Goal: Task Accomplishment & Management: Use online tool/utility

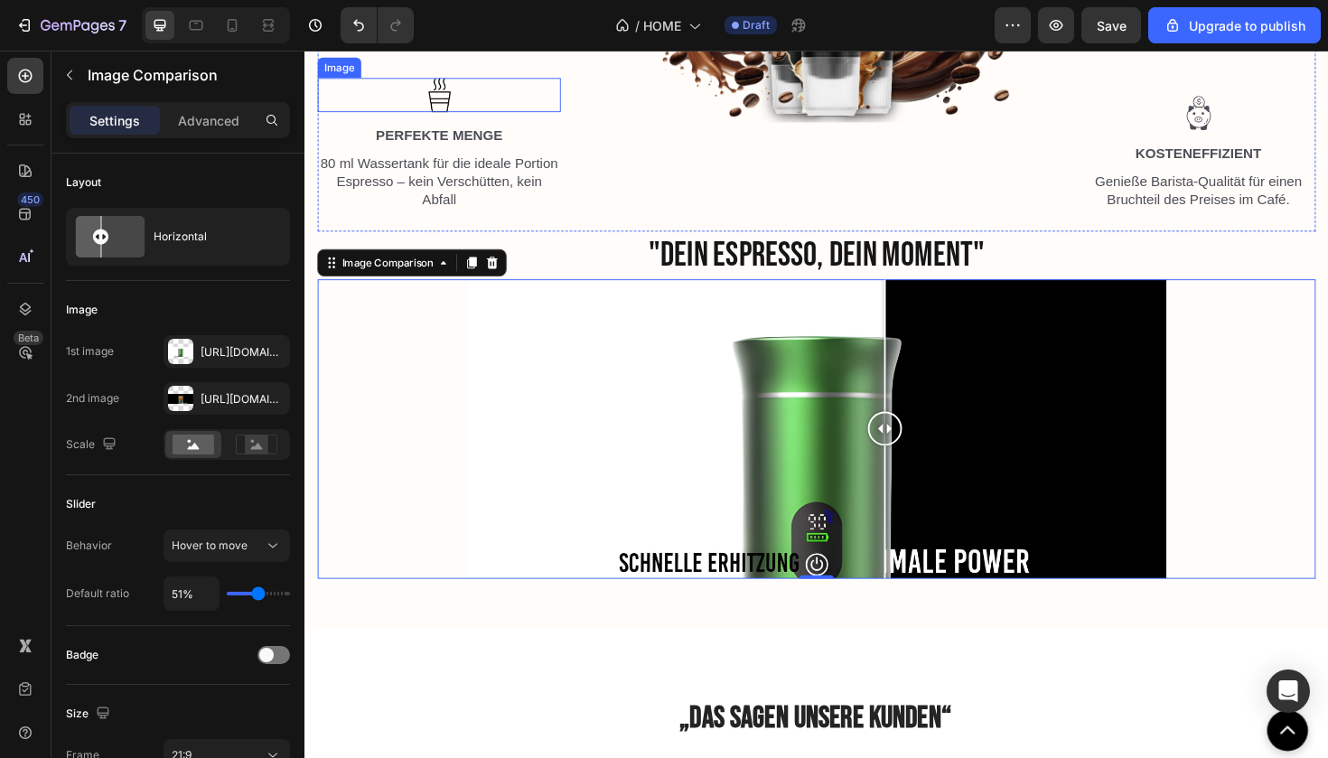
scroll to position [2640, 0]
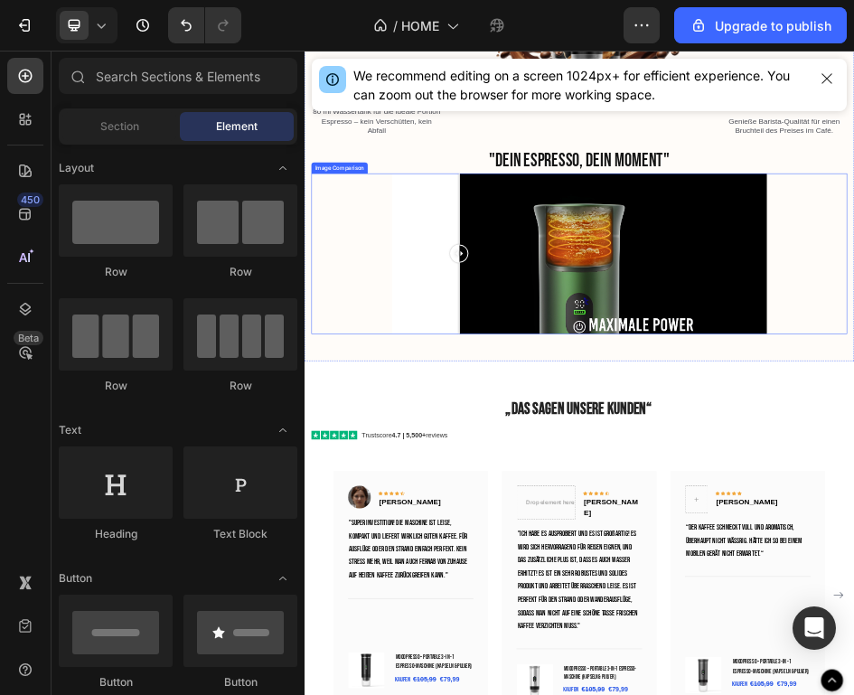
click at [610, 469] on div at bounding box center [610, 451] width 36 height 36
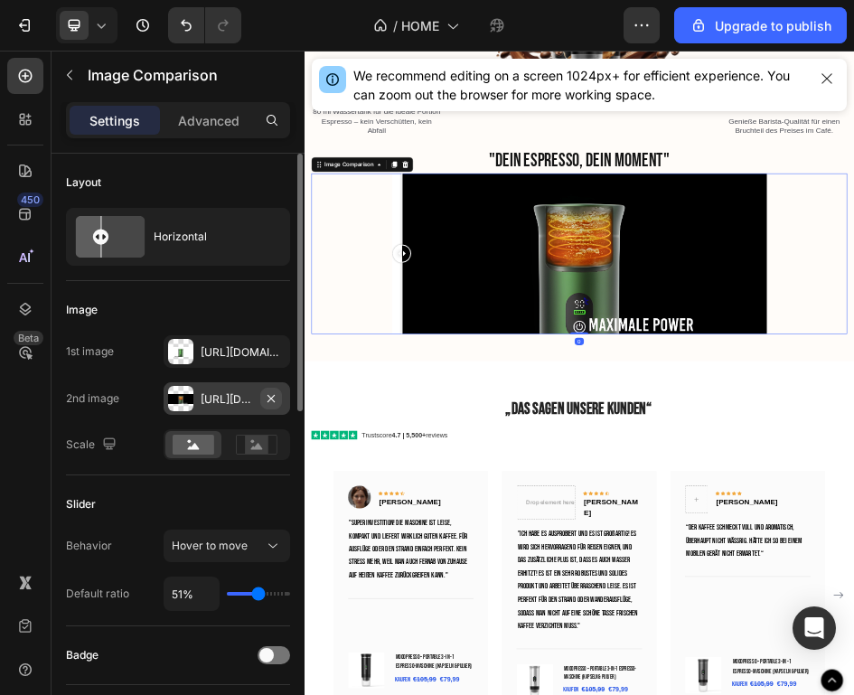
click at [271, 395] on icon "button" at bounding box center [271, 398] width 14 height 14
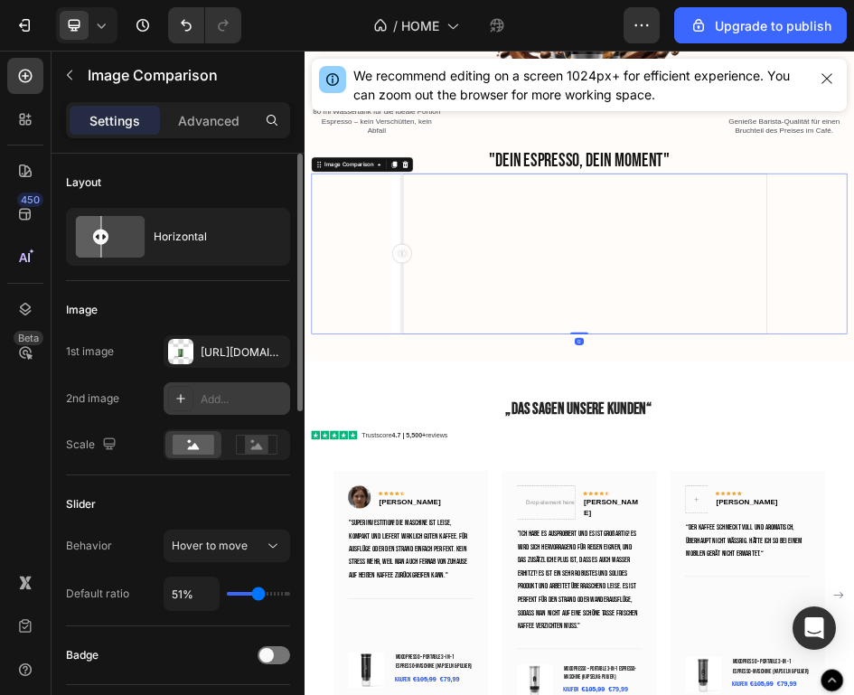
click at [173, 404] on icon at bounding box center [180, 398] width 14 height 14
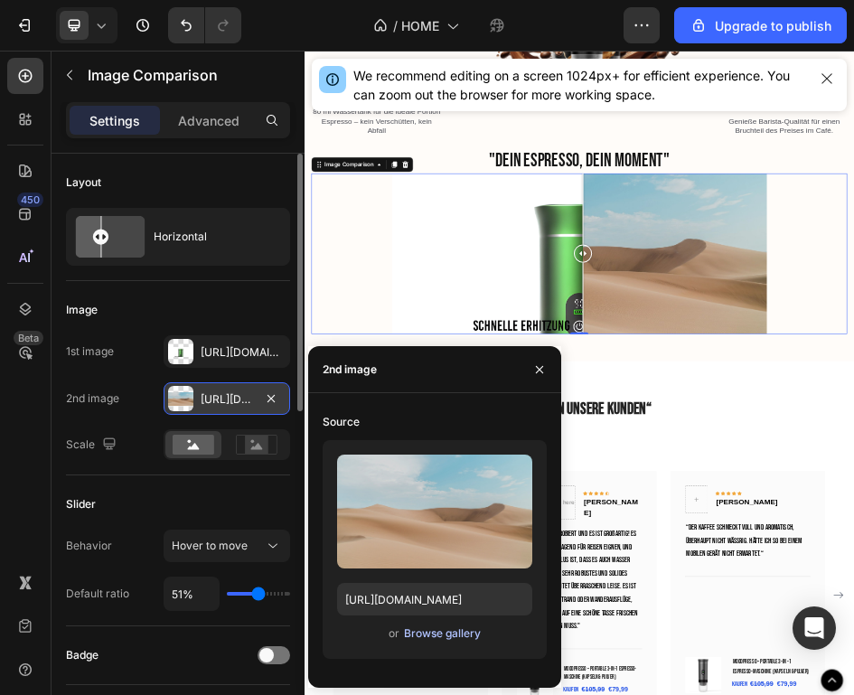
click at [411, 631] on div "Browse gallery" at bounding box center [442, 633] width 77 height 16
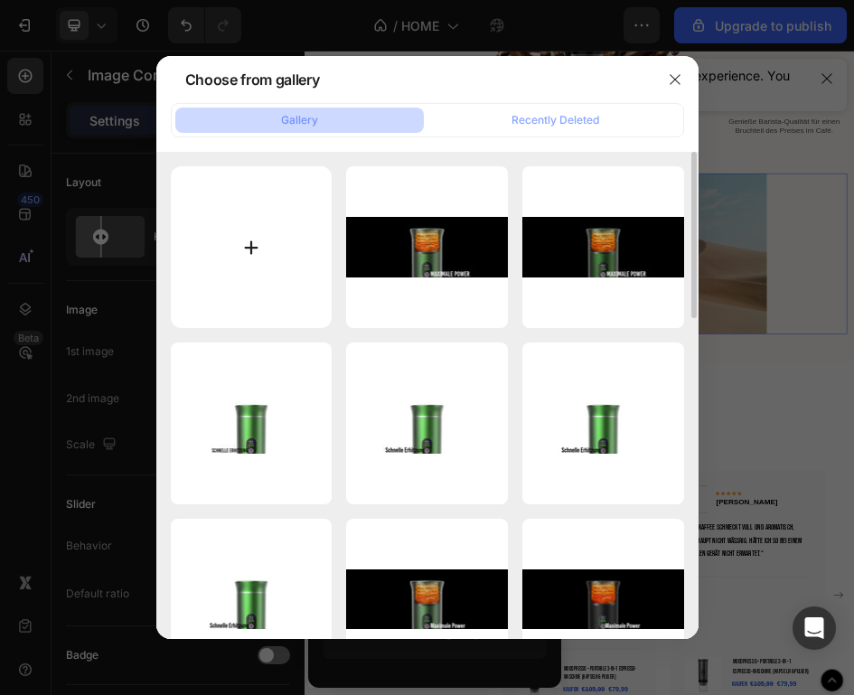
click at [264, 242] on input "file" at bounding box center [252, 247] width 162 height 162
type input "C:\fakepath\Unbenannt-3-8.png"
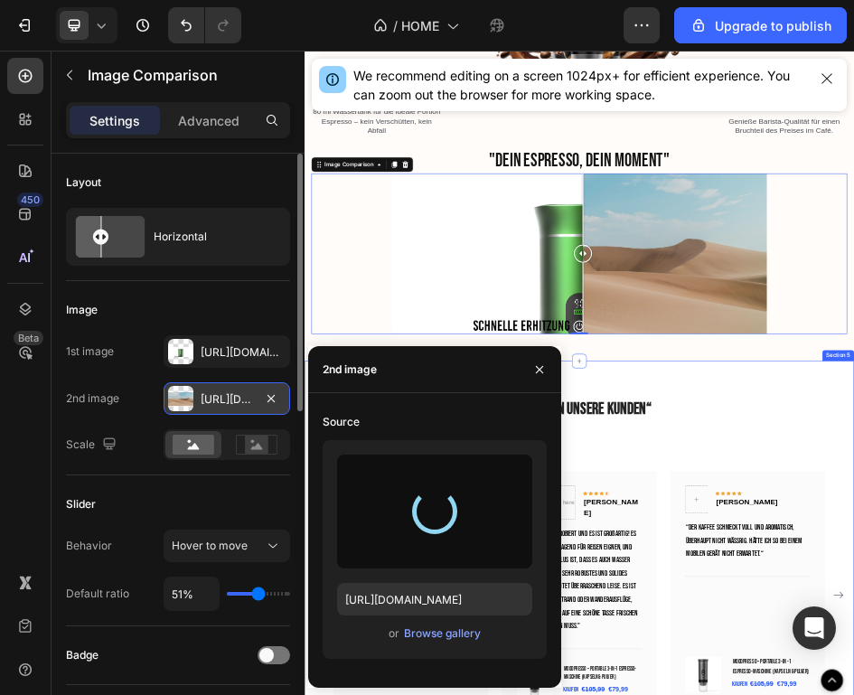
type input "[URL][DOMAIN_NAME]"
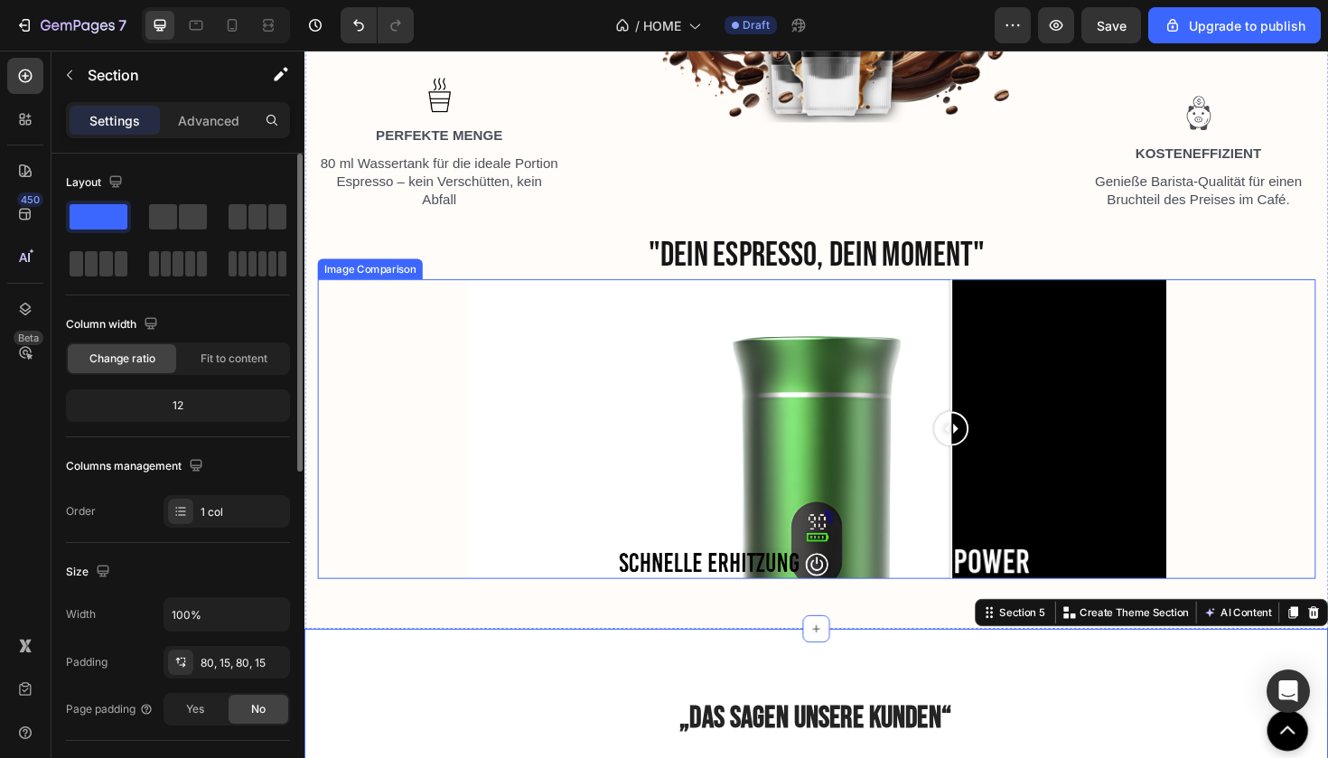
click at [989, 519] on div at bounding box center [989, 539] width 2 height 141
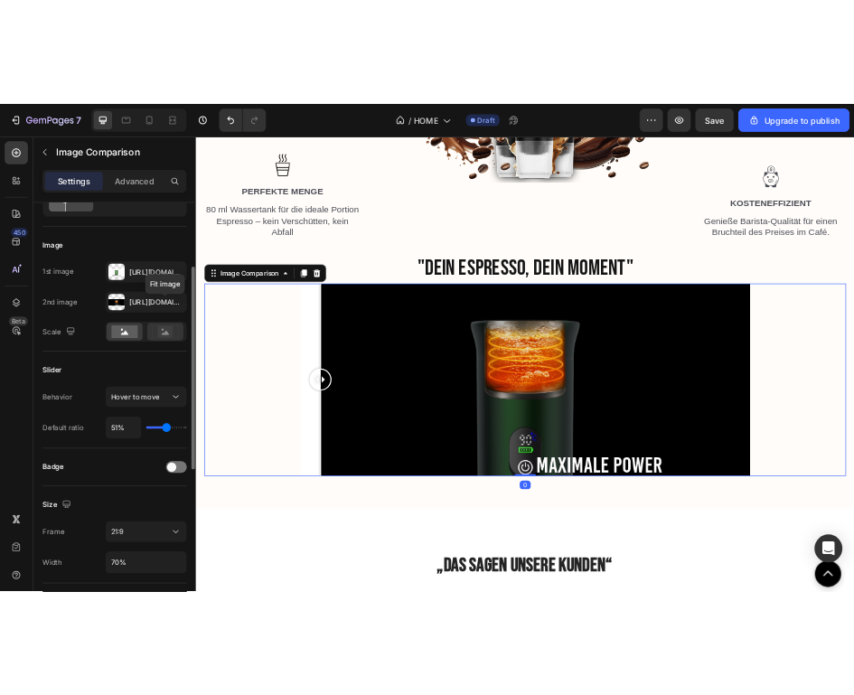
scroll to position [205, 0]
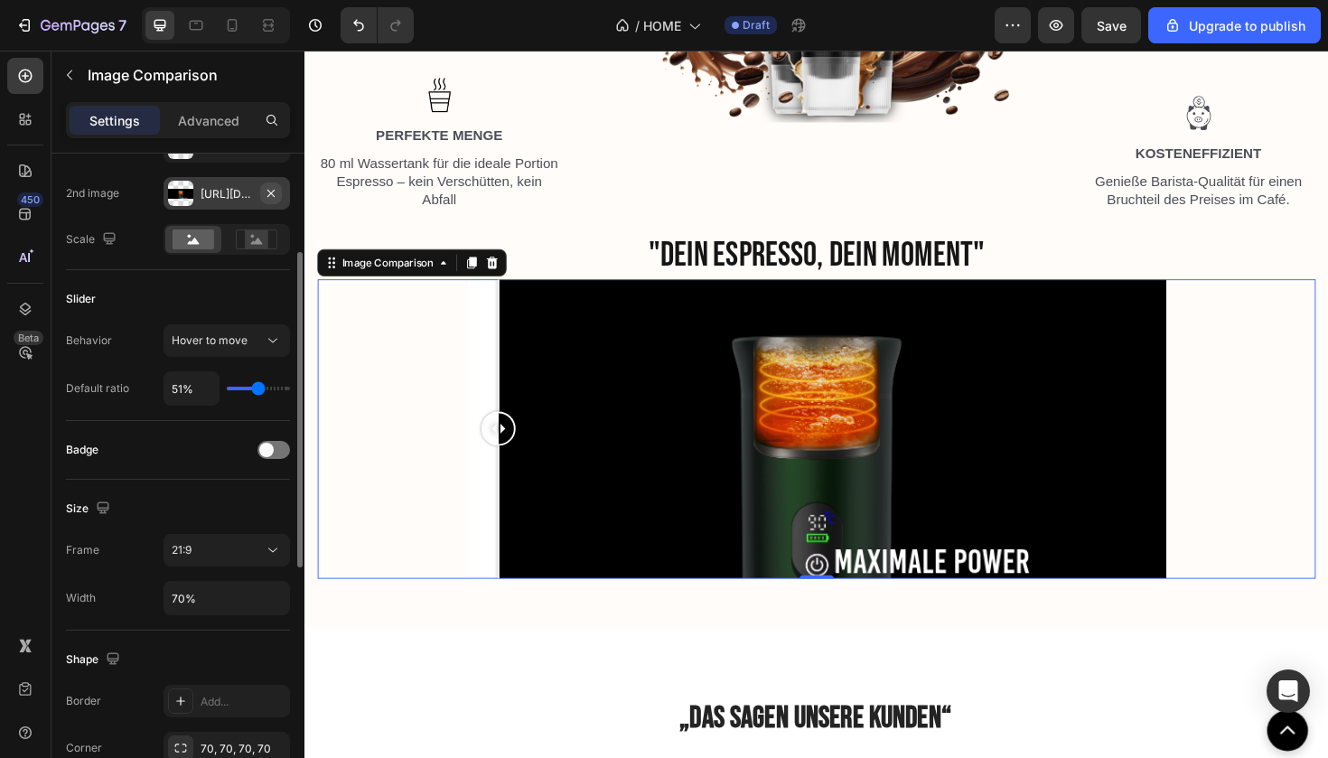
click at [276, 193] on icon "button" at bounding box center [271, 193] width 14 height 14
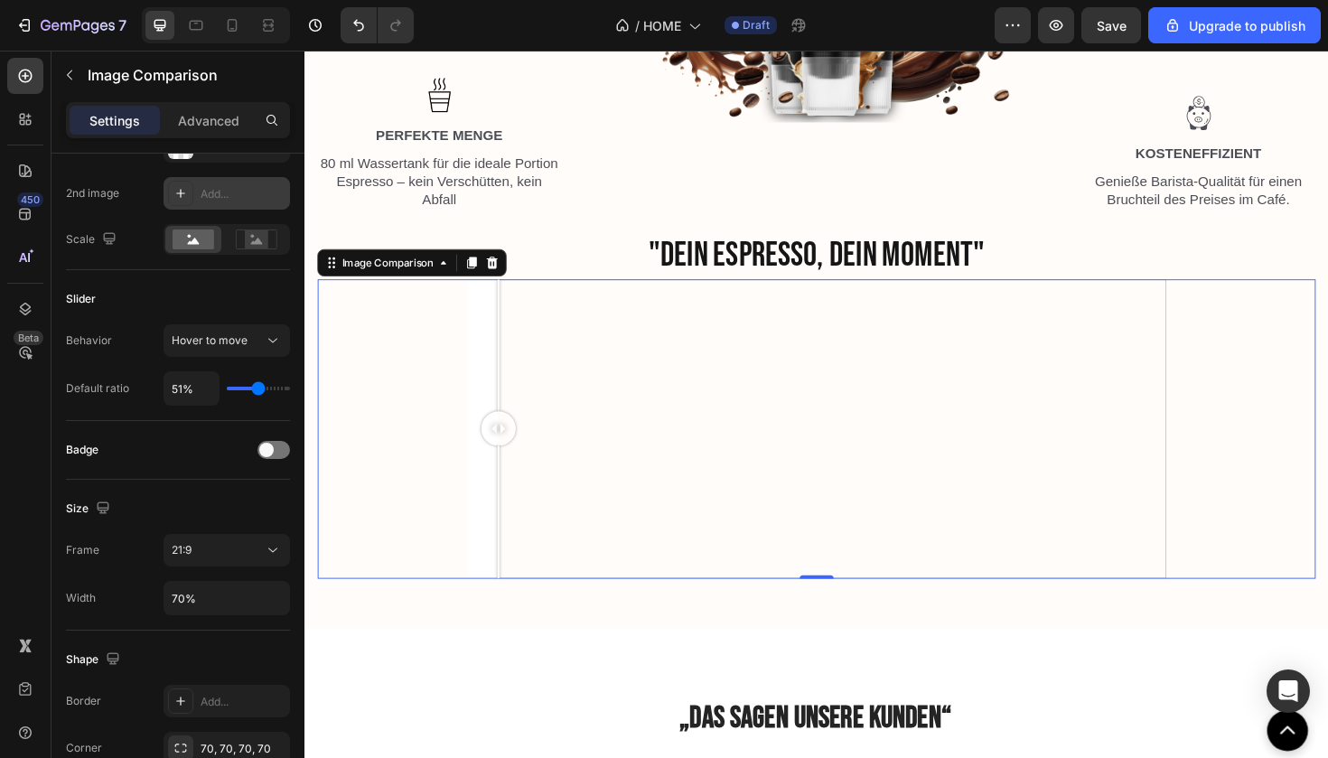
click at [192, 191] on div at bounding box center [180, 193] width 25 height 25
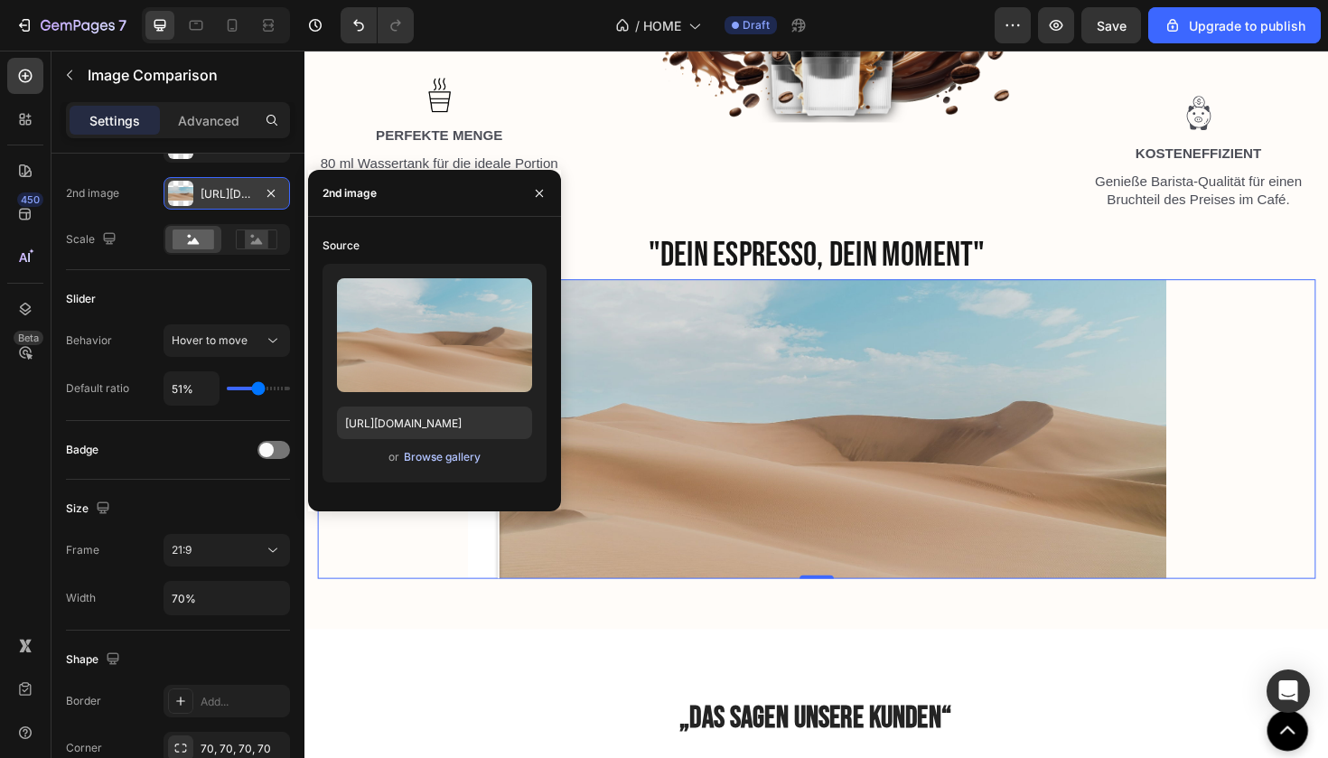
click at [413, 456] on div "Browse gallery" at bounding box center [442, 457] width 77 height 16
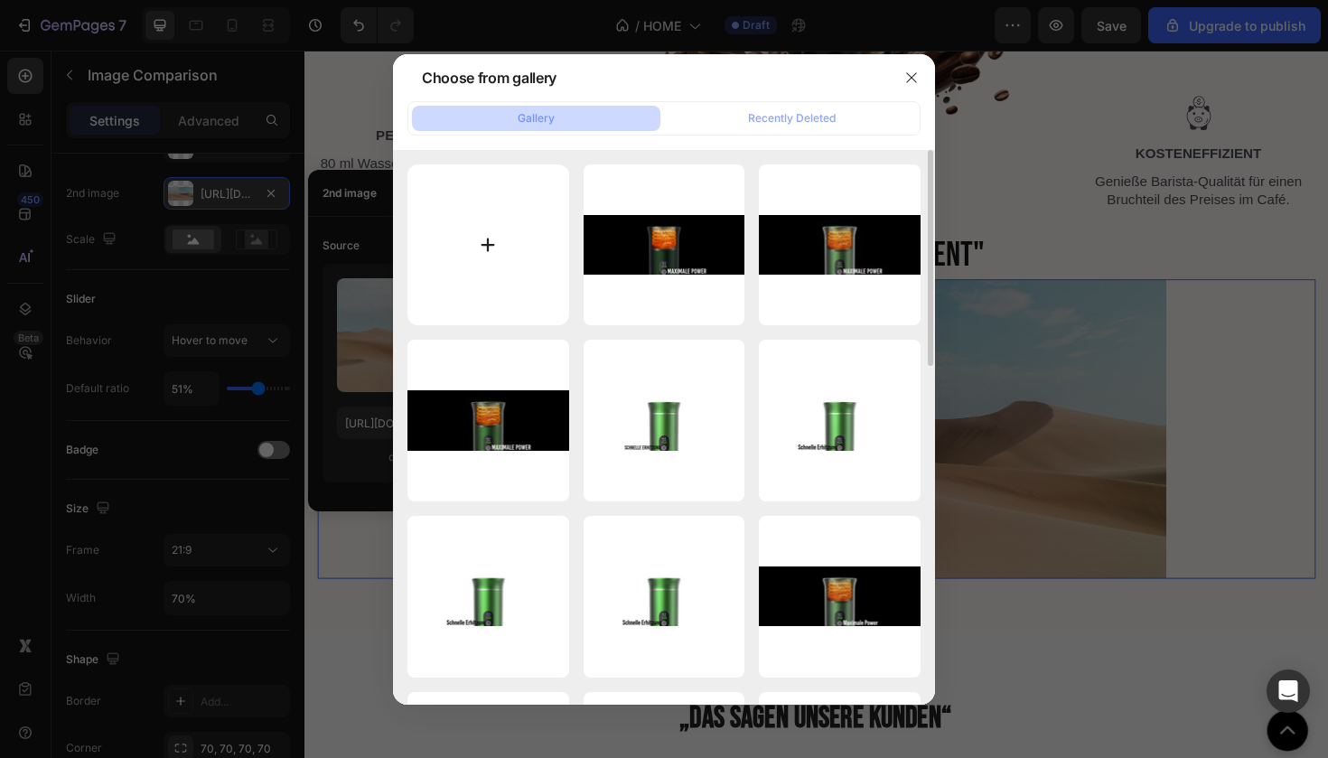
click at [503, 234] on input "file" at bounding box center [488, 245] width 162 height 162
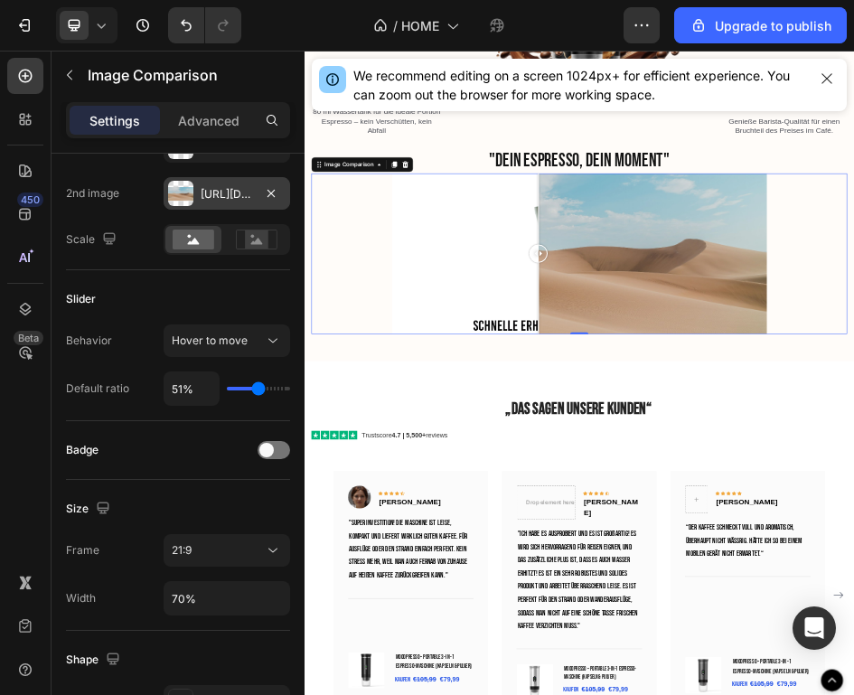
click at [767, 434] on div at bounding box center [766, 363] width 2 height 141
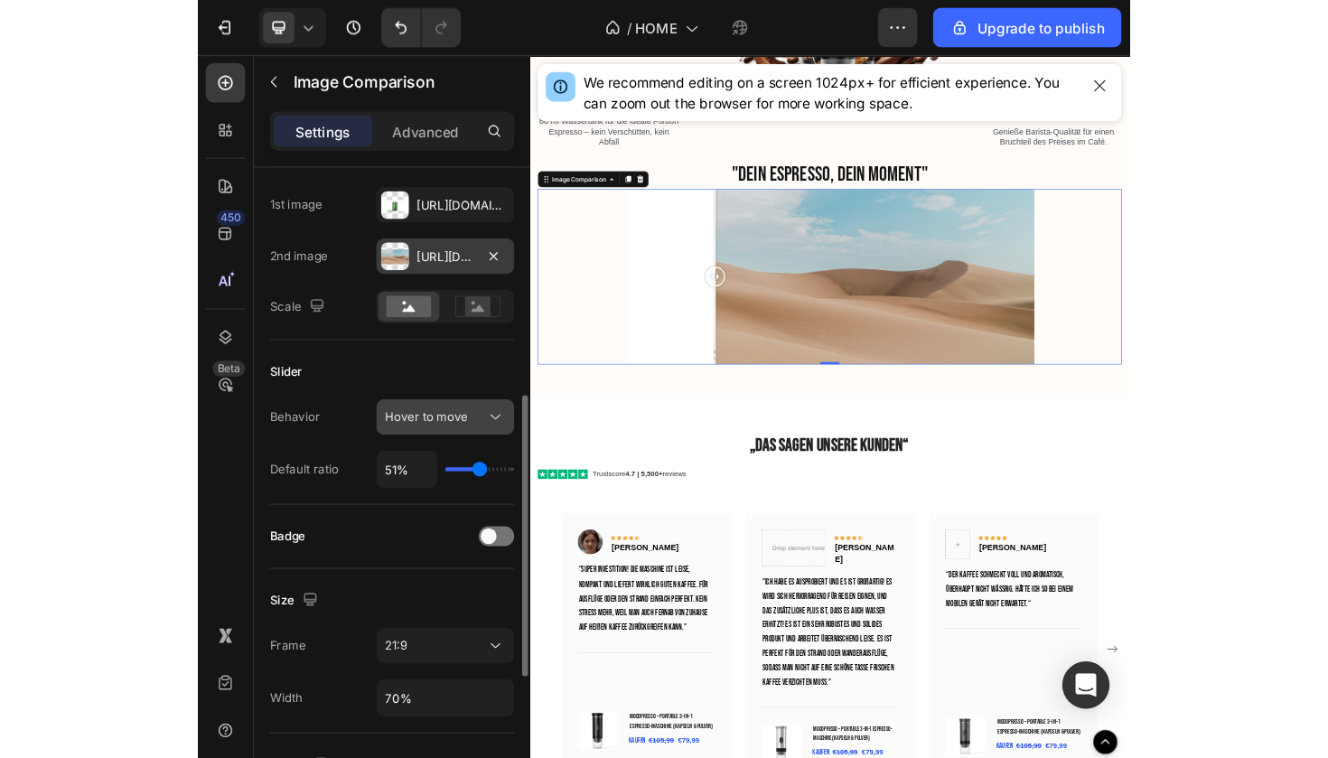
scroll to position [95, 0]
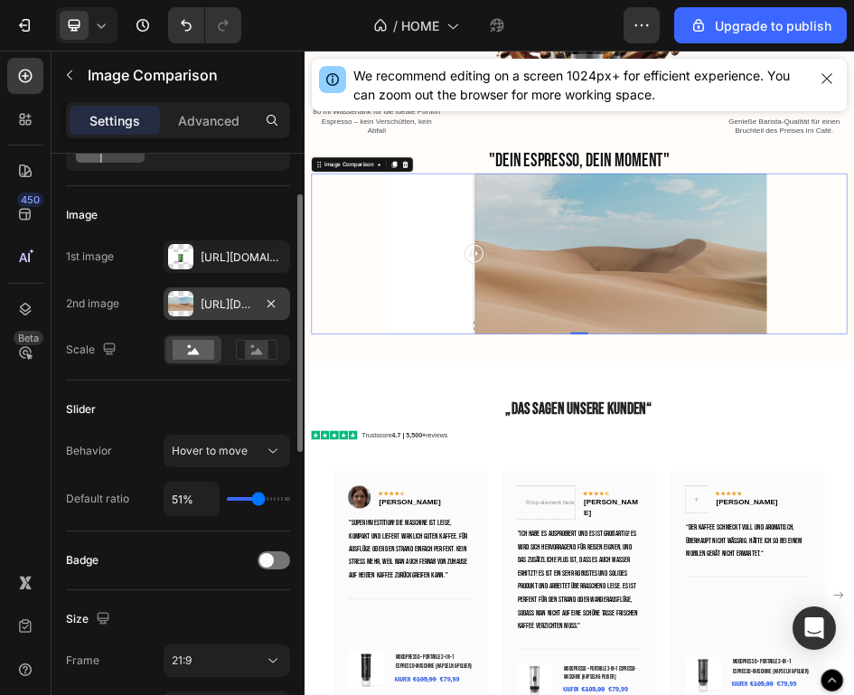
click at [276, 314] on div at bounding box center [271, 304] width 22 height 23
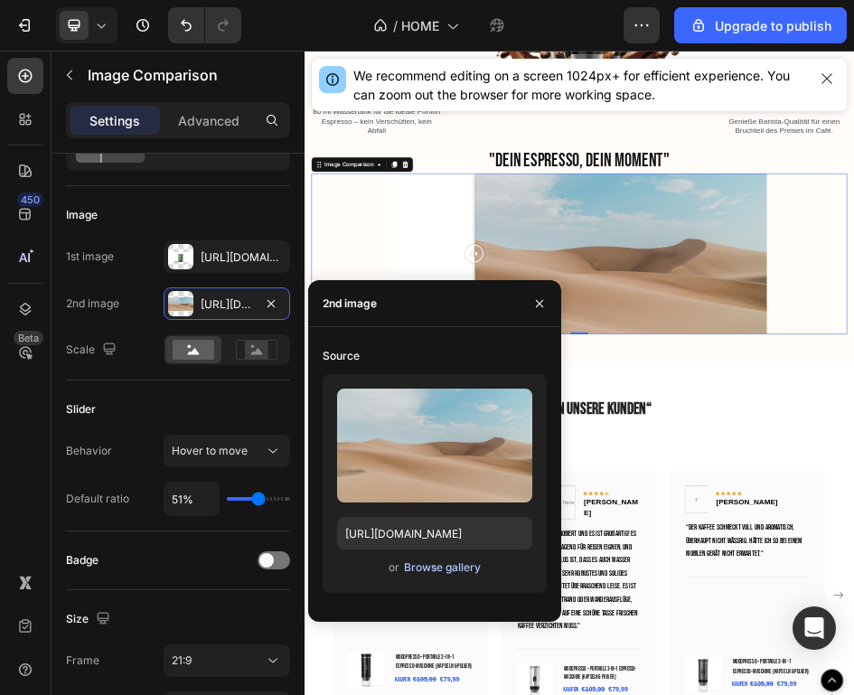
click at [444, 567] on div "Browse gallery" at bounding box center [442, 567] width 77 height 16
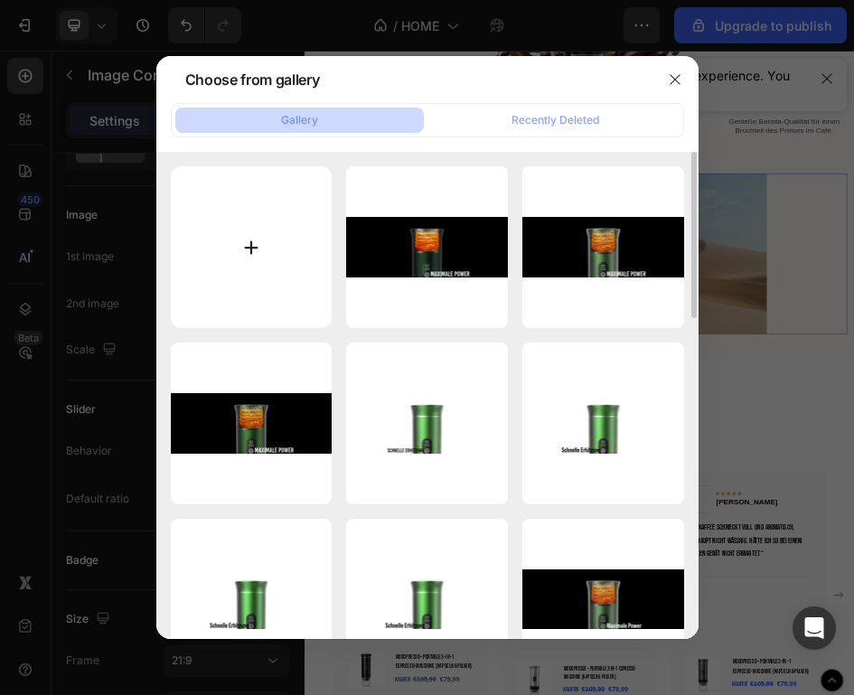
click at [272, 261] on input "file" at bounding box center [252, 247] width 162 height 162
type input "C:\fakepath\Unbenannt-3-8.png"
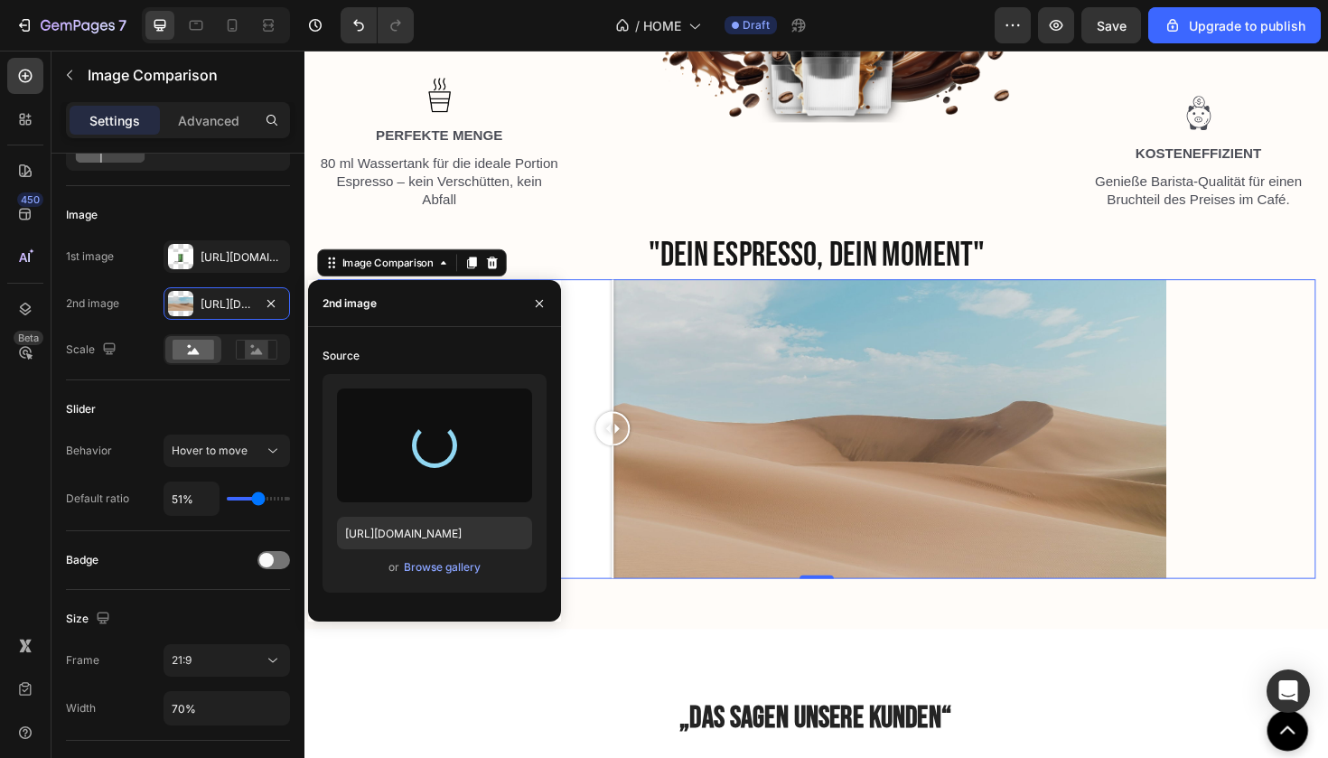
type input "[URL][DOMAIN_NAME]"
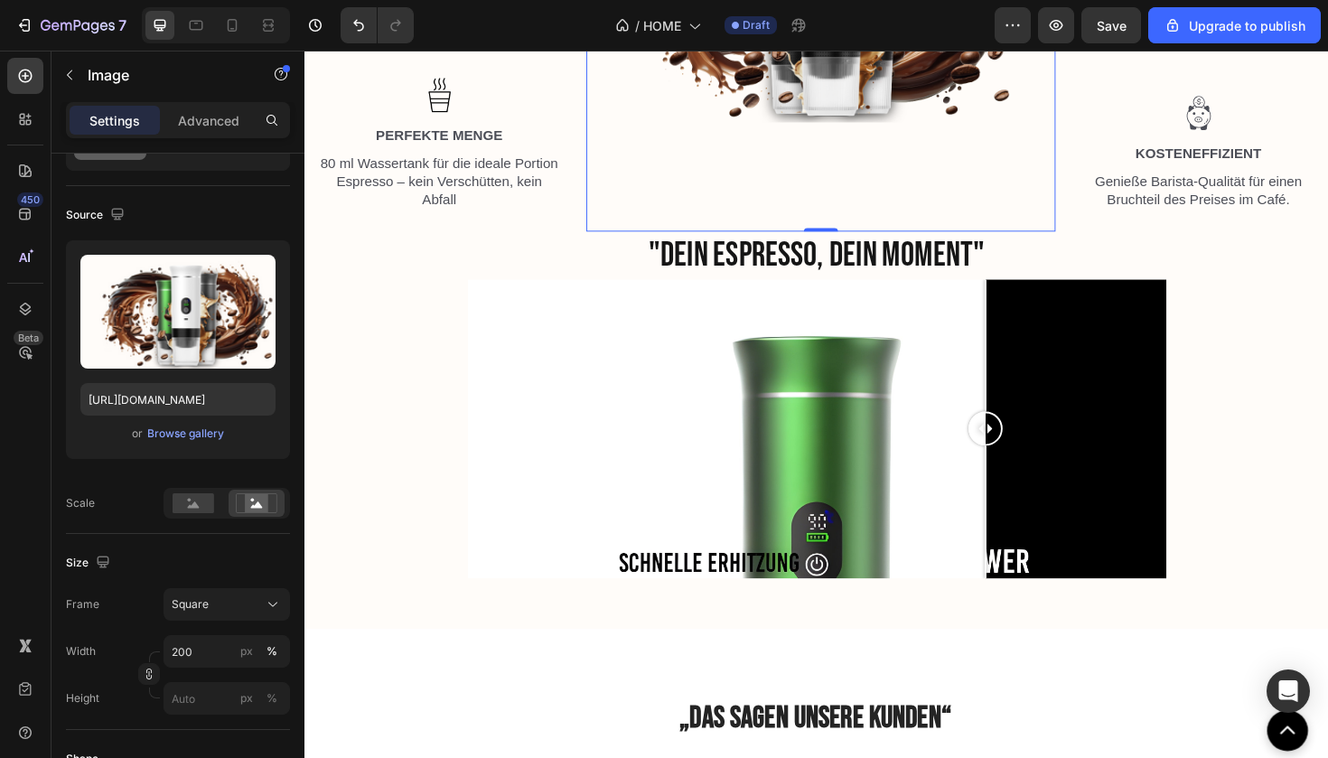
click at [1047, 229] on img at bounding box center [844, 1] width 482 height 482
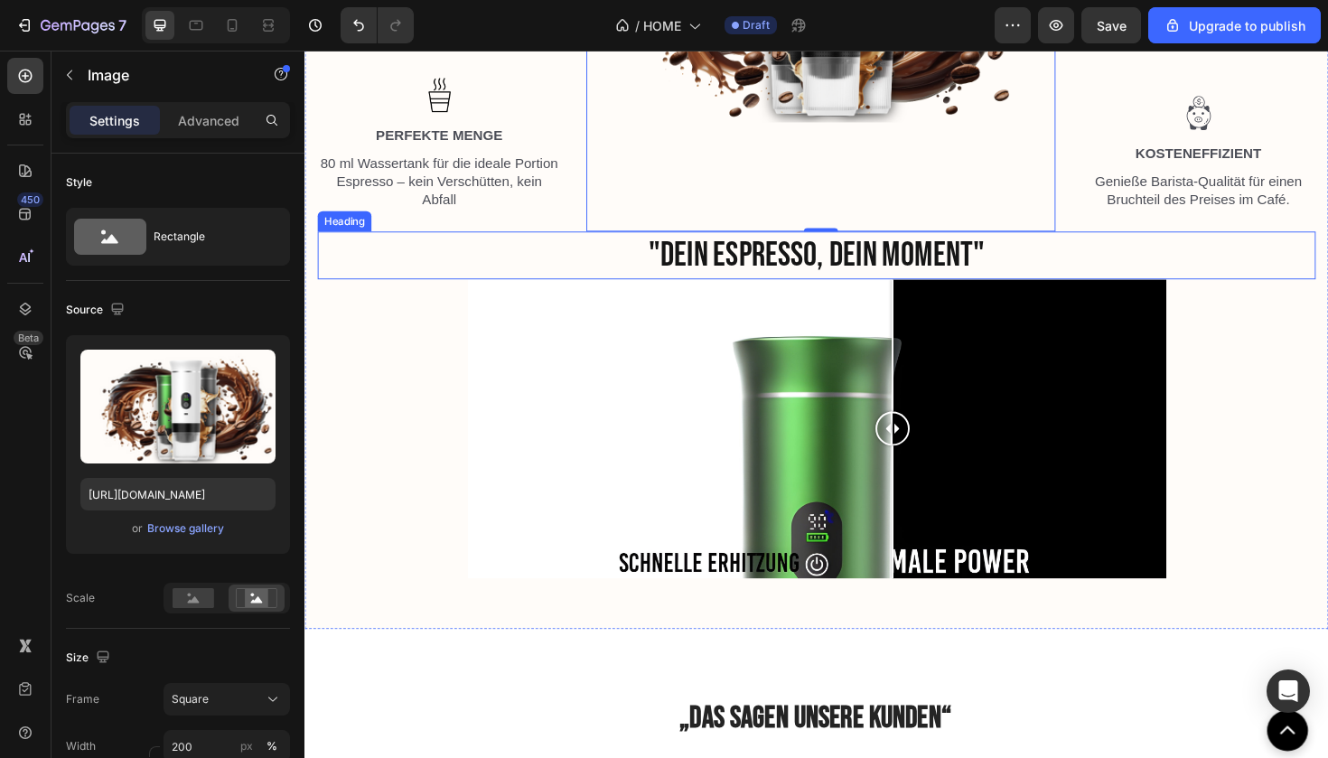
click at [936, 469] on div at bounding box center [927, 451] width 36 height 36
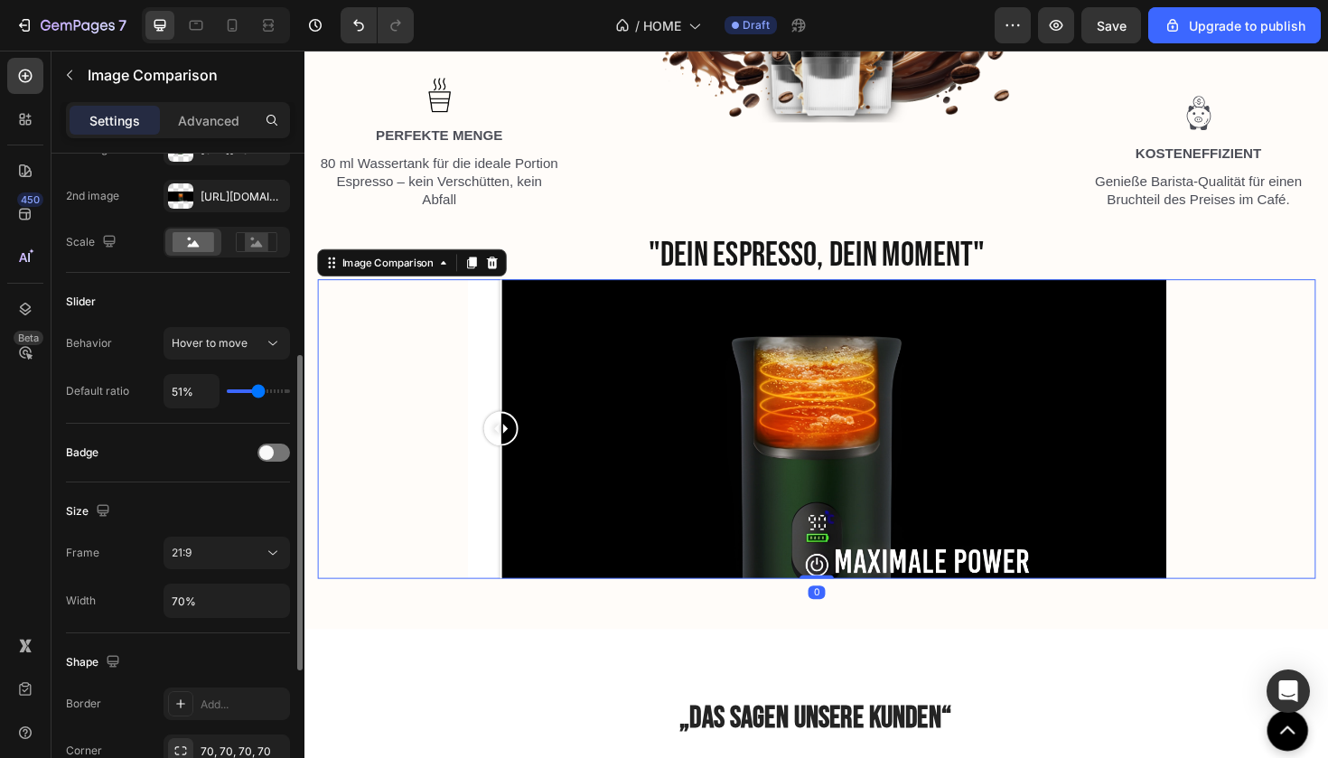
scroll to position [388, 0]
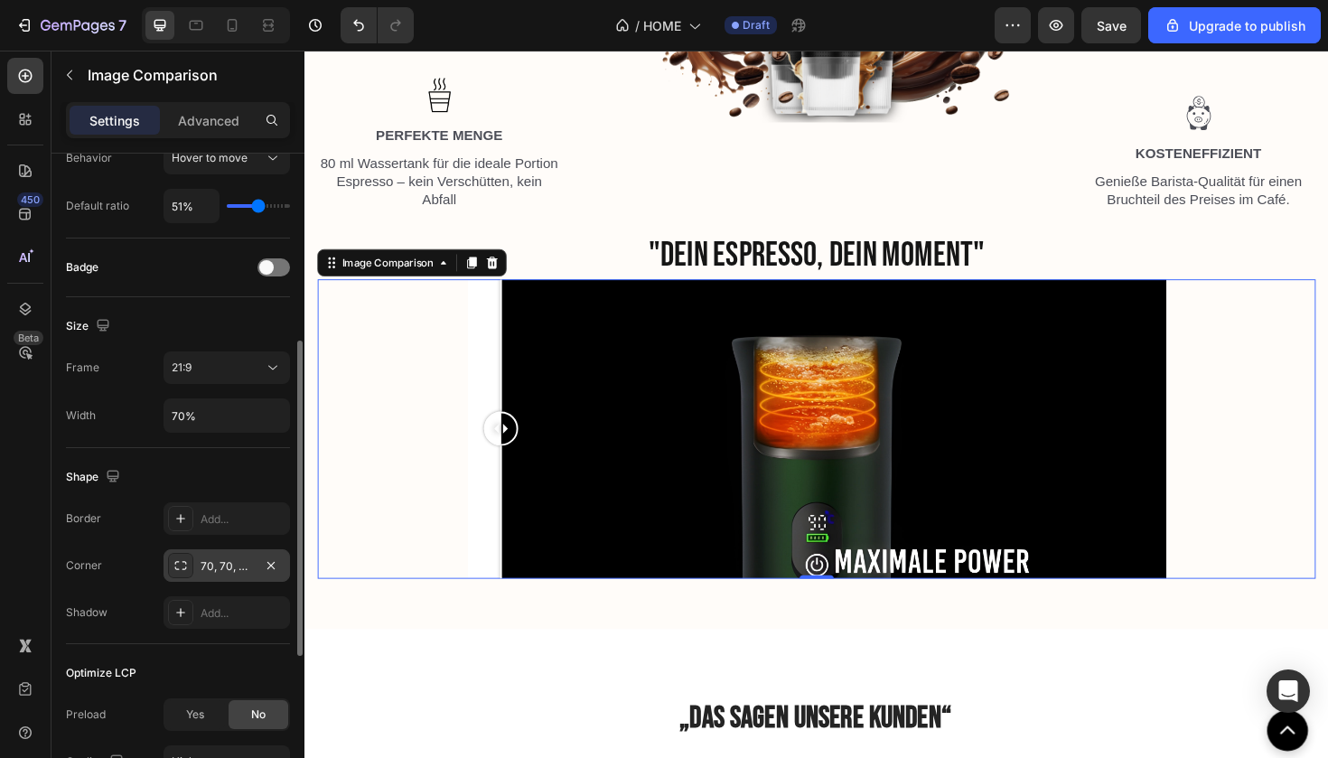
click at [176, 565] on icon at bounding box center [180, 565] width 14 height 14
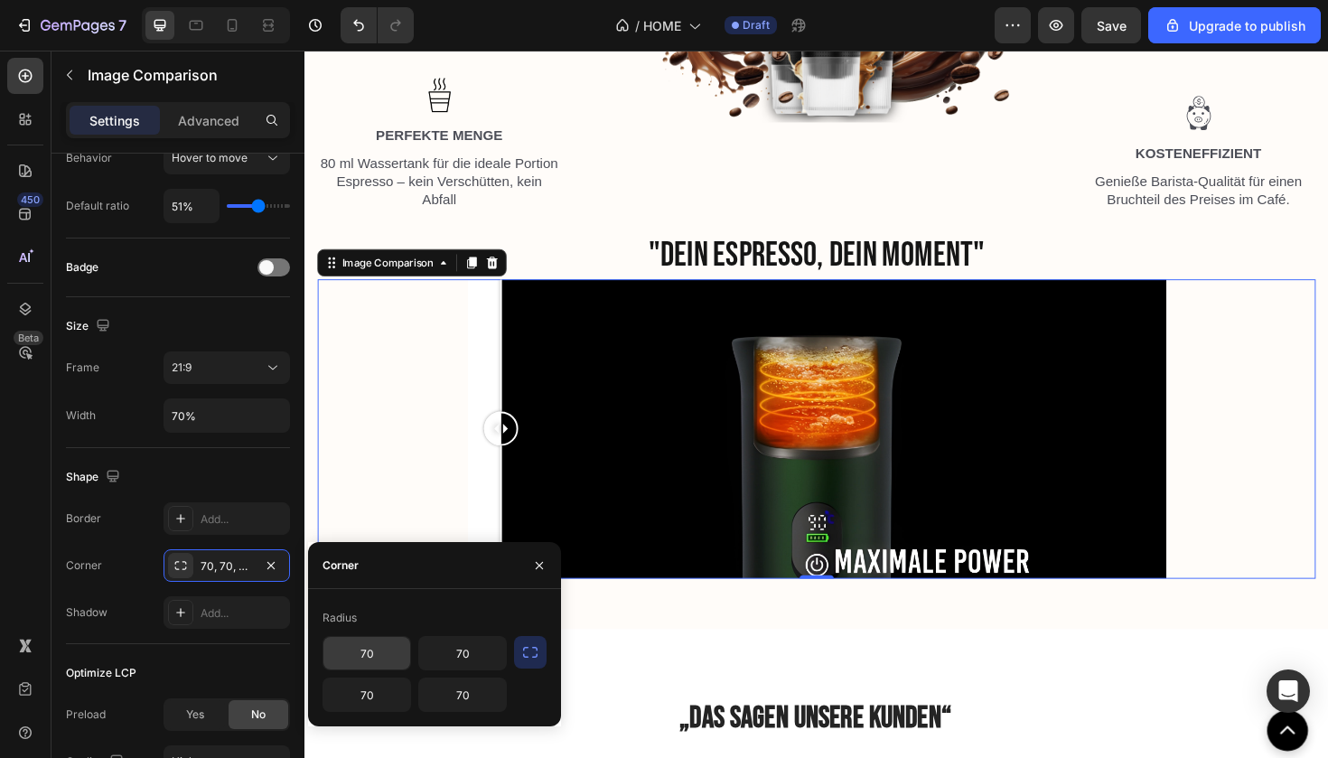
click at [401, 648] on input "70" at bounding box center [366, 653] width 87 height 33
type input "7"
type input "99"
click at [481, 651] on input "70" at bounding box center [462, 653] width 87 height 33
type input "7"
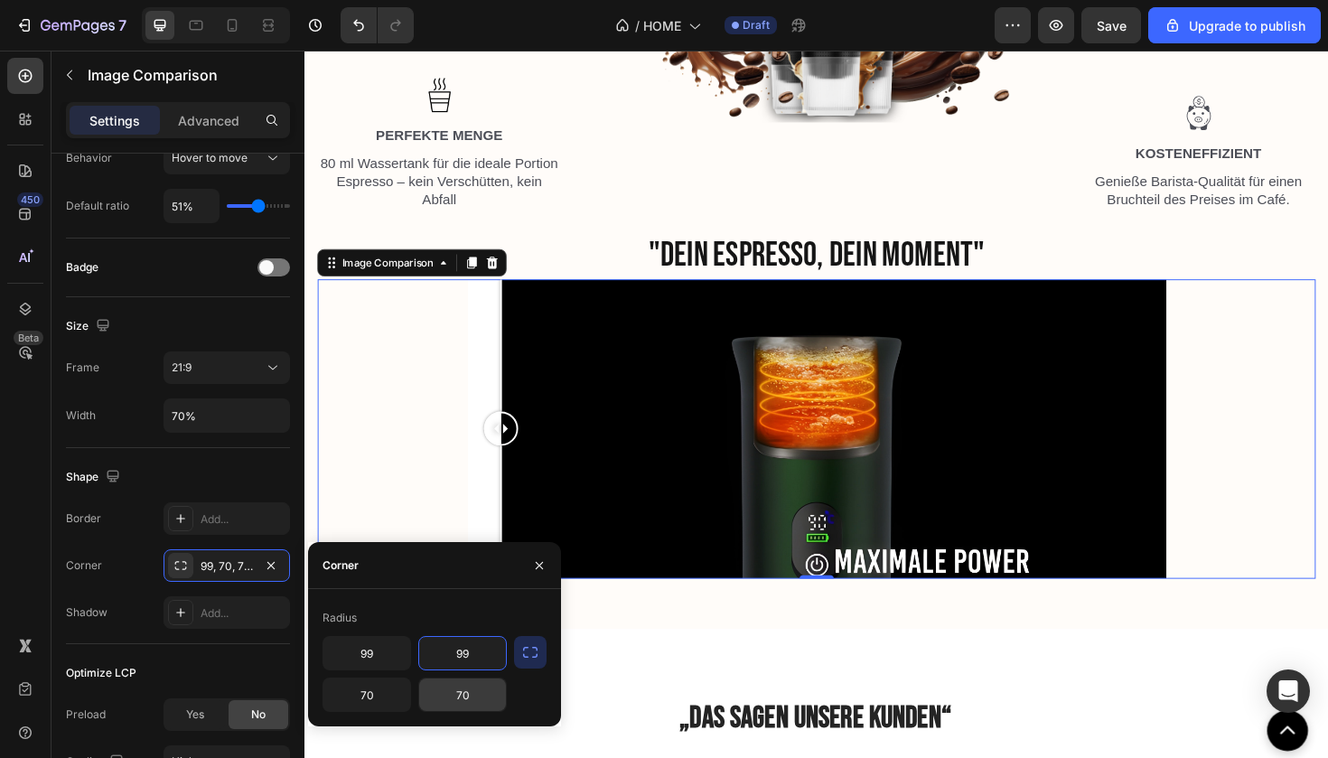
type input "99"
click at [483, 689] on input "70" at bounding box center [462, 694] width 87 height 33
type input "7"
type input "99"
click at [388, 699] on input "70" at bounding box center [366, 694] width 87 height 33
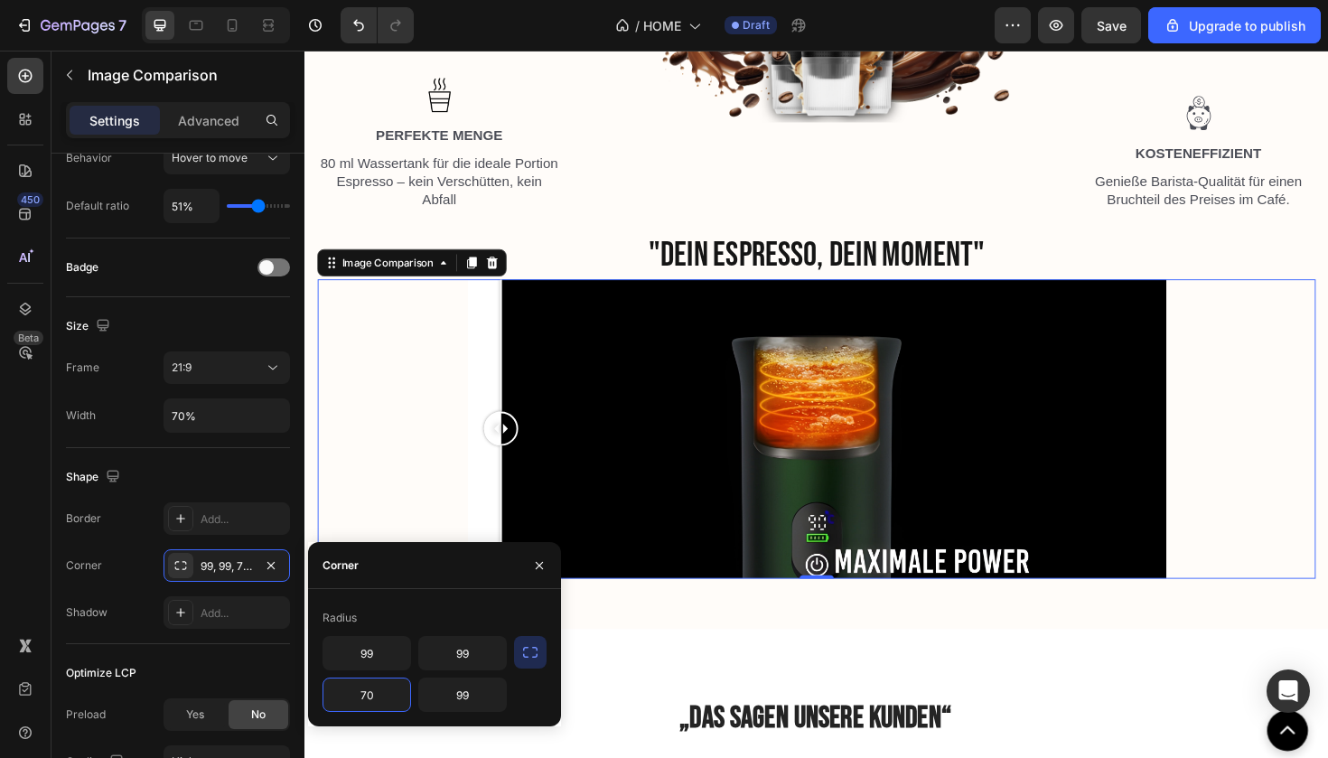
type input "7"
type input "99"
click at [385, 483] on div at bounding box center [846, 451] width 1057 height 317
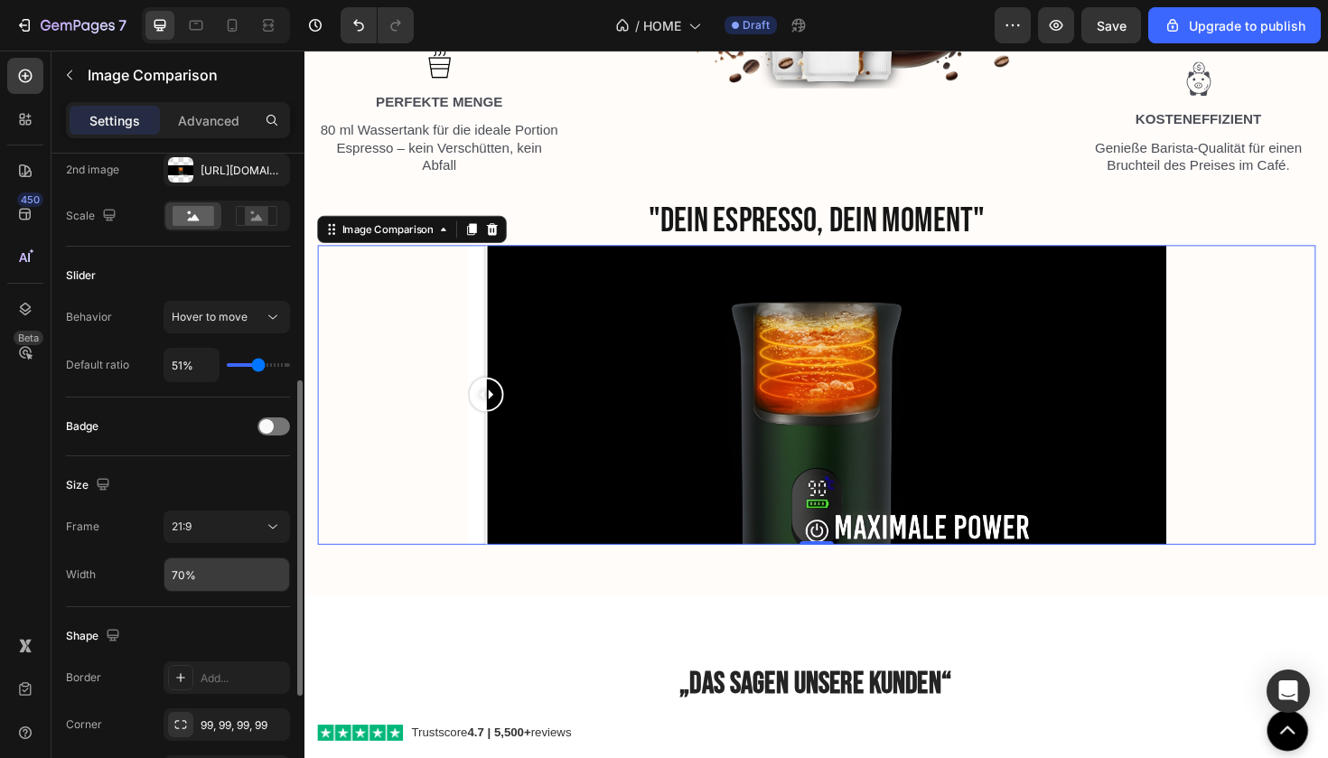
scroll to position [322, 0]
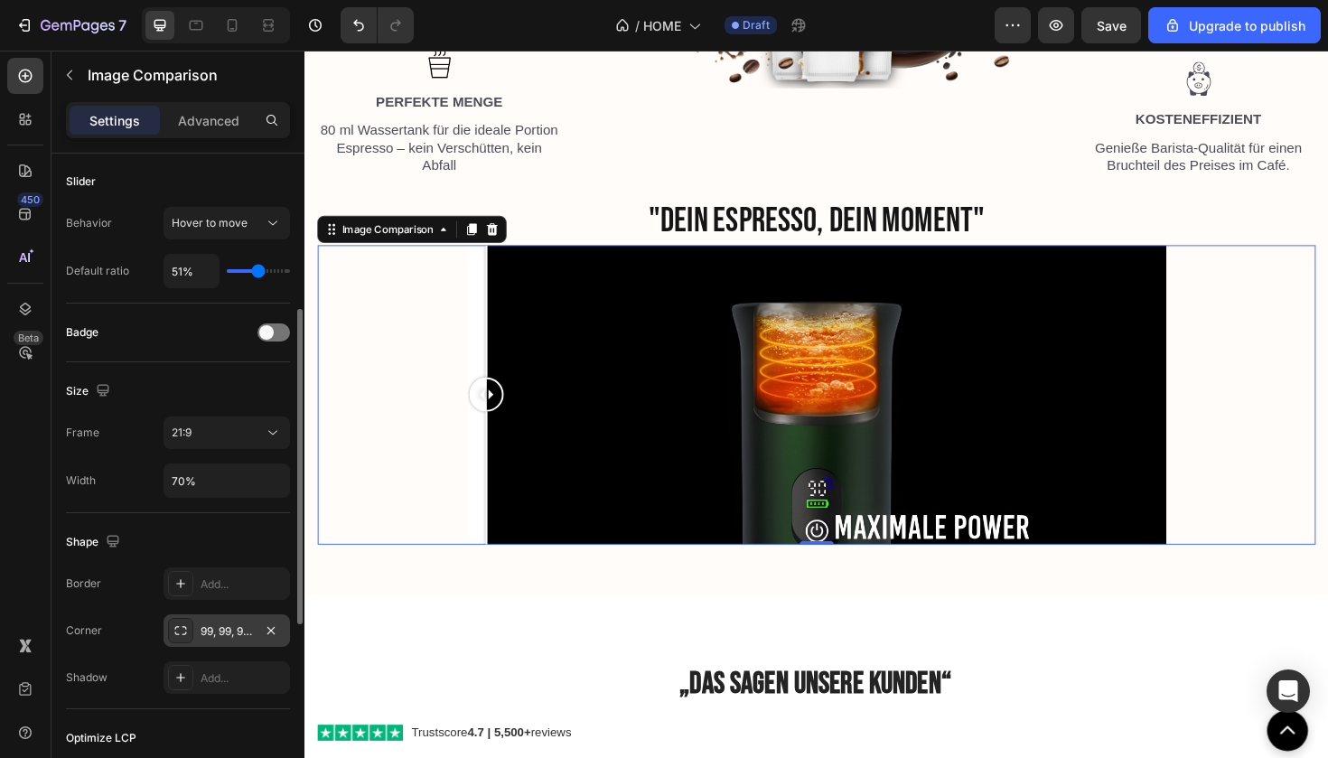
click at [231, 636] on div "99, 99, 99, 99" at bounding box center [227, 631] width 52 height 16
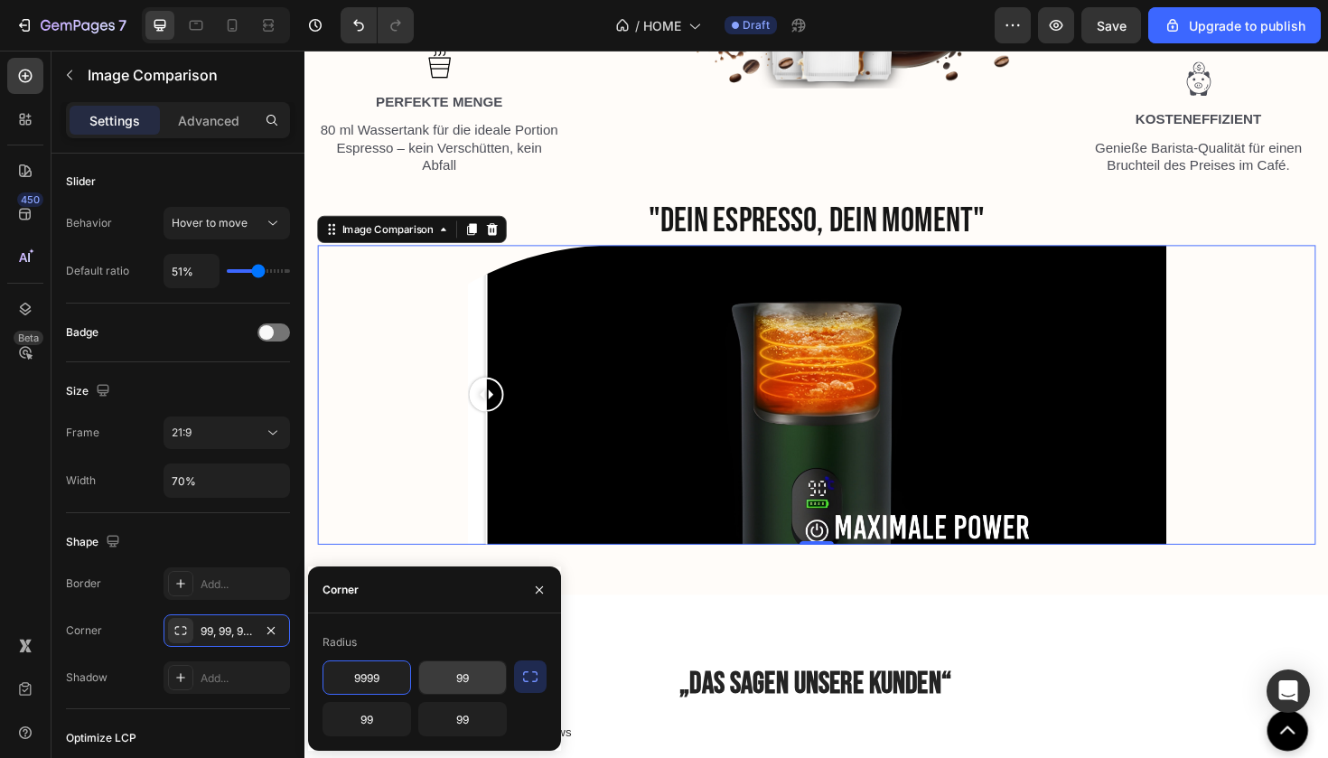
type input "9999"
click at [486, 678] on input "99" at bounding box center [462, 677] width 87 height 33
type input "9"
type input "9999"
click at [389, 719] on input "99" at bounding box center [366, 719] width 87 height 33
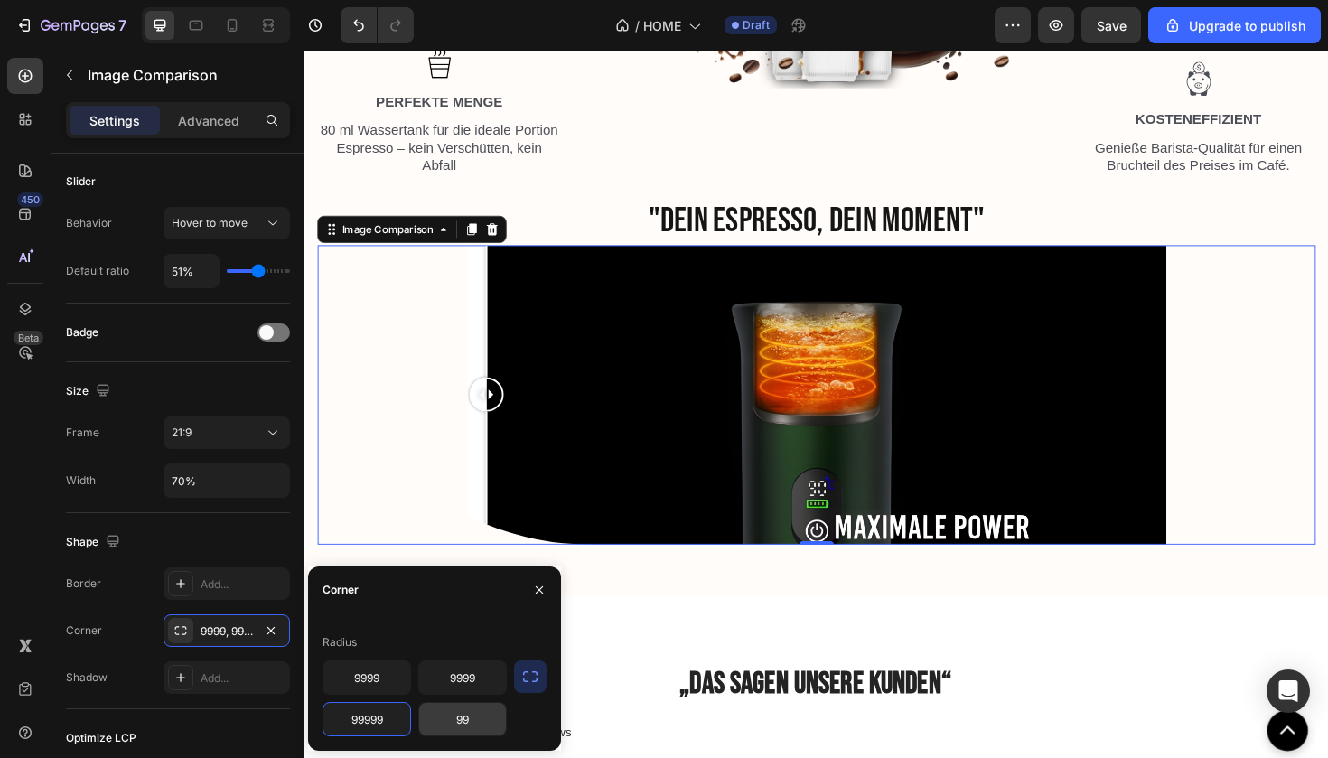
type input "99999"
click at [482, 726] on input "99" at bounding box center [462, 719] width 87 height 33
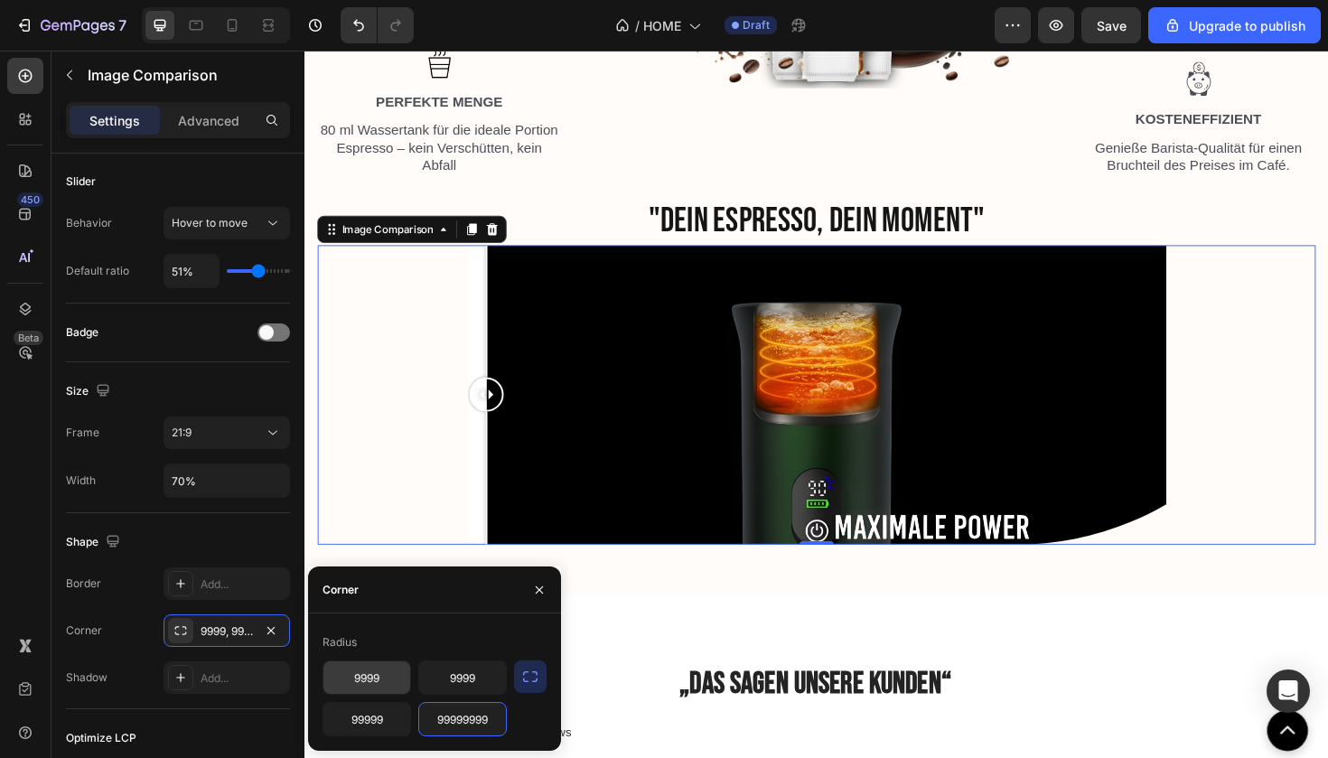
type input "99999999"
click at [380, 675] on input "9999" at bounding box center [366, 677] width 87 height 33
type input "9999999999"
click at [397, 733] on input "99999" at bounding box center [366, 719] width 87 height 33
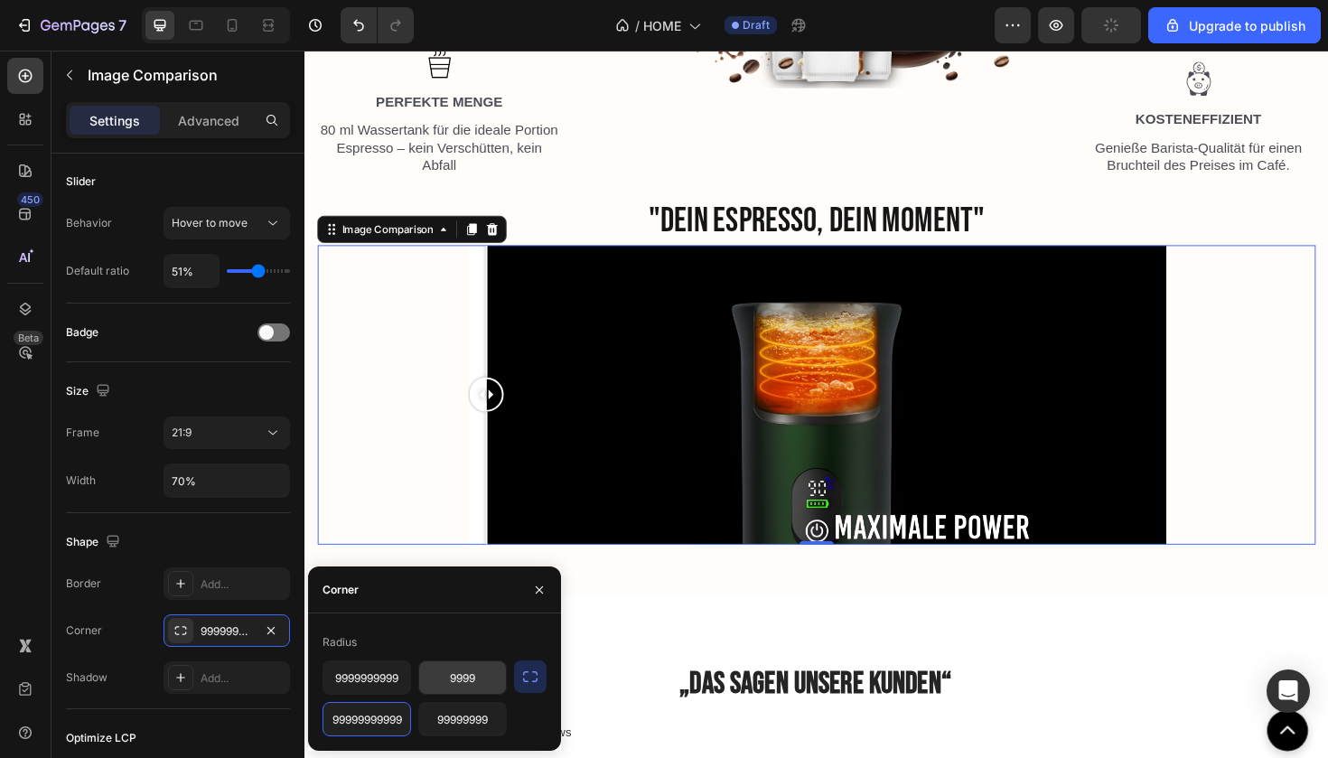
type input "99999999999"
click at [481, 673] on input "9999" at bounding box center [462, 677] width 87 height 33
type input "9999999999"
click at [391, 719] on input "99999999999" at bounding box center [366, 719] width 87 height 33
type input "999999"
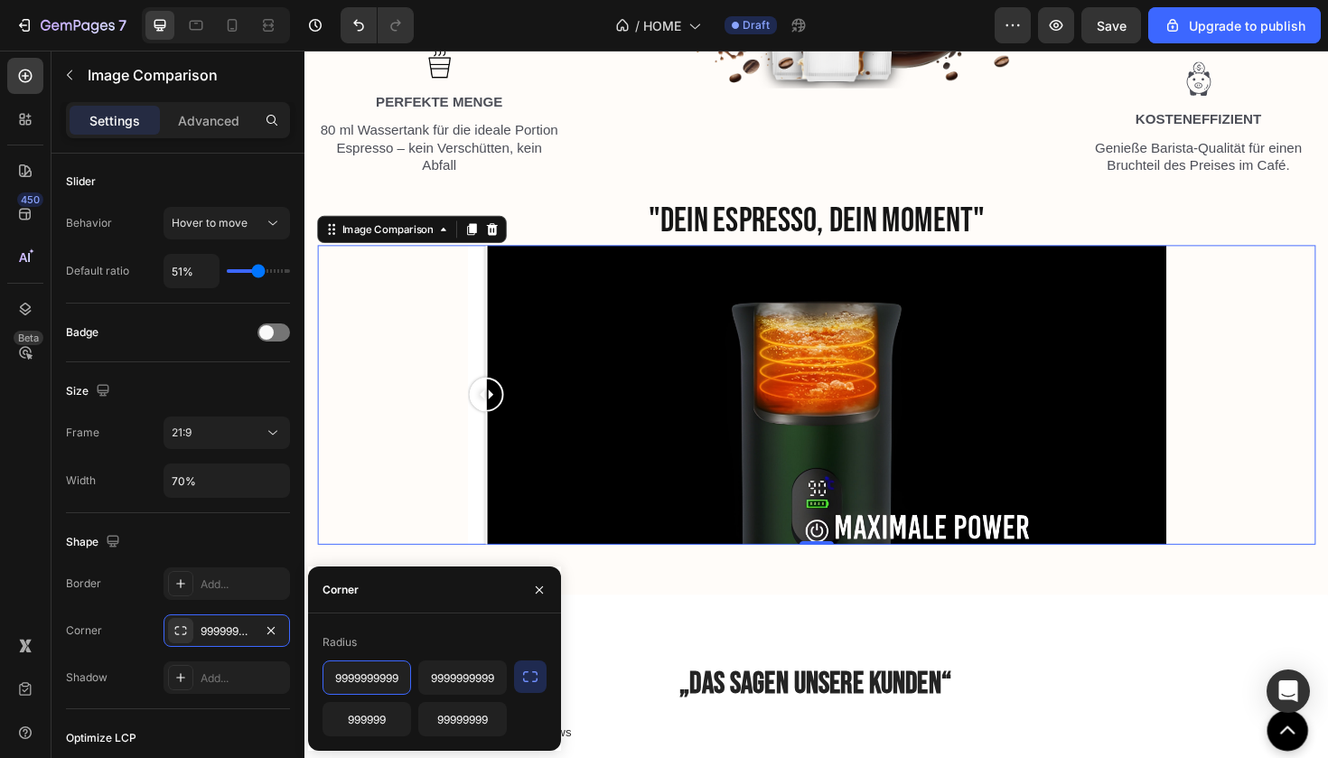
click at [404, 679] on input "9999999999" at bounding box center [366, 677] width 87 height 33
type input "9999"
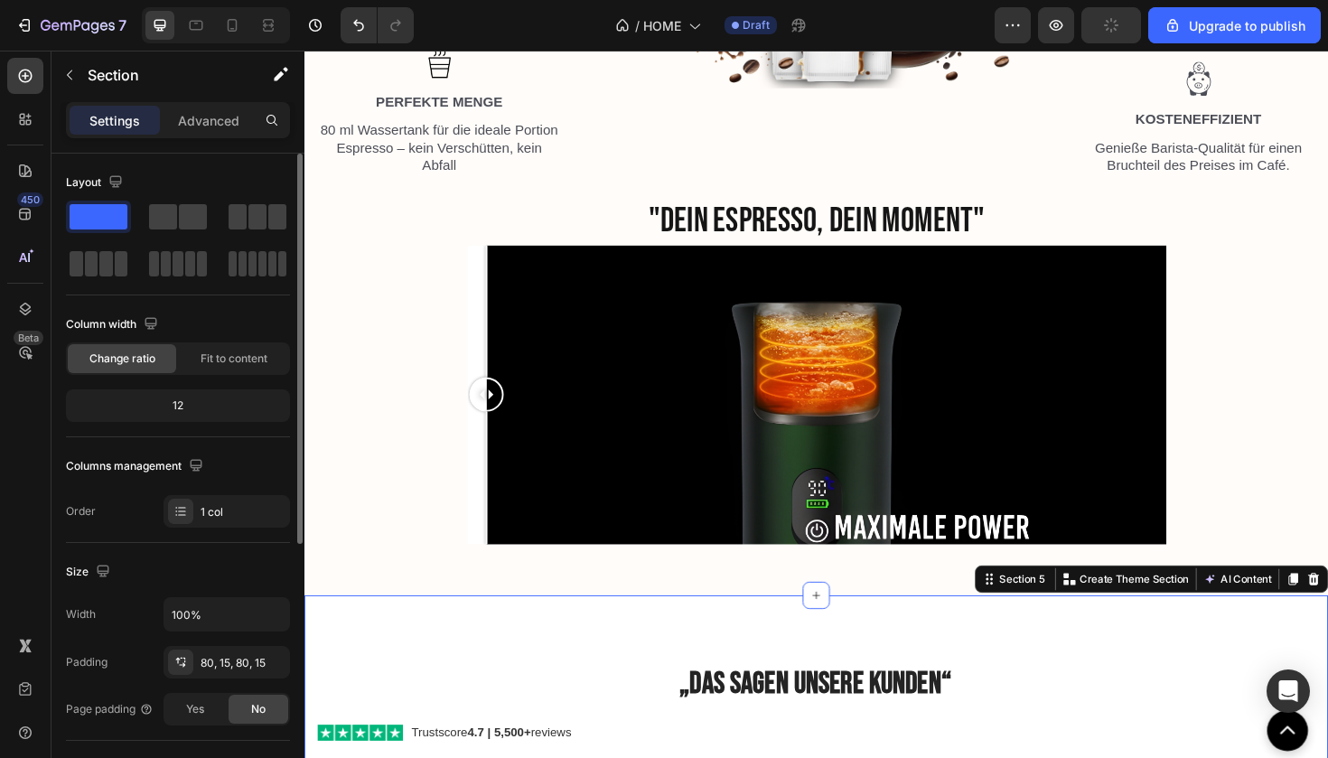
click at [498, 548] on div at bounding box center [497, 503] width 2 height 141
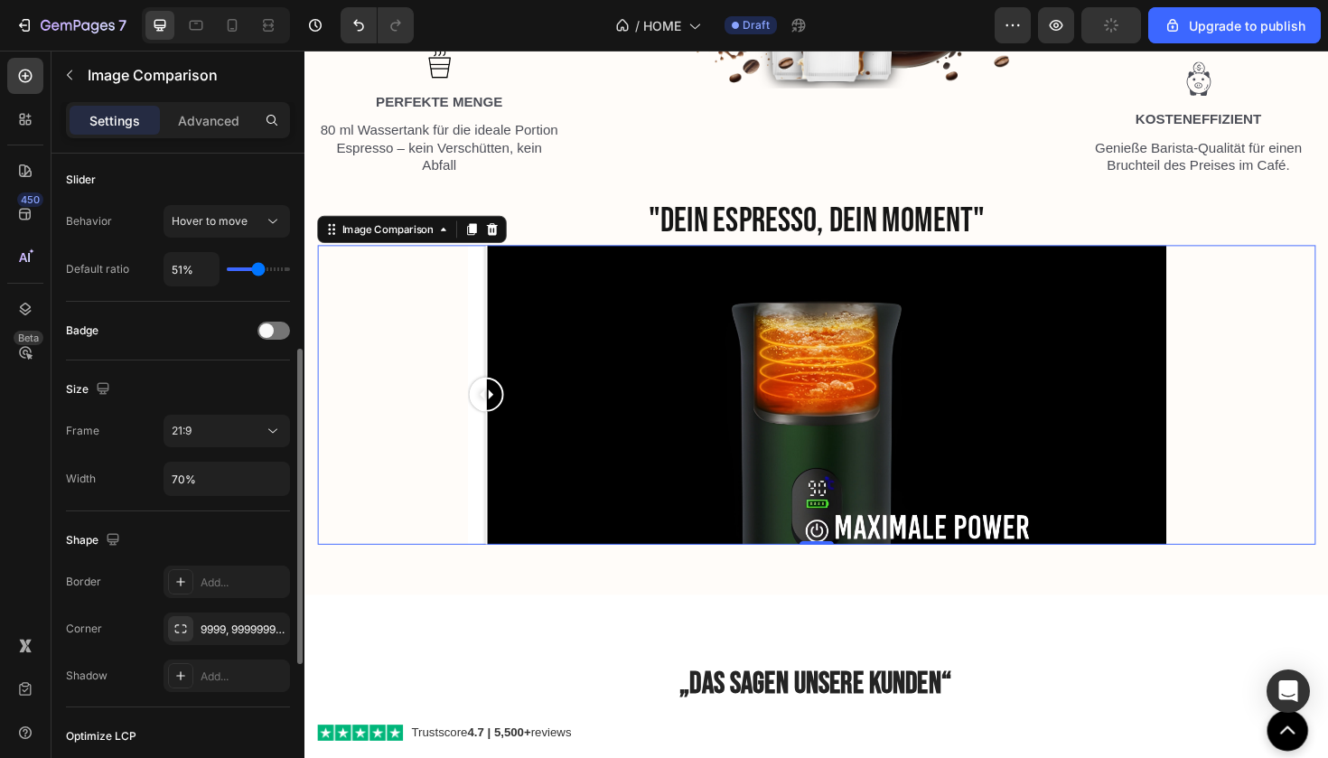
scroll to position [406, 0]
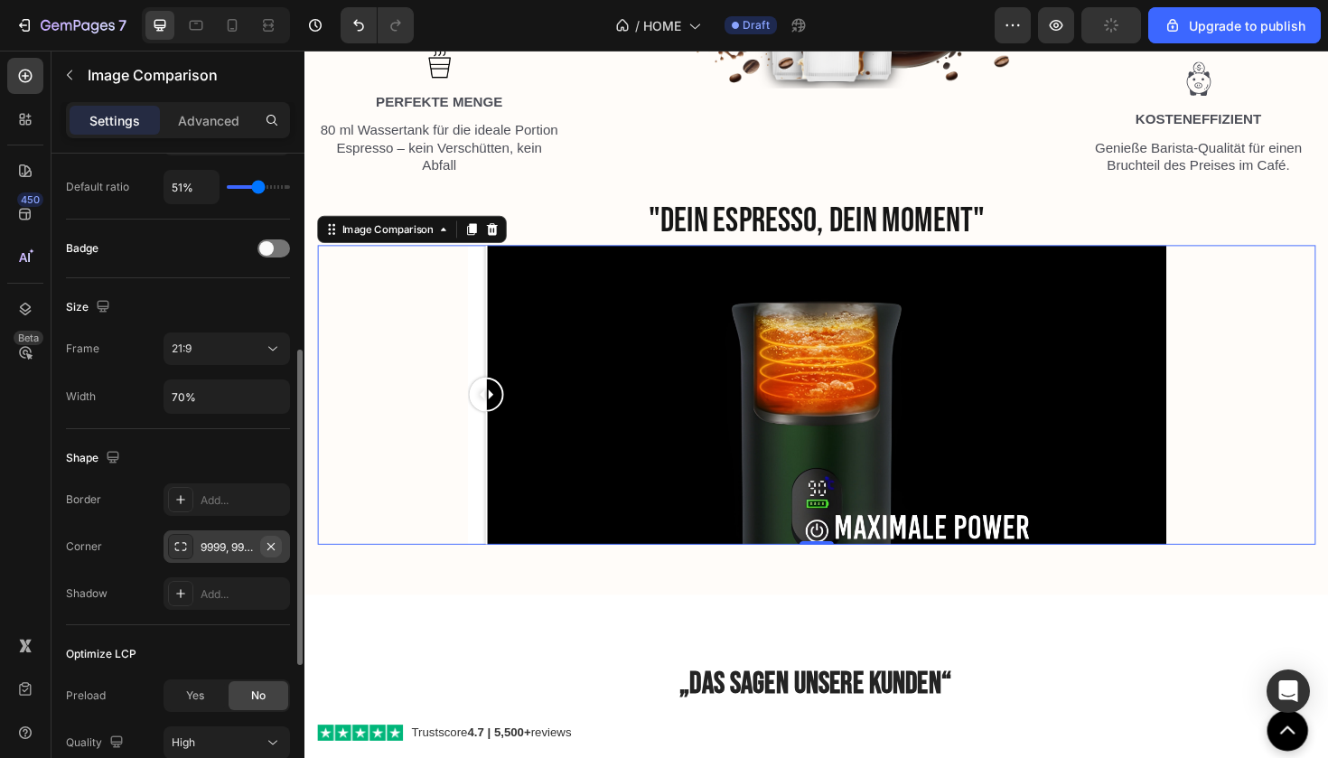
click at [277, 547] on icon "button" at bounding box center [271, 546] width 14 height 14
click at [182, 546] on icon at bounding box center [180, 546] width 14 height 14
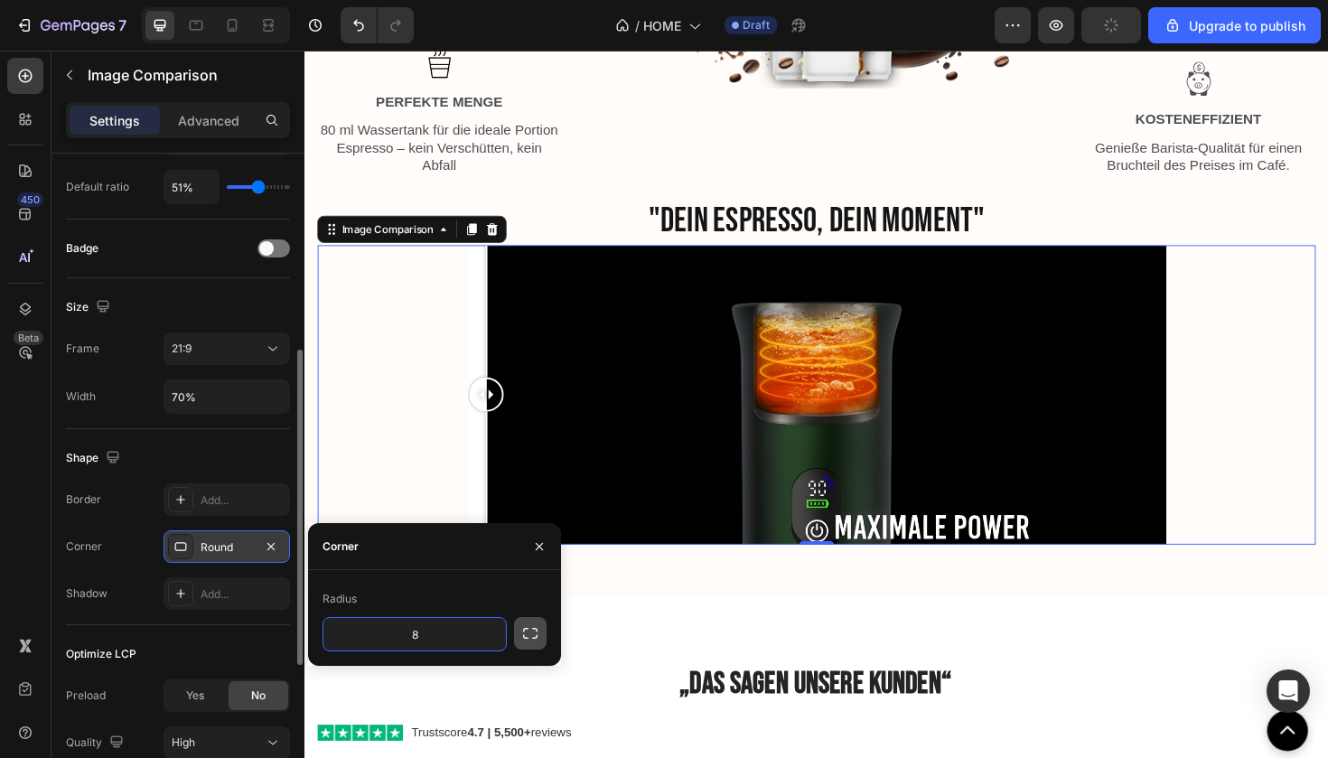
click at [520, 631] on button "button" at bounding box center [530, 633] width 33 height 33
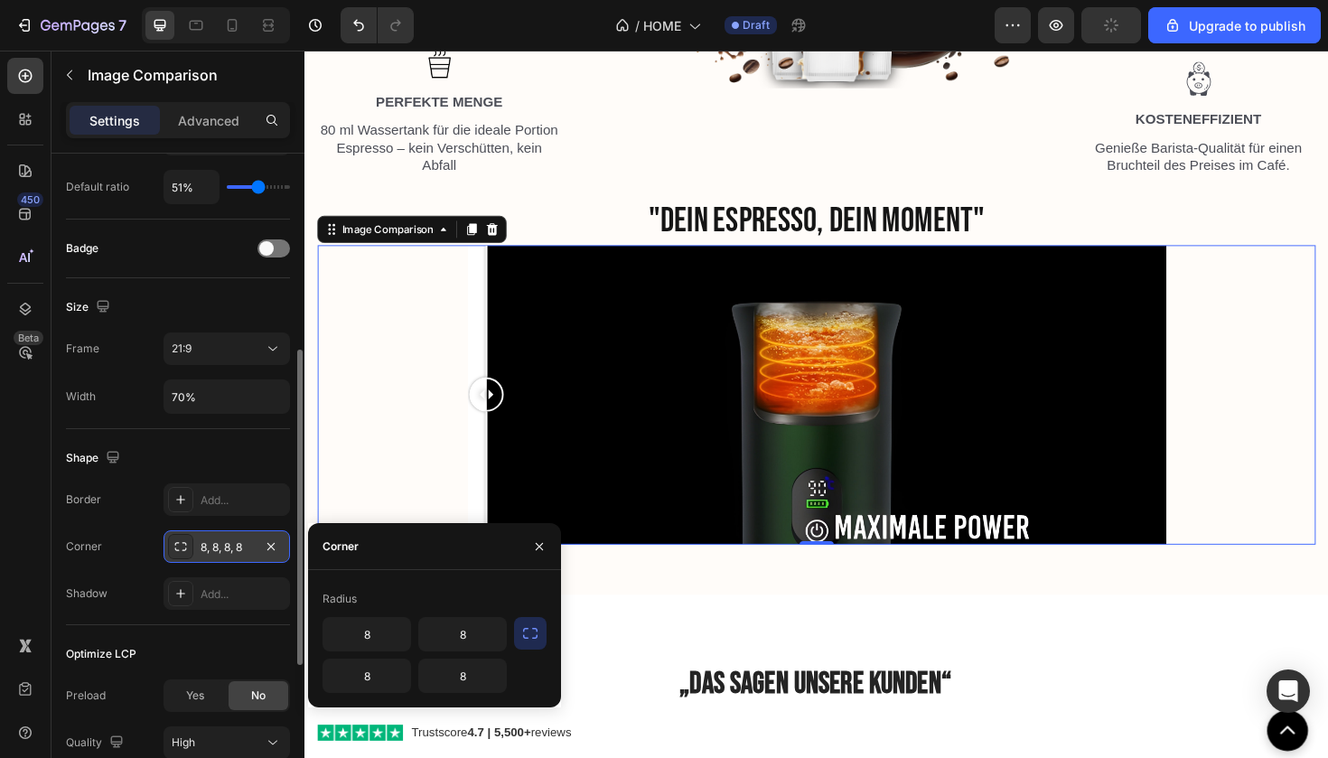
click at [177, 548] on icon at bounding box center [180, 546] width 14 height 14
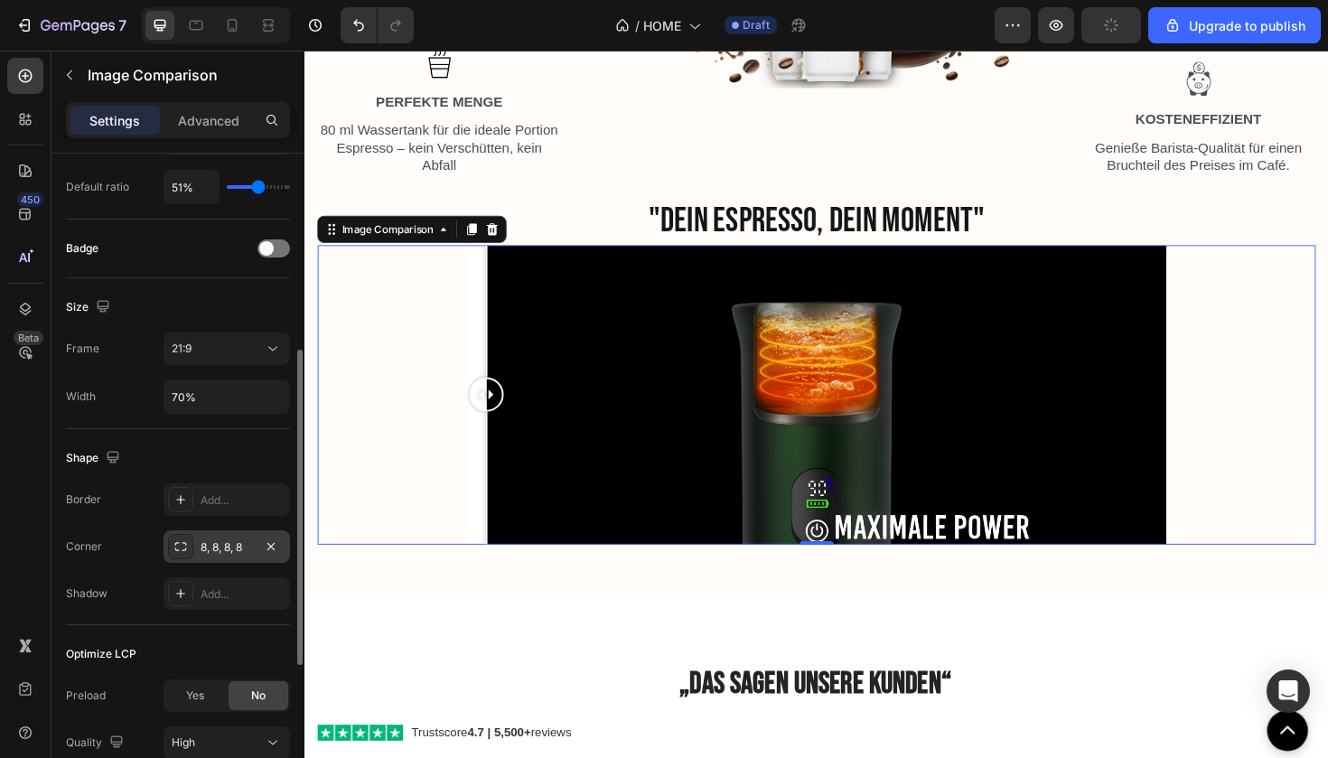
click at [188, 549] on div at bounding box center [180, 546] width 25 height 25
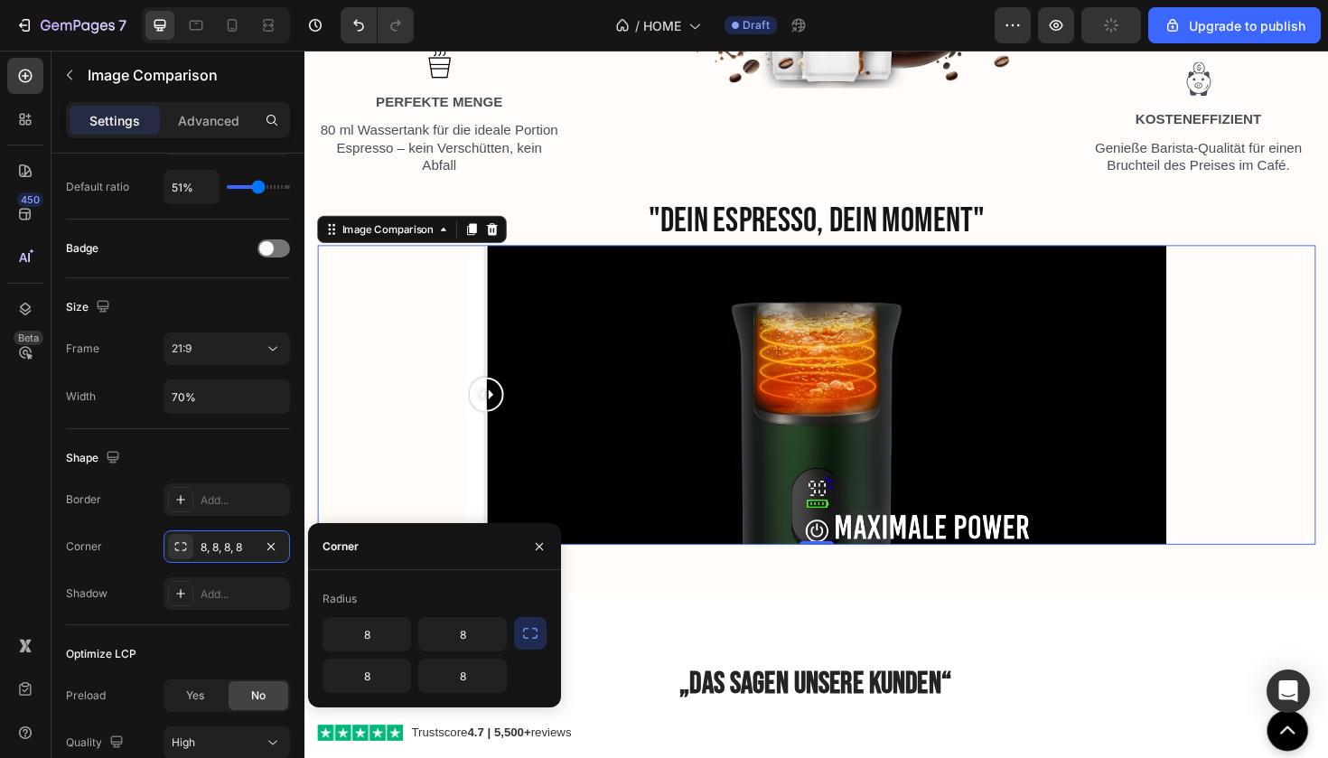
click at [528, 634] on icon "button" at bounding box center [530, 633] width 18 height 18
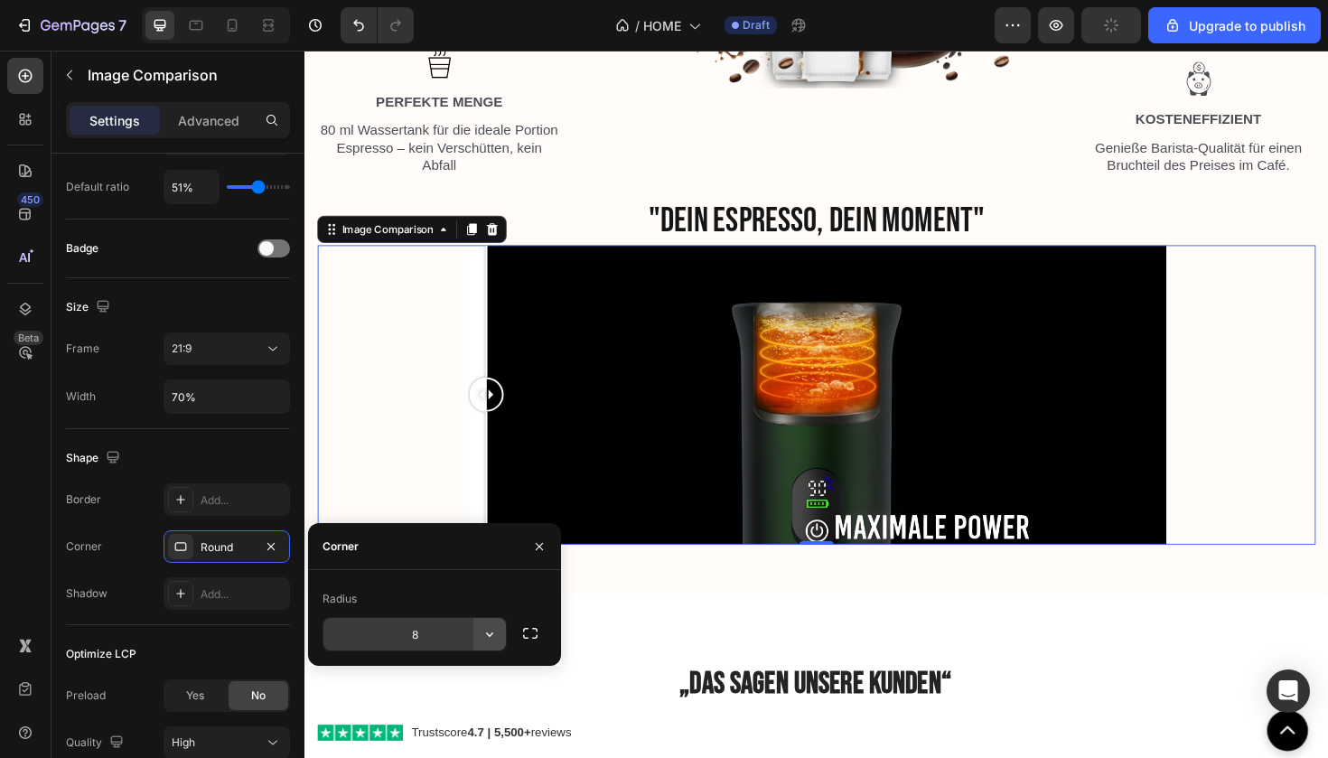
click at [503, 640] on button "button" at bounding box center [489, 634] width 33 height 33
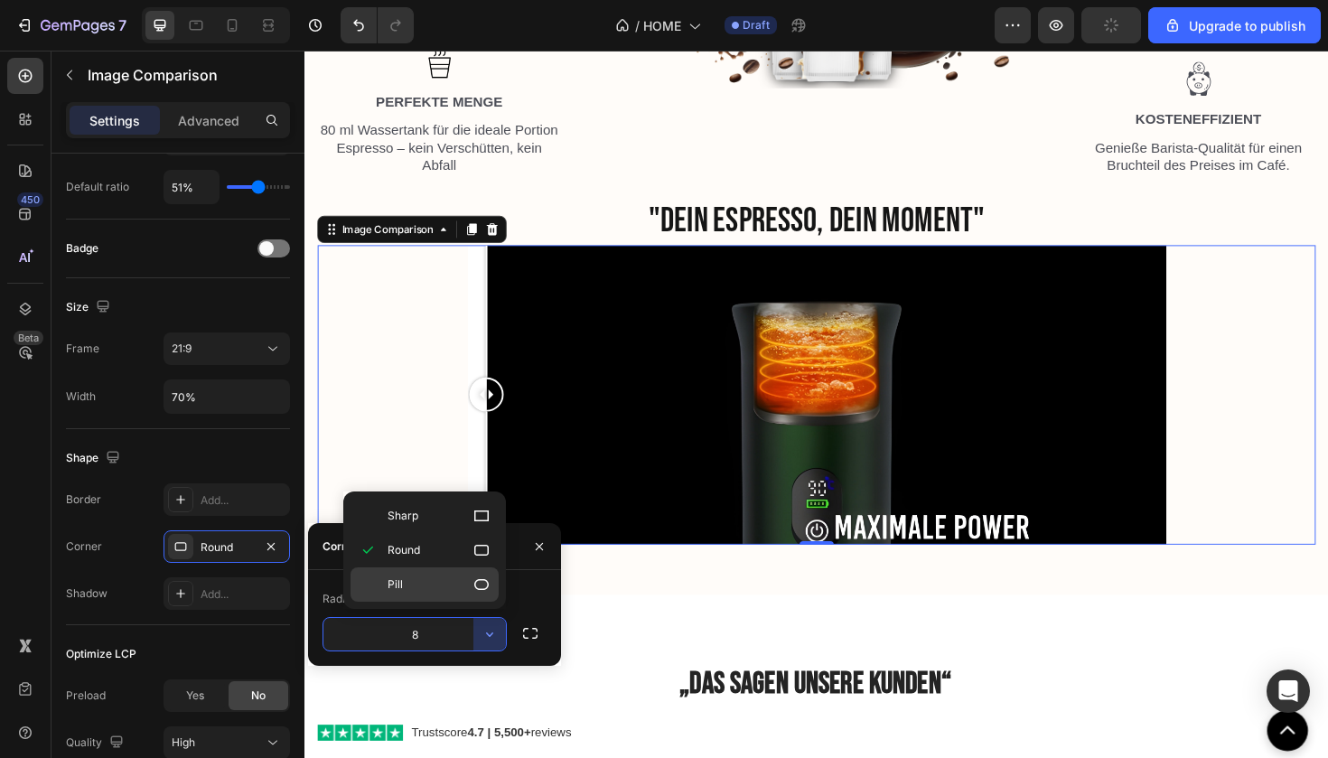
click at [467, 600] on div "Pill" at bounding box center [424, 584] width 148 height 34
type input "9999"
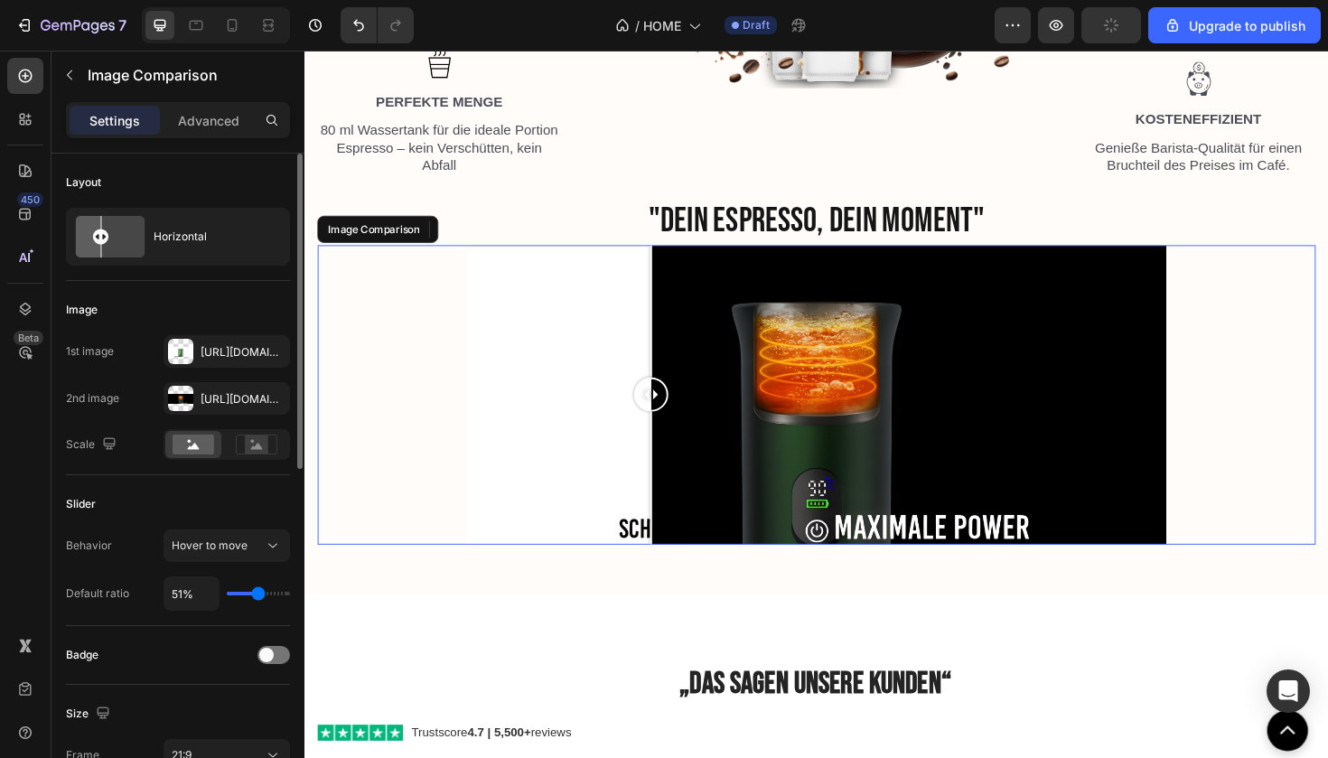
click at [671, 487] on div at bounding box center [671, 503] width 2 height 141
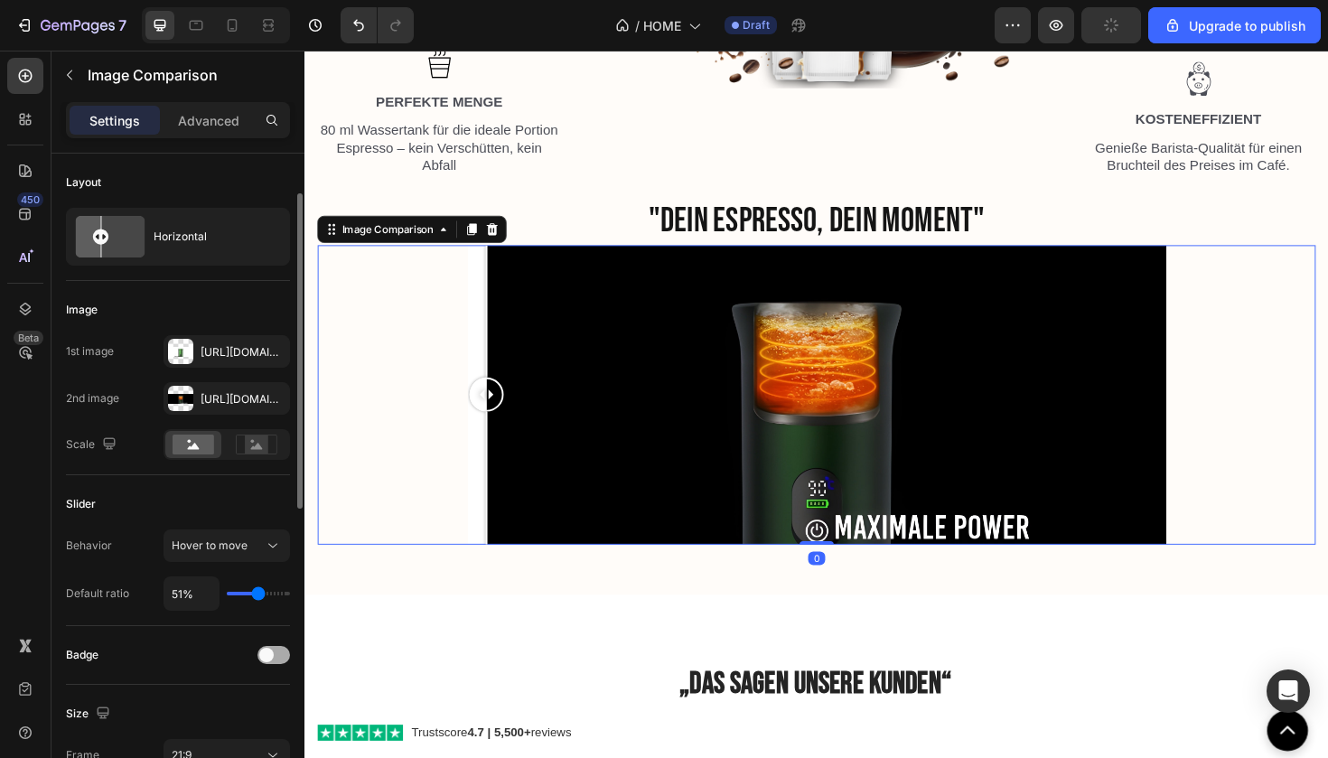
scroll to position [79, 0]
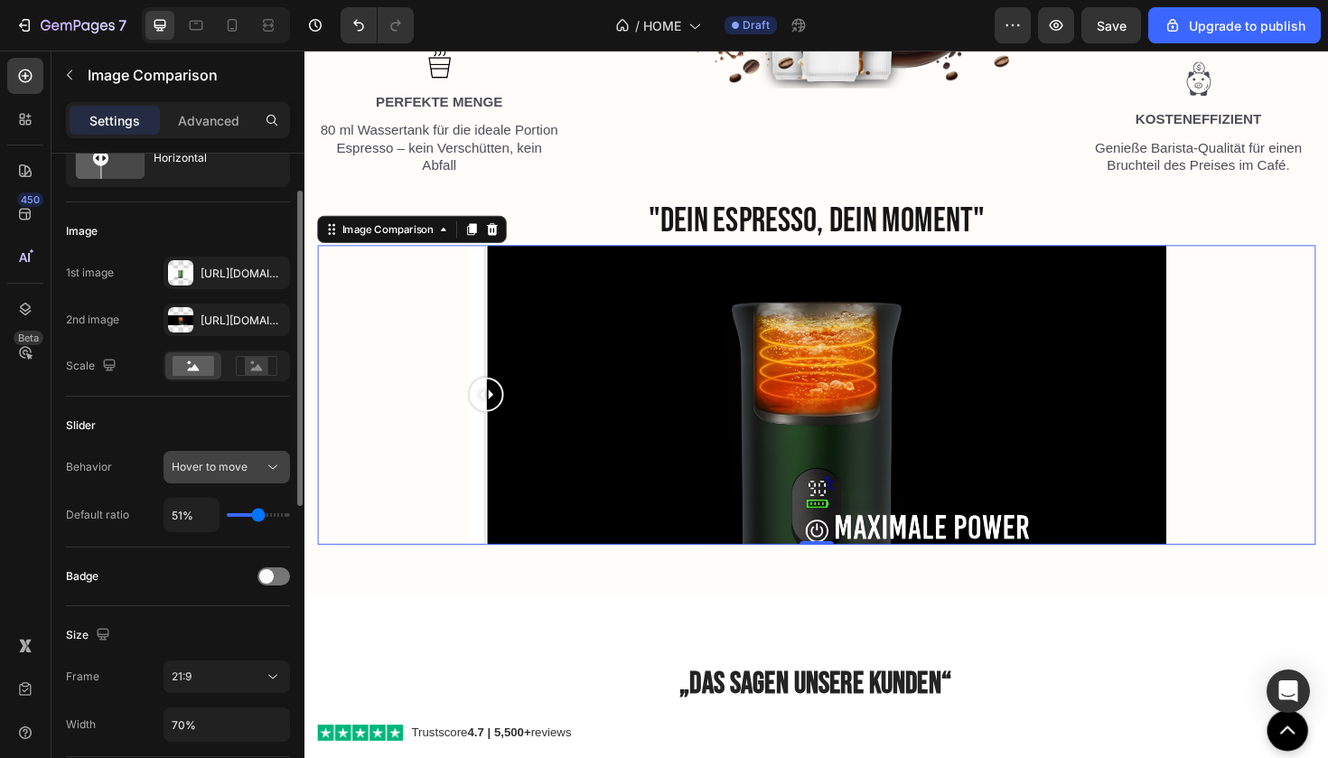
click at [261, 472] on div "Hover to move" at bounding box center [218, 467] width 92 height 16
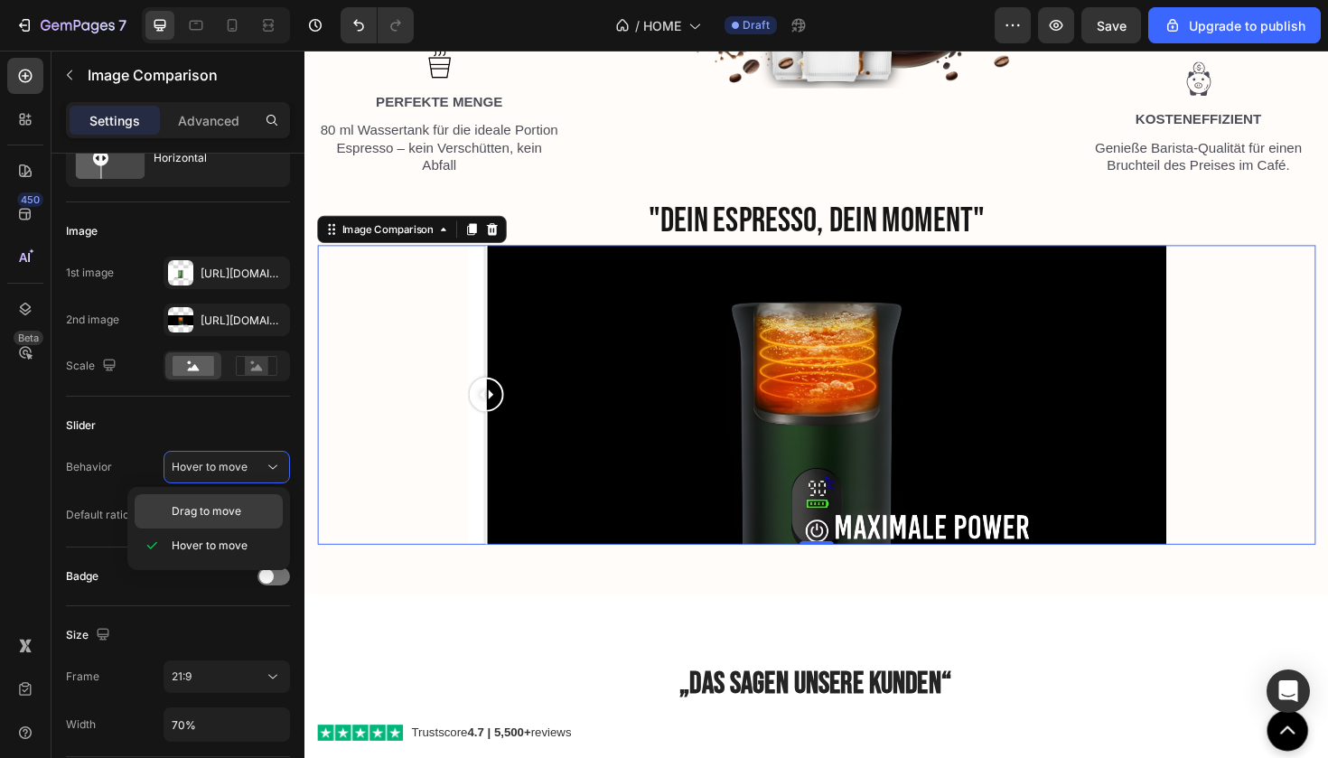
click at [259, 523] on div "Drag to move" at bounding box center [209, 511] width 148 height 34
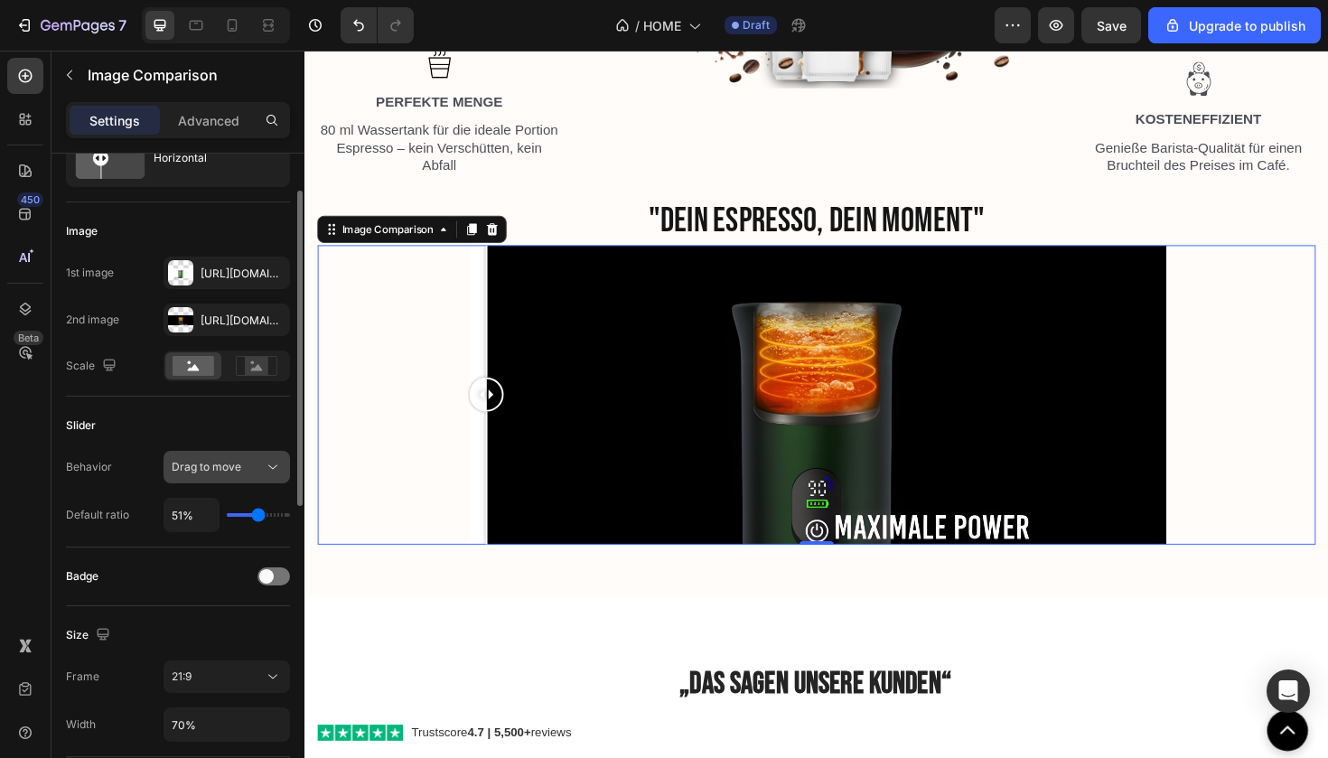
click at [235, 480] on button "Drag to move" at bounding box center [227, 467] width 126 height 33
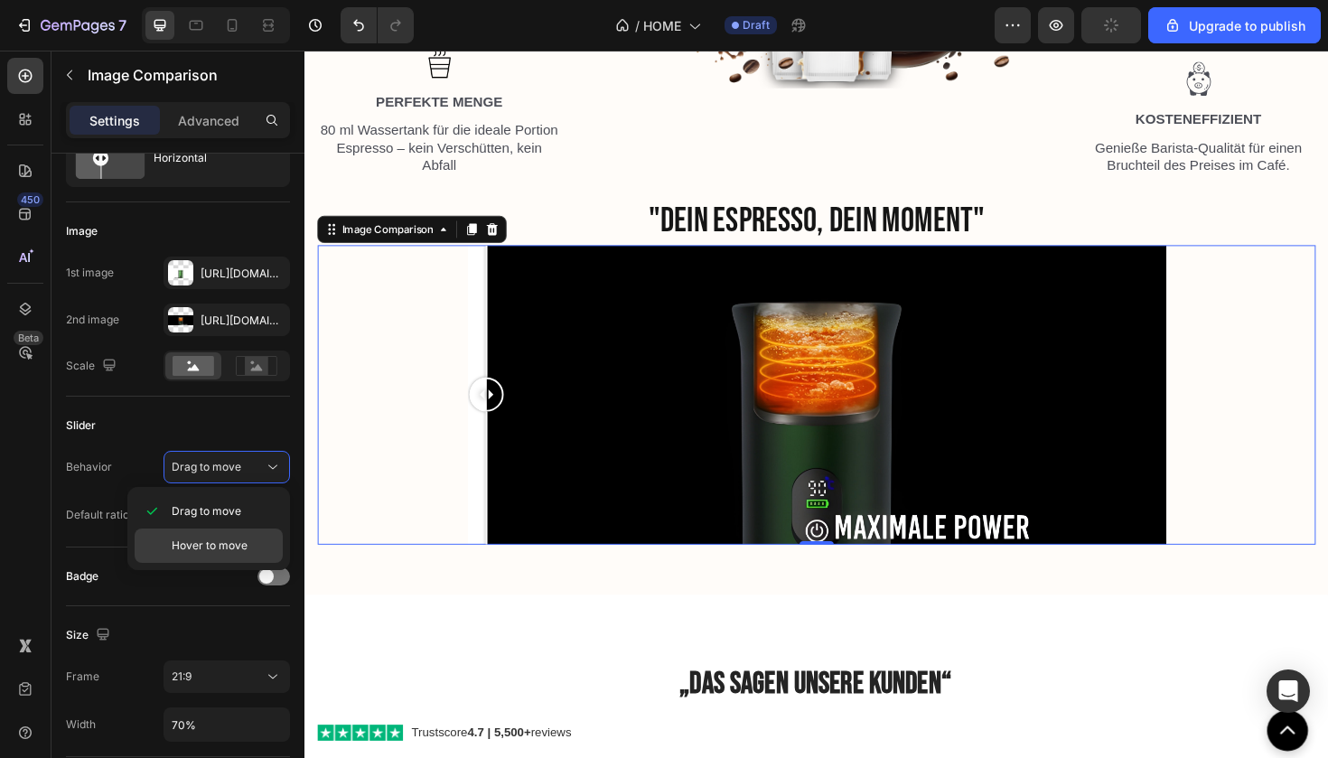
click at [233, 531] on div "Hover to move" at bounding box center [209, 545] width 148 height 34
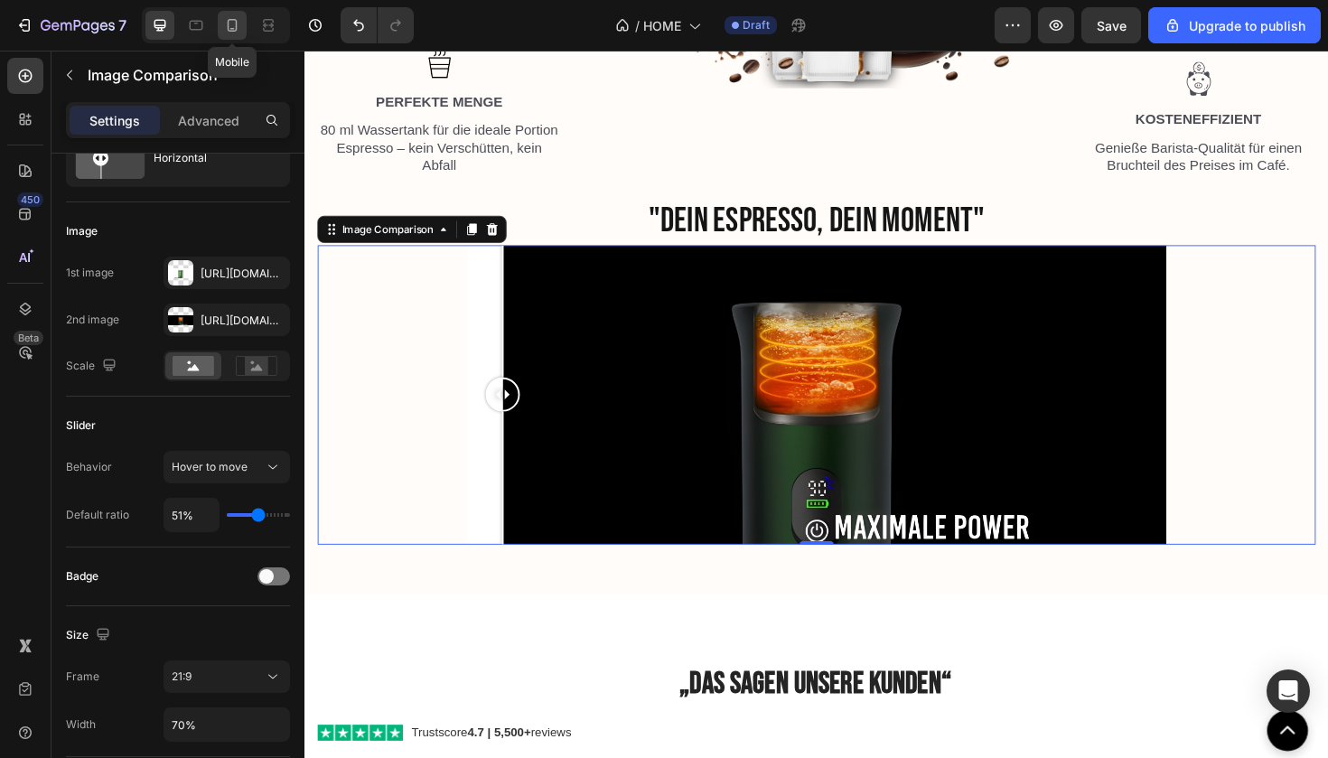
click at [242, 33] on div at bounding box center [232, 25] width 29 height 29
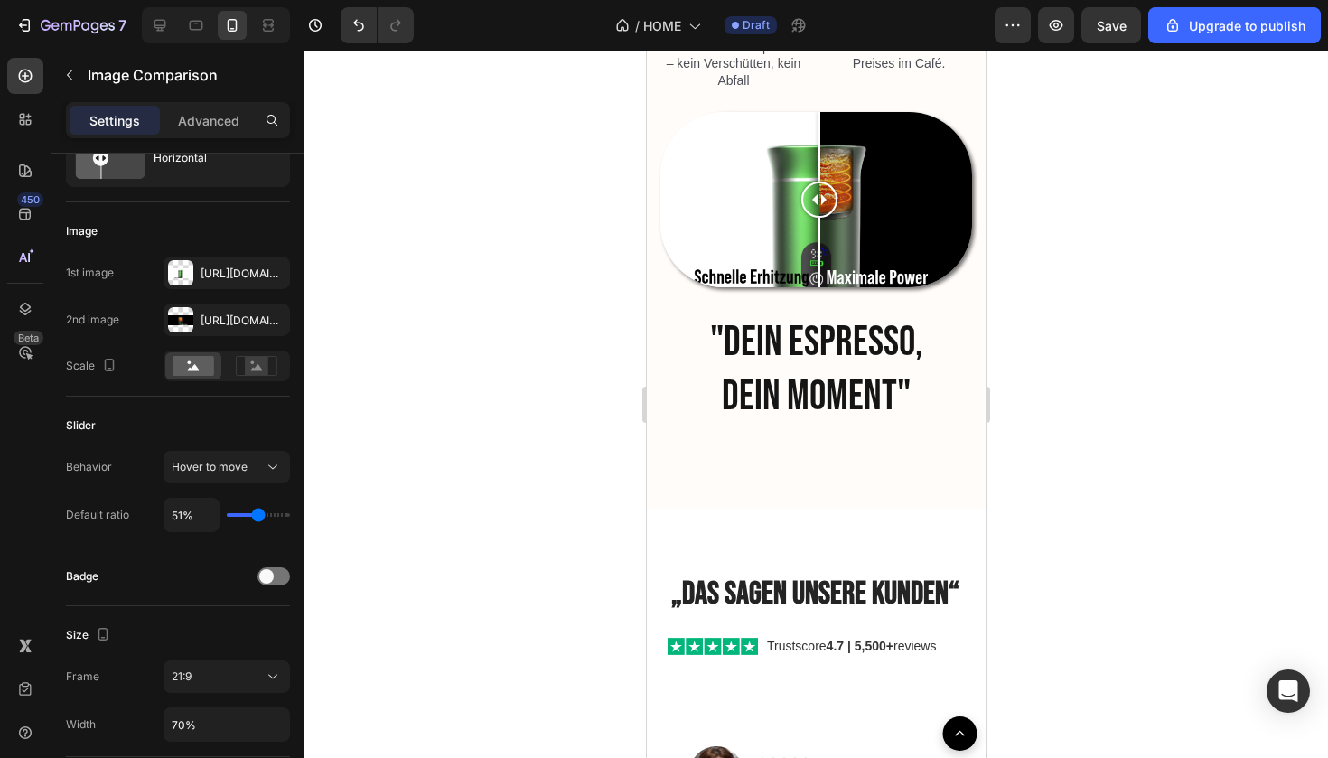
scroll to position [2613, 0]
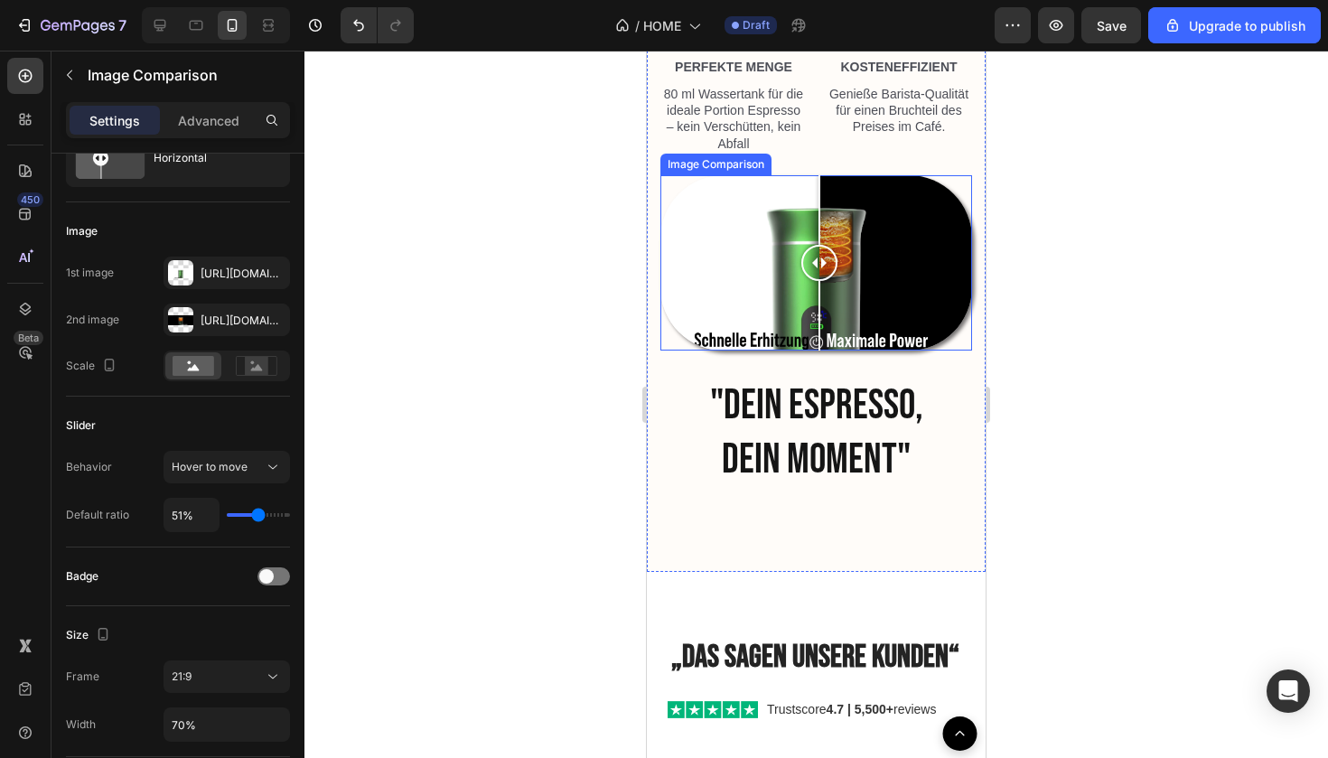
click at [808, 350] on div at bounding box center [819, 262] width 36 height 175
click at [732, 350] on div at bounding box center [816, 262] width 312 height 175
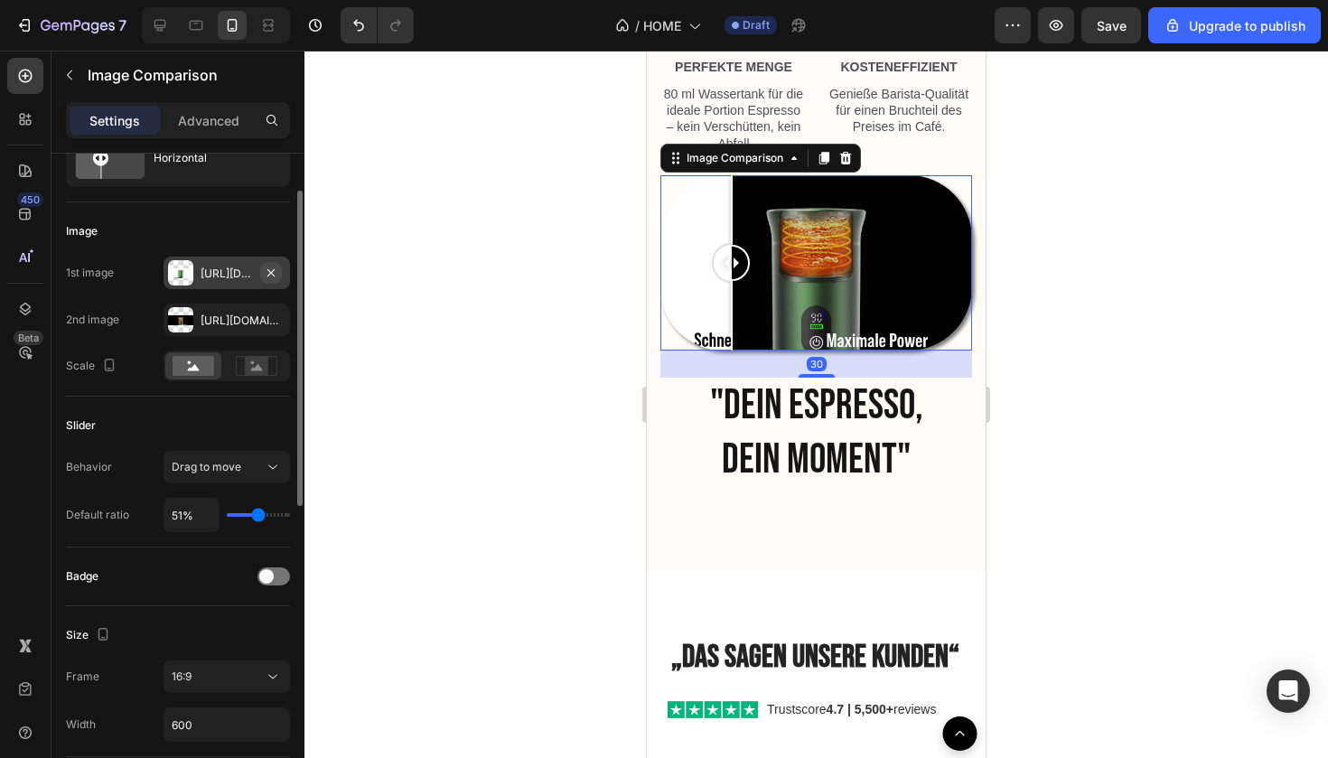
click at [271, 275] on icon "button" at bounding box center [271, 273] width 14 height 14
click at [213, 267] on div "Add..." at bounding box center [243, 274] width 85 height 16
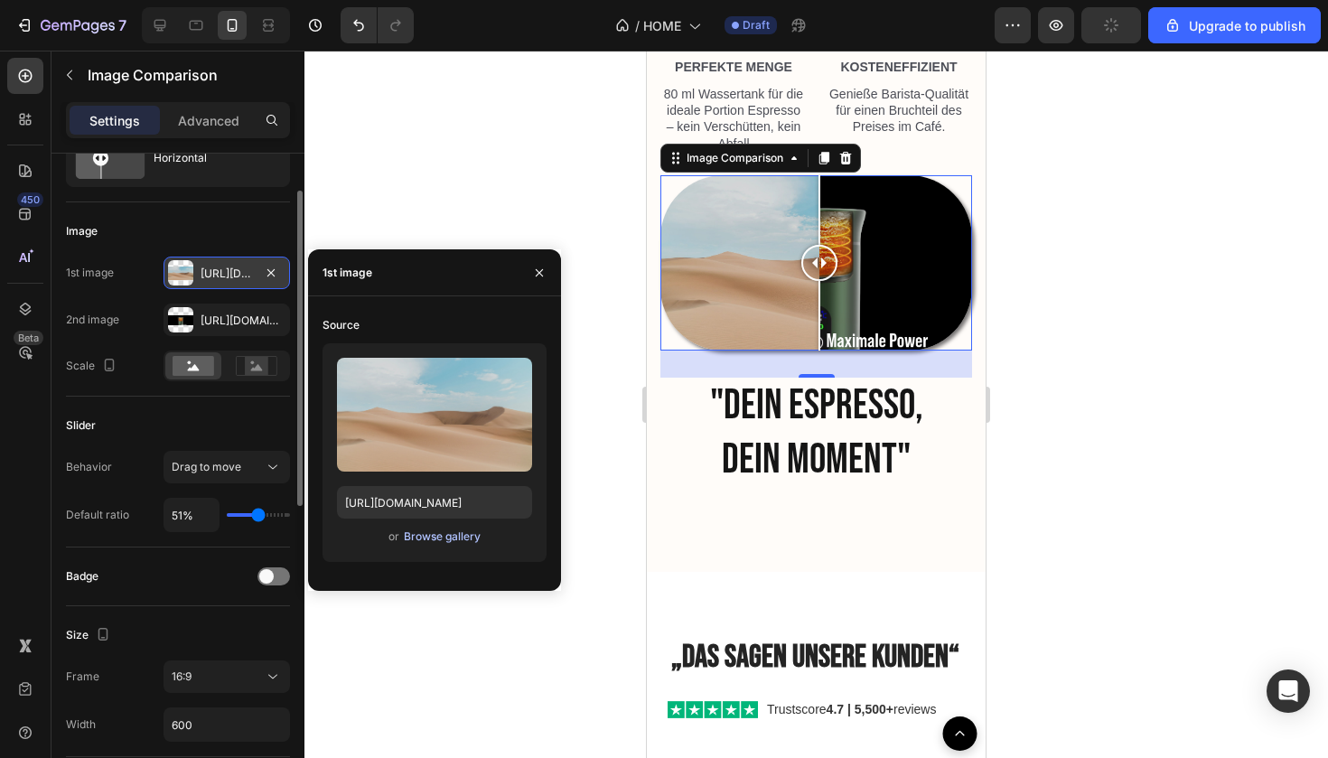
click at [446, 539] on div "Browse gallery" at bounding box center [442, 536] width 77 height 16
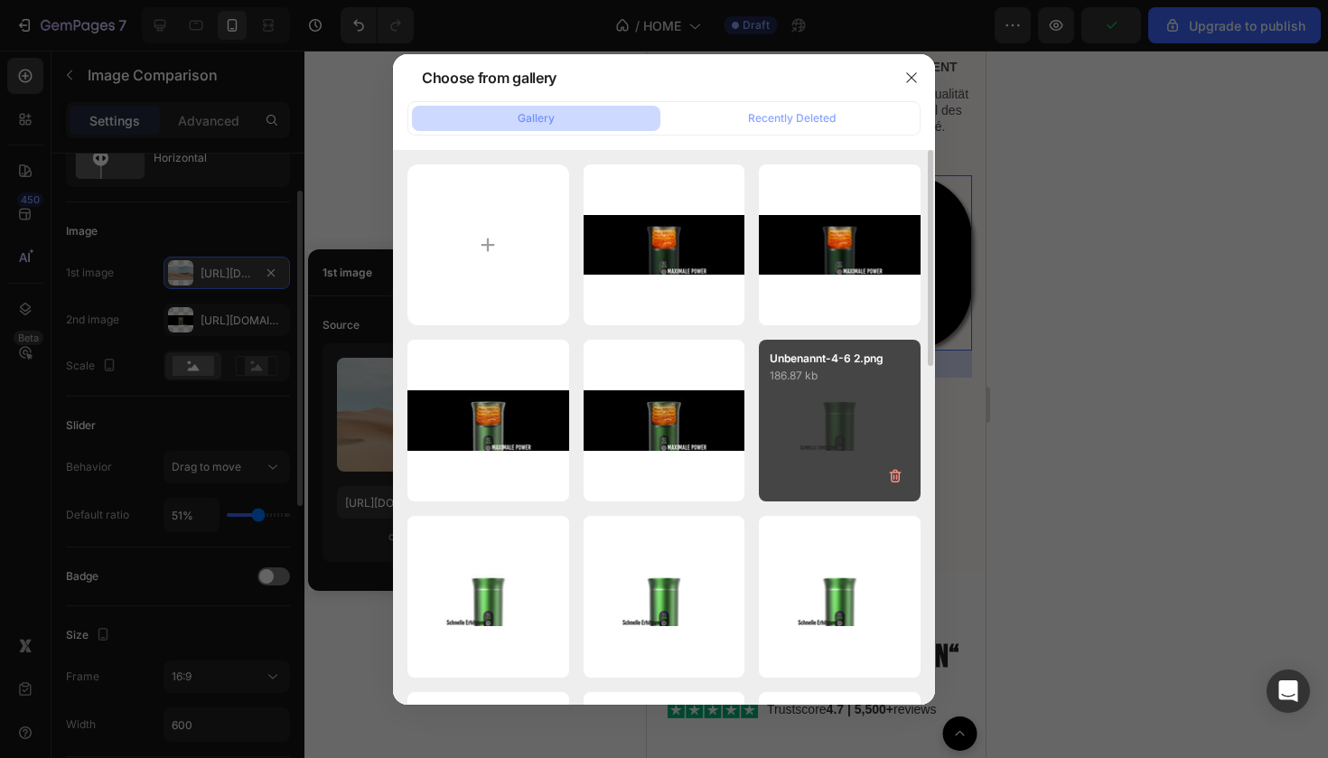
click at [815, 405] on div "Unbenannt-4-6 2.png 186.87 kb" at bounding box center [840, 421] width 162 height 162
type input "[URL][DOMAIN_NAME]"
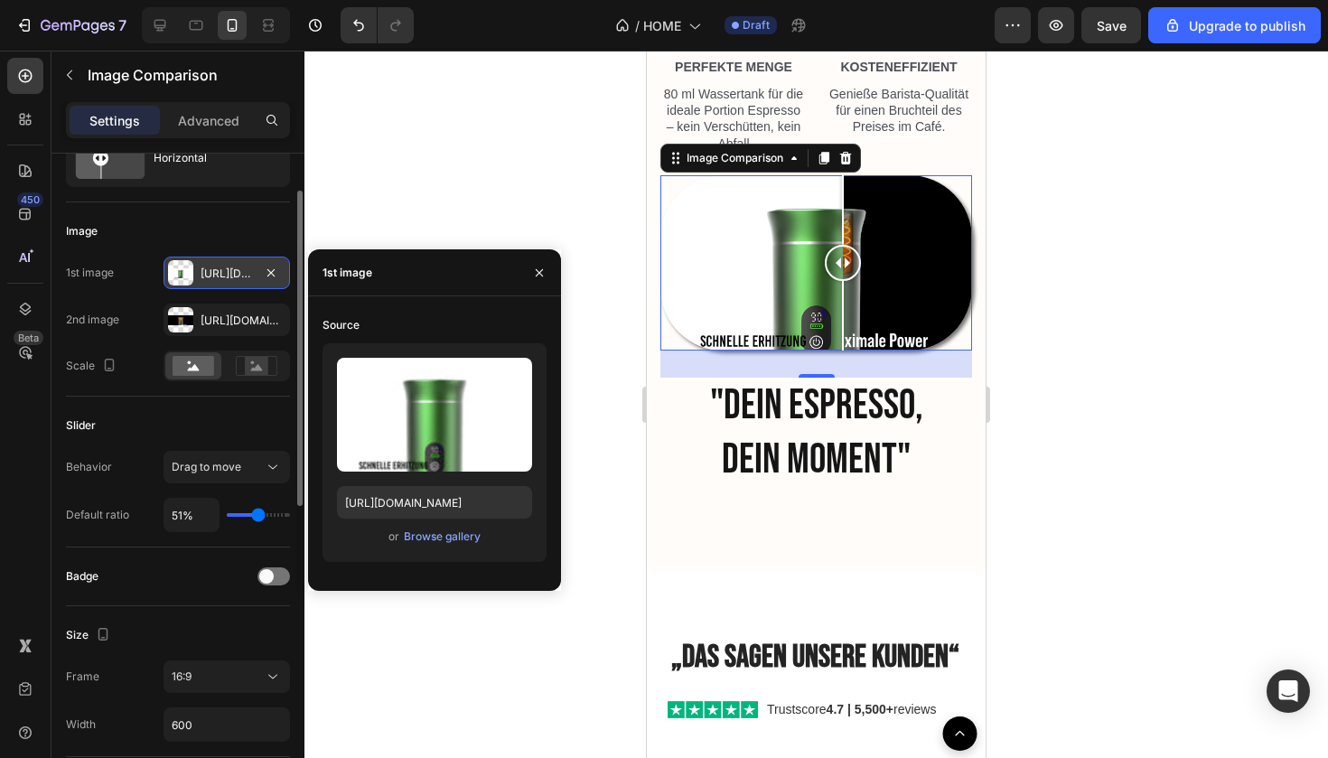
drag, startPoint x: 818, startPoint y: 495, endPoint x: 843, endPoint y: 517, distance: 32.6
click at [843, 350] on div at bounding box center [843, 262] width 36 height 175
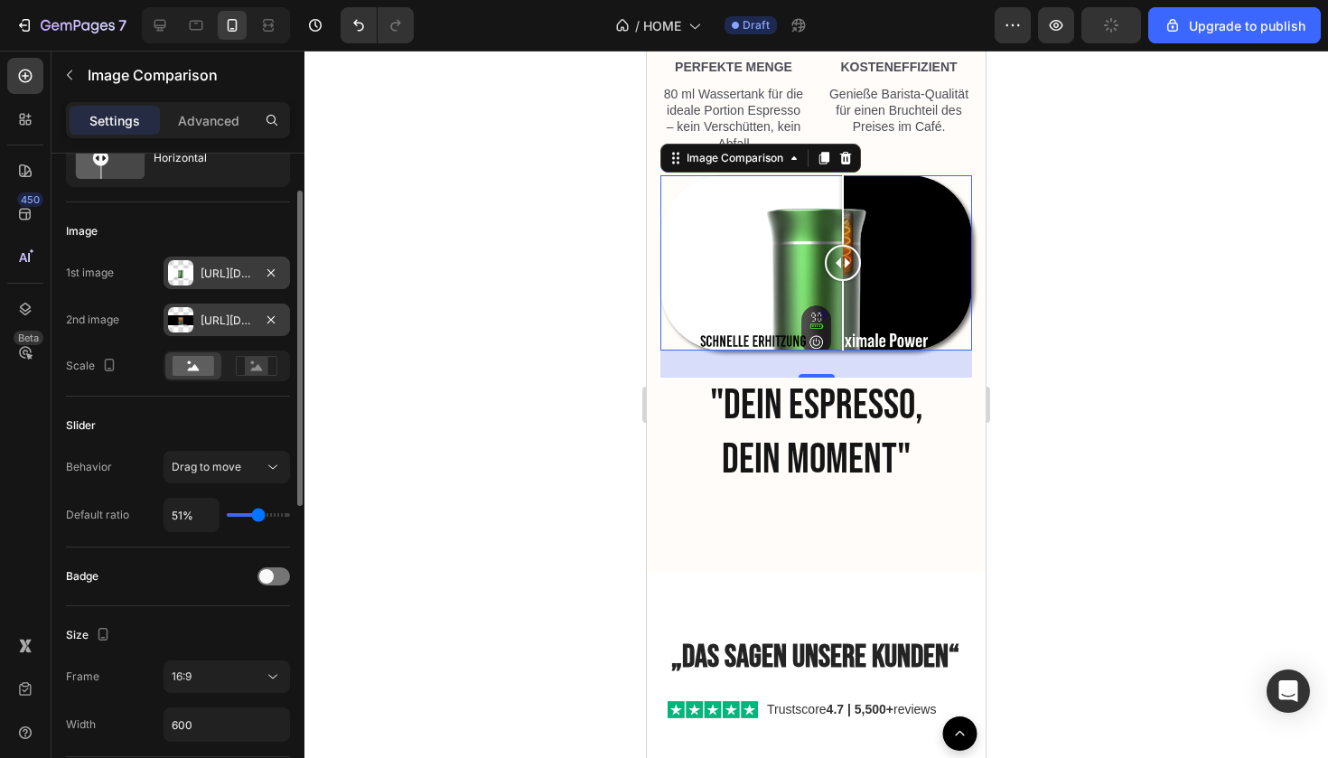
click at [252, 313] on div "[URL][DOMAIN_NAME]" at bounding box center [227, 321] width 52 height 16
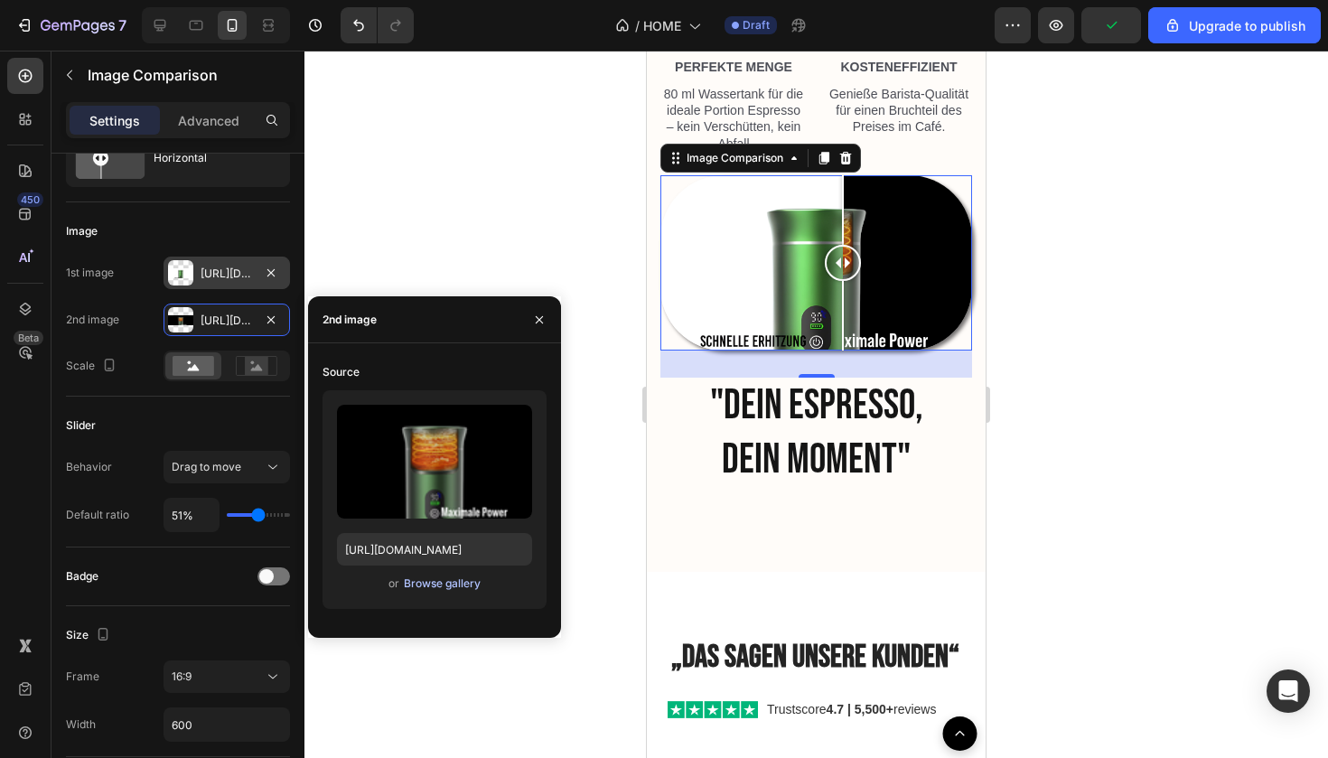
click at [423, 582] on div "Browse gallery" at bounding box center [442, 583] width 77 height 16
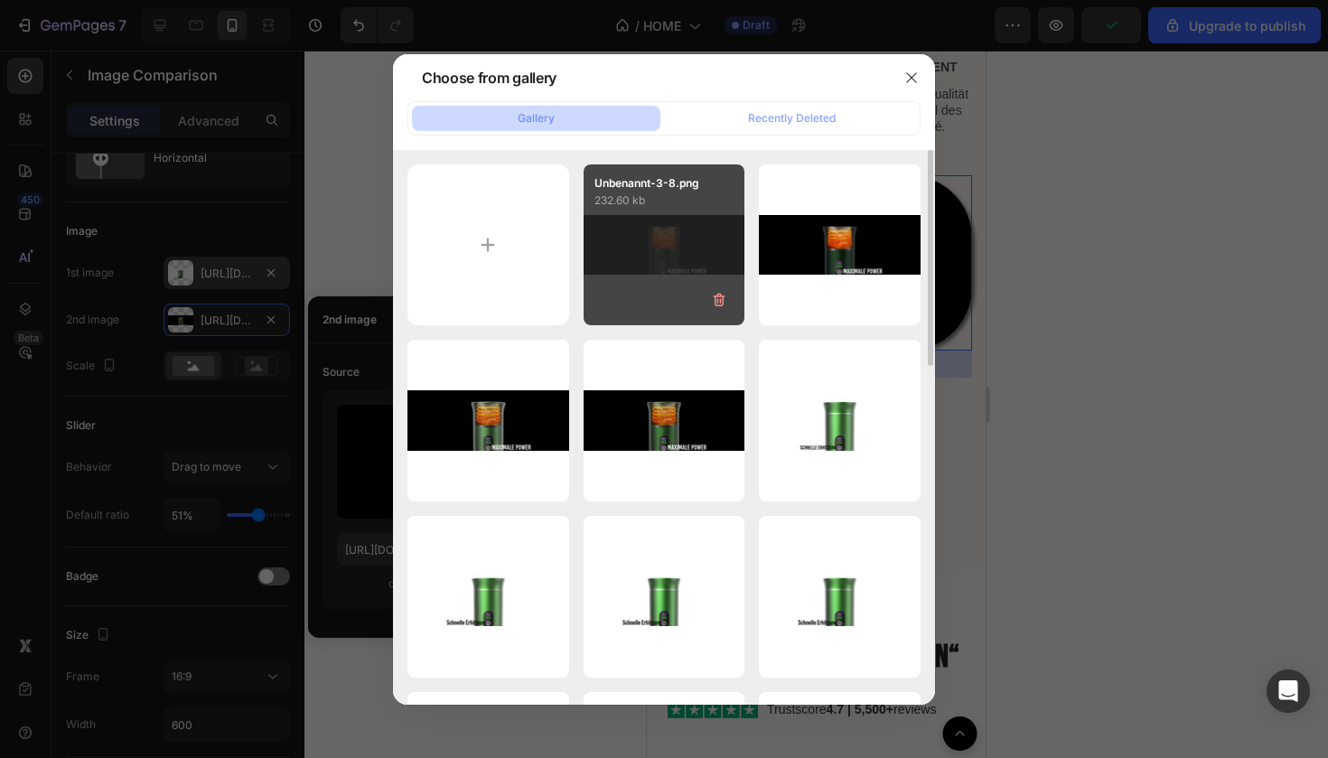
click at [621, 268] on div "Unbenannt-3-8.png 232.60 kb" at bounding box center [665, 245] width 162 height 162
type input "[URL][DOMAIN_NAME]"
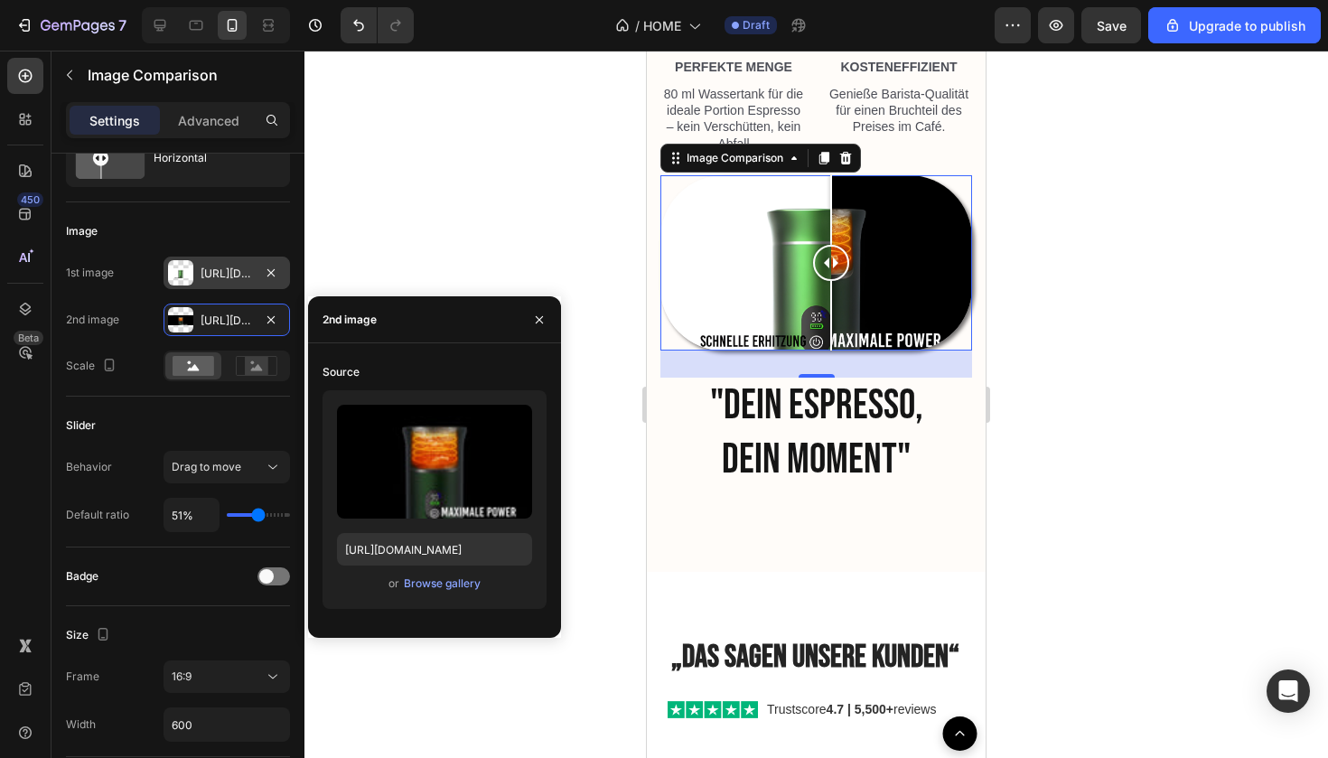
drag, startPoint x: 847, startPoint y: 510, endPoint x: 831, endPoint y: 584, distance: 75.0
click at [831, 350] on div "Image Comparison 30" at bounding box center [816, 262] width 312 height 175
click at [1068, 504] on div at bounding box center [815, 404] width 1023 height 707
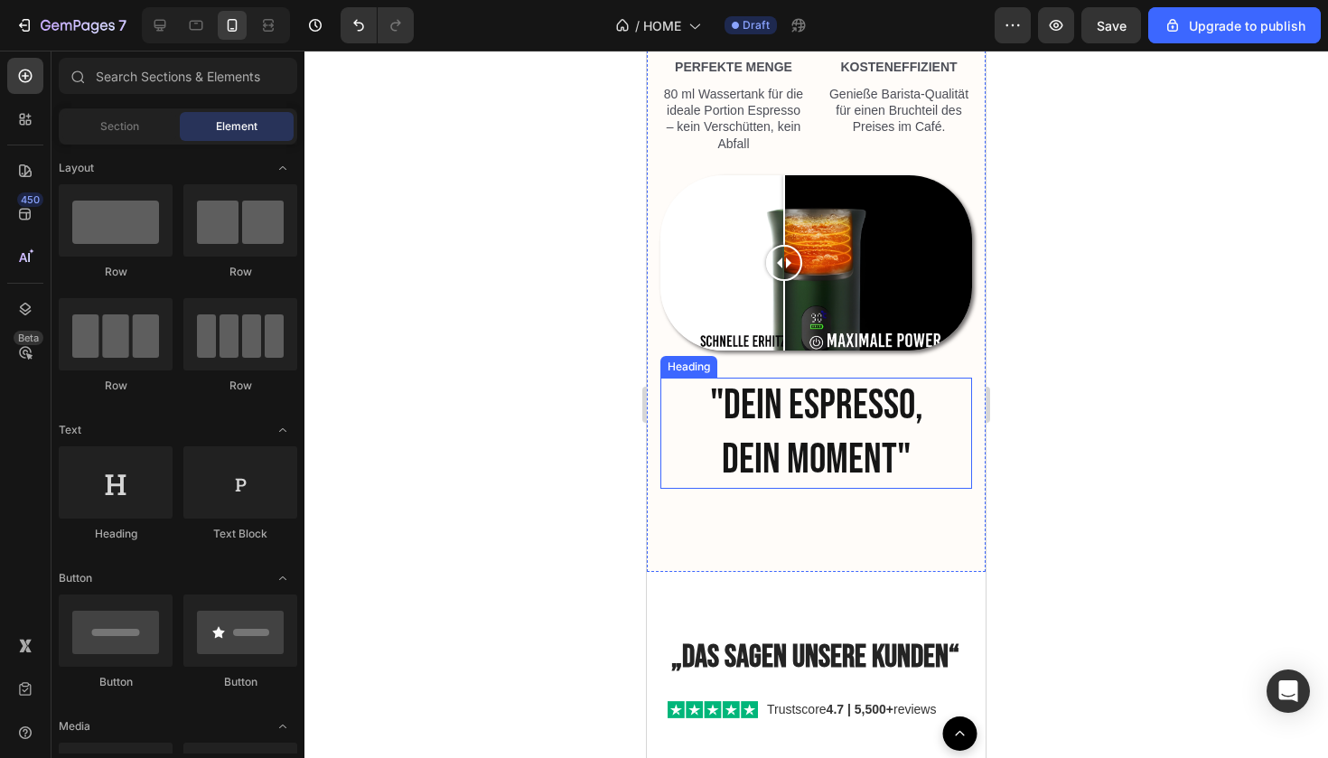
drag, startPoint x: 828, startPoint y: 497, endPoint x: 783, endPoint y: 615, distance: 126.7
click at [783, 509] on div ""DEIN ESPRESSO, DEIN MOMENT" Heading Image Image Row Image BEQUEM Text Block [P…" at bounding box center [816, 19] width 312 height 982
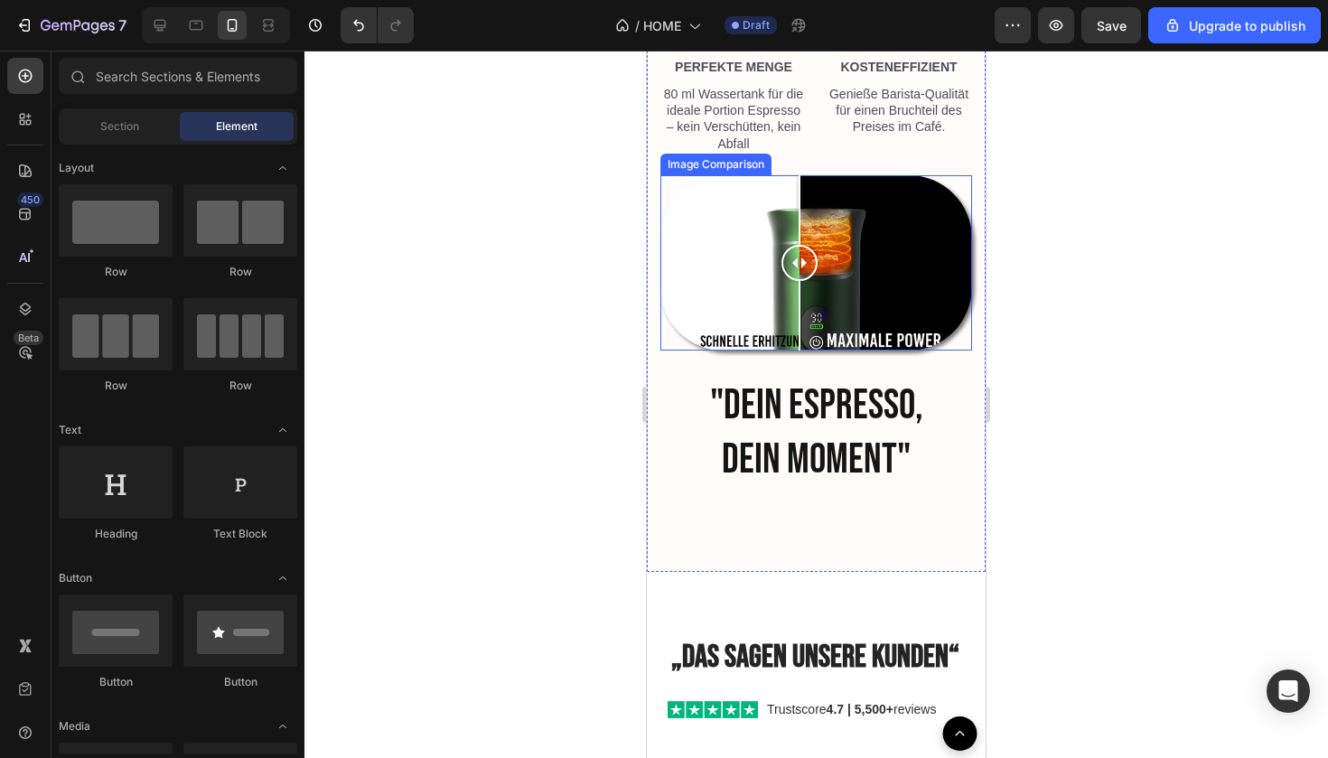
drag, startPoint x: 787, startPoint y: 498, endPoint x: 773, endPoint y: 521, distance: 27.1
click at [781, 350] on div at bounding box center [799, 262] width 36 height 175
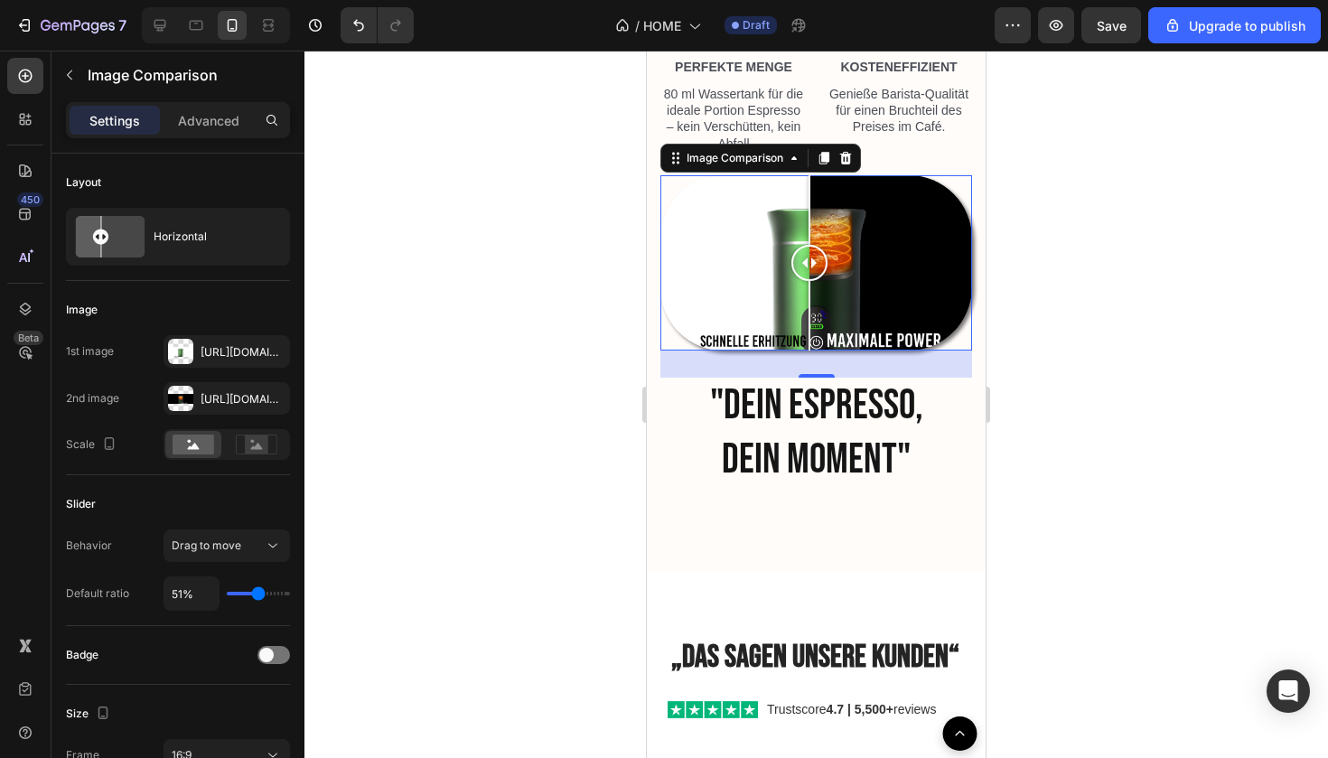
drag, startPoint x: 768, startPoint y: 506, endPoint x: 807, endPoint y: 507, distance: 38.9
click at [808, 281] on div at bounding box center [809, 263] width 36 height 36
drag, startPoint x: 802, startPoint y: 496, endPoint x: 811, endPoint y: 509, distance: 16.3
click at [811, 281] on div at bounding box center [796, 263] width 36 height 36
drag, startPoint x: 802, startPoint y: 499, endPoint x: 827, endPoint y: 556, distance: 62.7
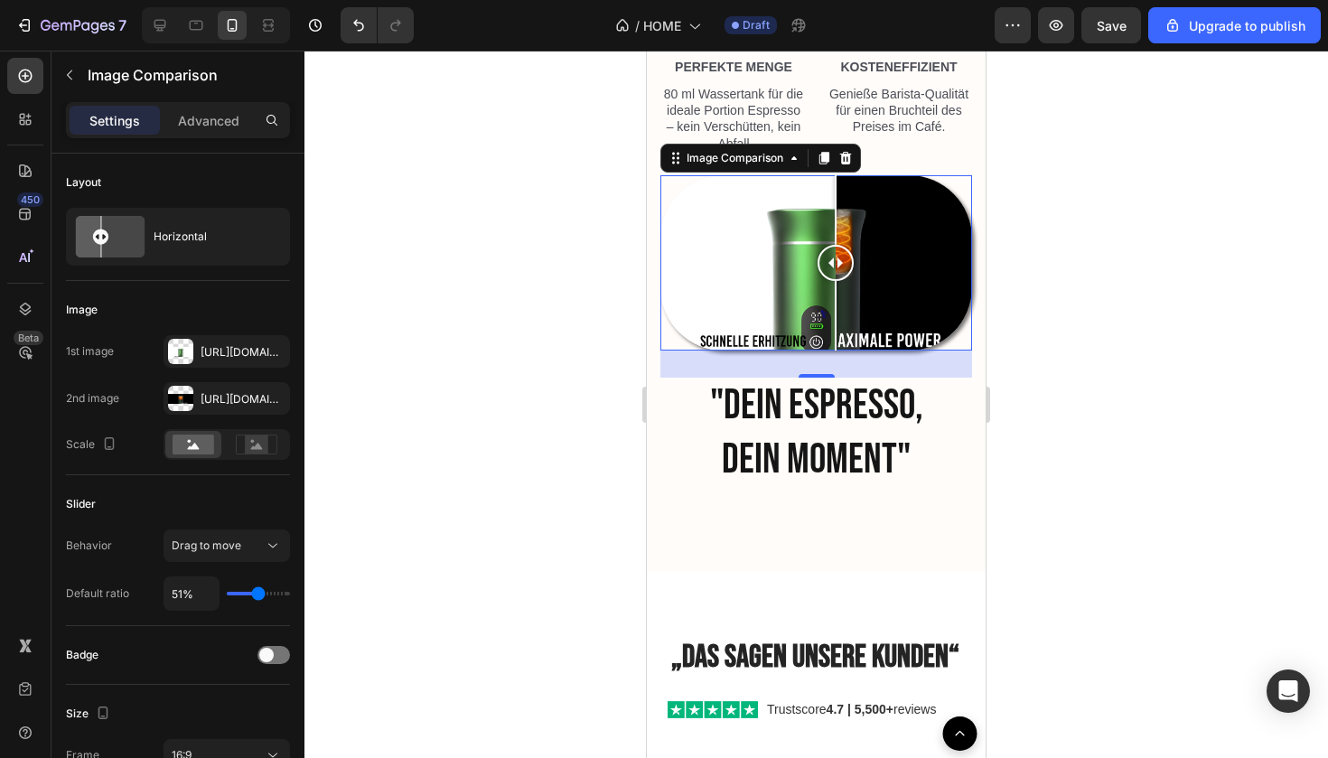
click at [827, 350] on div at bounding box center [836, 262] width 36 height 175
click at [1076, 513] on div at bounding box center [815, 404] width 1023 height 707
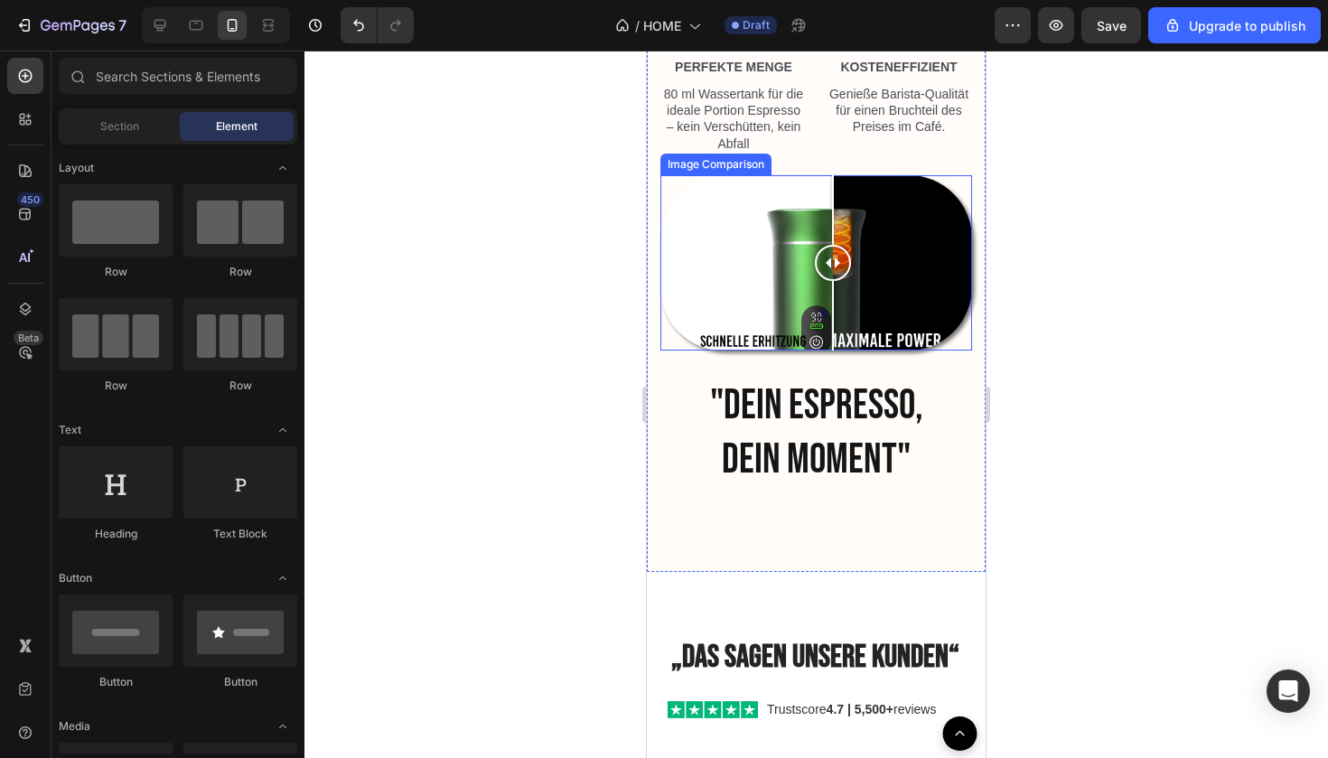
drag, startPoint x: 823, startPoint y: 505, endPoint x: 833, endPoint y: 543, distance: 39.2
click at [833, 350] on div at bounding box center [833, 262] width 36 height 175
drag, startPoint x: 841, startPoint y: 487, endPoint x: 777, endPoint y: 488, distance: 64.1
click at [777, 281] on div at bounding box center [777, 263] width 36 height 36
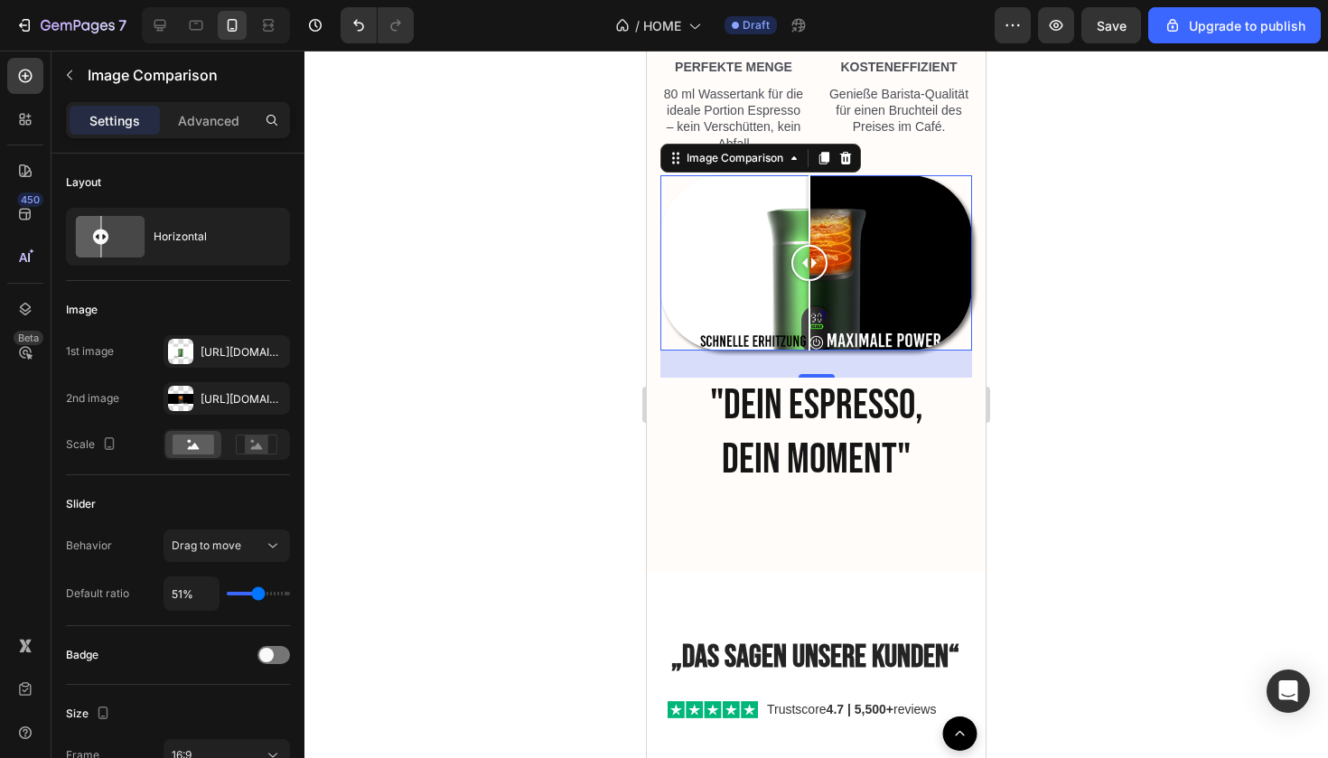
drag, startPoint x: 775, startPoint y: 499, endPoint x: 809, endPoint y: 502, distance: 34.5
click at [809, 281] on div at bounding box center [809, 263] width 36 height 36
drag, startPoint x: 811, startPoint y: 491, endPoint x: 818, endPoint y: 543, distance: 51.9
click at [818, 350] on div at bounding box center [817, 262] width 36 height 175
click at [1089, 412] on div at bounding box center [815, 404] width 1023 height 707
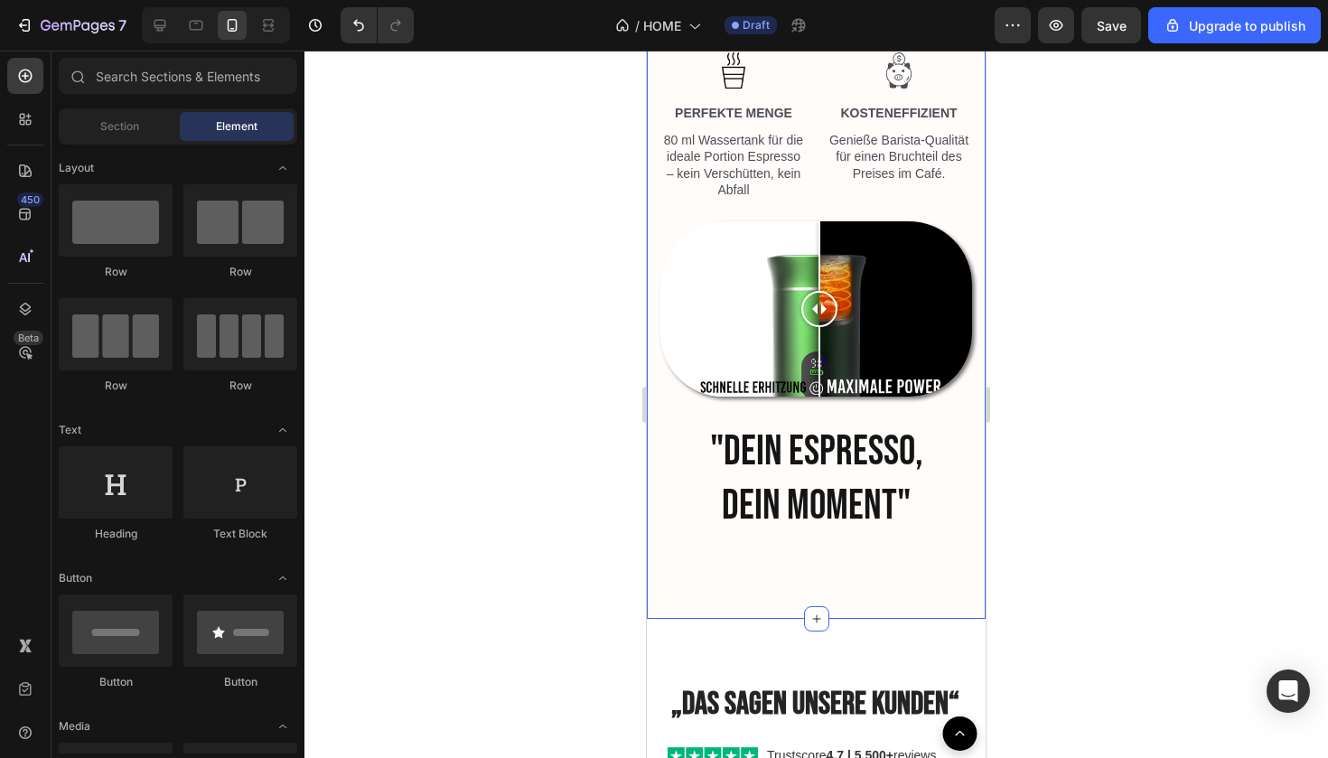
scroll to position [2839, 0]
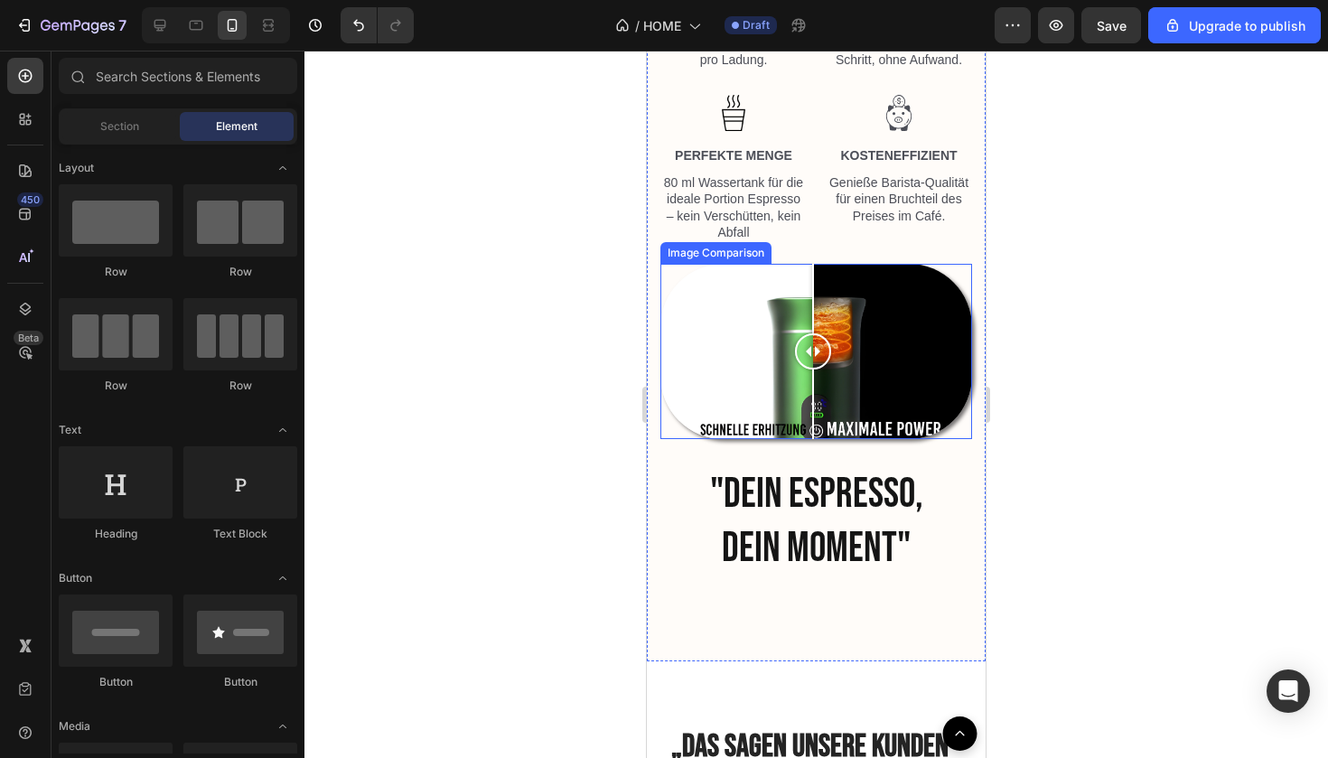
drag, startPoint x: 818, startPoint y: 361, endPoint x: 813, endPoint y: 388, distance: 27.5
click at [813, 388] on div at bounding box center [813, 351] width 36 height 175
drag, startPoint x: 816, startPoint y: 359, endPoint x: 790, endPoint y: 366, distance: 26.3
click at [790, 366] on div at bounding box center [789, 351] width 36 height 175
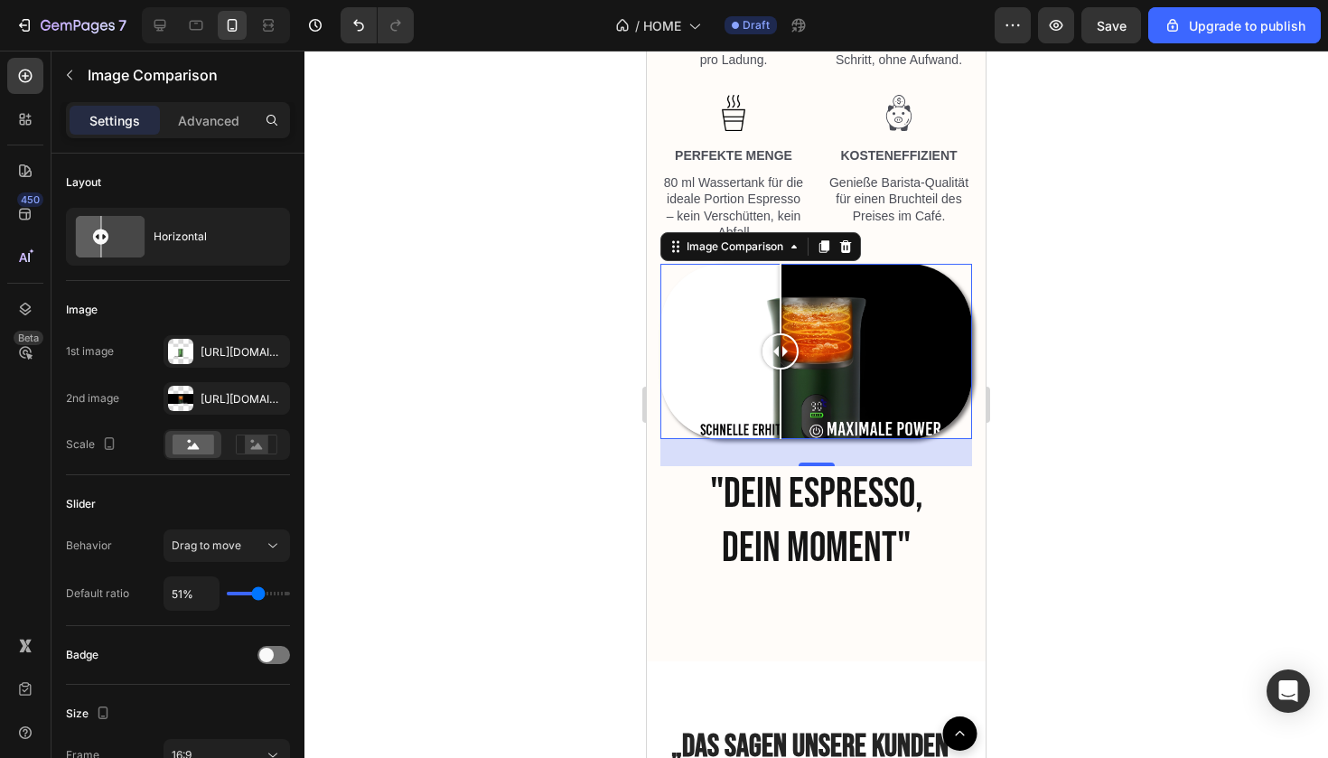
drag, startPoint x: 793, startPoint y: 355, endPoint x: 780, endPoint y: 424, distance: 70.0
click at [780, 424] on div at bounding box center [780, 351] width 36 height 175
drag, startPoint x: 781, startPoint y: 360, endPoint x: 822, endPoint y: 427, distance: 78.2
click at [822, 427] on div at bounding box center [824, 351] width 36 height 175
drag, startPoint x: 827, startPoint y: 360, endPoint x: 814, endPoint y: 378, distance: 23.3
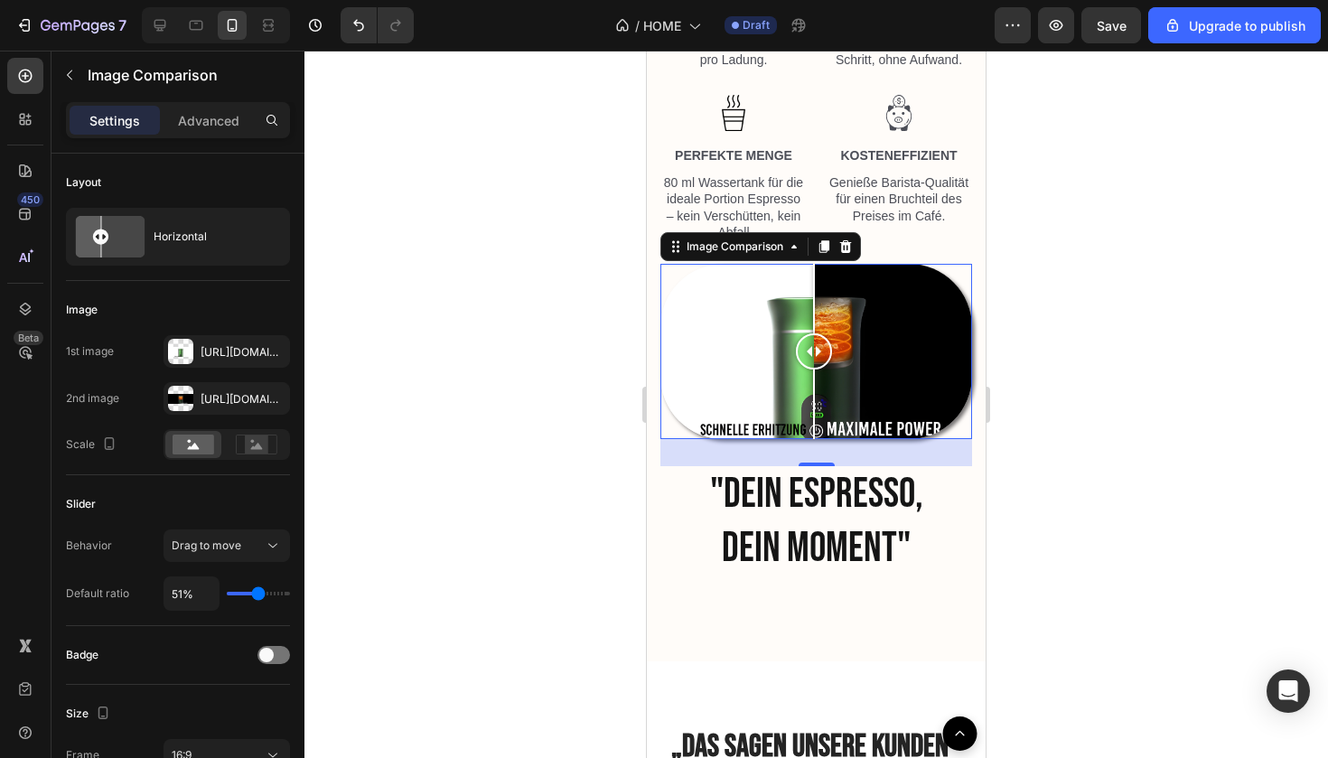
click at [814, 378] on div at bounding box center [814, 351] width 36 height 175
click at [1024, 556] on div at bounding box center [815, 404] width 1023 height 707
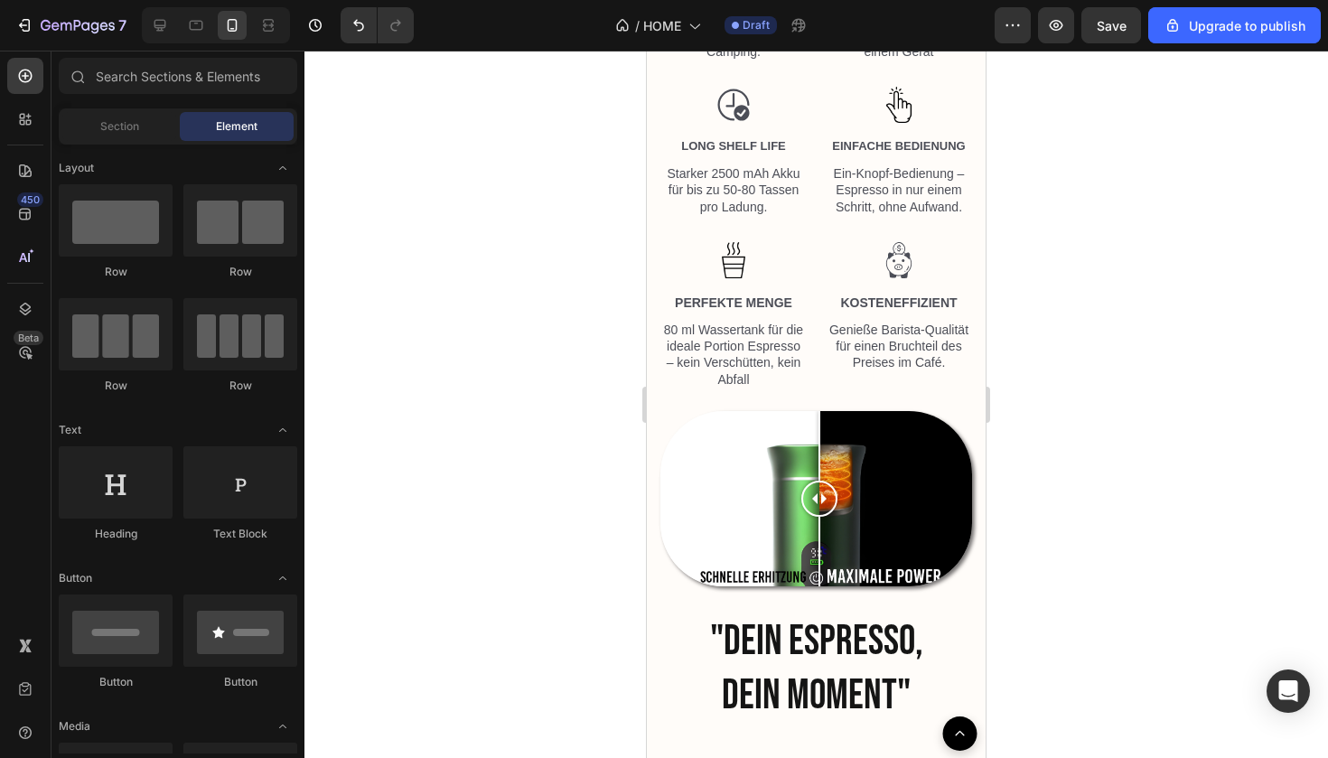
scroll to position [2659, 0]
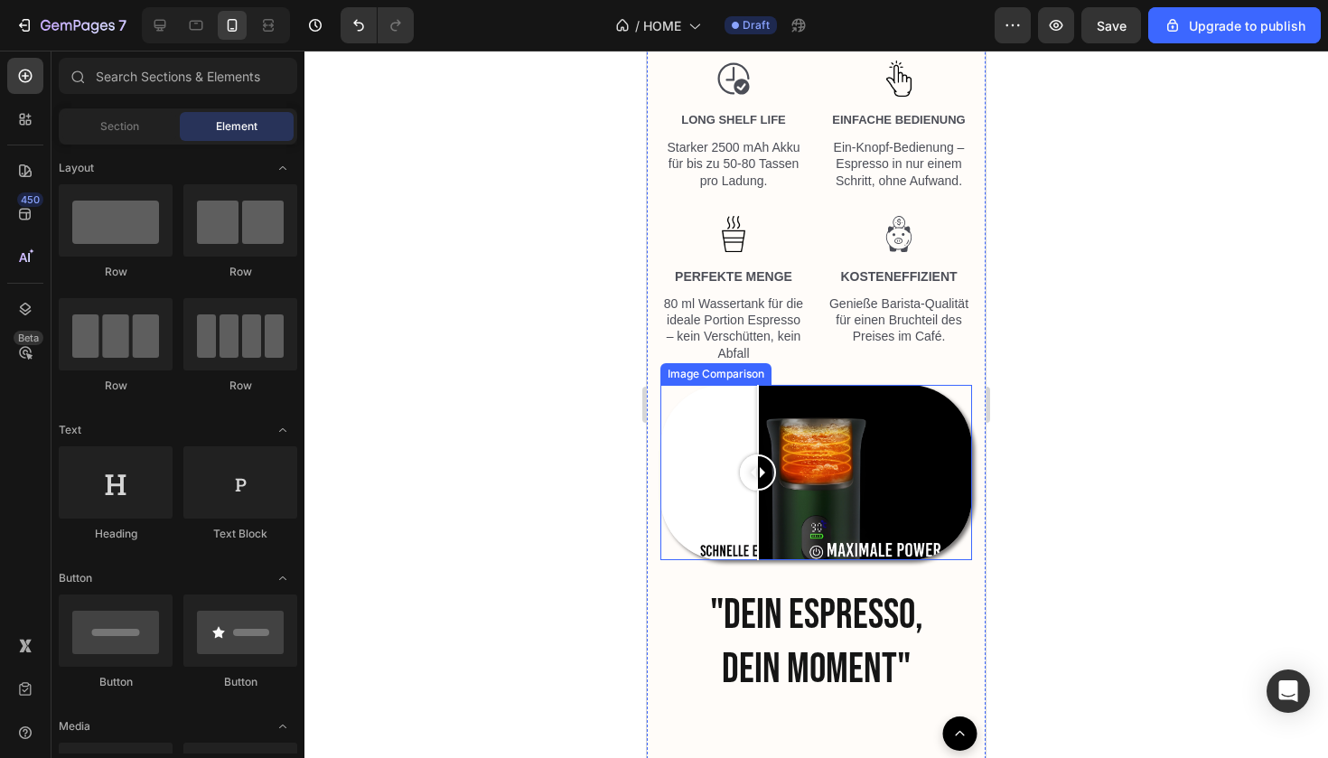
drag, startPoint x: 811, startPoint y: 478, endPoint x: 758, endPoint y: 469, distance: 54.1
click at [758, 469] on div at bounding box center [758, 472] width 36 height 36
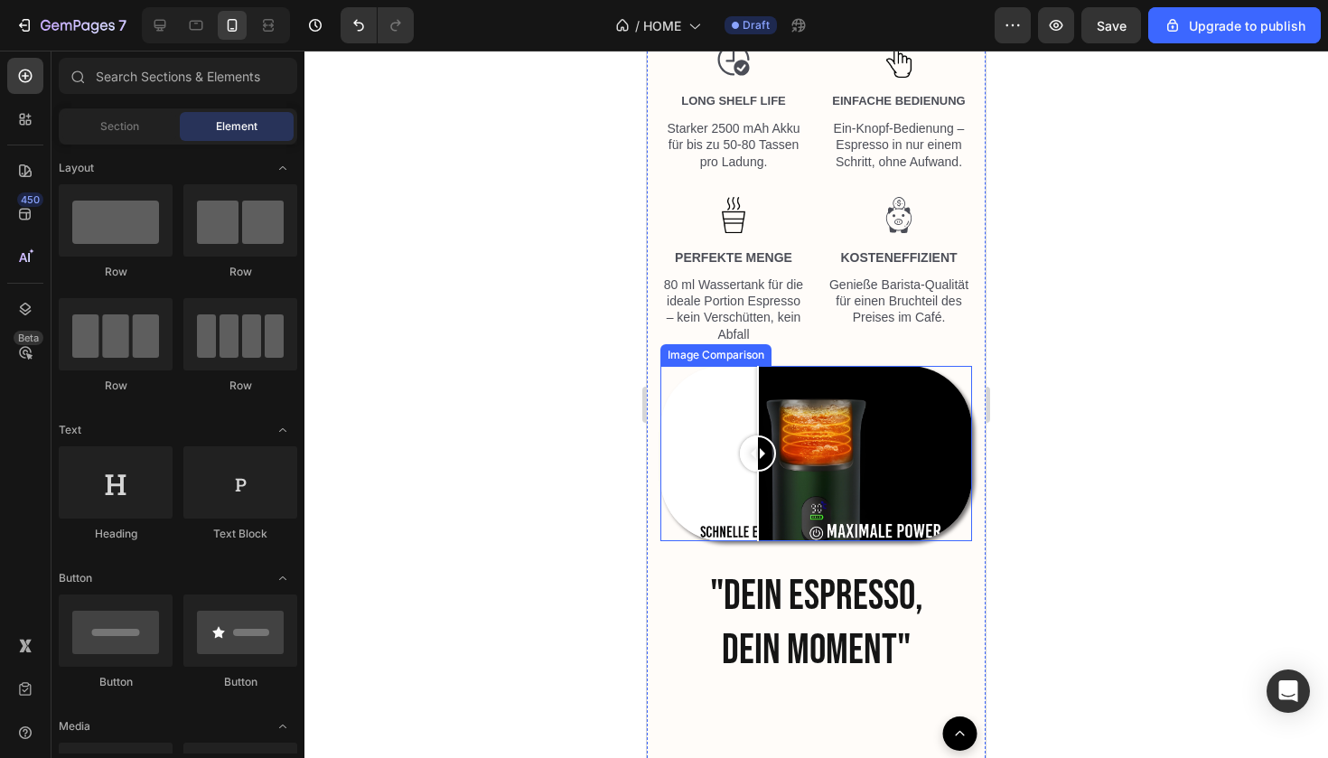
scroll to position [2697, 0]
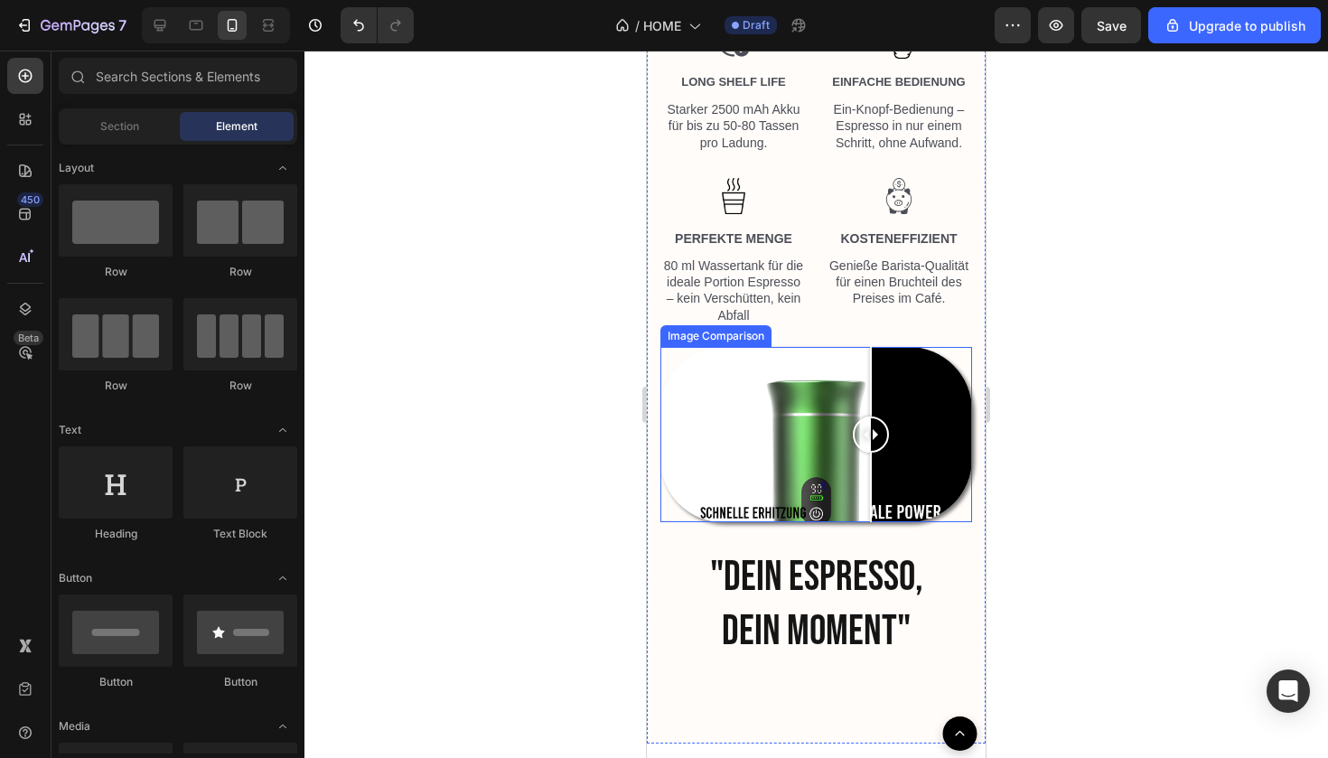
drag, startPoint x: 770, startPoint y: 445, endPoint x: 872, endPoint y: 445, distance: 102.1
click at [872, 445] on div at bounding box center [871, 434] width 36 height 175
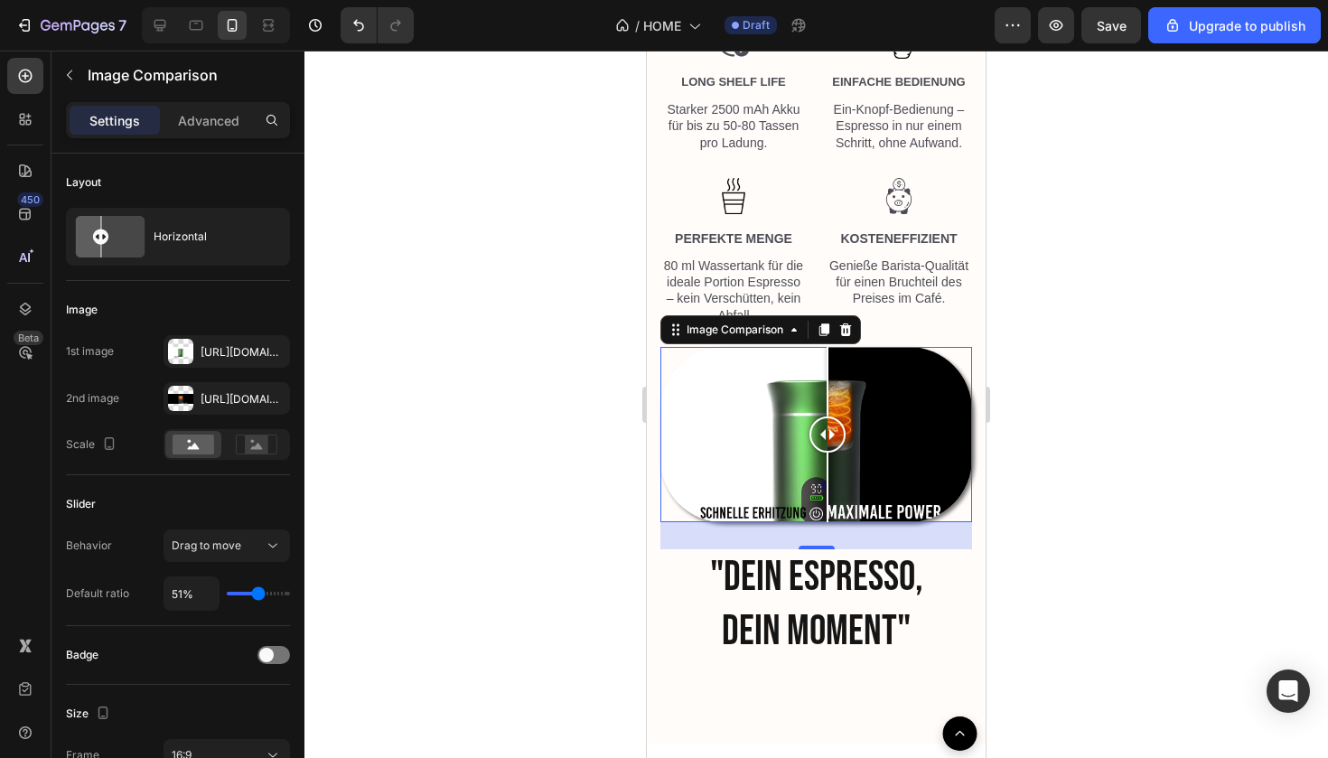
drag, startPoint x: 865, startPoint y: 436, endPoint x: 827, endPoint y: 449, distance: 40.9
click at [827, 449] on div at bounding box center [827, 434] width 36 height 175
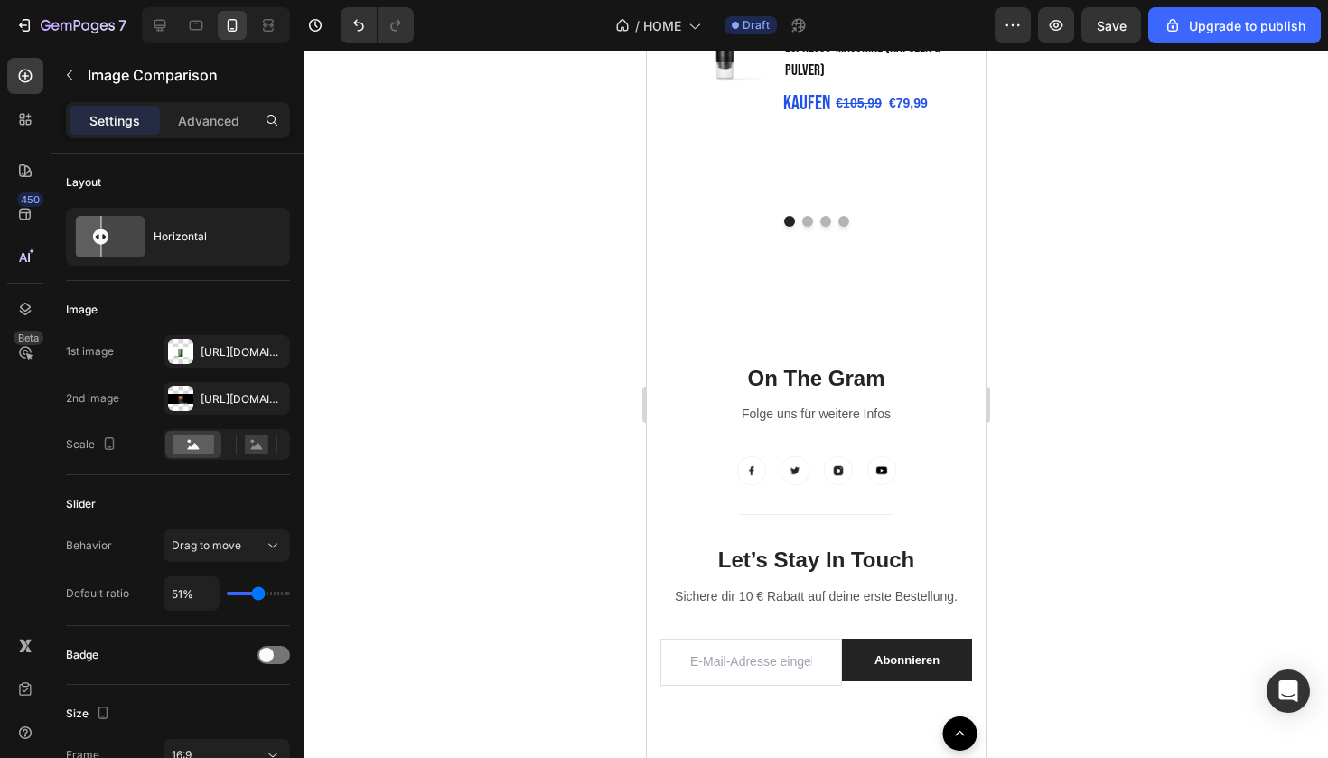
scroll to position [3496, 0]
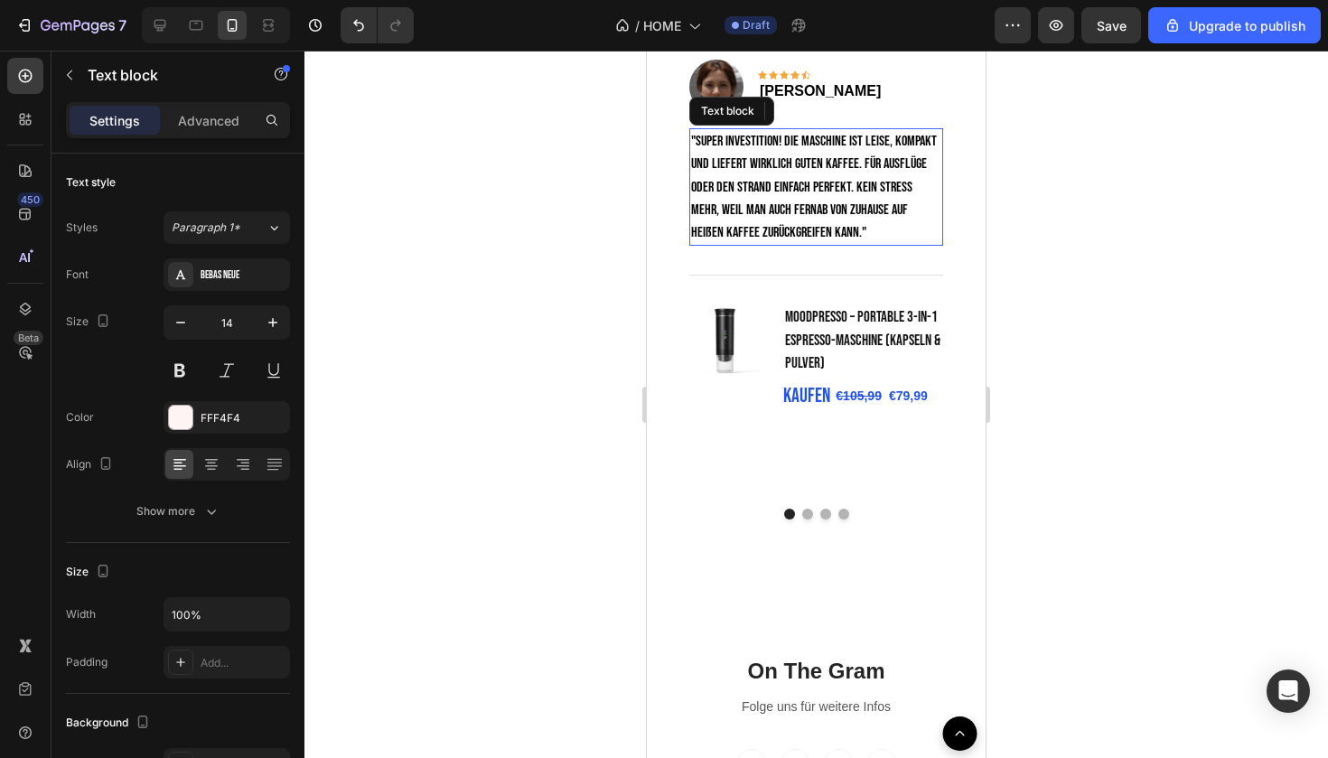
click at [787, 241] on span ""Super Investition! Die Maschine ist leise, kompakt und liefert wirklich guten …" at bounding box center [814, 187] width 246 height 108
click at [240, 279] on div "Bebas Neue" at bounding box center [243, 275] width 85 height 16
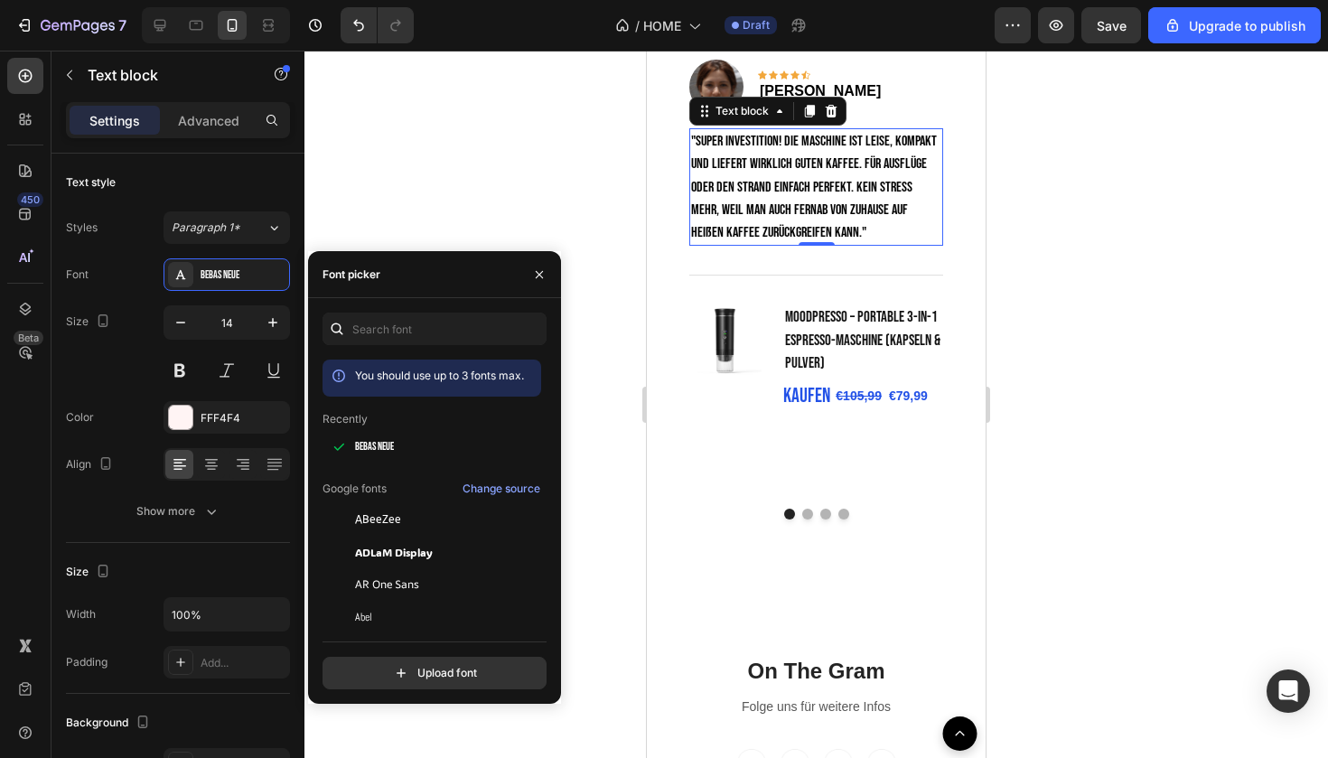
click at [416, 147] on div at bounding box center [815, 404] width 1023 height 707
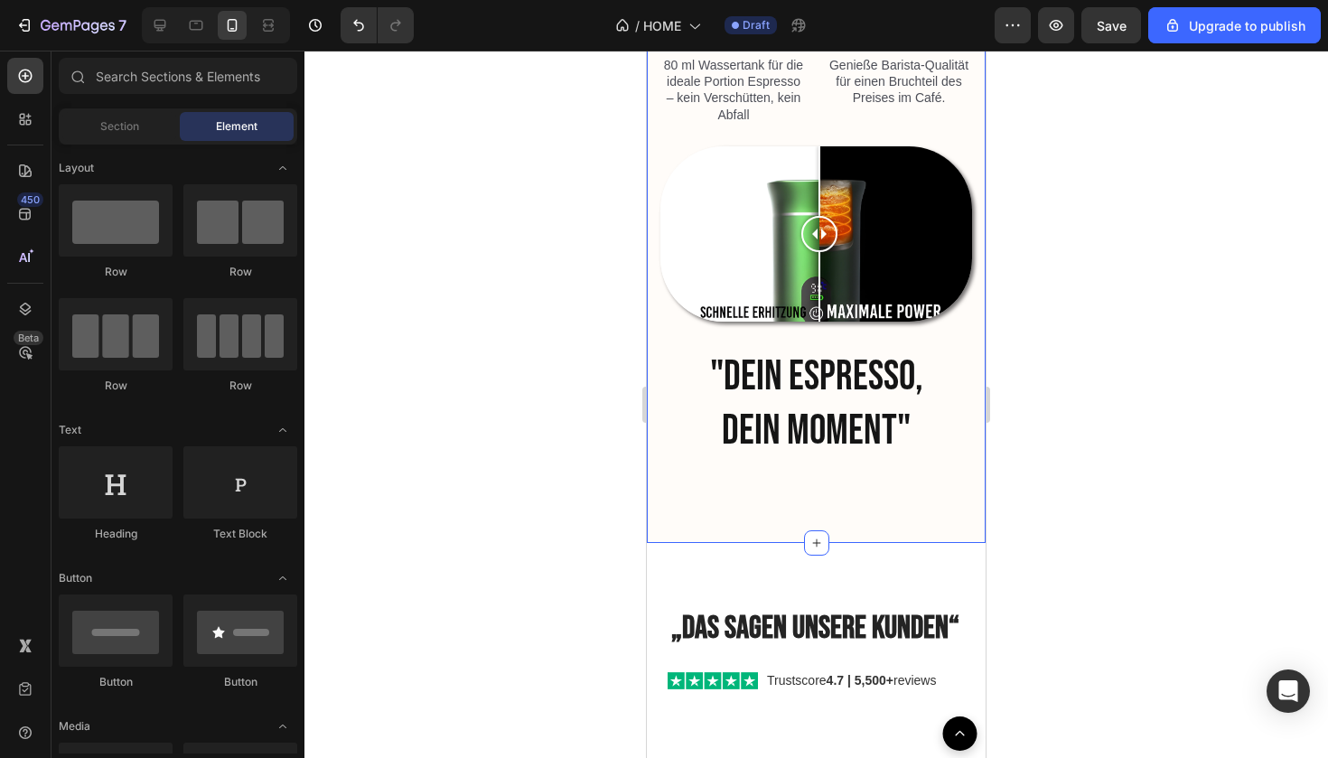
scroll to position [2753, 0]
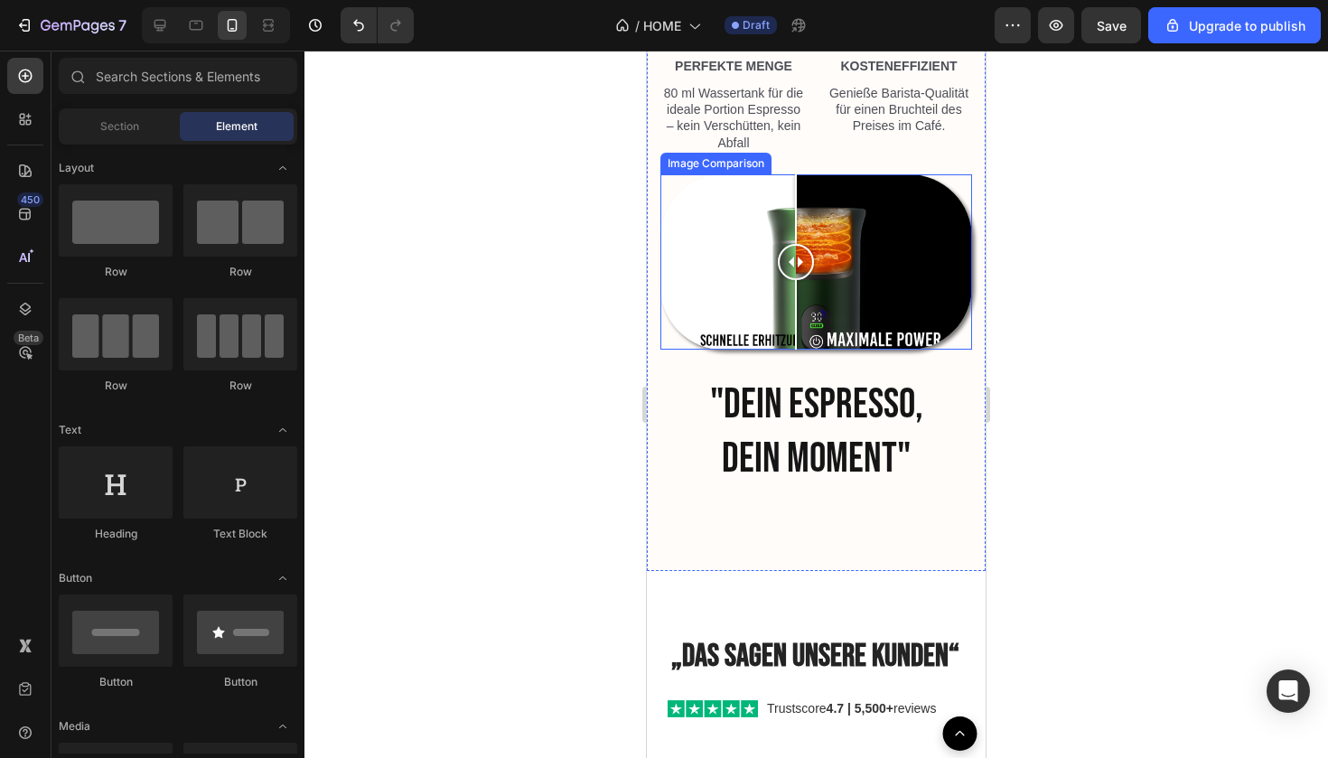
drag, startPoint x: 821, startPoint y: 270, endPoint x: 761, endPoint y: 277, distance: 61.0
click at [778, 277] on div at bounding box center [796, 261] width 36 height 175
drag, startPoint x: 770, startPoint y: 254, endPoint x: 755, endPoint y: 334, distance: 81.7
click at [755, 334] on div at bounding box center [757, 261] width 36 height 175
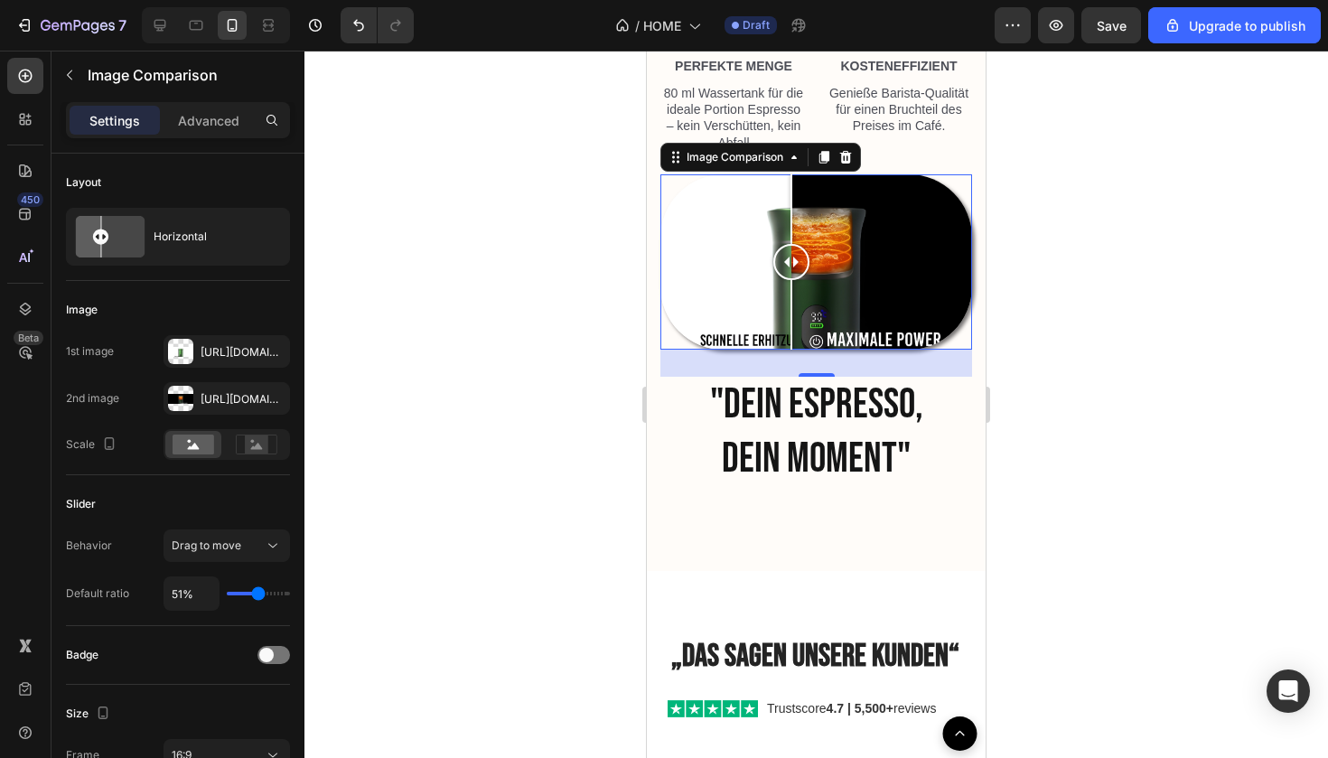
drag, startPoint x: 758, startPoint y: 266, endPoint x: 805, endPoint y: 279, distance: 48.9
click at [805, 279] on div at bounding box center [791, 261] width 36 height 175
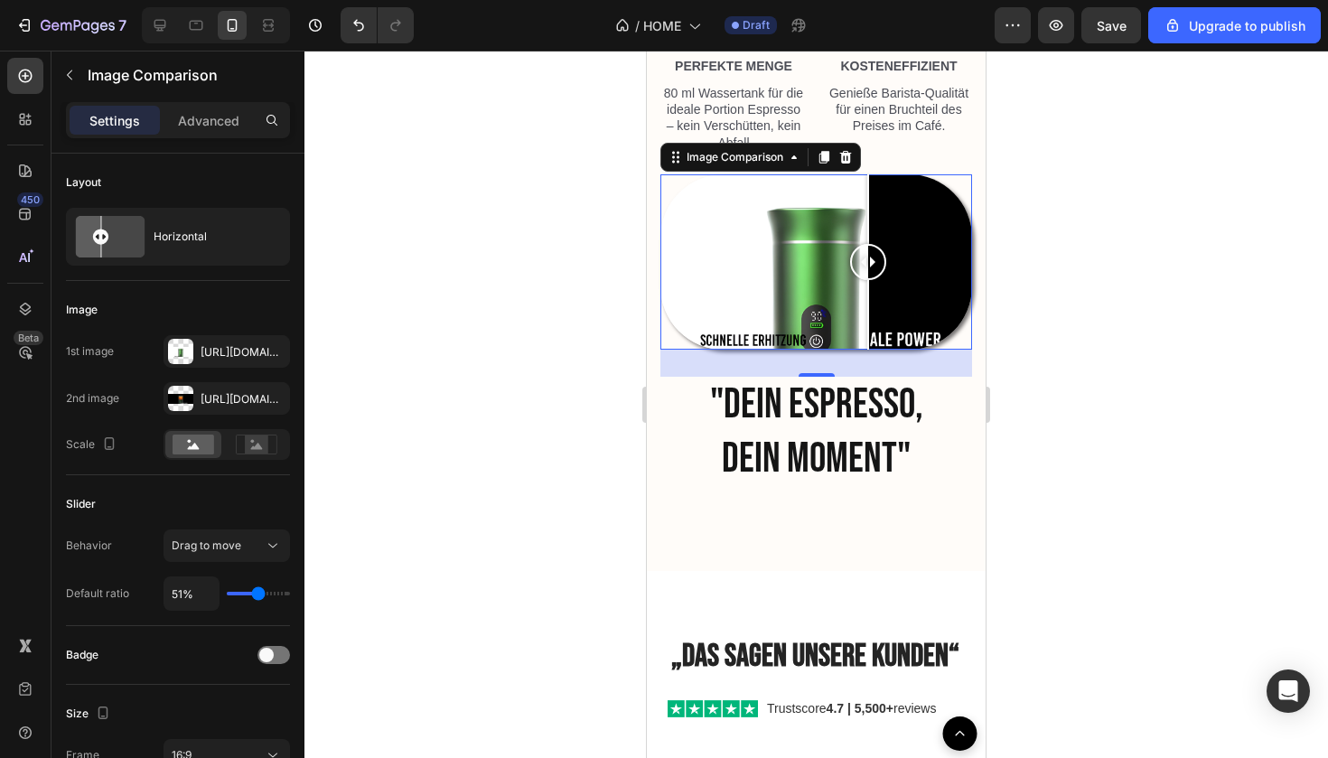
click at [868, 254] on div at bounding box center [816, 261] width 312 height 175
click at [275, 397] on icon "button" at bounding box center [271, 398] width 14 height 14
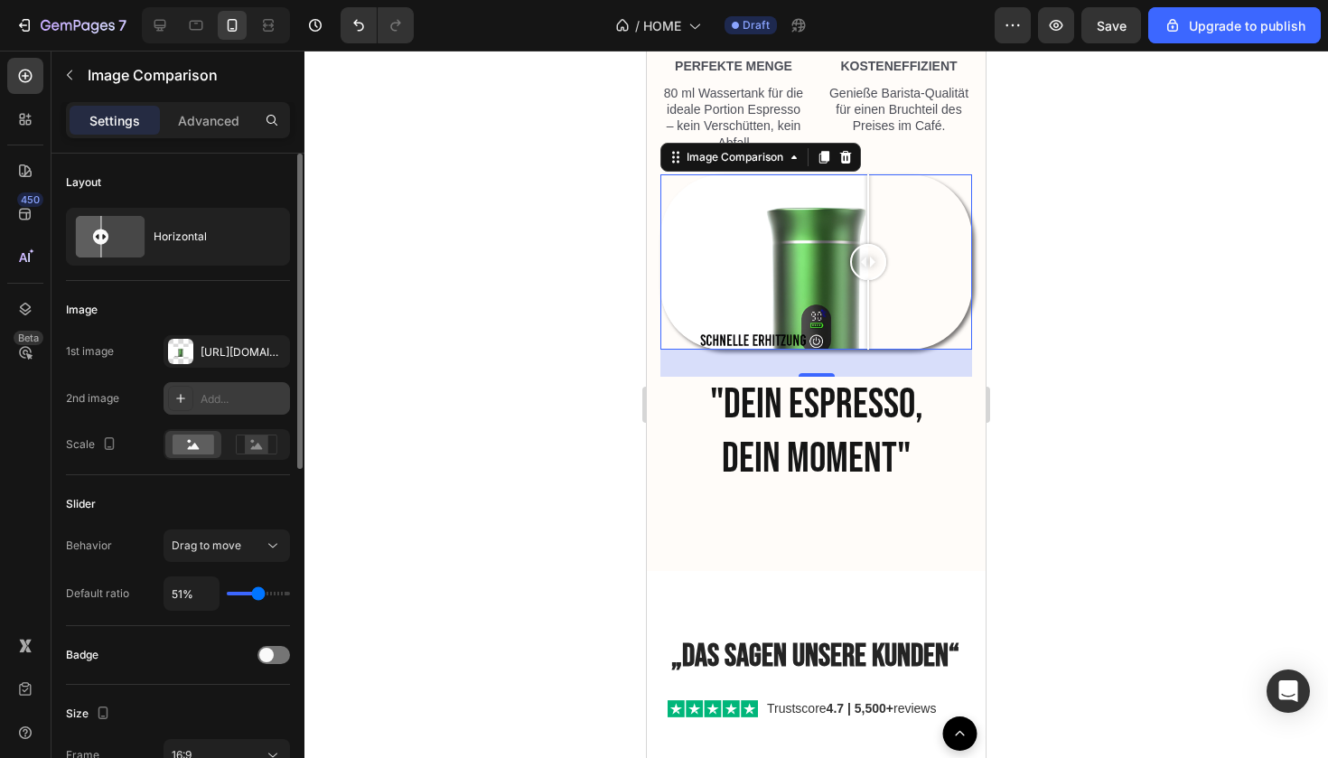
click at [202, 396] on div "Add..." at bounding box center [243, 399] width 85 height 16
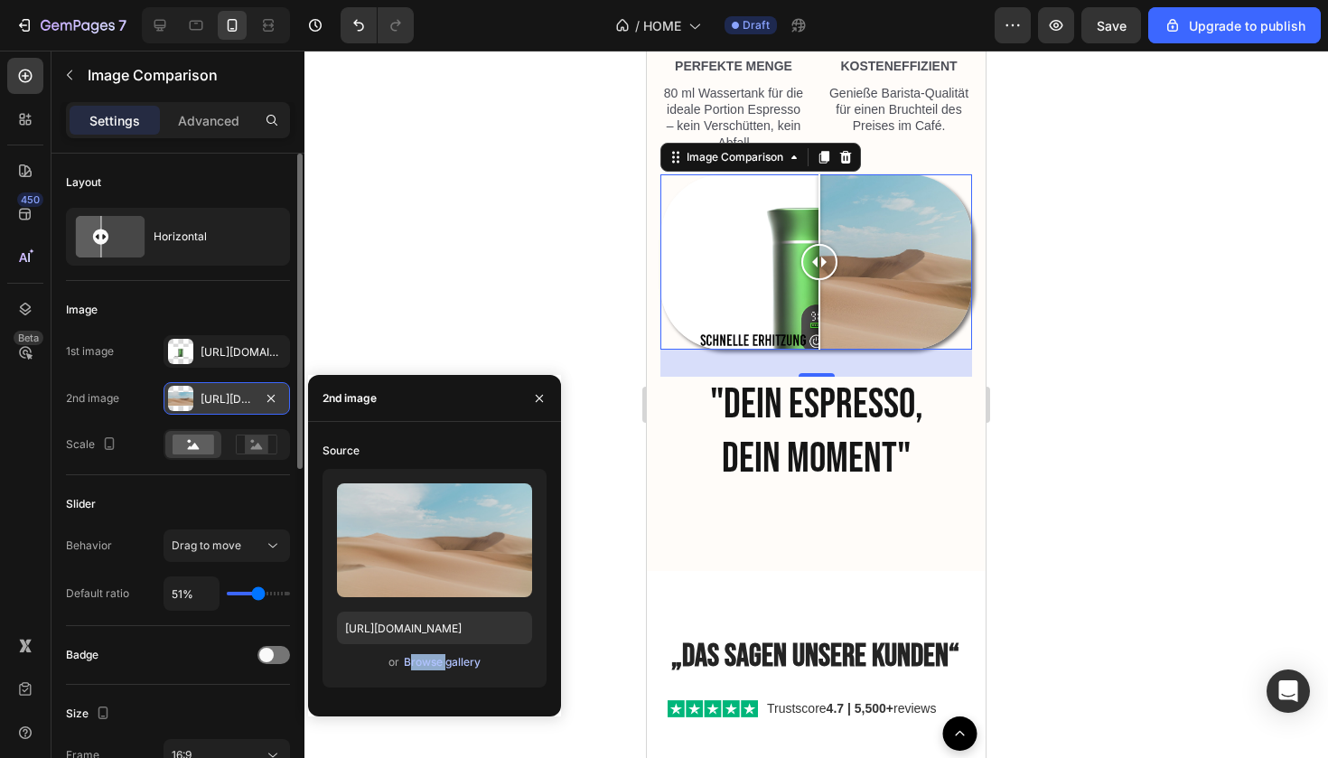
click at [447, 659] on div "Browse gallery" at bounding box center [442, 662] width 77 height 16
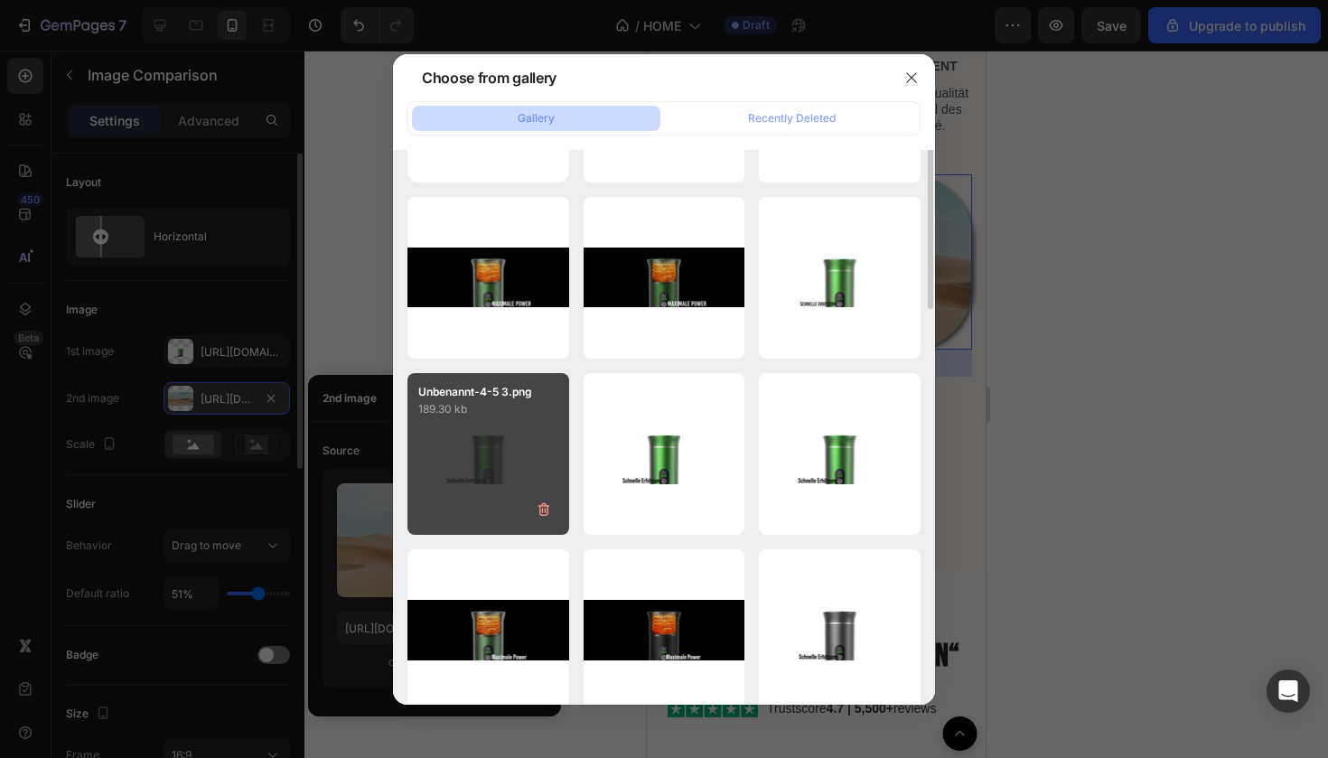
scroll to position [0, 0]
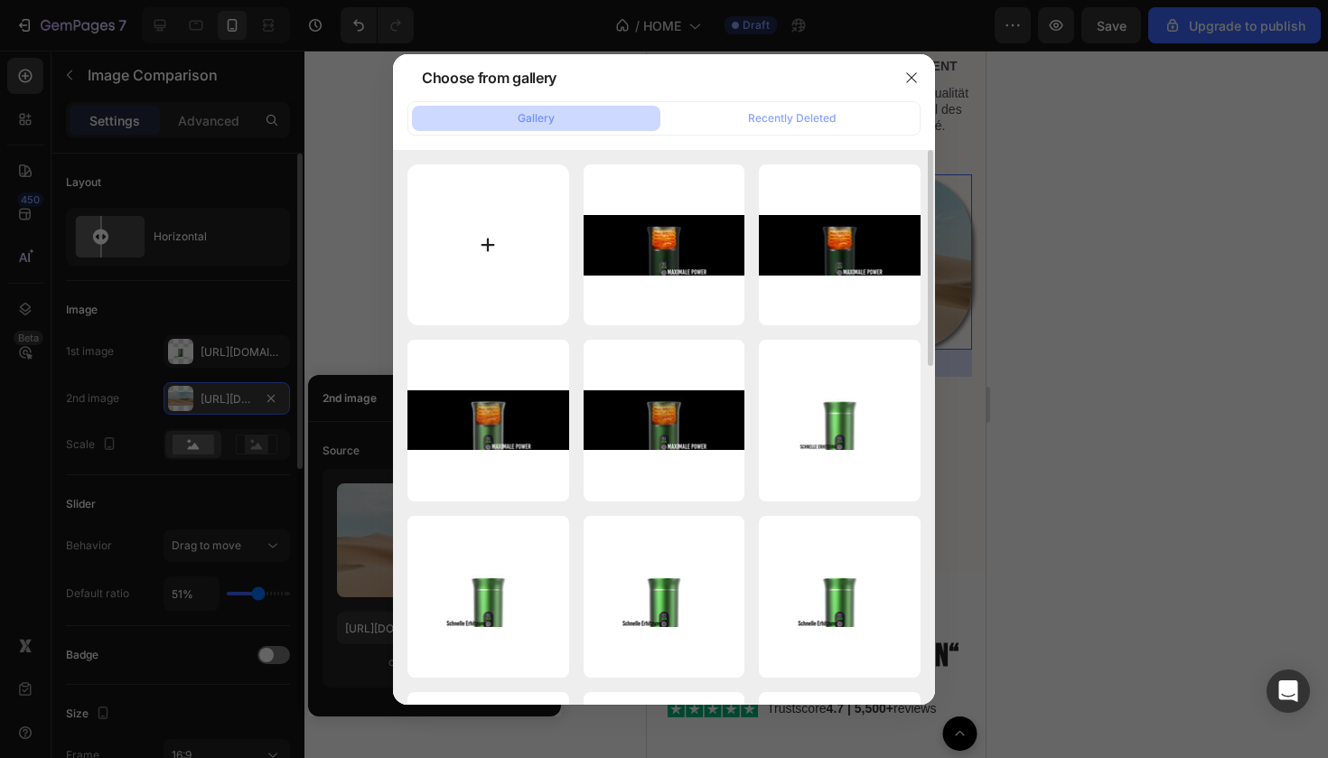
click at [509, 247] on input "file" at bounding box center [488, 245] width 162 height 162
type input "C:\fakepath\Unbenannt-3-8.png"
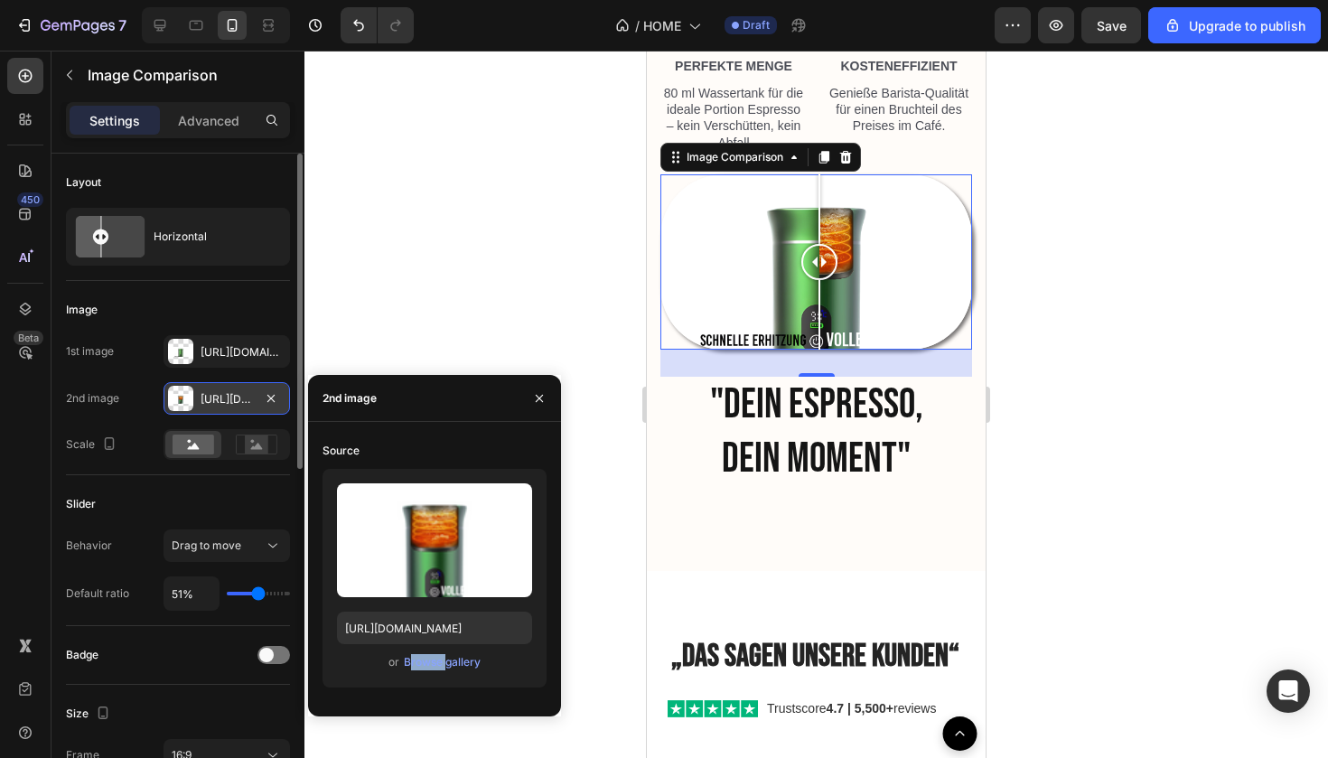
type input "[URL][DOMAIN_NAME]"
drag, startPoint x: 820, startPoint y: 253, endPoint x: 808, endPoint y: 339, distance: 86.7
click at [808, 339] on div at bounding box center [808, 261] width 36 height 175
drag, startPoint x: 814, startPoint y: 267, endPoint x: 817, endPoint y: 303, distance: 35.3
click at [822, 301] on div at bounding box center [840, 261] width 36 height 175
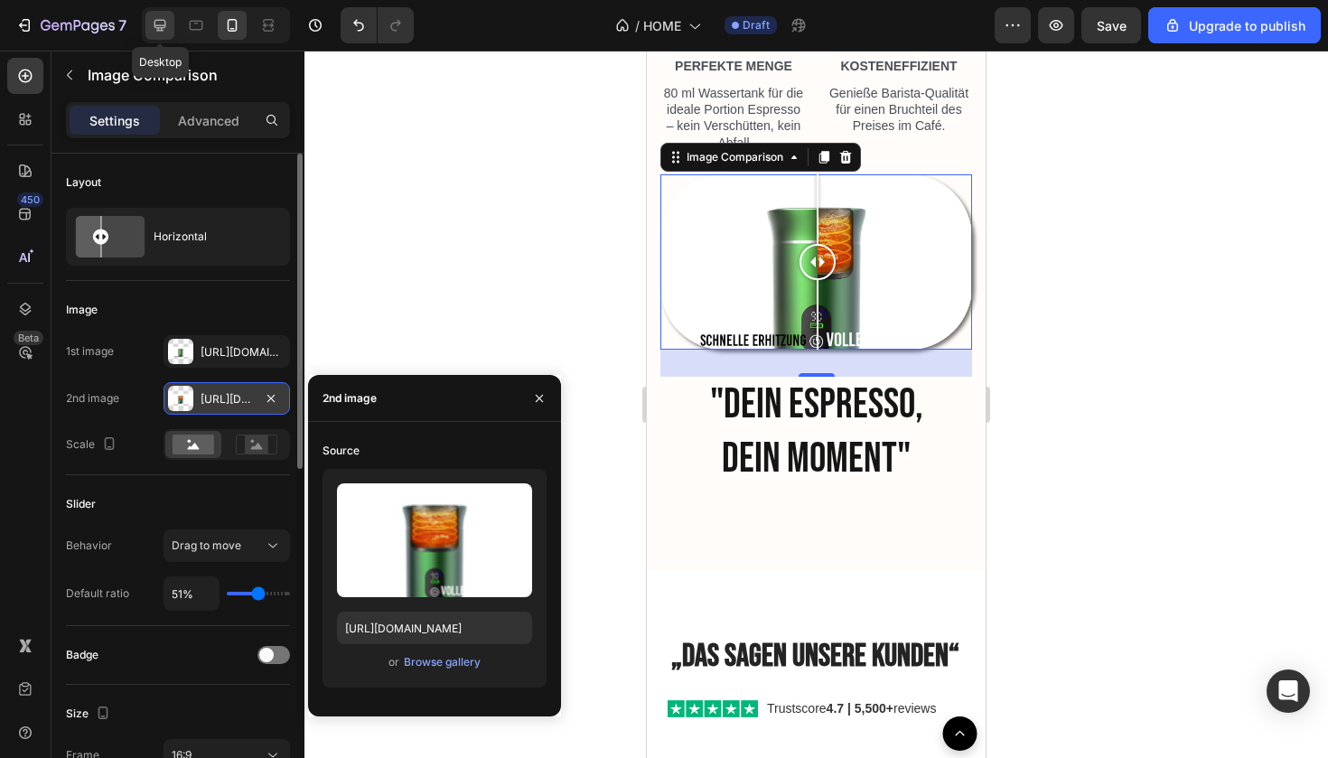
click at [160, 34] on div at bounding box center [159, 25] width 29 height 29
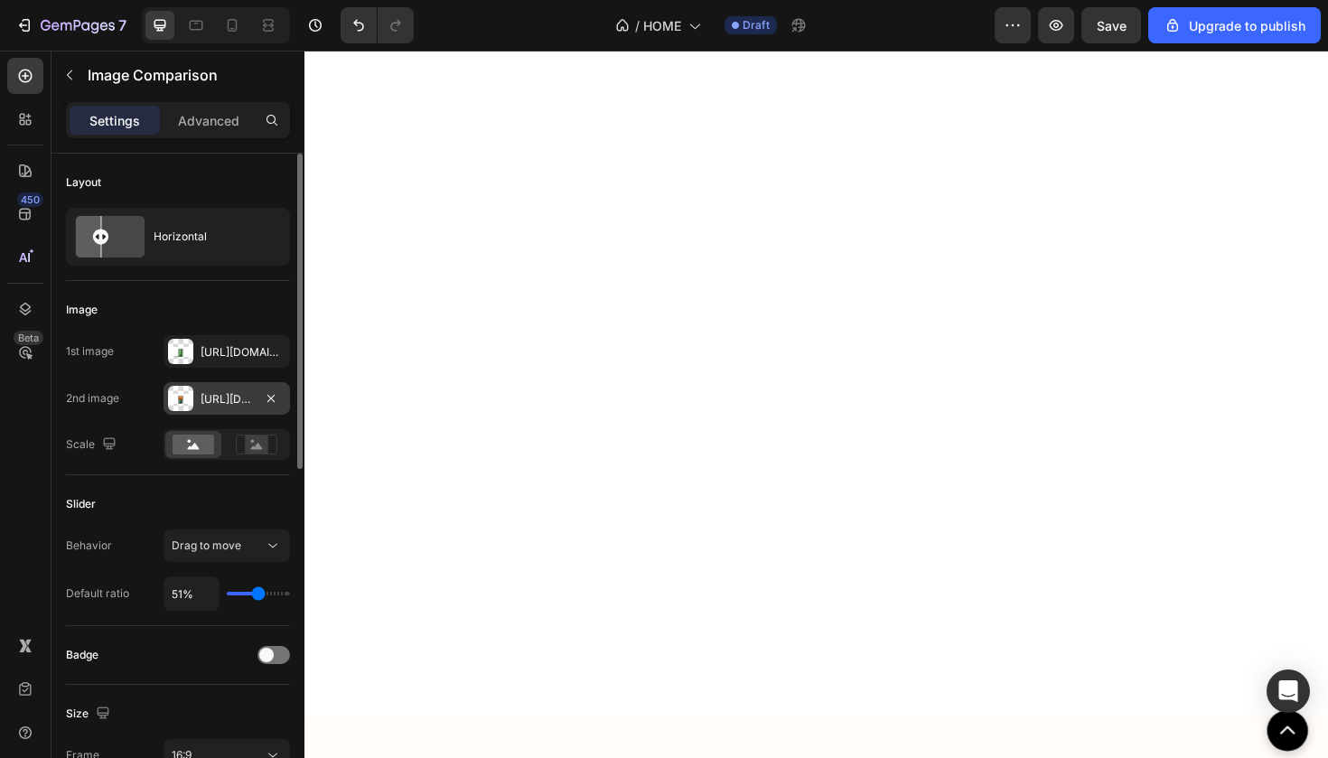
scroll to position [519, 0]
click at [237, 23] on icon at bounding box center [233, 25] width 10 height 13
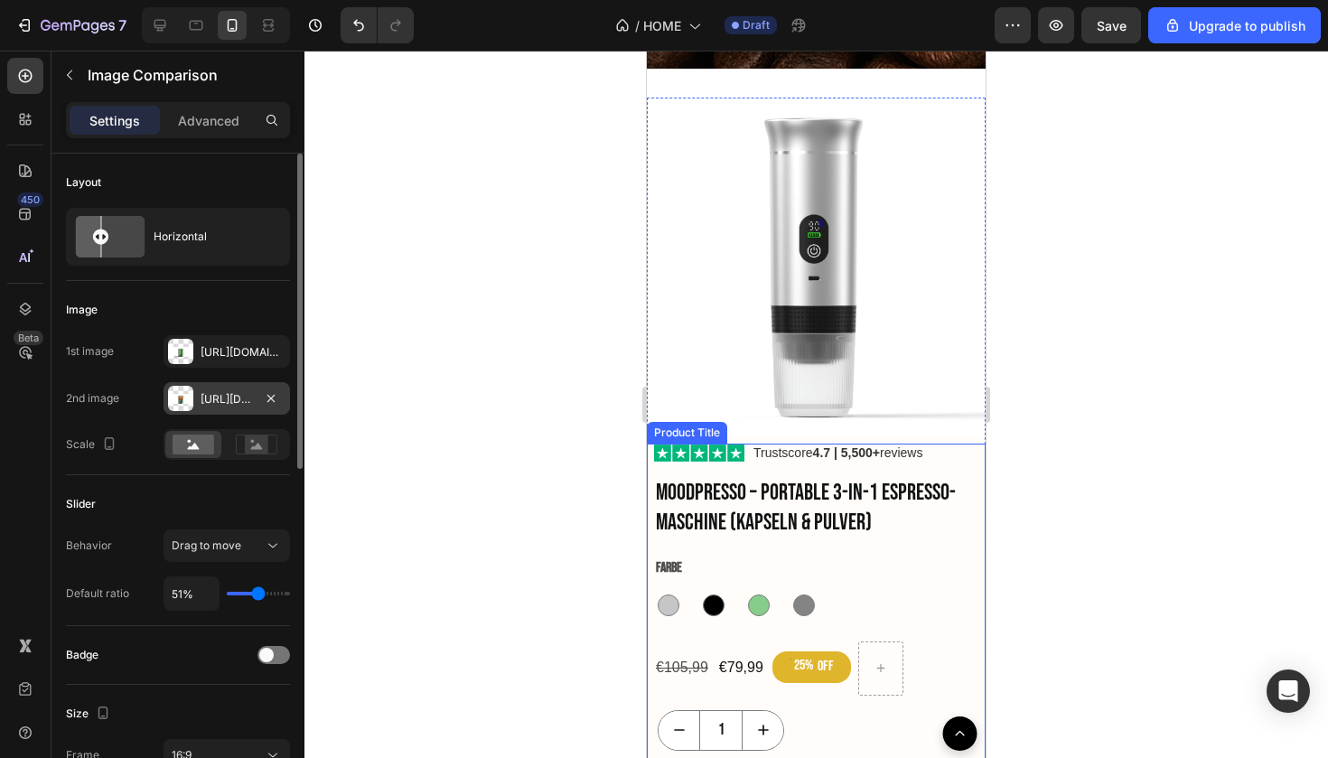
scroll to position [1975, 0]
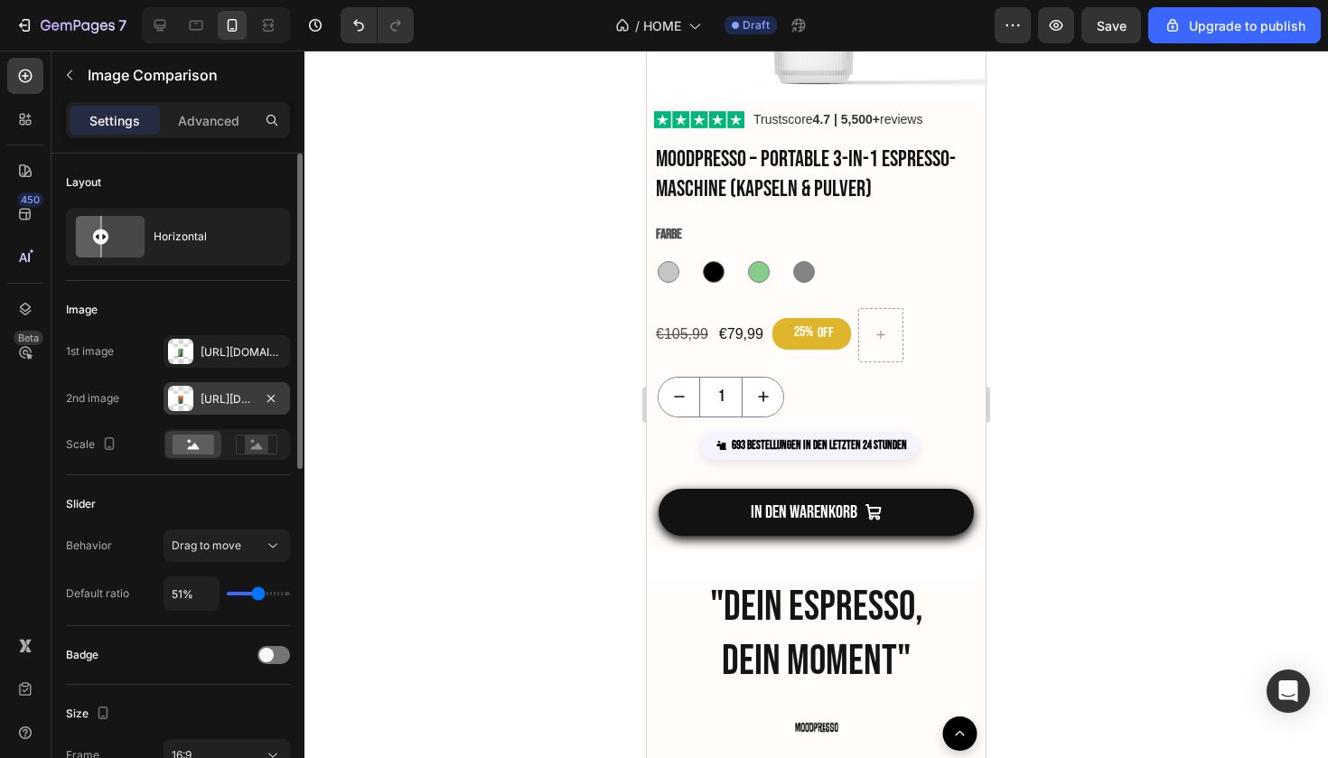
click at [179, 27] on div at bounding box center [216, 25] width 148 height 36
click at [168, 27] on icon at bounding box center [160, 25] width 18 height 18
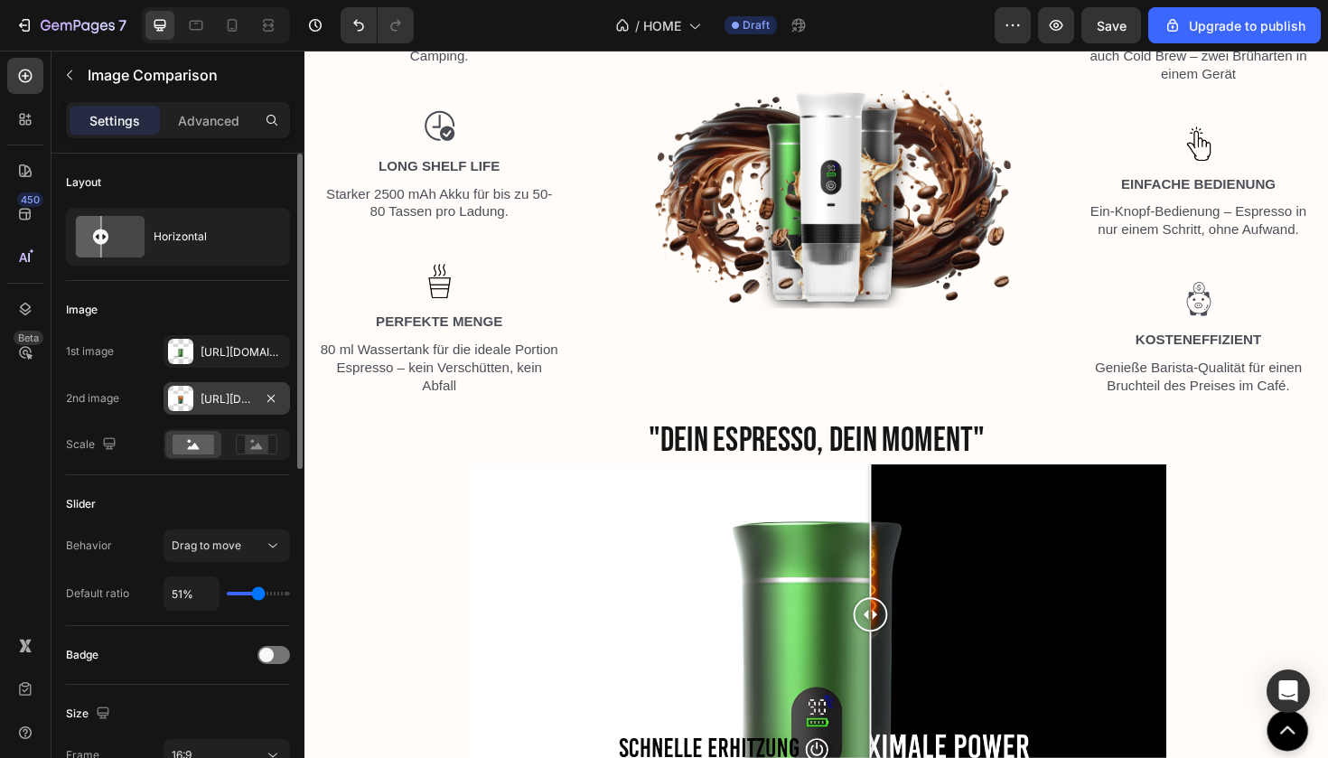
scroll to position [2718, 0]
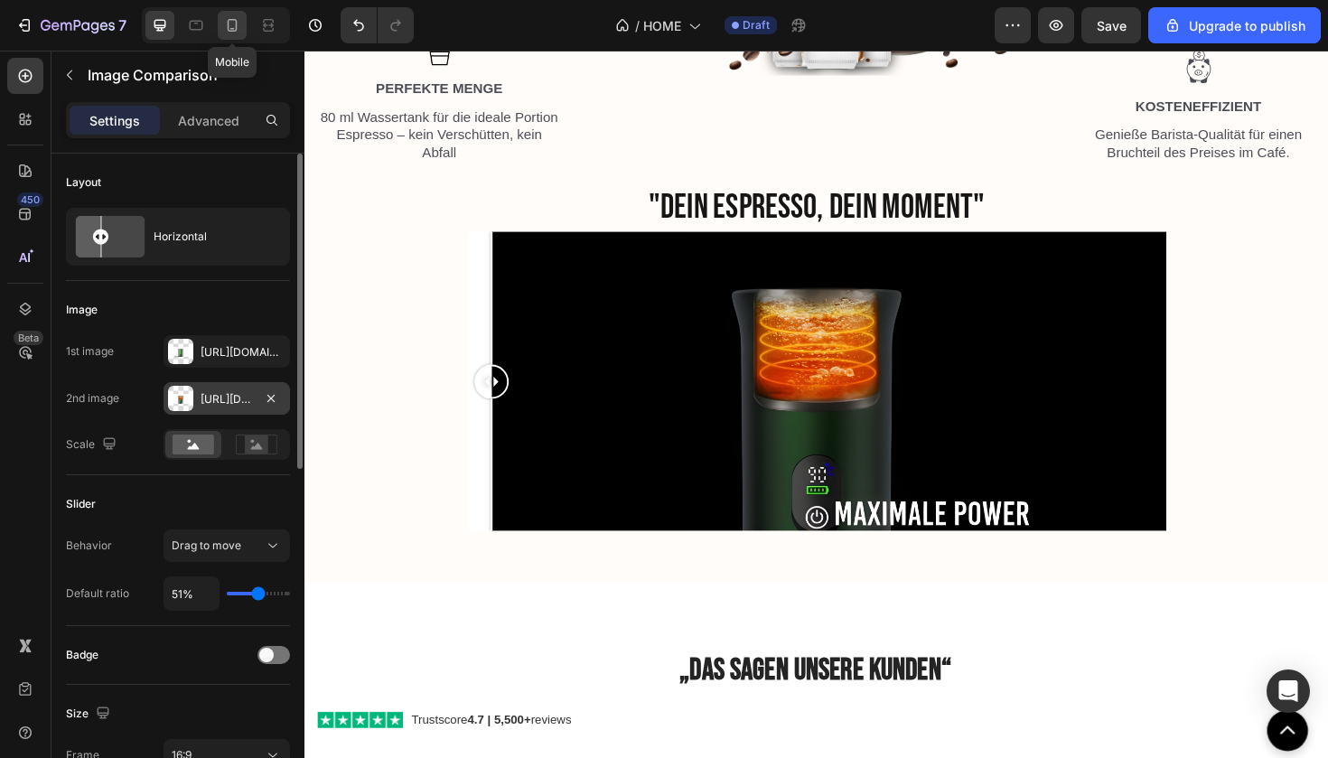
click at [228, 35] on div at bounding box center [232, 25] width 29 height 29
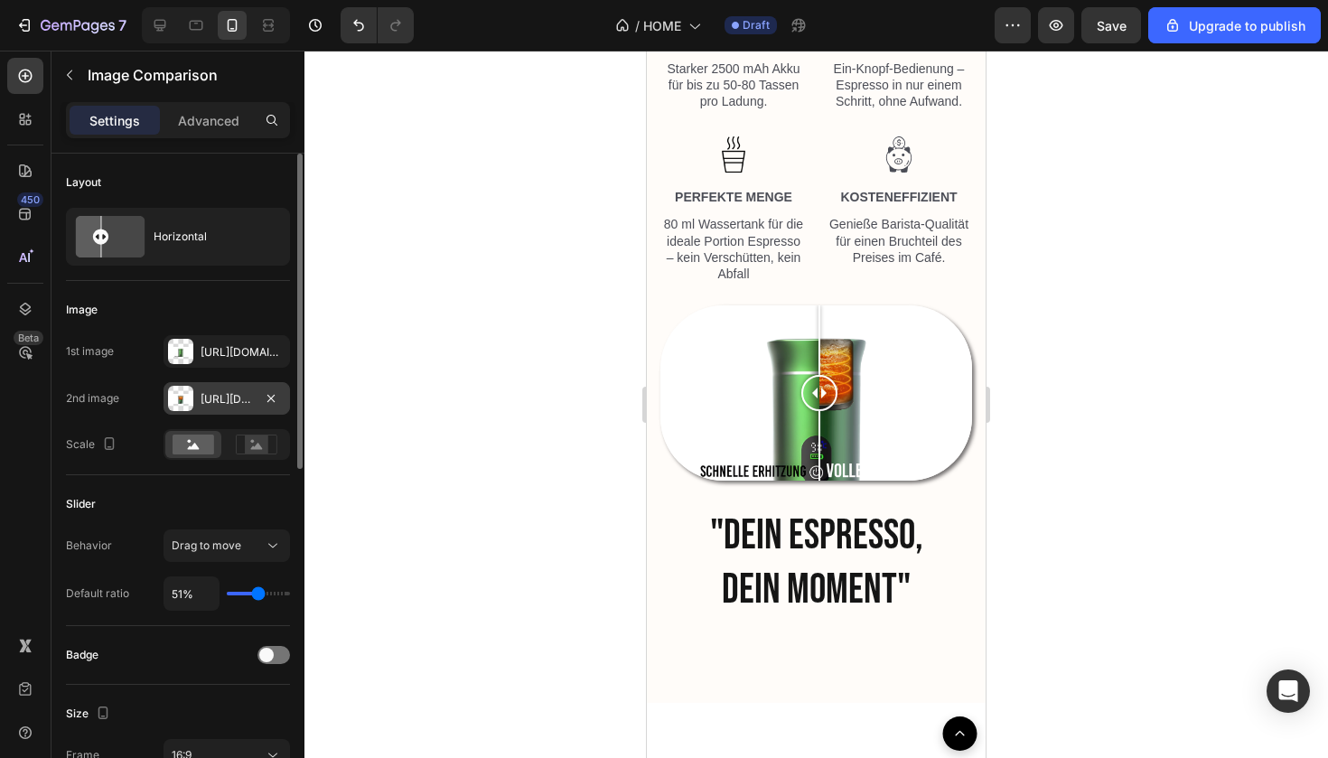
scroll to position [2742, 0]
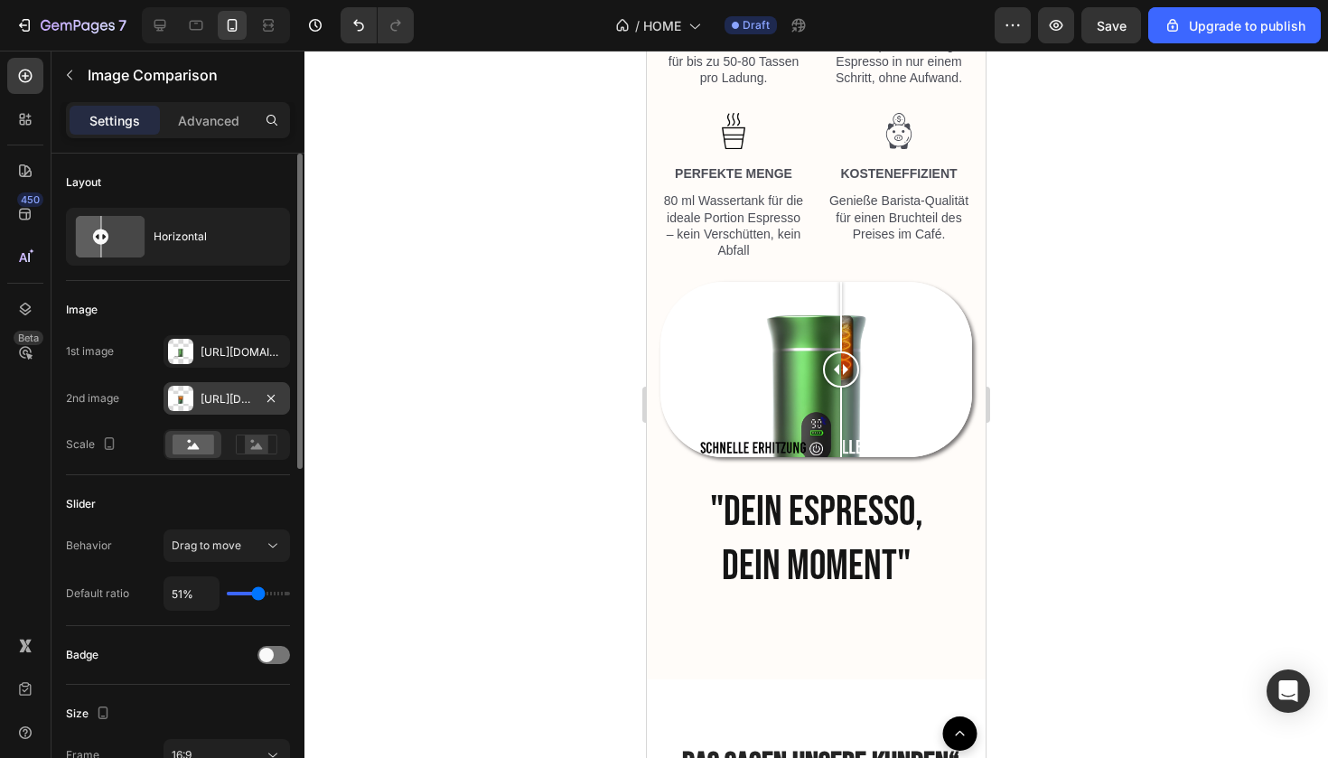
drag, startPoint x: 808, startPoint y: 358, endPoint x: 841, endPoint y: 442, distance: 90.4
click at [841, 442] on div at bounding box center [841, 369] width 36 height 175
drag, startPoint x: 833, startPoint y: 369, endPoint x: 889, endPoint y: 389, distance: 59.4
click at [891, 389] on div at bounding box center [892, 369] width 36 height 175
drag, startPoint x: 899, startPoint y: 377, endPoint x: 821, endPoint y: 377, distance: 77.7
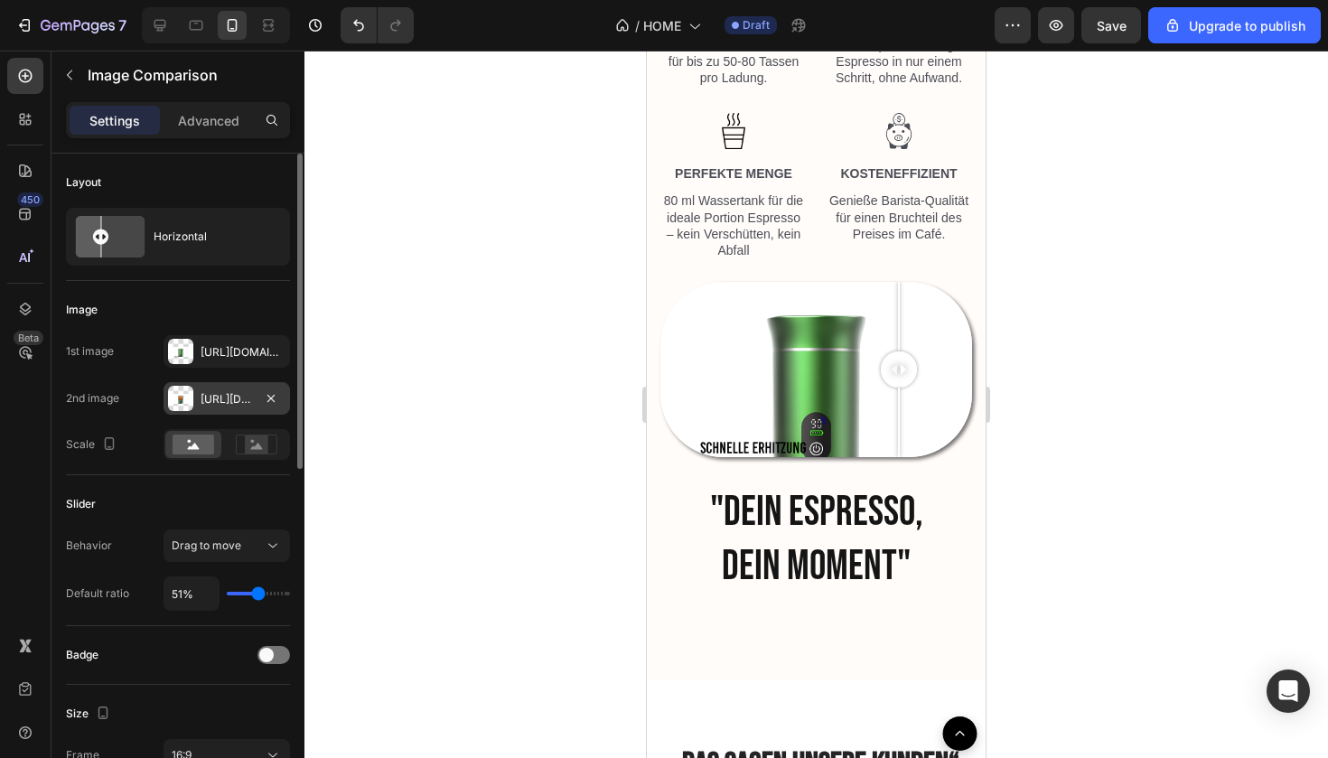
click at [881, 377] on div at bounding box center [899, 369] width 36 height 36
click at [270, 393] on icon "button" at bounding box center [271, 398] width 14 height 14
click at [176, 401] on icon at bounding box center [180, 398] width 14 height 14
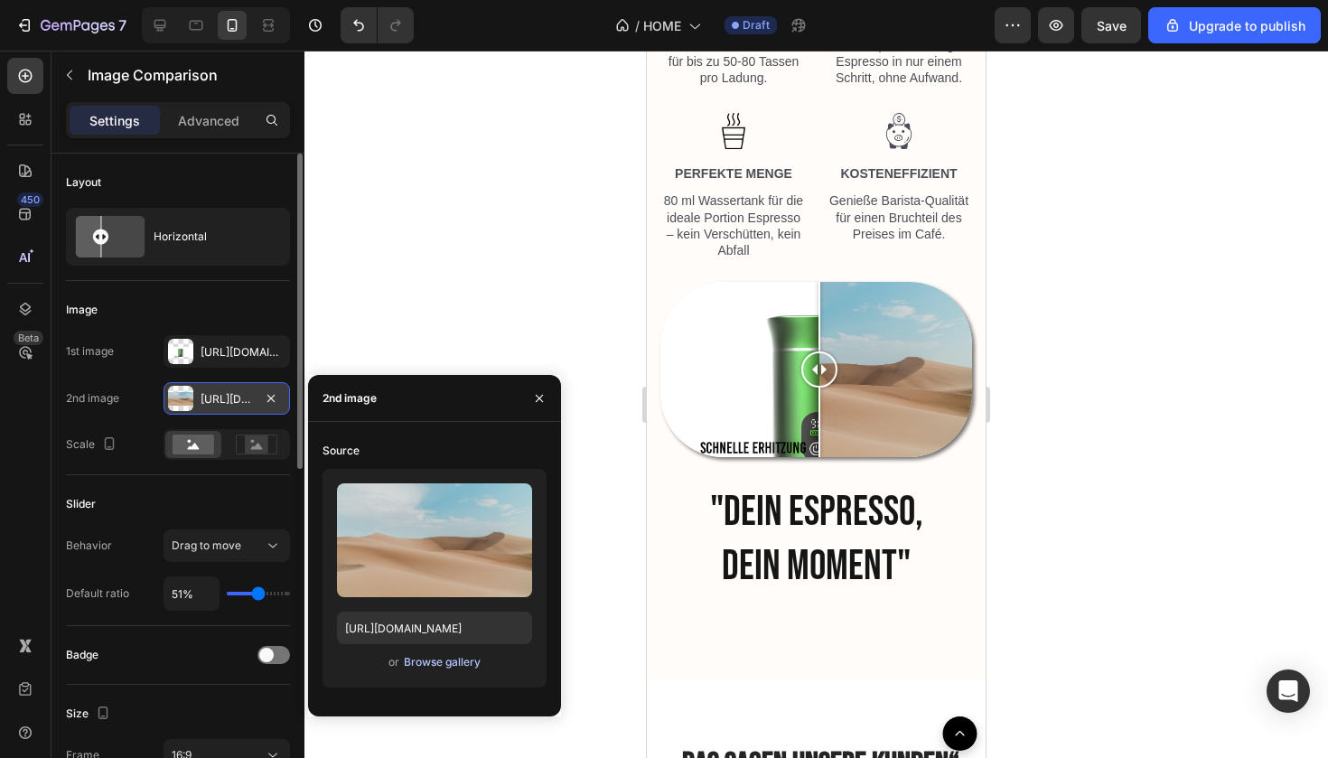
click at [453, 665] on div "Browse gallery" at bounding box center [442, 662] width 77 height 16
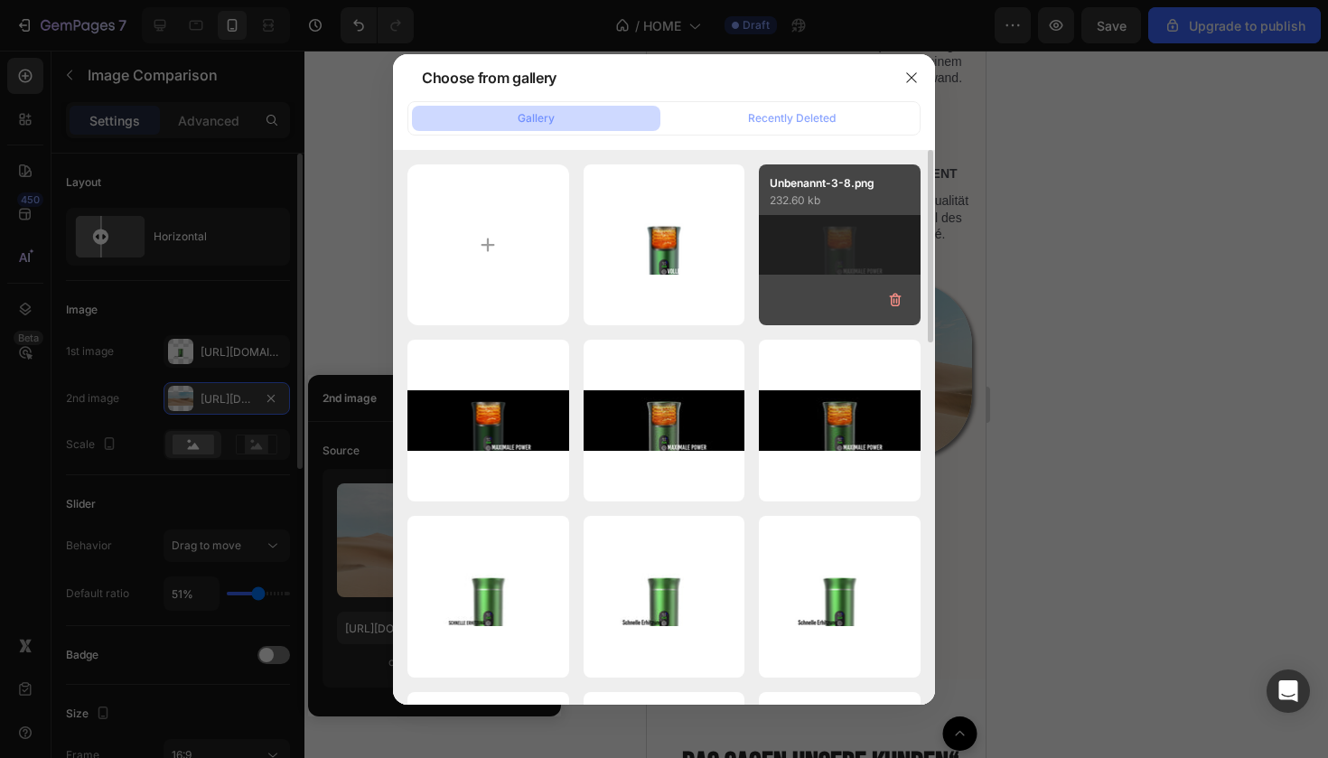
click at [827, 263] on div "Unbenannt-3-8.png 232.60 kb" at bounding box center [840, 245] width 162 height 162
type input "[URL][DOMAIN_NAME]"
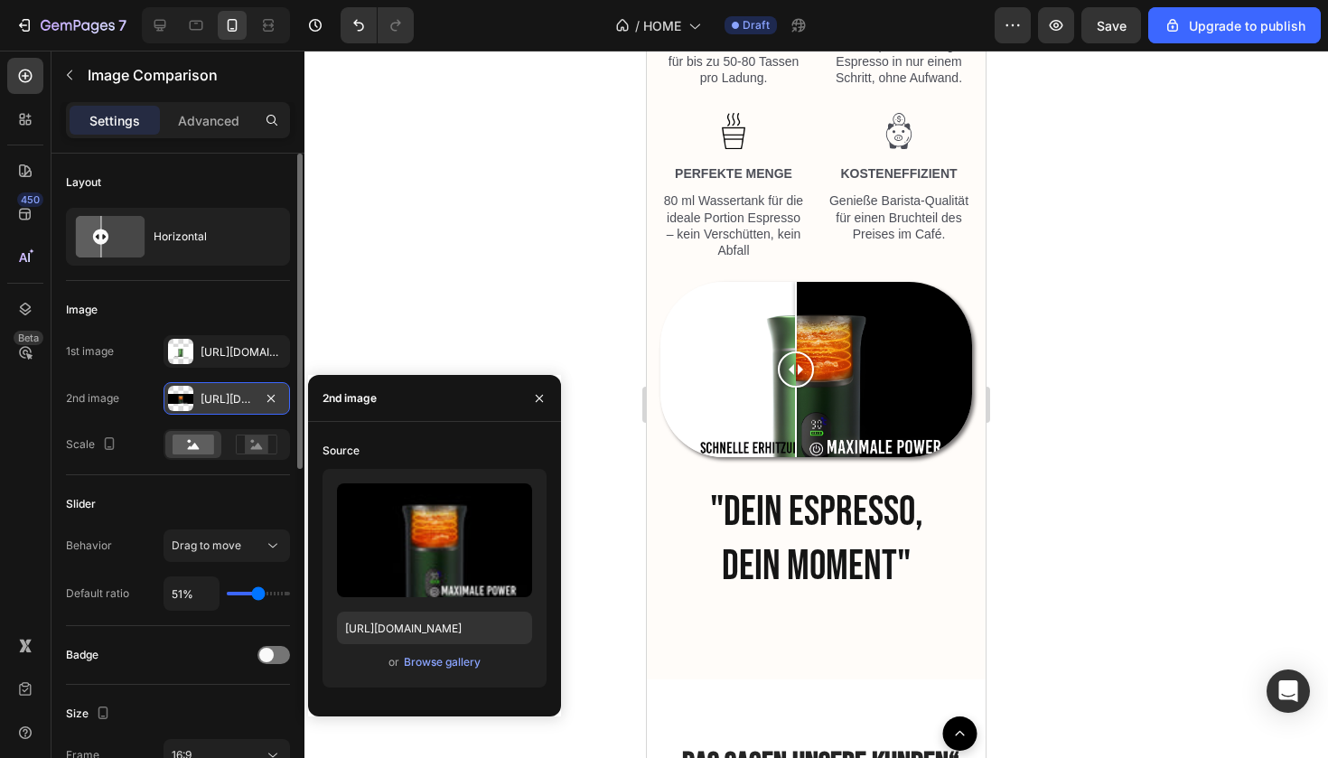
drag, startPoint x: 817, startPoint y: 370, endPoint x: 812, endPoint y: 393, distance: 23.0
click at [812, 393] on div at bounding box center [796, 369] width 36 height 175
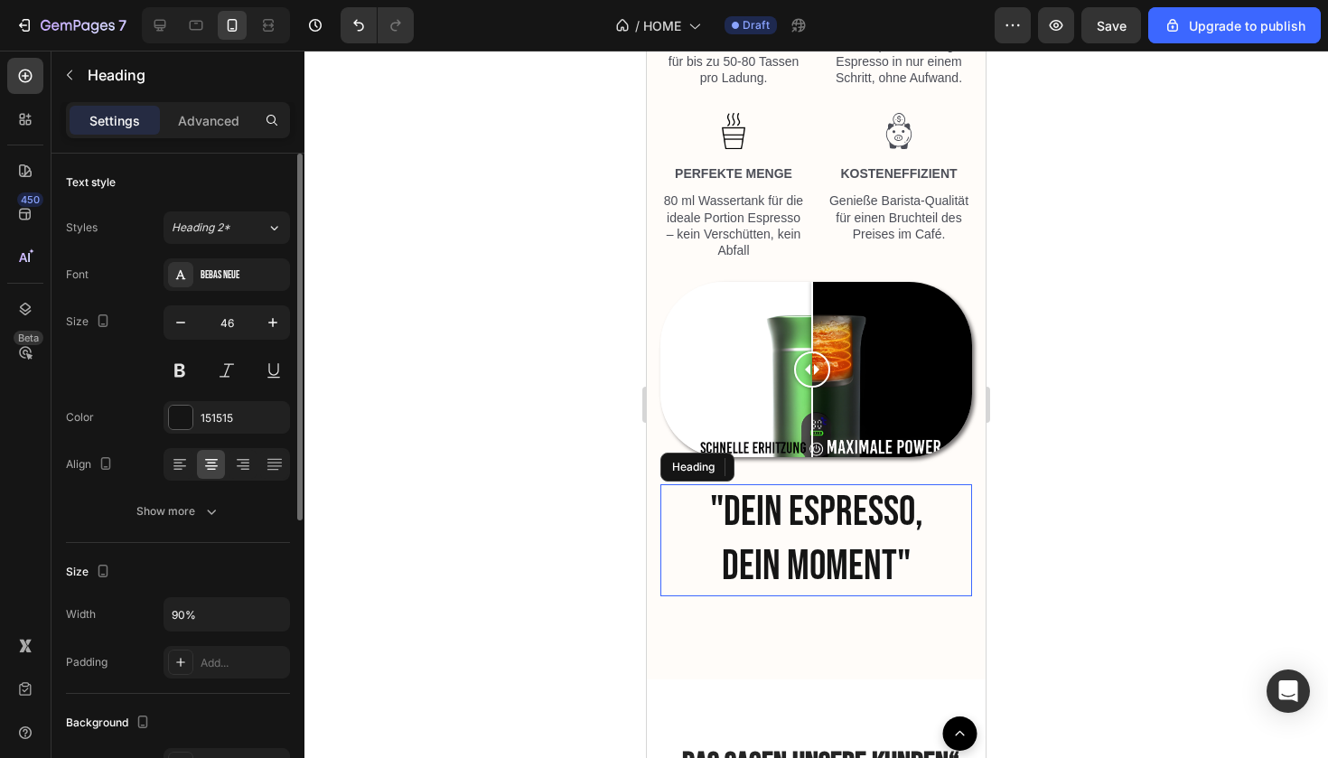
click at [720, 571] on h2 ""DEIN ESPRESSO, DEIN MOMENT"" at bounding box center [816, 540] width 281 height 112
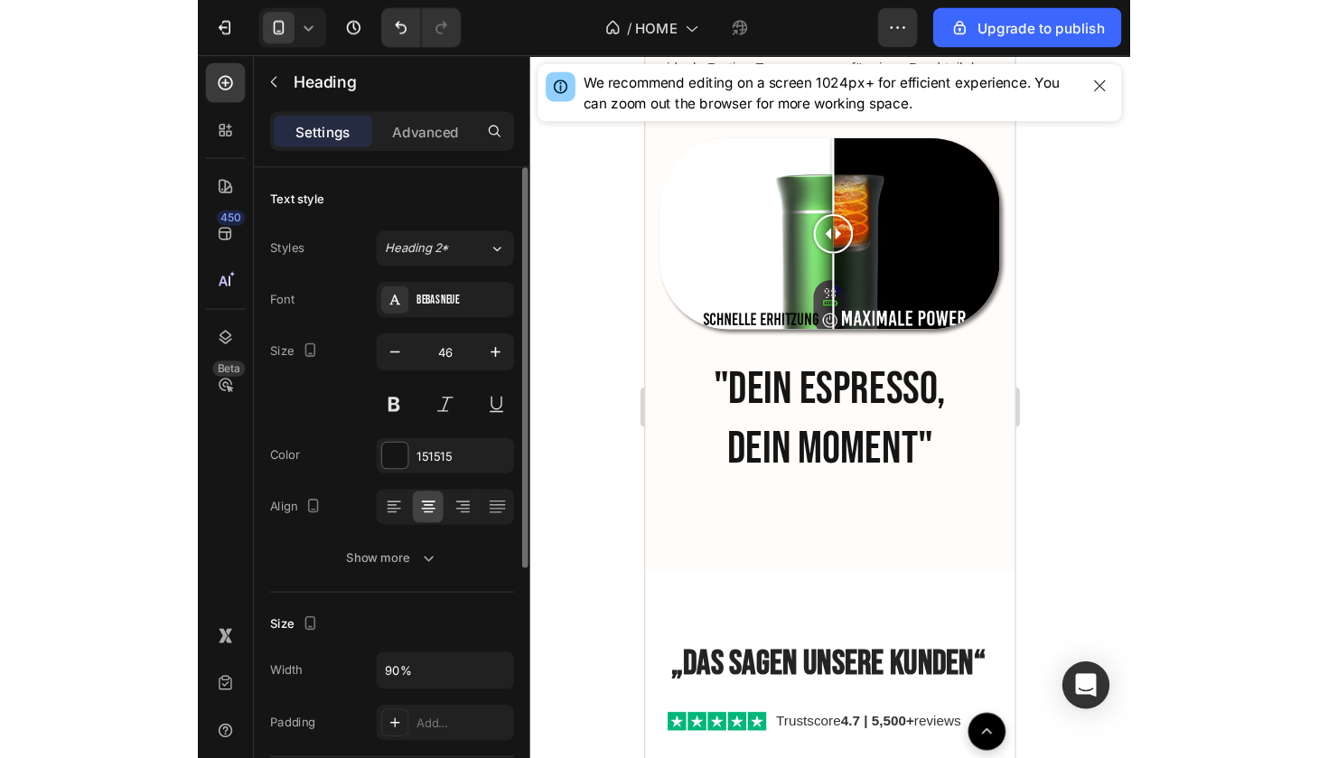
scroll to position [2799, 0]
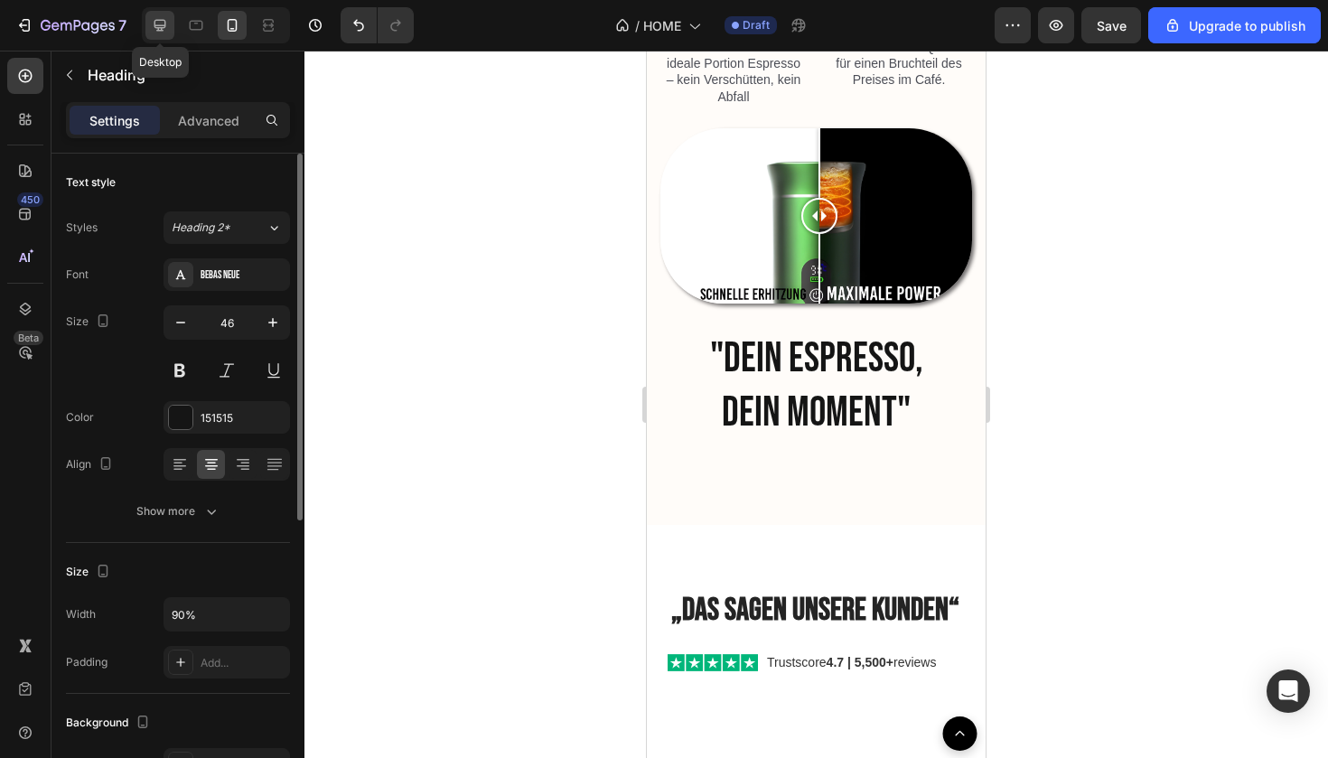
click at [160, 29] on icon at bounding box center [160, 25] width 18 height 18
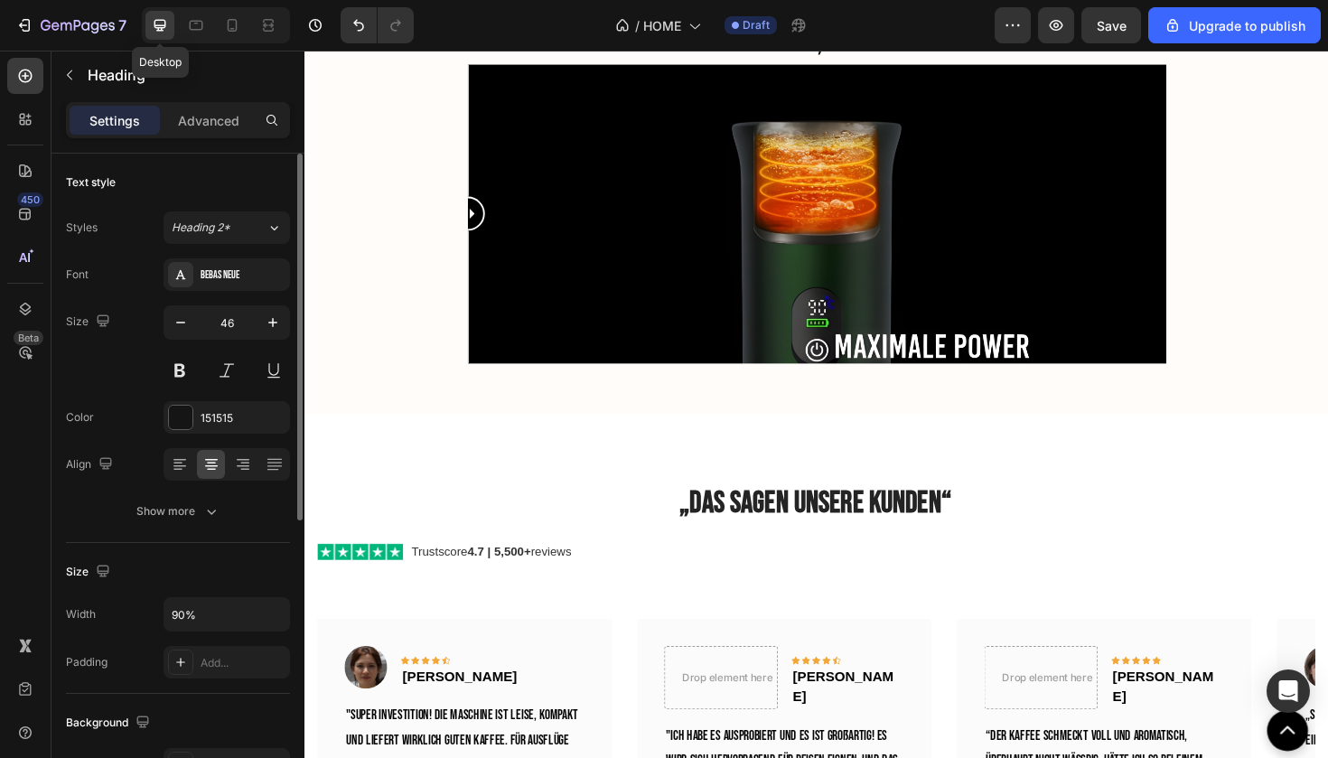
type input "40"
type input "100%"
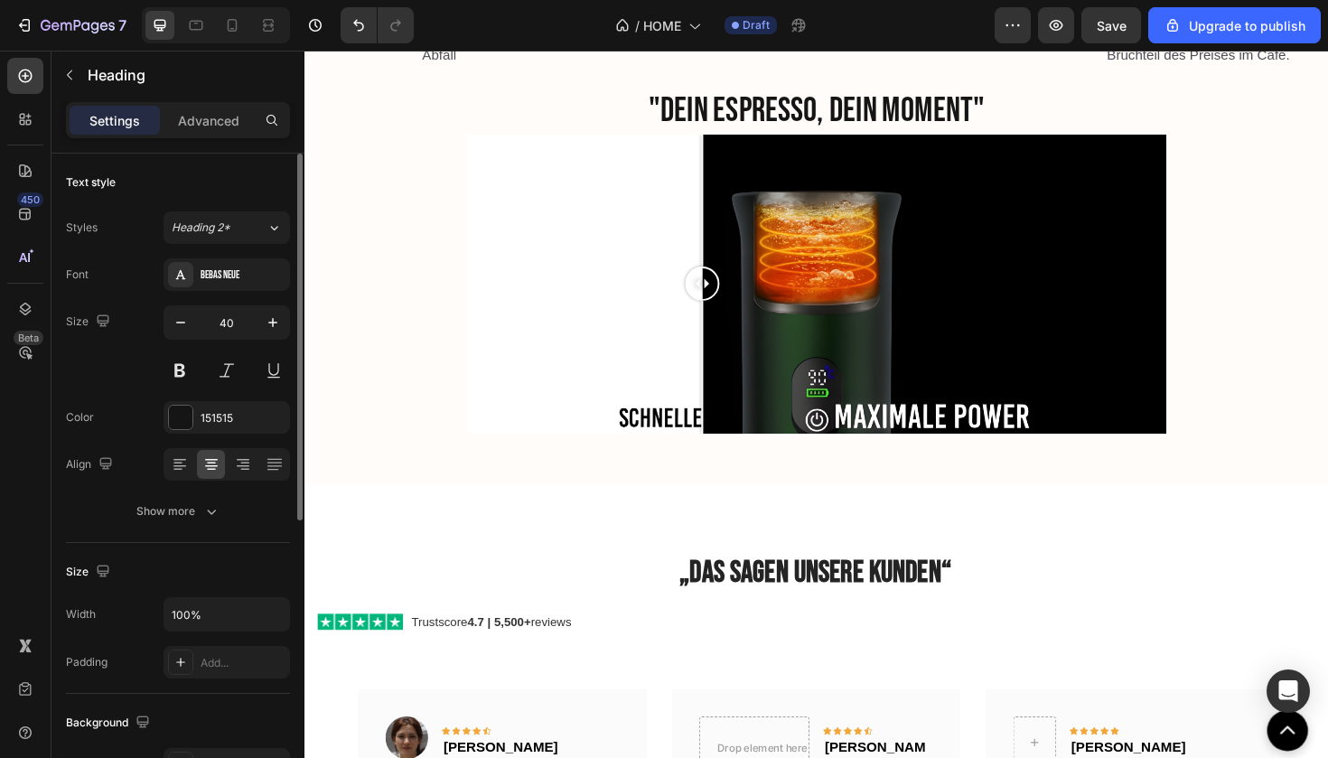
scroll to position [2692, 0]
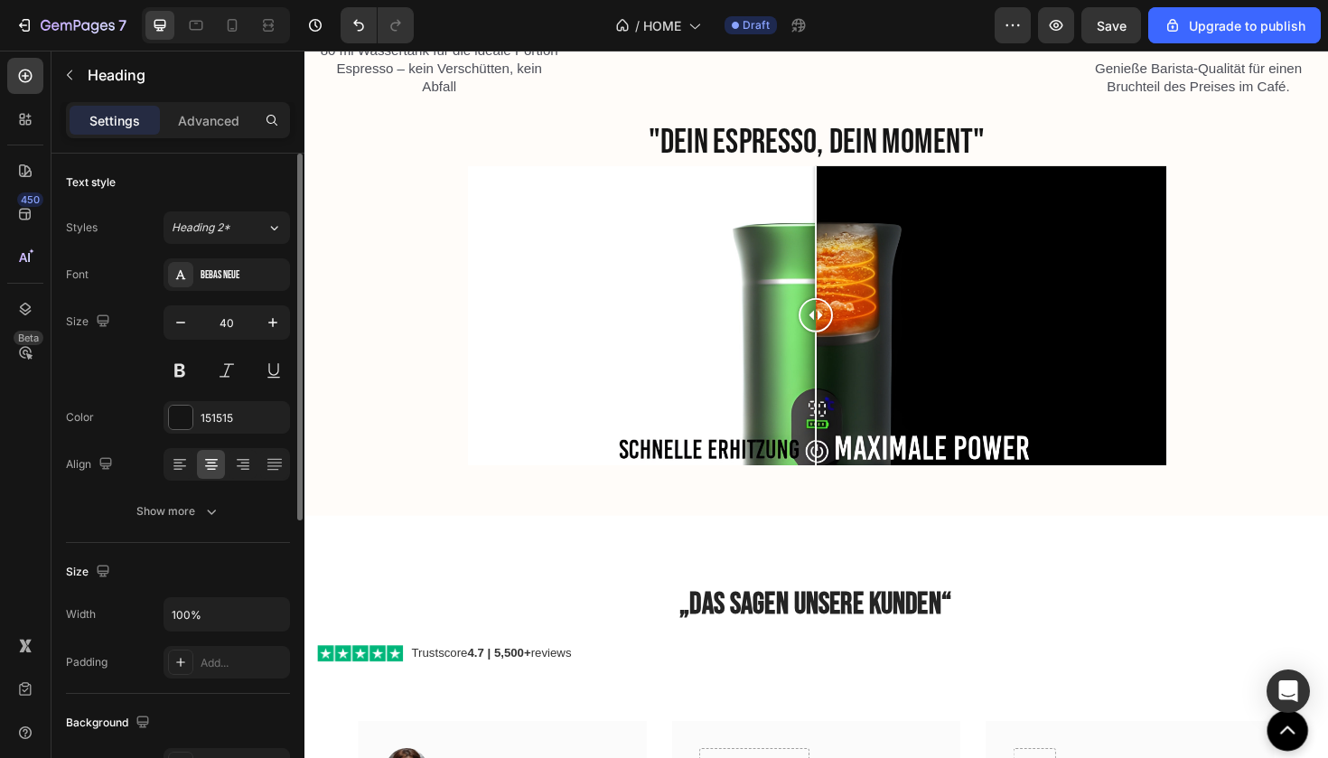
click at [846, 421] on div at bounding box center [846, 419] width 2 height 141
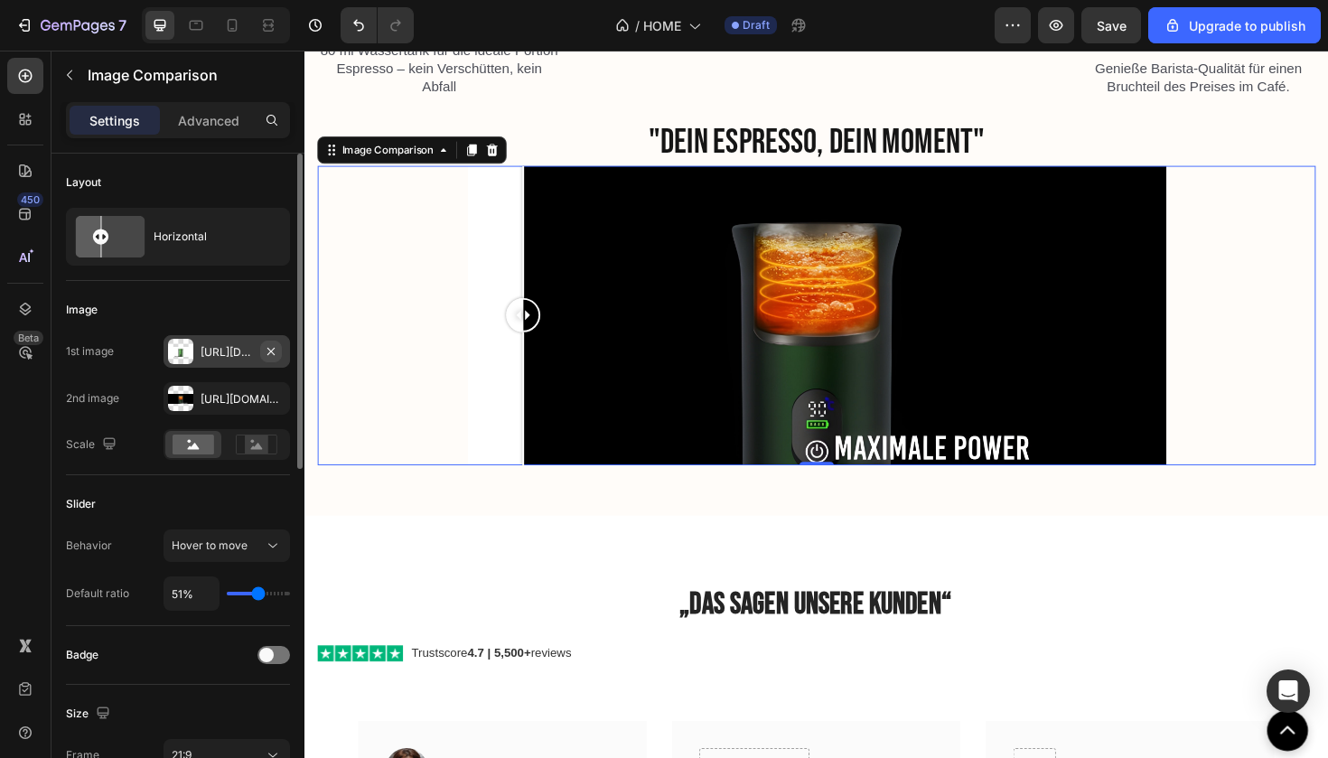
click at [275, 358] on icon "button" at bounding box center [271, 351] width 14 height 14
click at [179, 350] on icon at bounding box center [180, 351] width 14 height 14
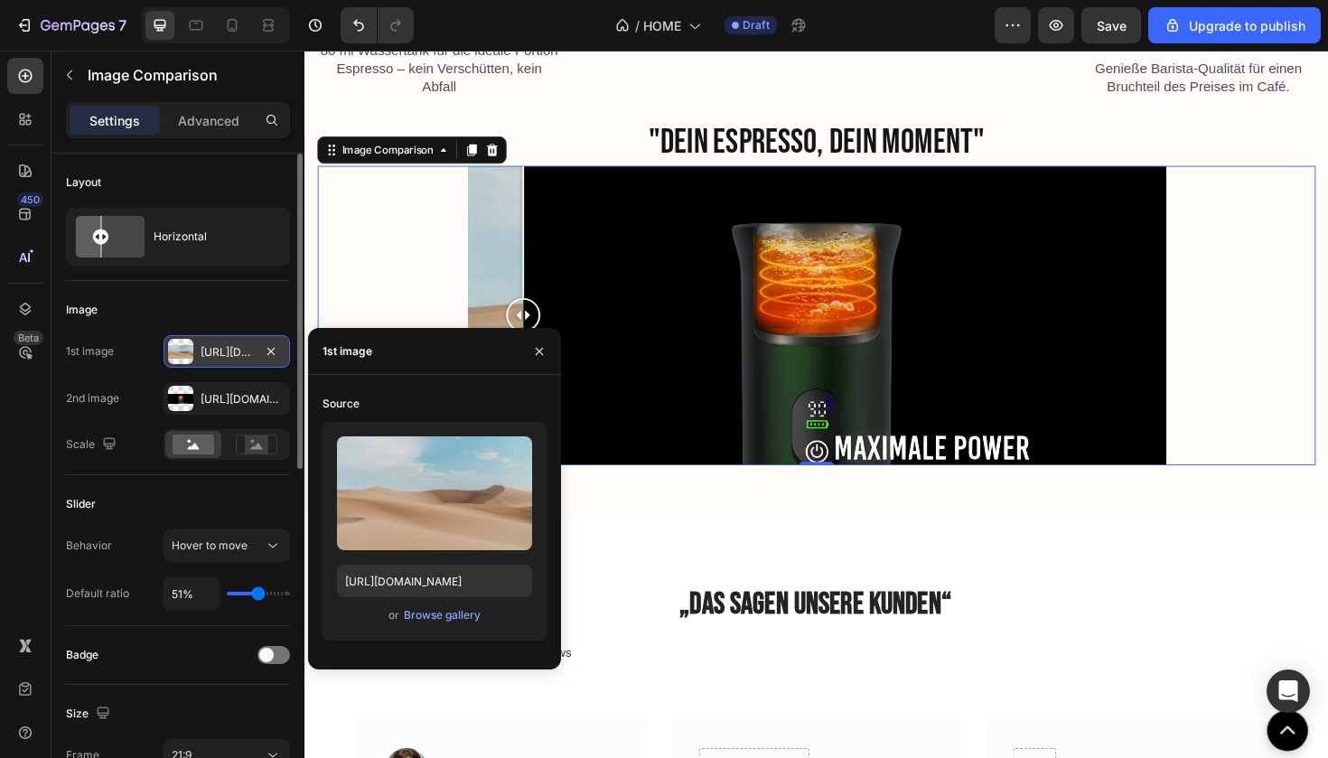
click at [447, 625] on div "or Browse gallery" at bounding box center [434, 615] width 195 height 22
click at [442, 613] on div "Browse gallery" at bounding box center [442, 615] width 77 height 16
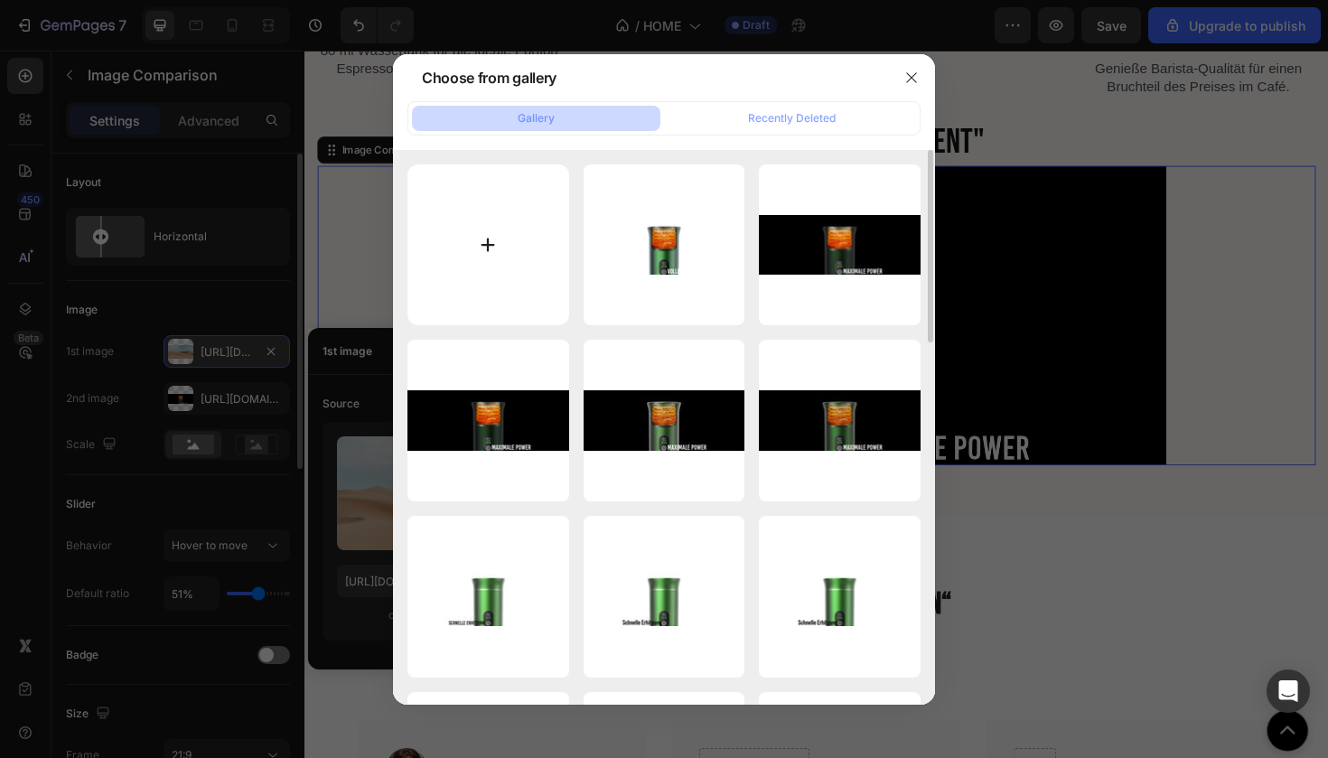
click at [509, 227] on input "file" at bounding box center [488, 245] width 162 height 162
type input "C:\fakepath\Unbenannt-5-2.png"
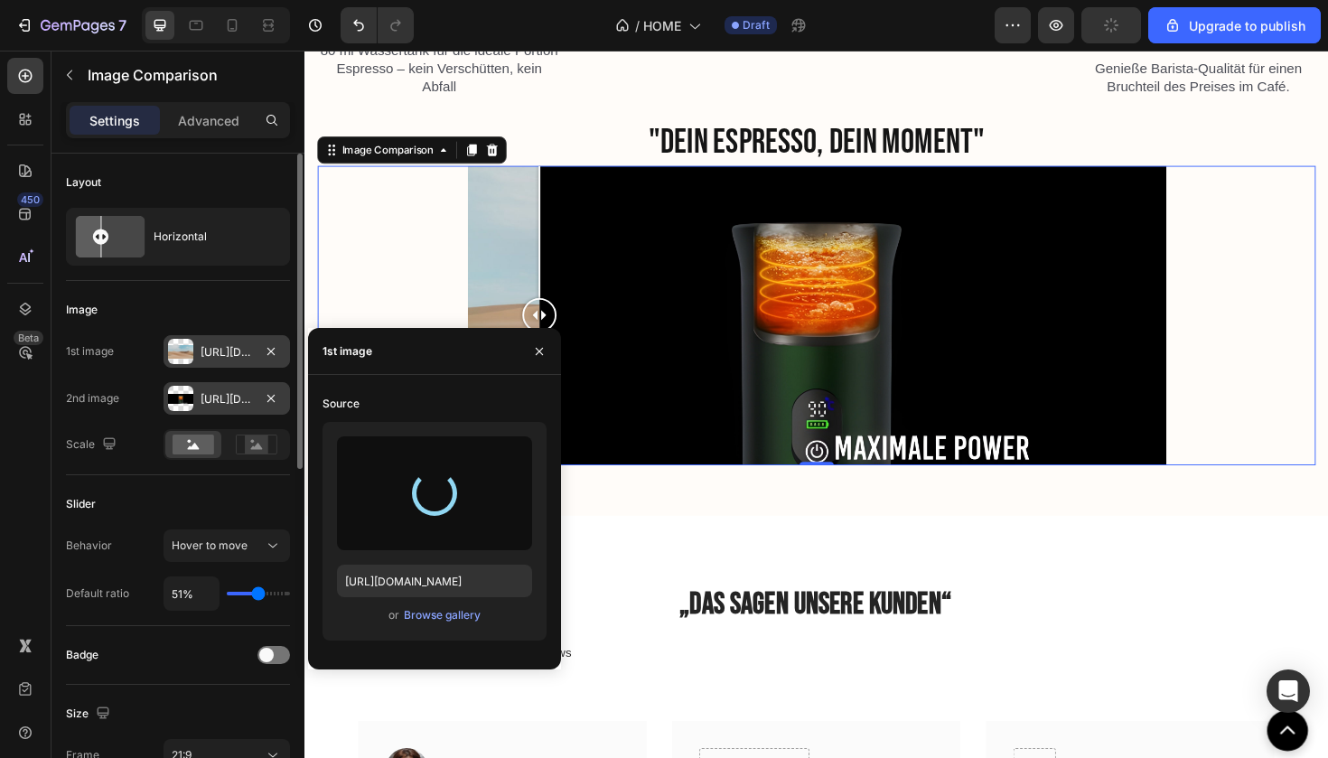
click at [245, 397] on div "[URL][DOMAIN_NAME]" at bounding box center [227, 399] width 52 height 16
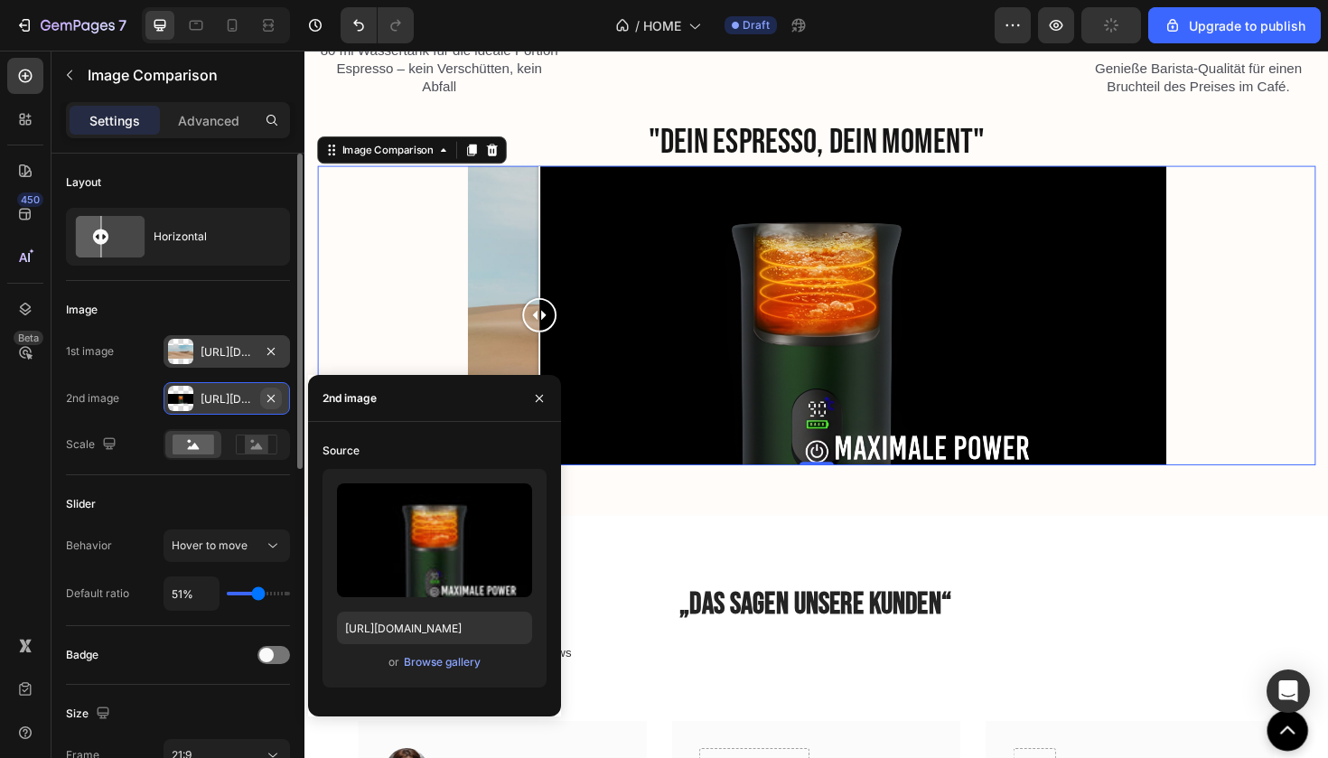
click at [276, 401] on icon "button" at bounding box center [271, 398] width 14 height 14
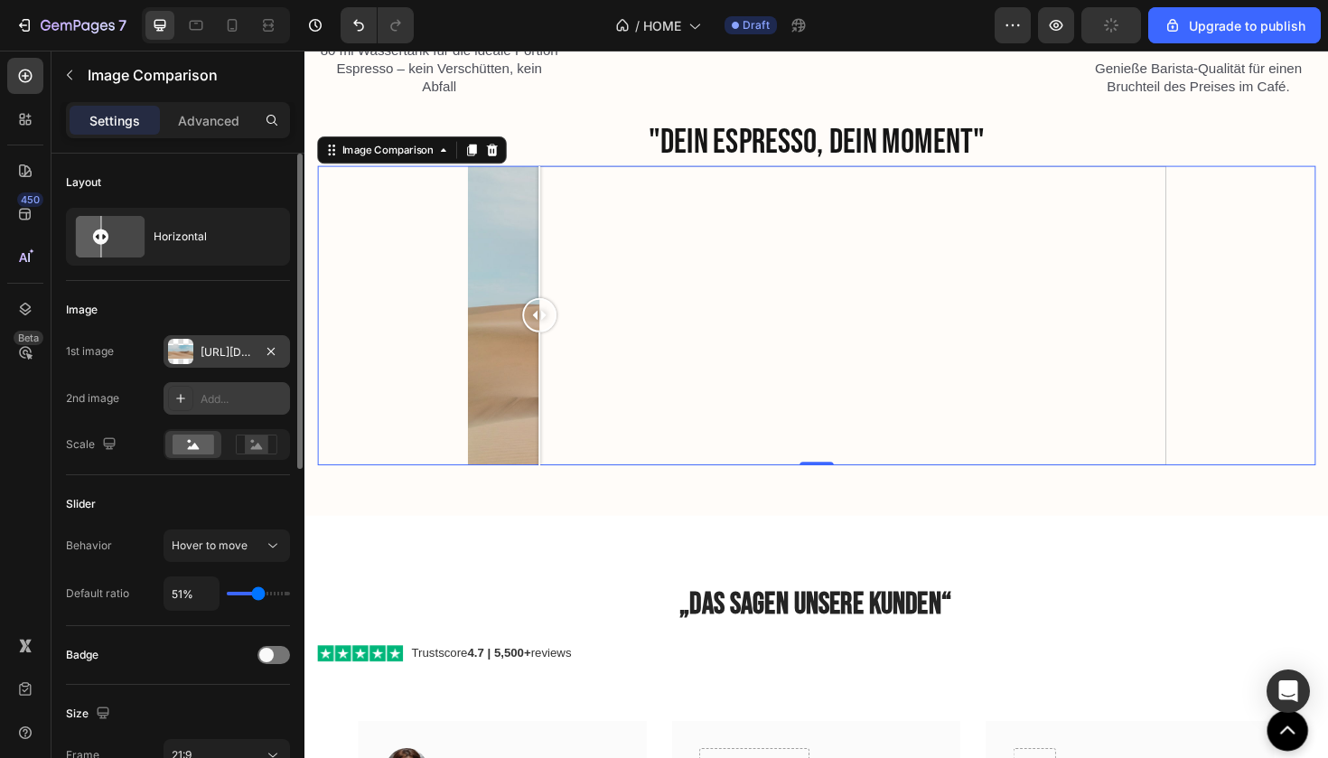
click at [172, 401] on div at bounding box center [180, 398] width 25 height 25
type input "[URL][DOMAIN_NAME]"
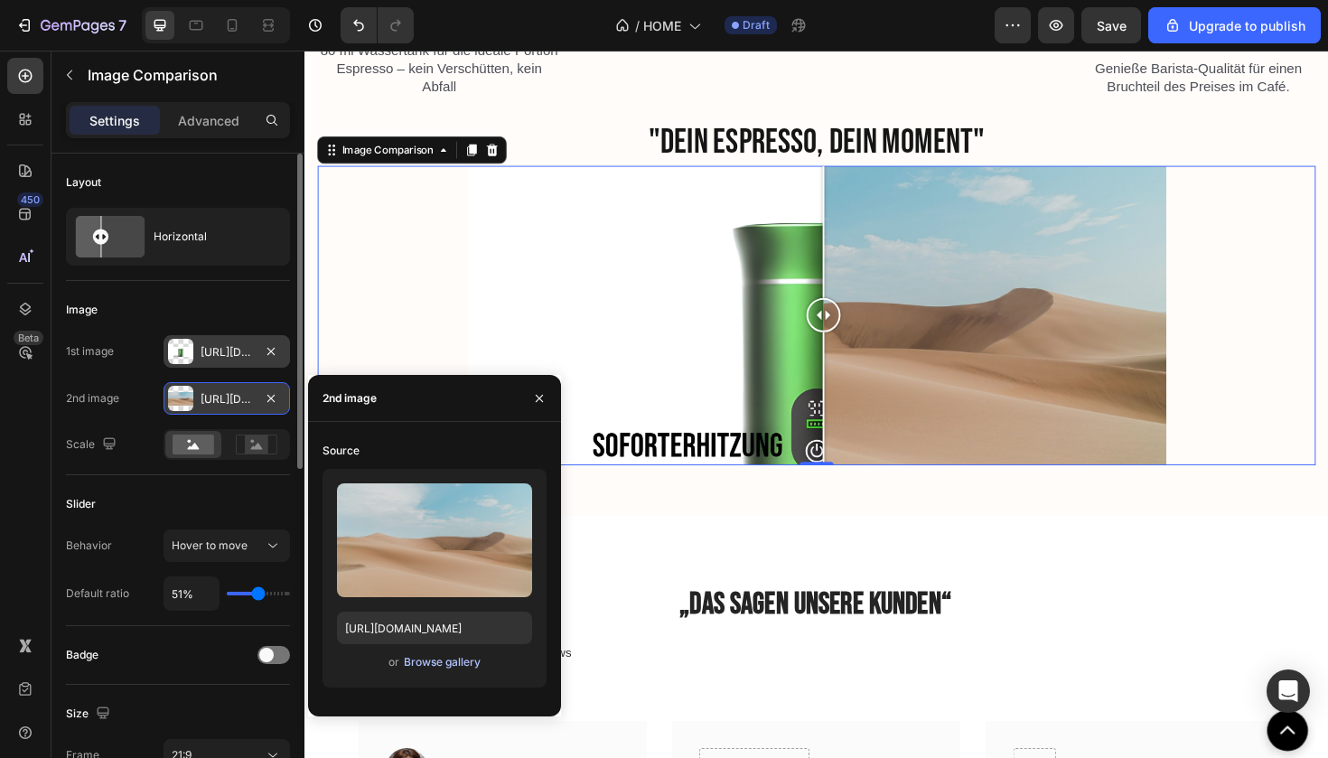
click at [421, 663] on div "Browse gallery" at bounding box center [442, 662] width 77 height 16
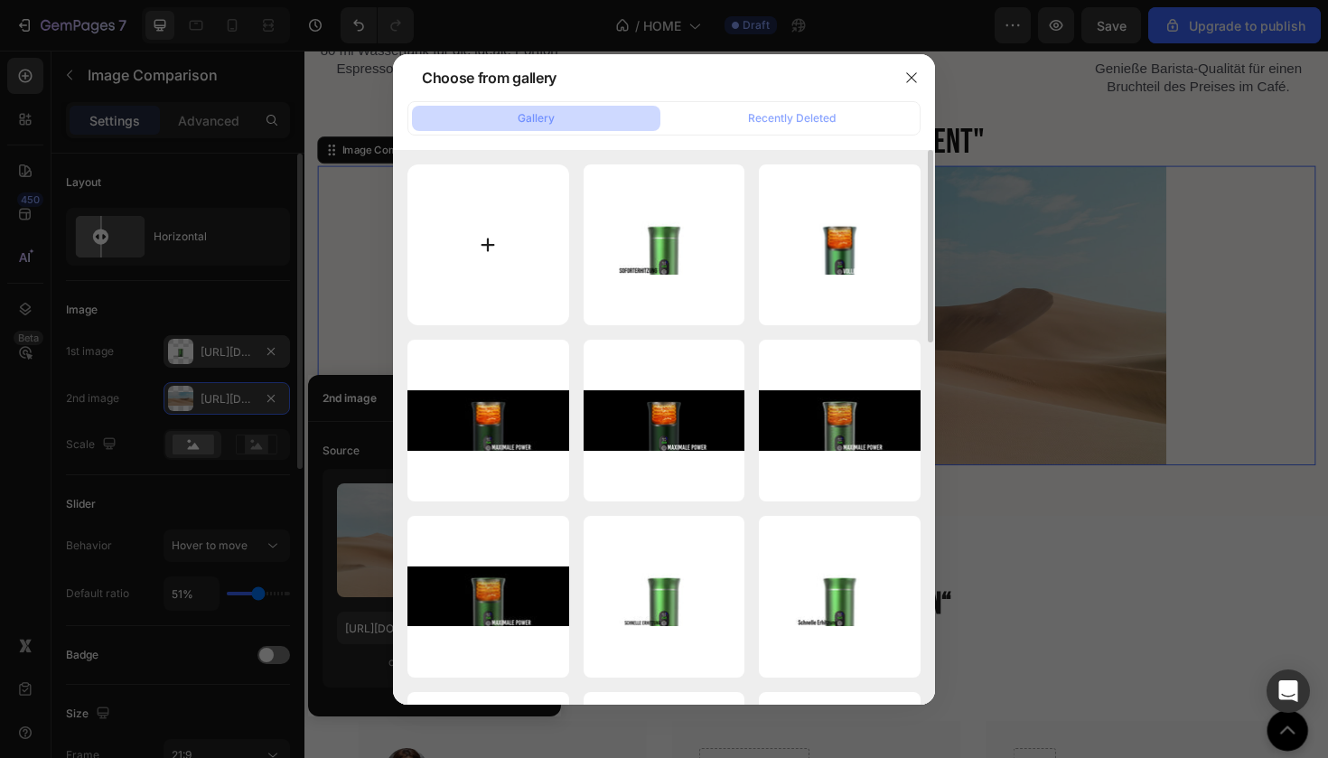
click at [506, 207] on input "file" at bounding box center [488, 245] width 162 height 162
type input "C:\fakepath\Unbenannt-3-10.png"
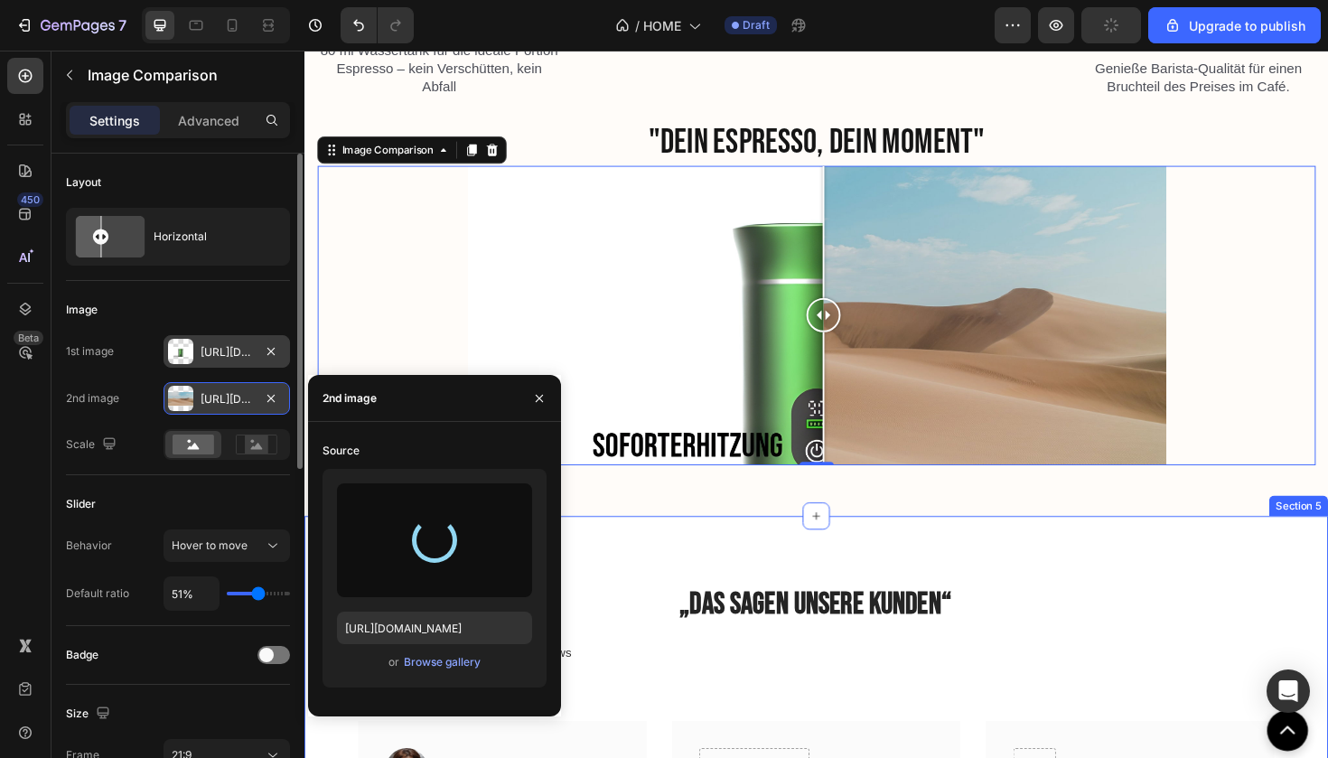
type input "[URL][DOMAIN_NAME]"
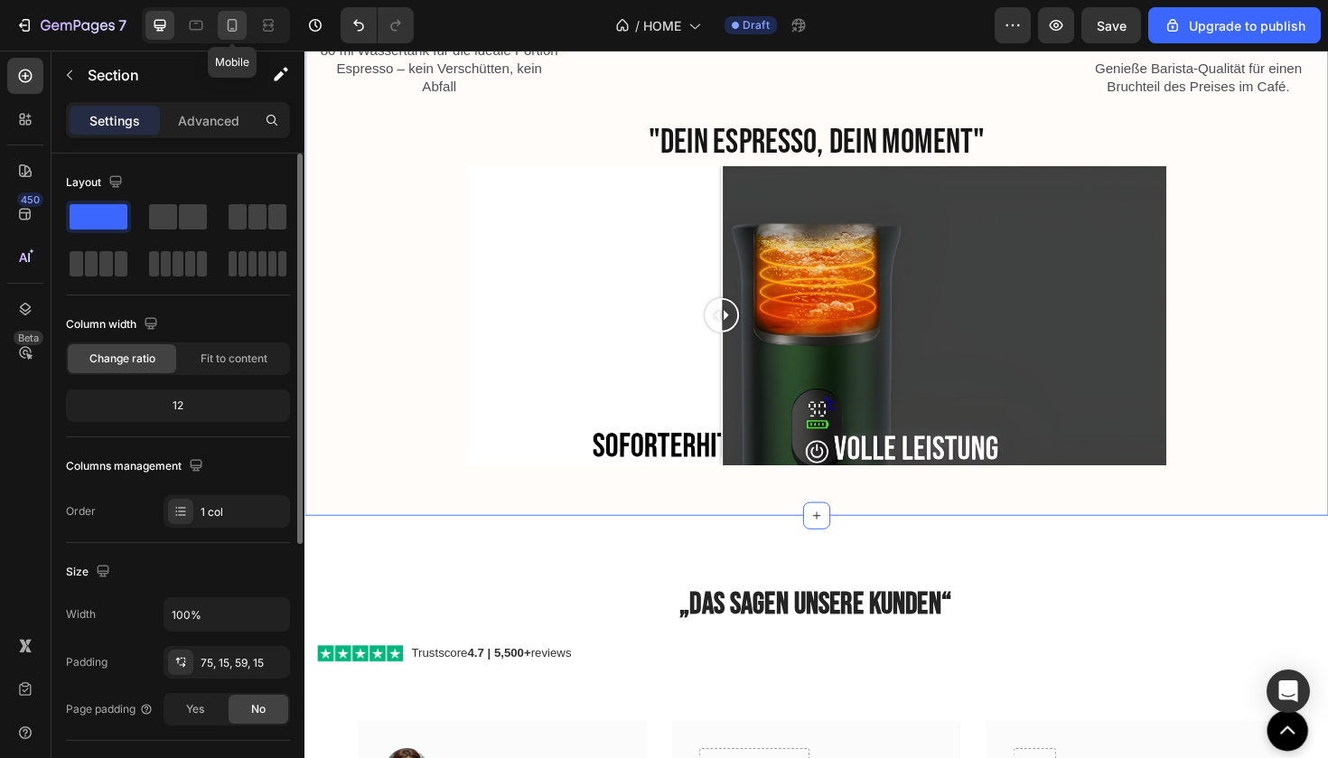
click at [236, 31] on icon at bounding box center [233, 25] width 10 height 13
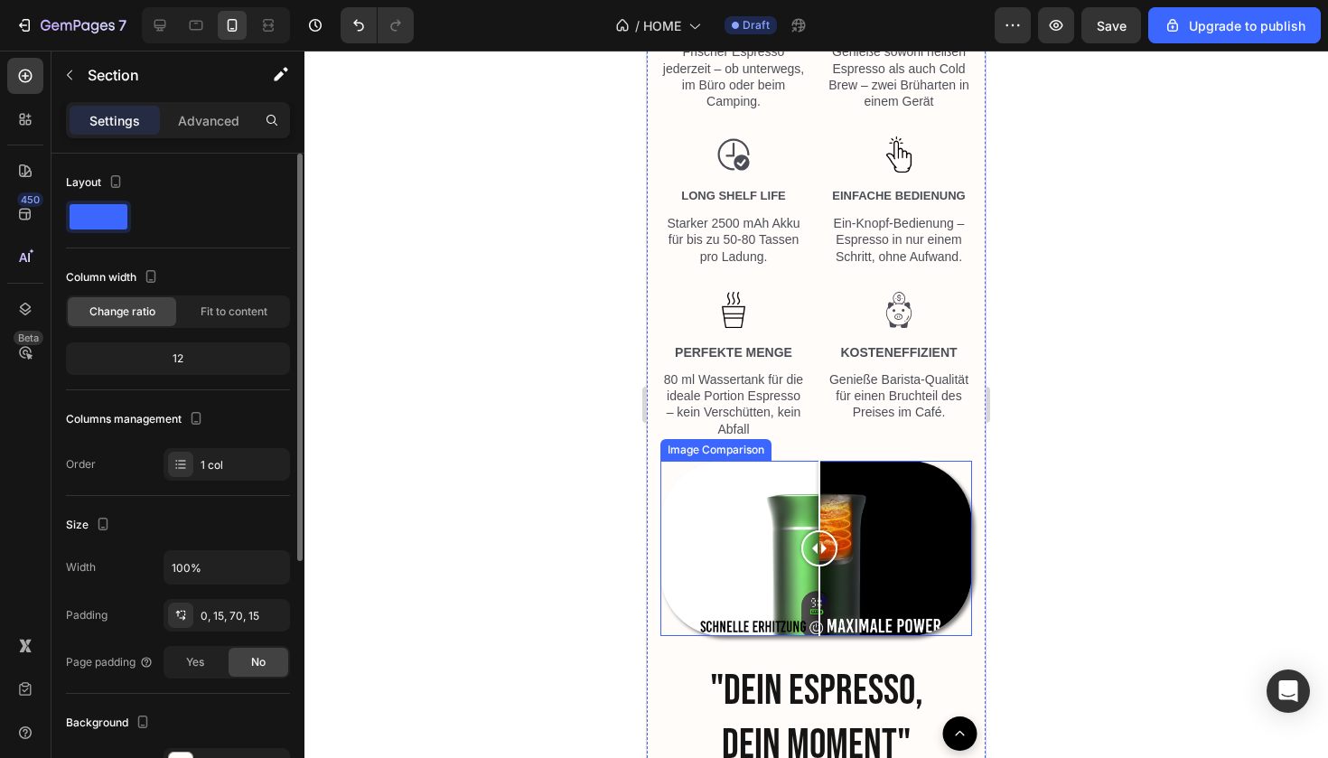
scroll to position [2481, 0]
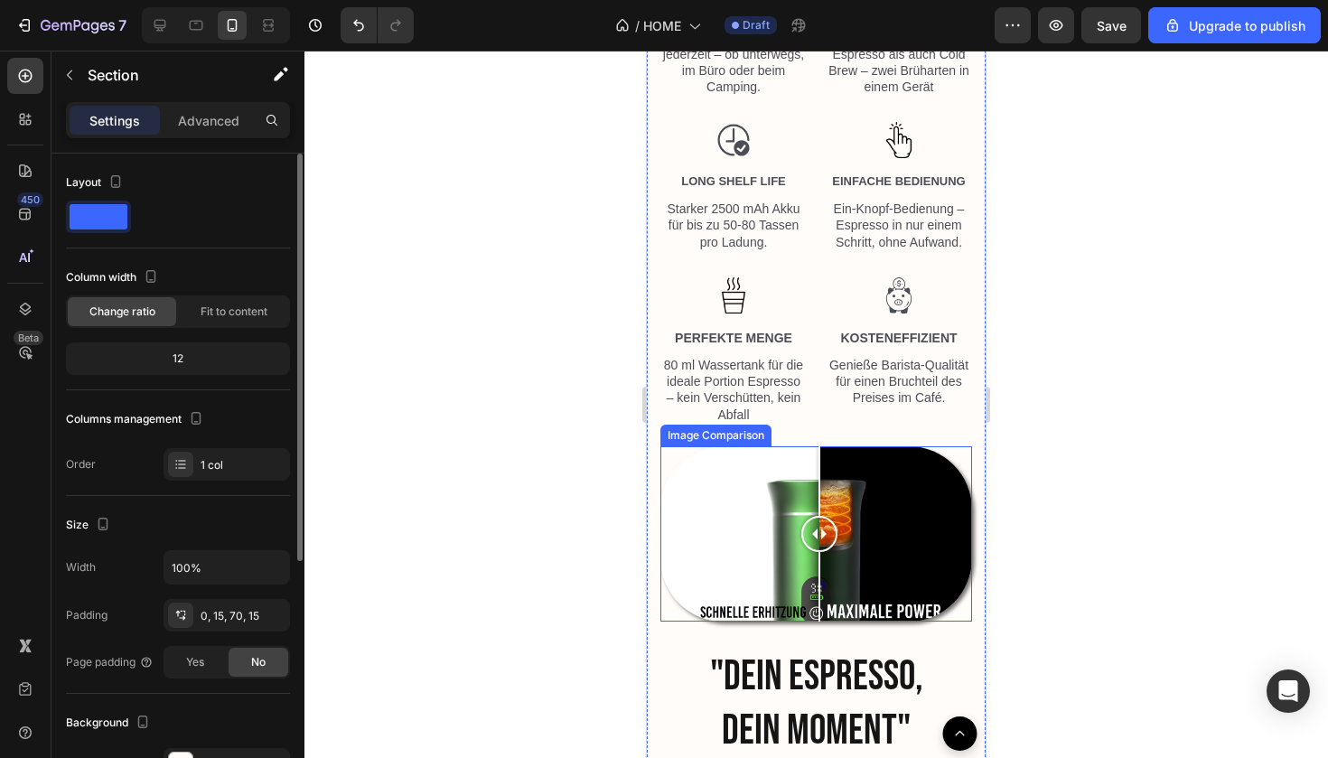
drag, startPoint x: 808, startPoint y: 539, endPoint x: 855, endPoint y: 539, distance: 47.0
click at [837, 539] on div at bounding box center [819, 534] width 36 height 36
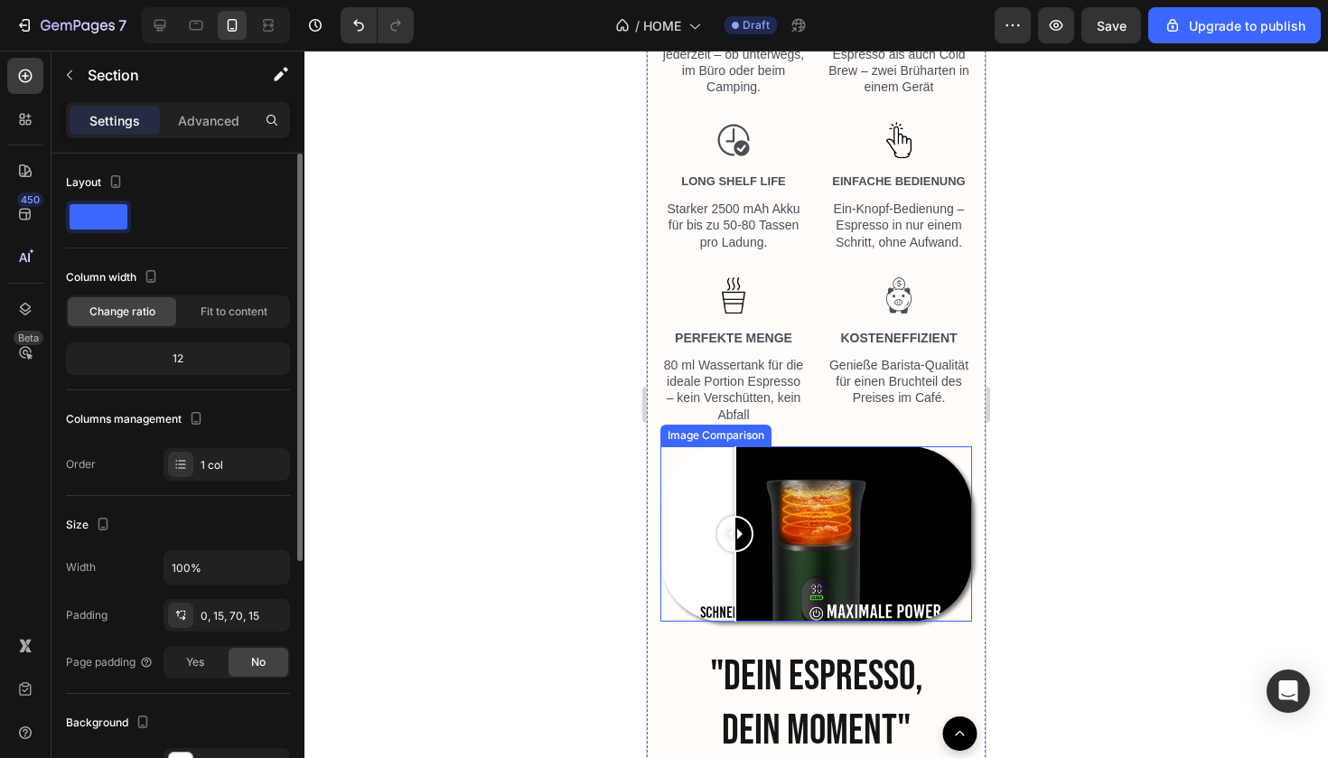
drag, startPoint x: 866, startPoint y: 523, endPoint x: 735, endPoint y: 528, distance: 131.1
click at [735, 528] on div at bounding box center [735, 534] width 36 height 36
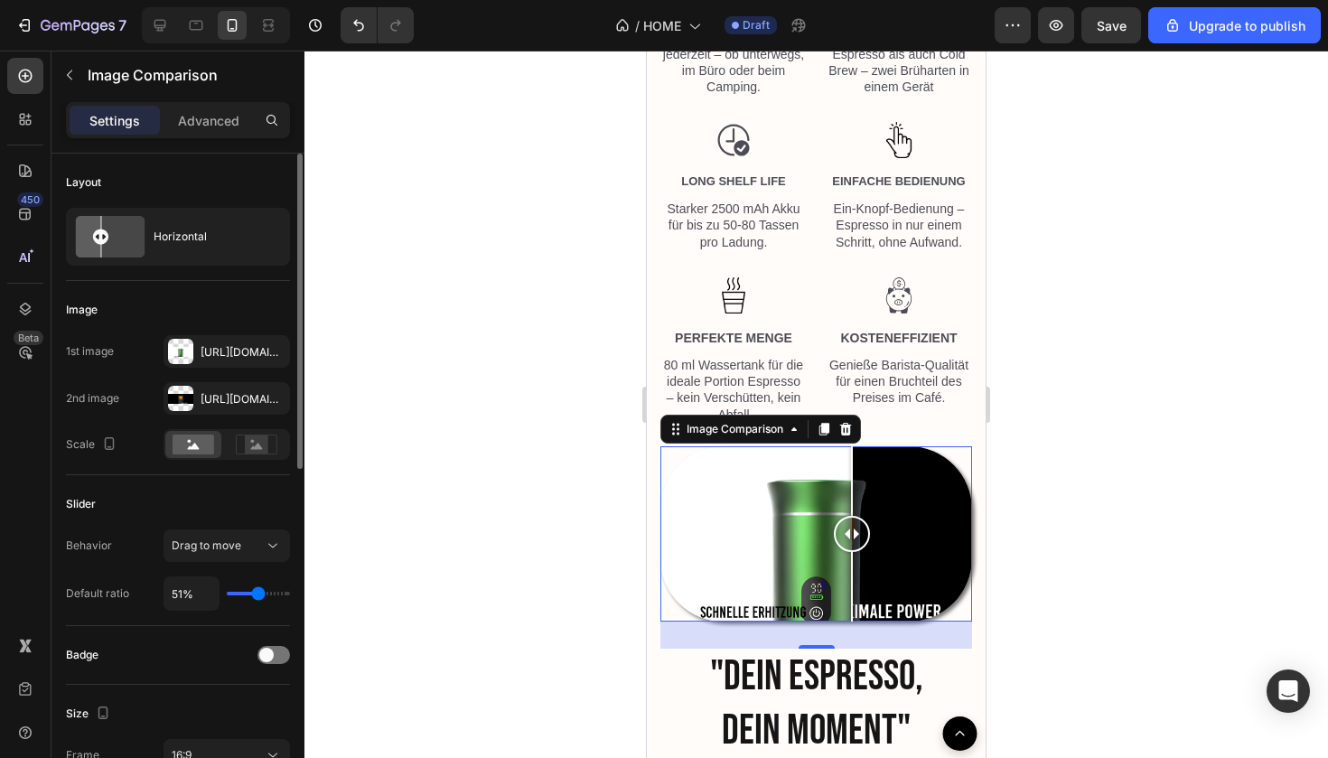
drag, startPoint x: 737, startPoint y: 532, endPoint x: 850, endPoint y: 545, distance: 113.6
click at [850, 545] on div at bounding box center [852, 534] width 36 height 36
click at [274, 401] on icon "button" at bounding box center [270, 397] width 7 height 7
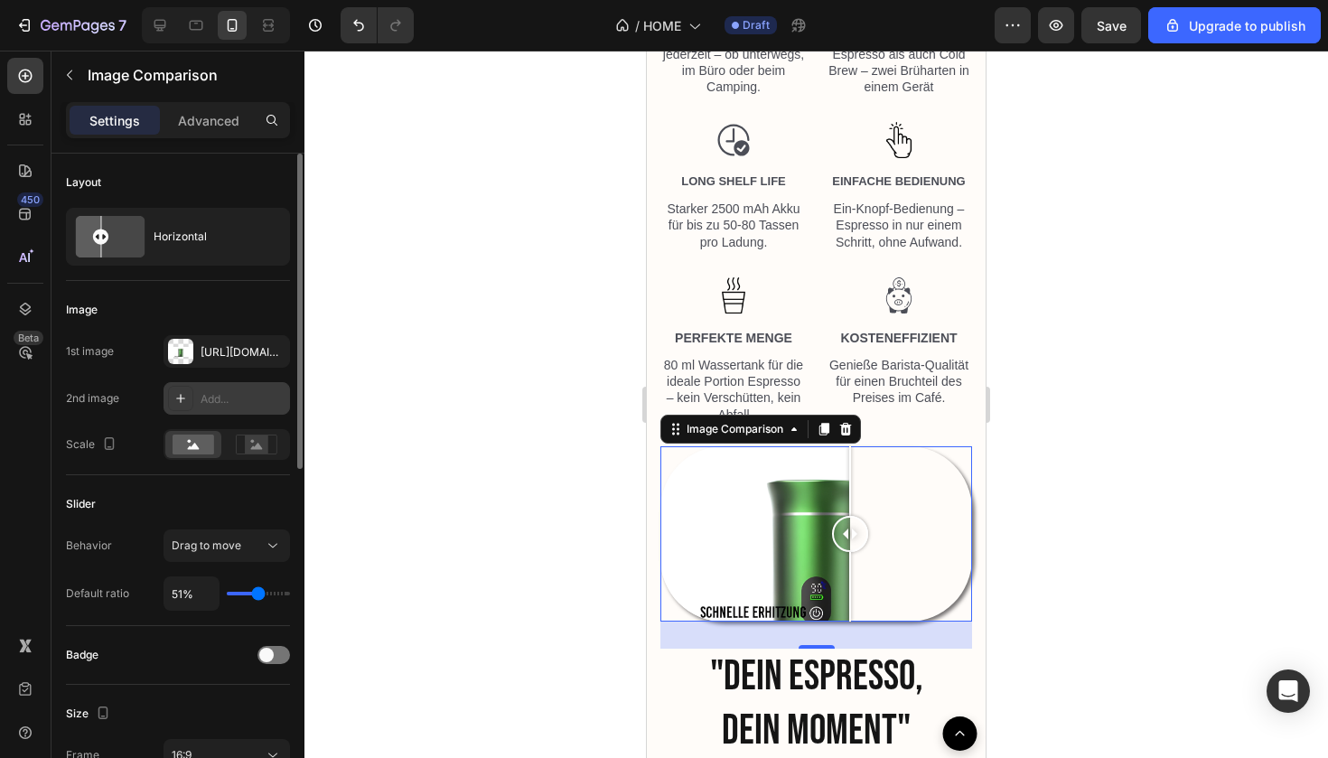
click at [188, 405] on div at bounding box center [180, 398] width 25 height 25
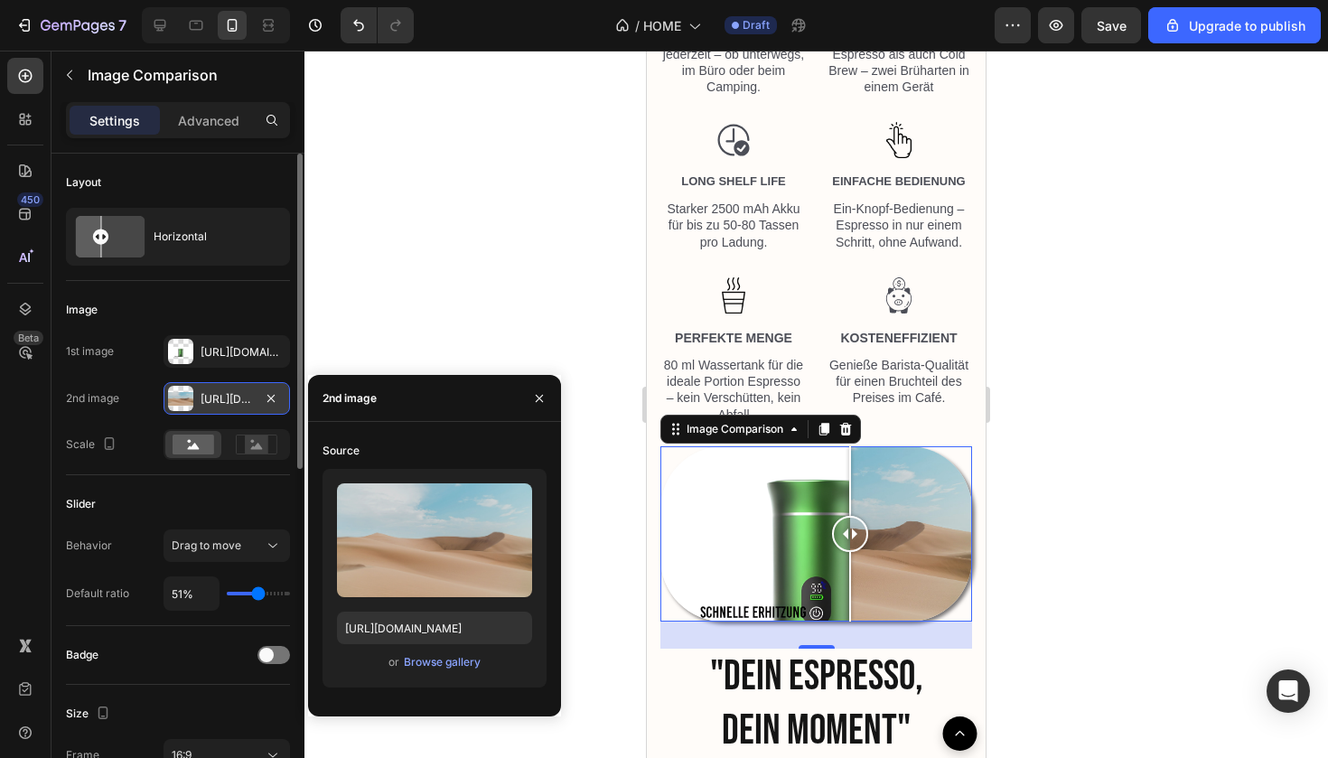
click at [433, 648] on div "Upload Image [URL][DOMAIN_NAME] or Browse gallery" at bounding box center [434, 578] width 224 height 219
click at [431, 667] on div "Browse gallery" at bounding box center [442, 662] width 77 height 16
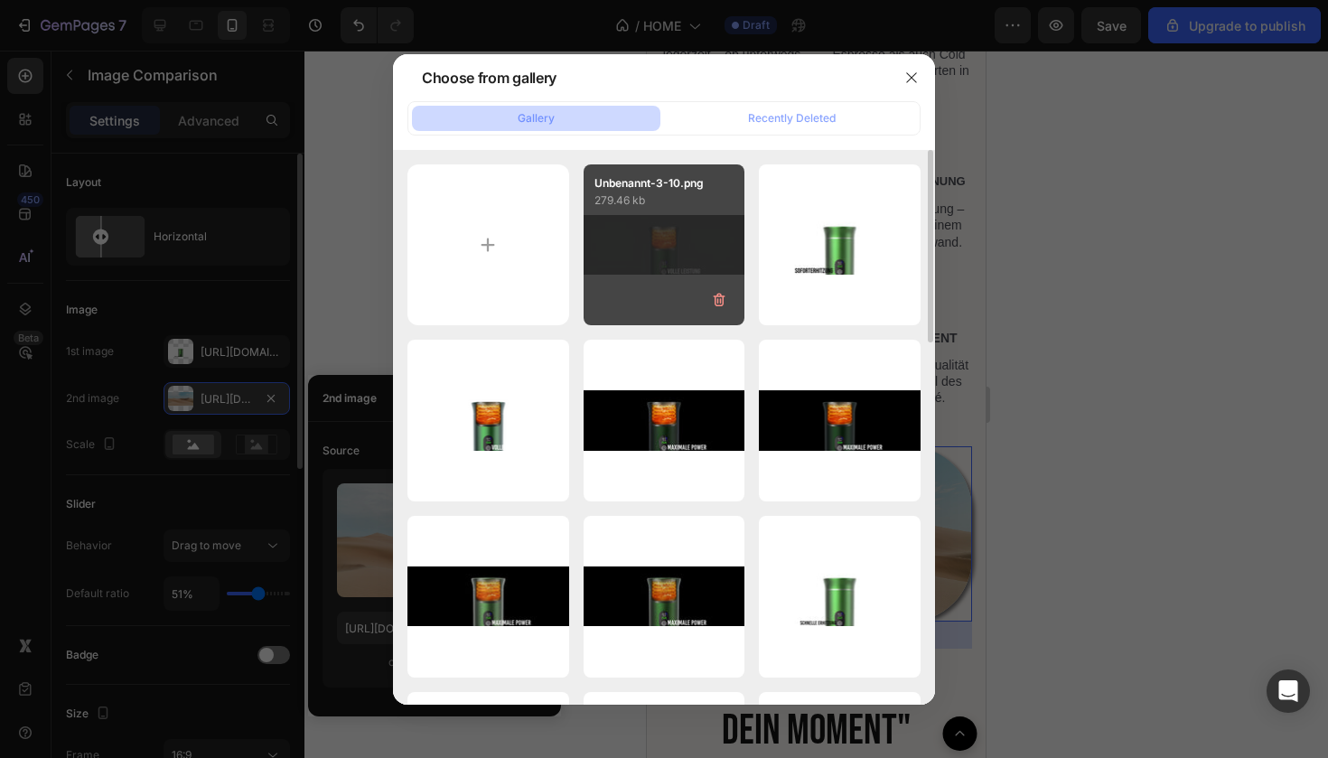
click at [648, 256] on div "Unbenannt-3-10.png 279.46 kb" at bounding box center [665, 245] width 162 height 162
type input "[URL][DOMAIN_NAME]"
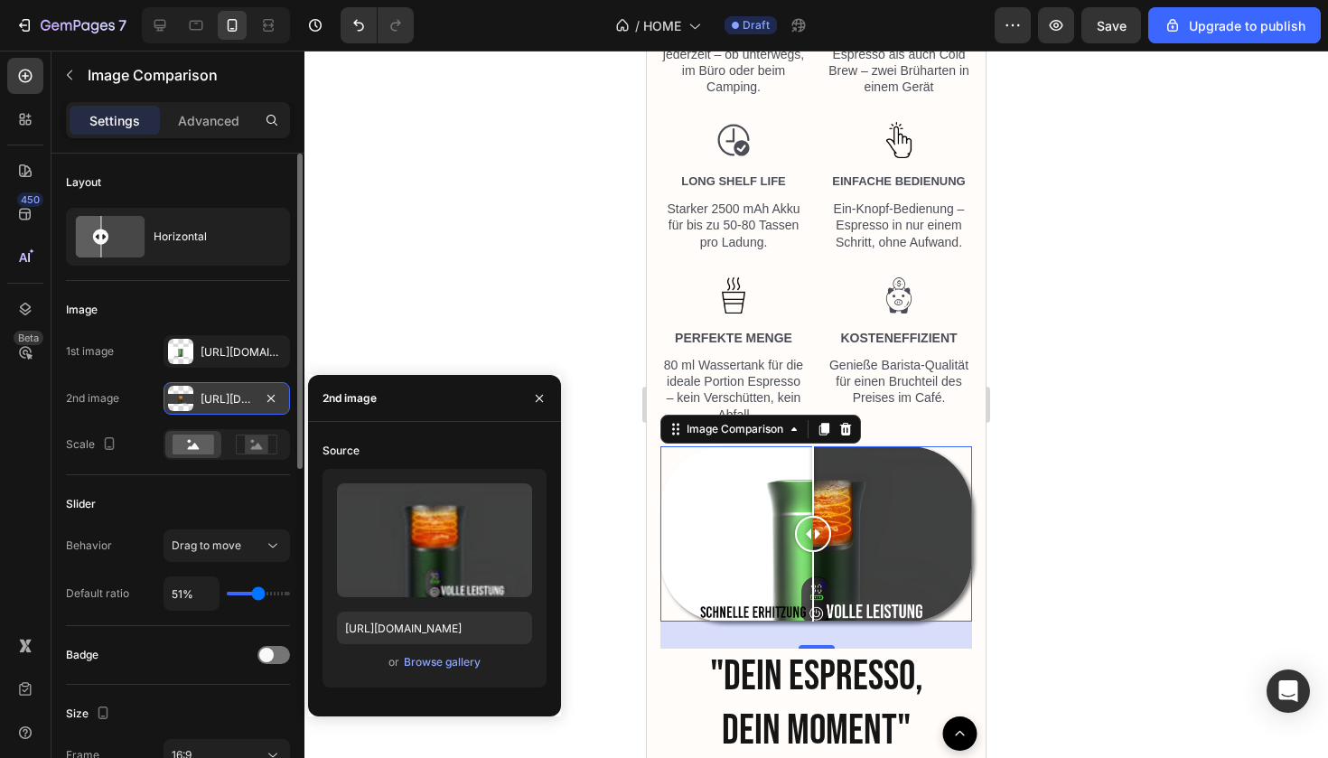
drag, startPoint x: 846, startPoint y: 539, endPoint x: 813, endPoint y: 574, distance: 47.9
click at [813, 574] on div at bounding box center [813, 533] width 36 height 175
click at [269, 361] on button "button" at bounding box center [271, 352] width 22 height 22
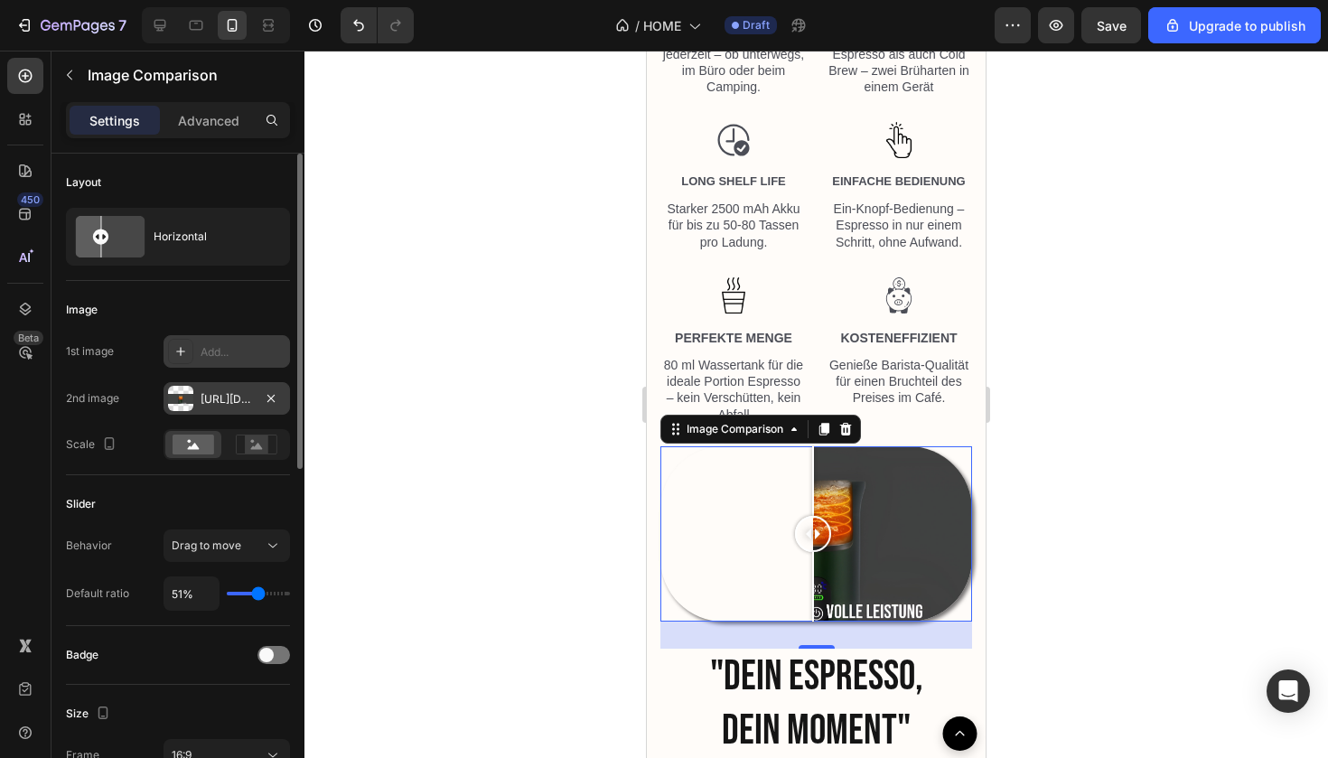
click at [194, 351] on div "Add..." at bounding box center [227, 351] width 126 height 33
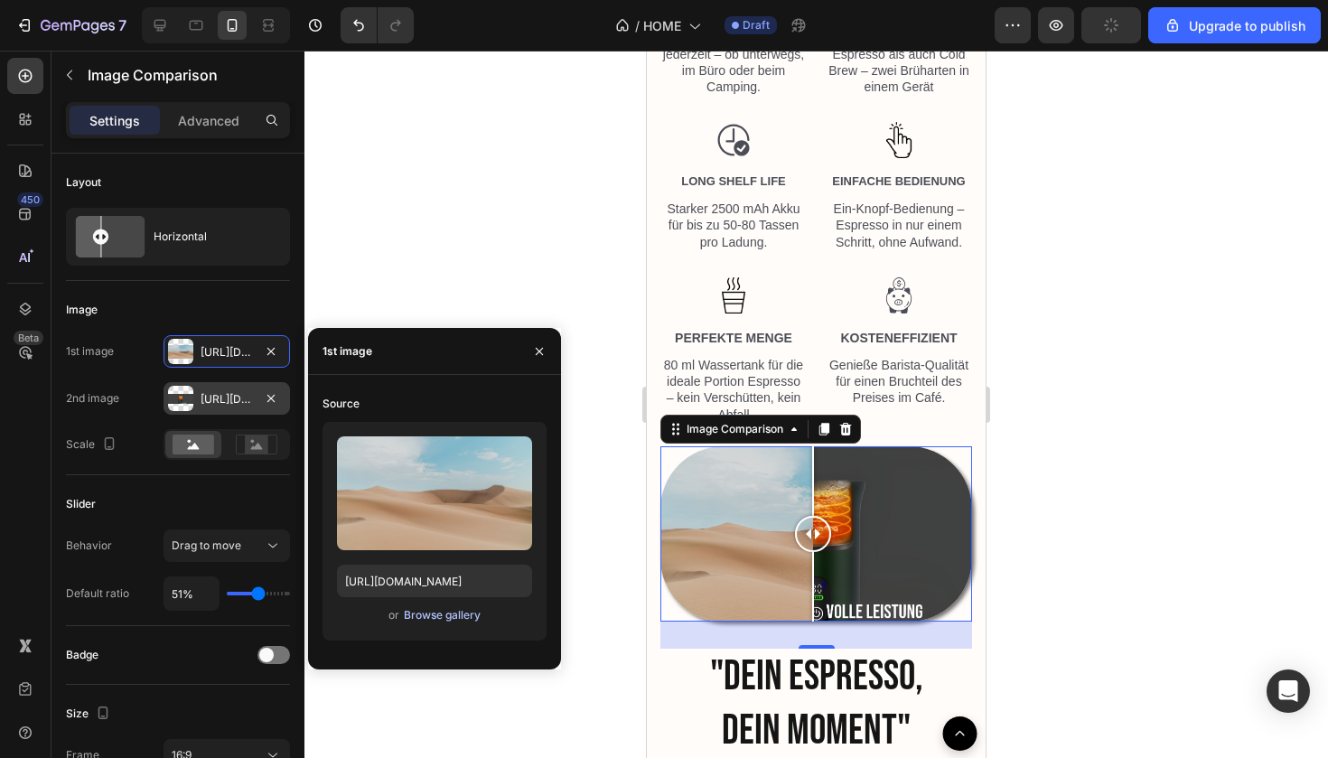
click at [458, 621] on div "Browse gallery" at bounding box center [442, 615] width 77 height 16
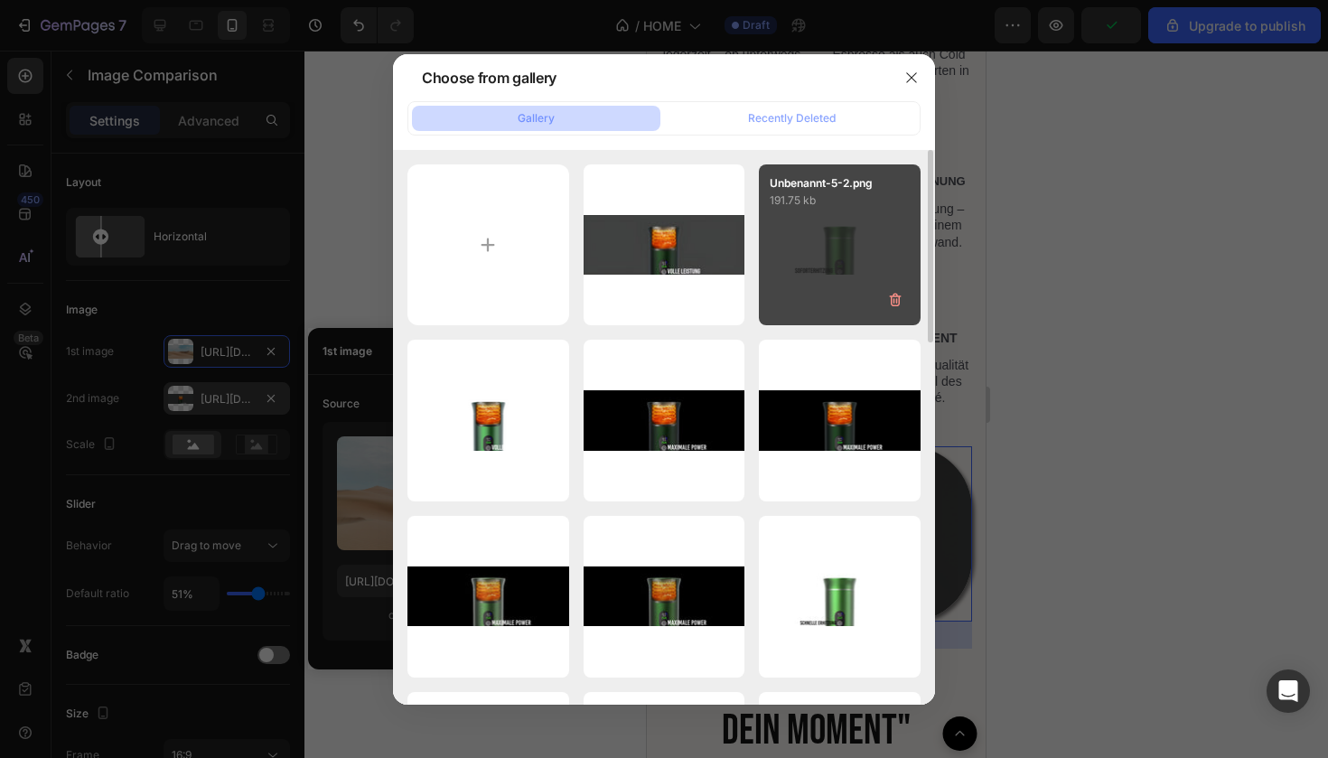
click at [791, 276] on div "Unbenannt-5-2.png 191.75 kb" at bounding box center [840, 245] width 162 height 162
type input "[URL][DOMAIN_NAME]"
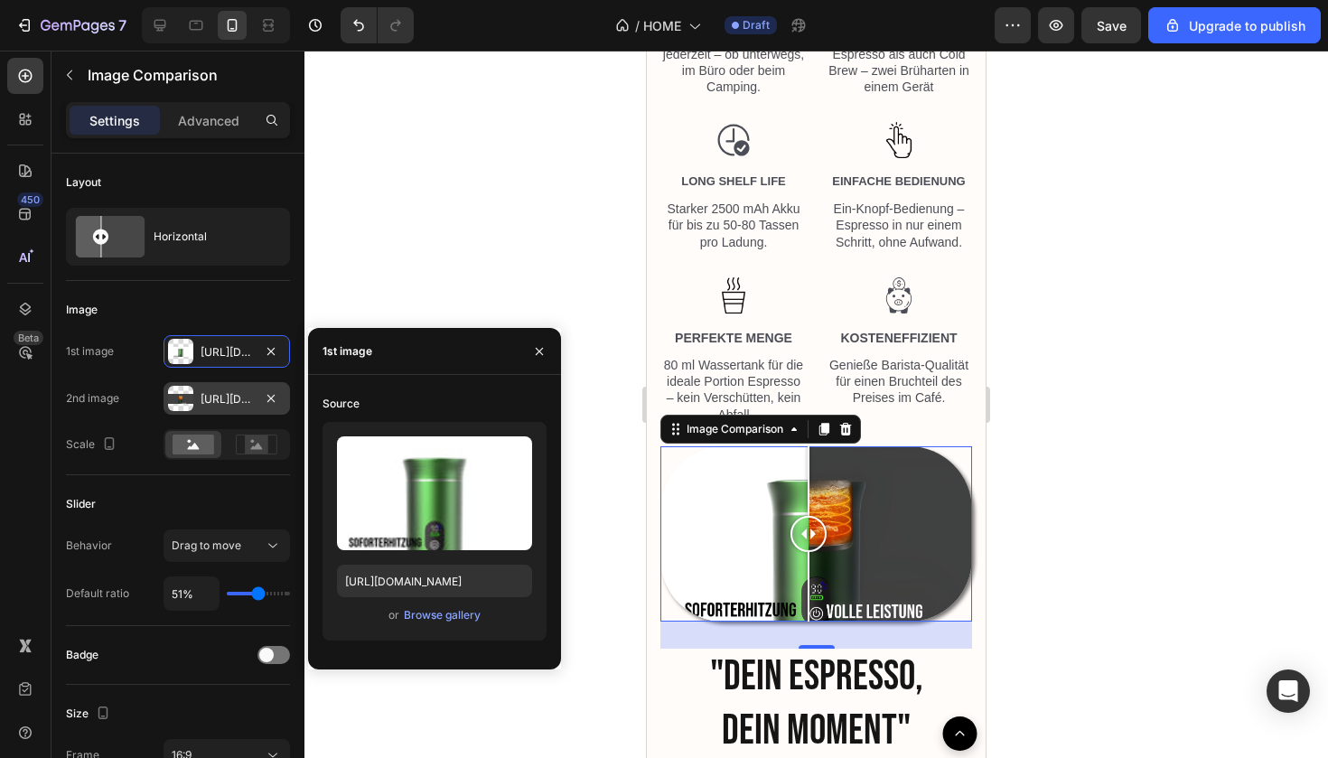
drag, startPoint x: 816, startPoint y: 536, endPoint x: 808, endPoint y: 552, distance: 17.8
click at [808, 552] on div at bounding box center [808, 533] width 36 height 175
drag, startPoint x: 811, startPoint y: 529, endPoint x: 776, endPoint y: 558, distance: 45.6
click at [776, 558] on div at bounding box center [776, 533] width 36 height 175
click at [1151, 533] on div at bounding box center [815, 404] width 1023 height 707
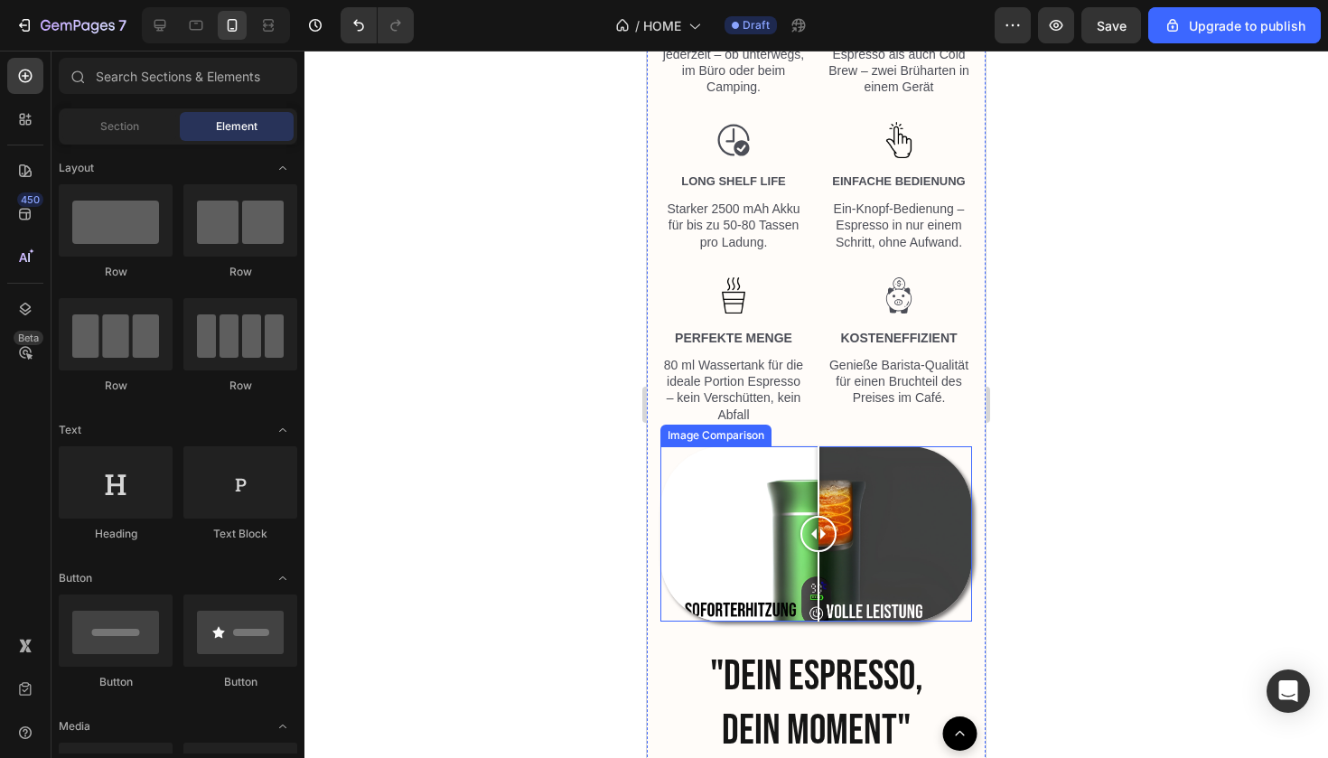
drag, startPoint x: 793, startPoint y: 523, endPoint x: 818, endPoint y: 528, distance: 25.9
click at [818, 528] on div at bounding box center [818, 534] width 36 height 36
click at [1084, 526] on div at bounding box center [815, 404] width 1023 height 707
drag, startPoint x: 821, startPoint y: 536, endPoint x: 813, endPoint y: 562, distance: 27.4
click at [813, 562] on div at bounding box center [811, 533] width 36 height 175
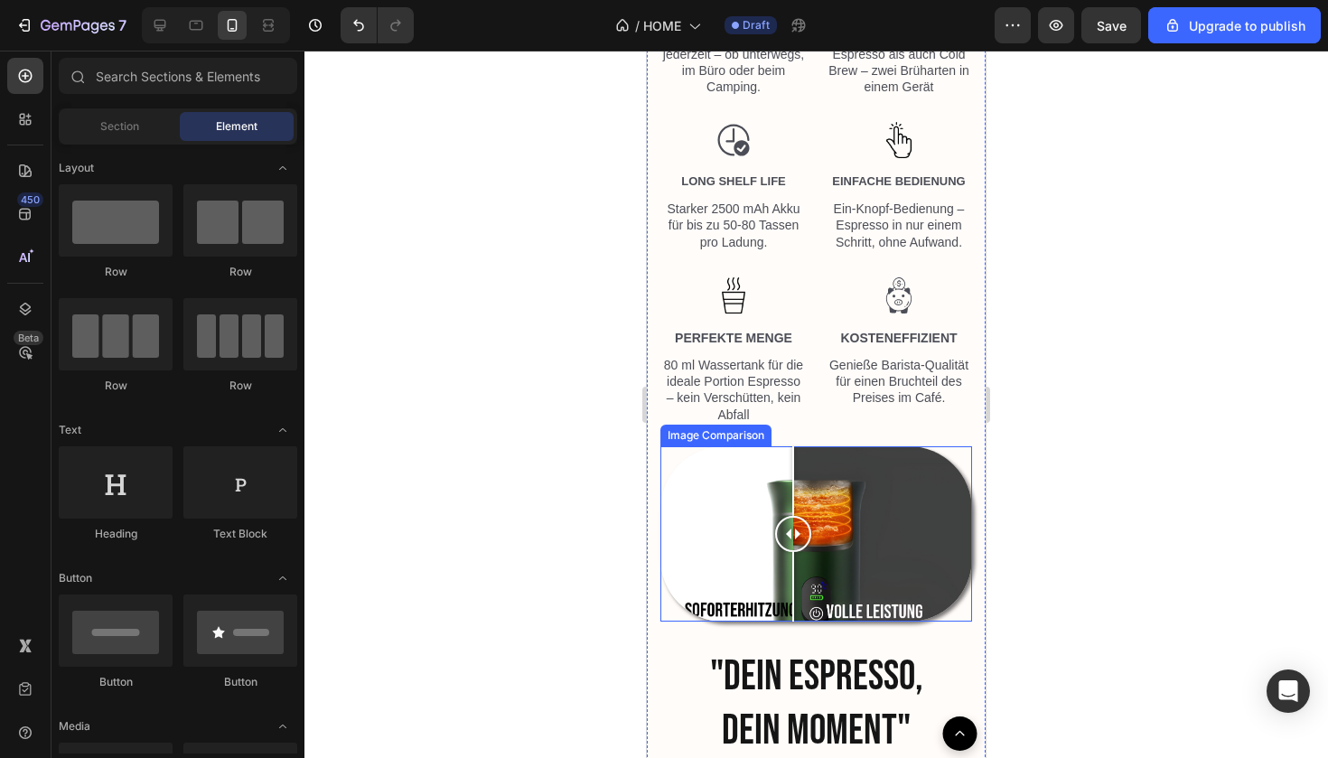
drag, startPoint x: 811, startPoint y: 535, endPoint x: 793, endPoint y: 567, distance: 37.2
click at [793, 567] on div at bounding box center [793, 533] width 36 height 175
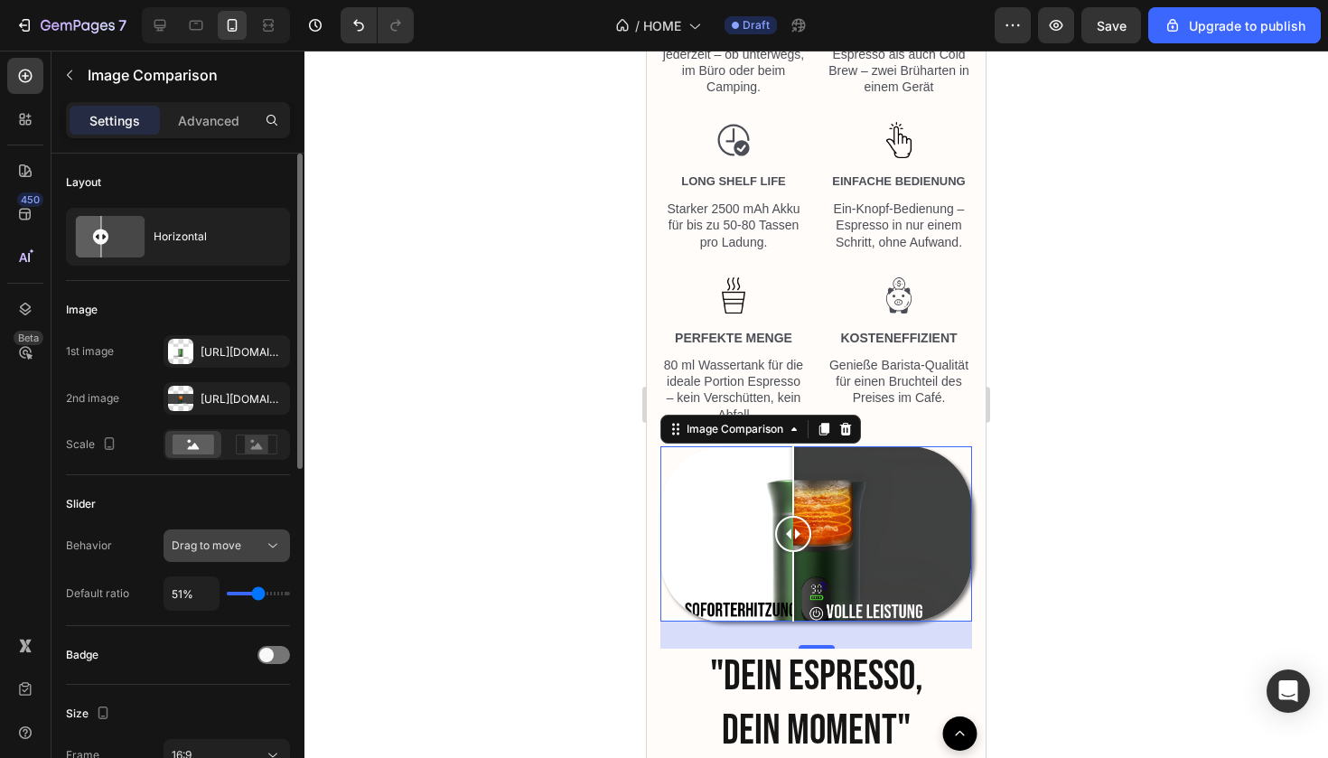
click at [249, 553] on div "Drag to move" at bounding box center [218, 545] width 92 height 16
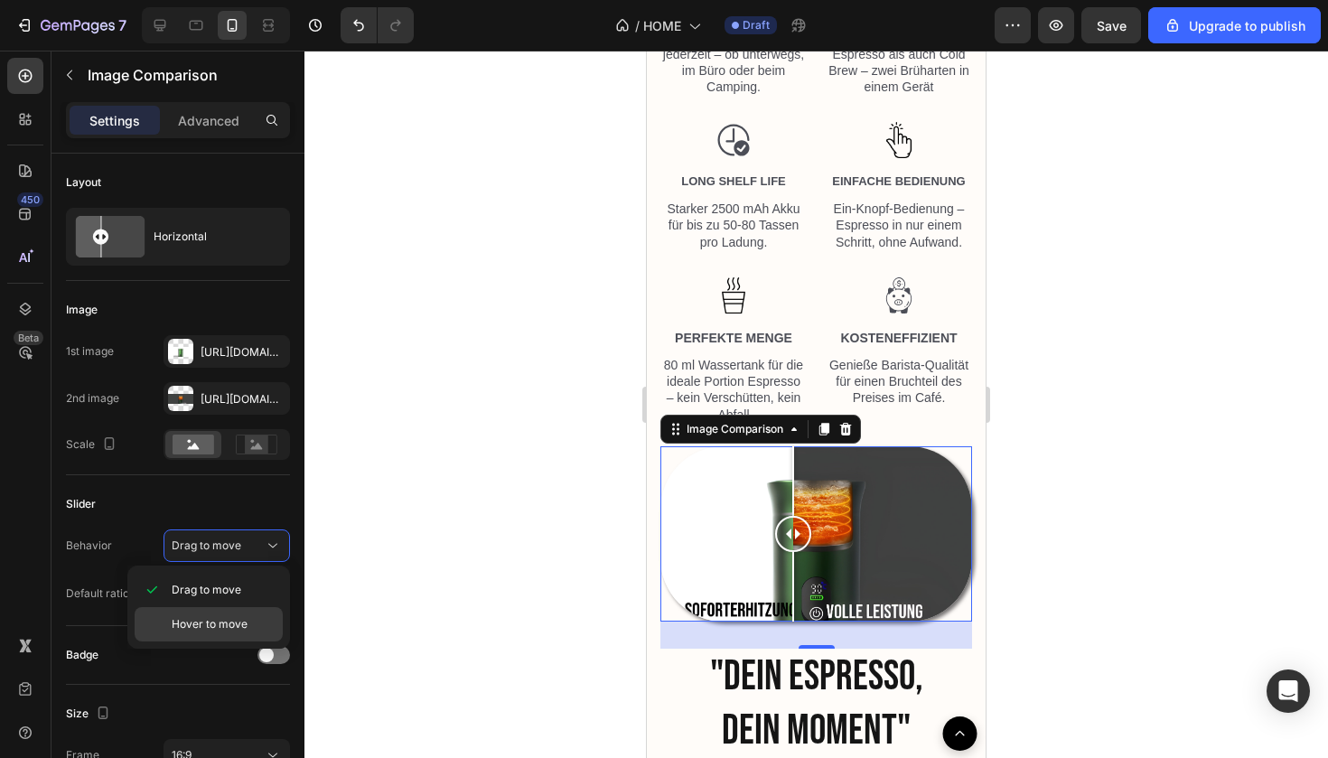
click at [229, 633] on div "Hover to move" at bounding box center [209, 624] width 148 height 34
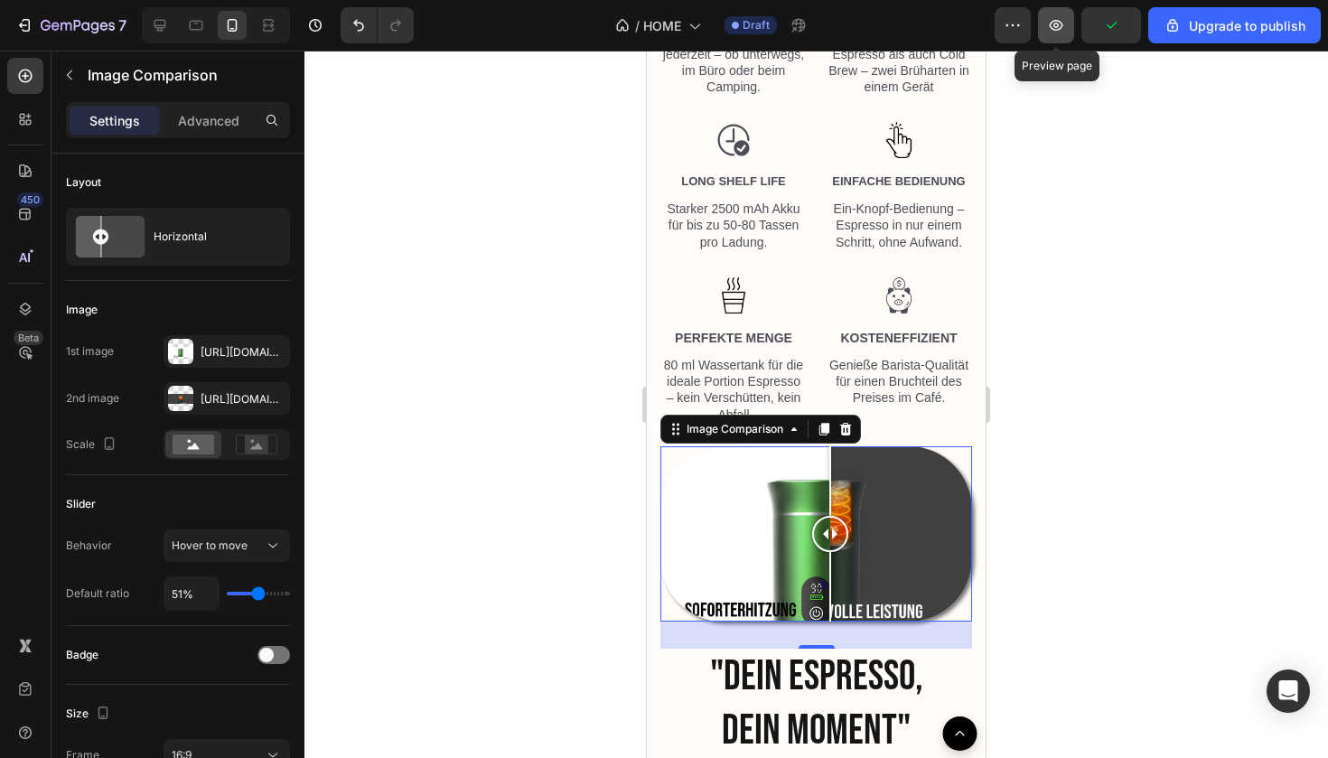
click at [1065, 27] on icon "button" at bounding box center [1056, 25] width 18 height 18
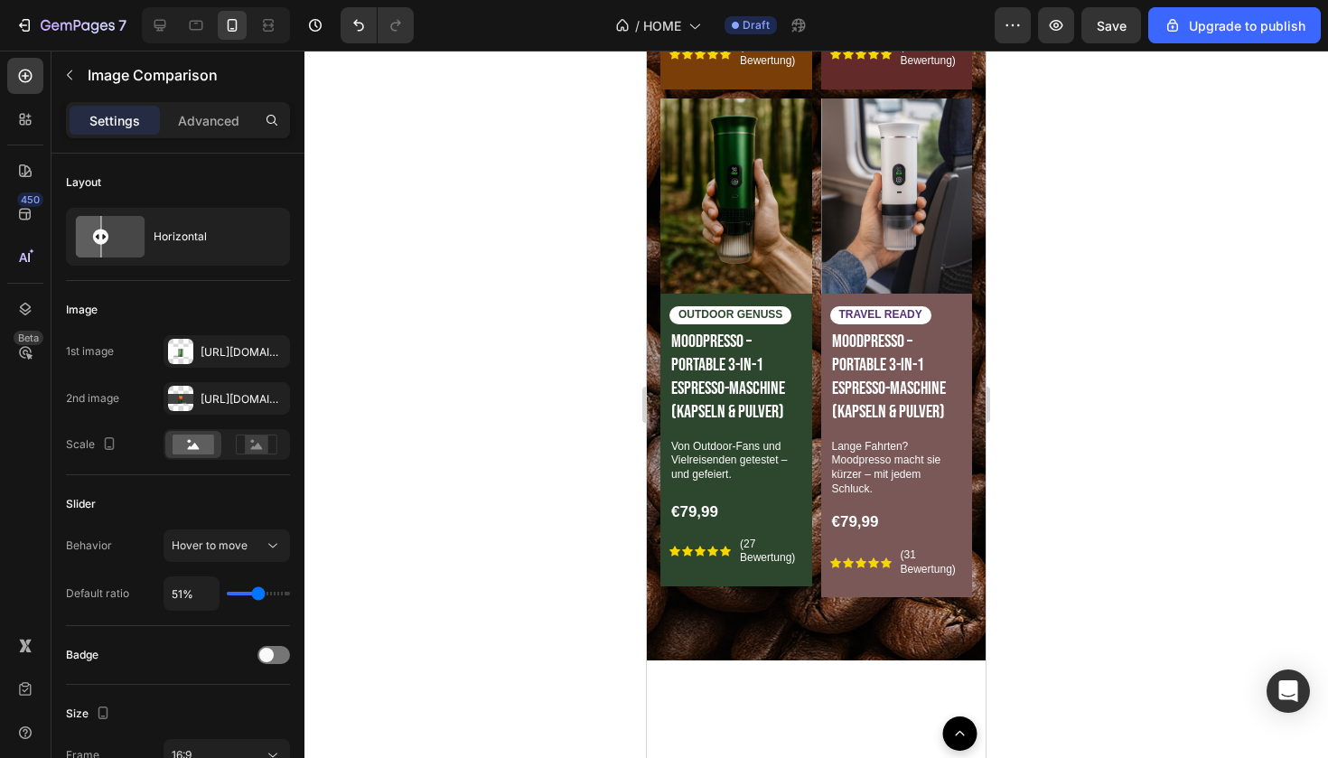
scroll to position [418, 0]
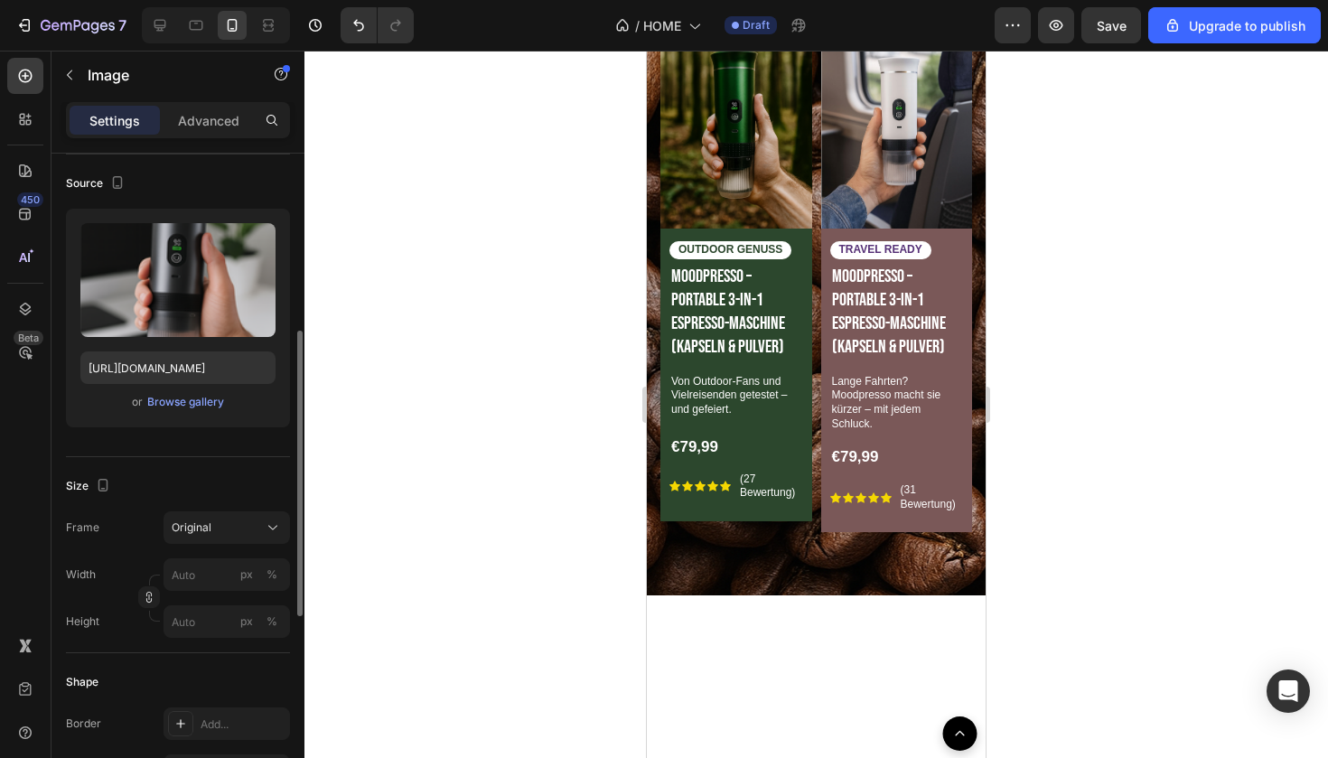
scroll to position [364, 0]
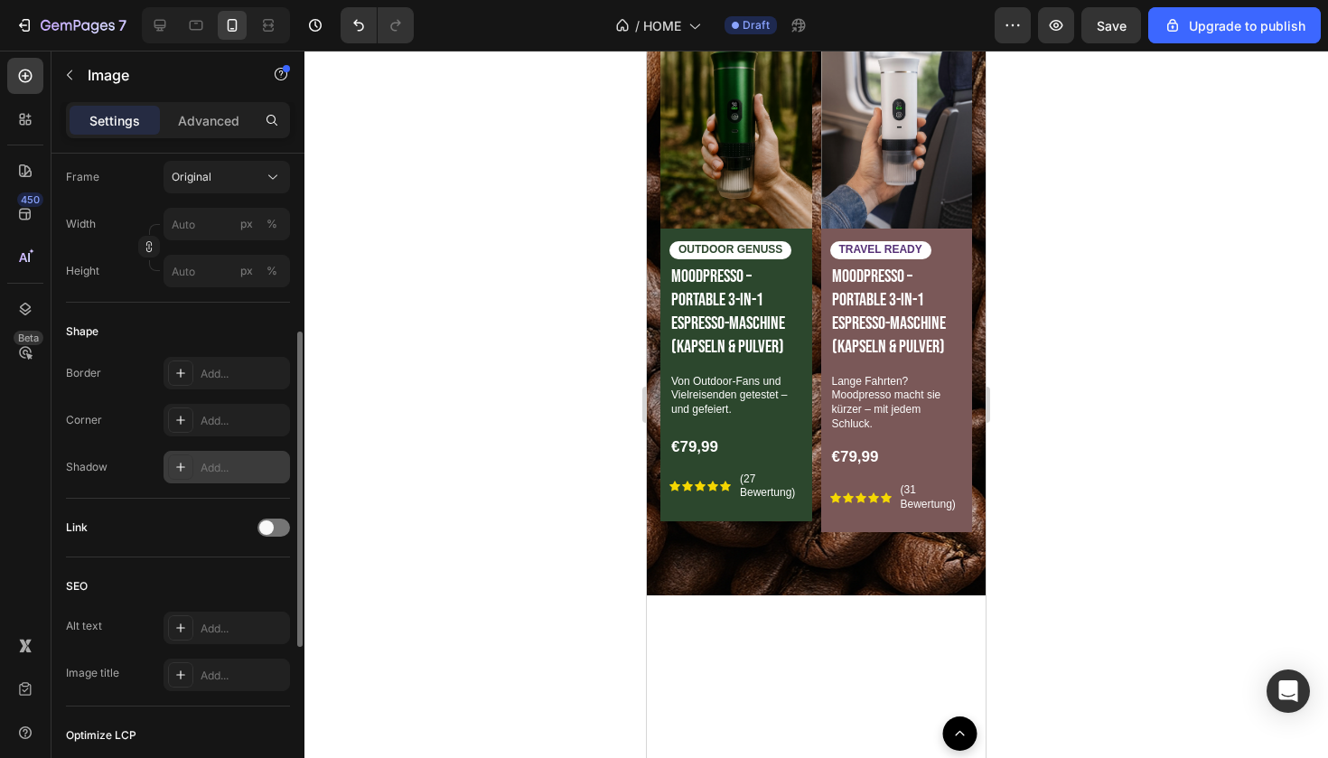
scroll to position [490, 0]
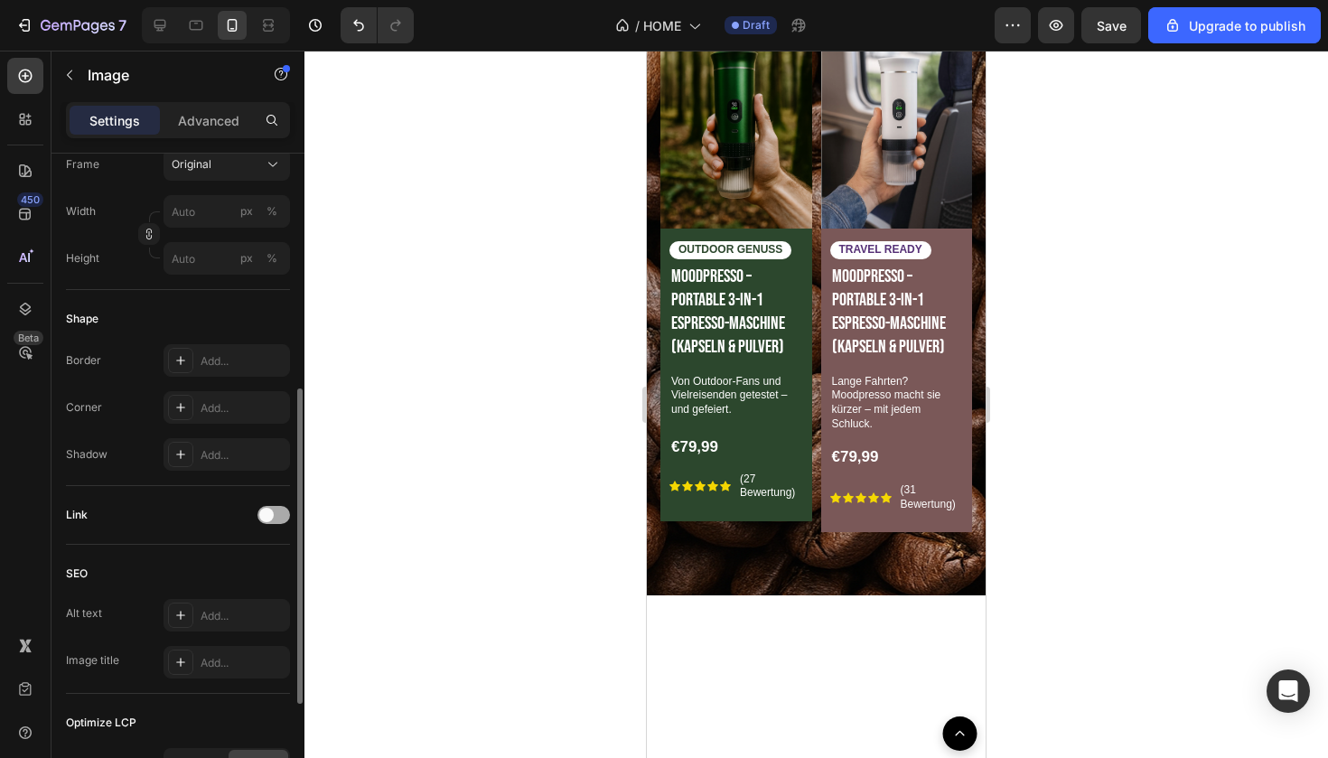
click at [263, 515] on span at bounding box center [266, 515] width 14 height 14
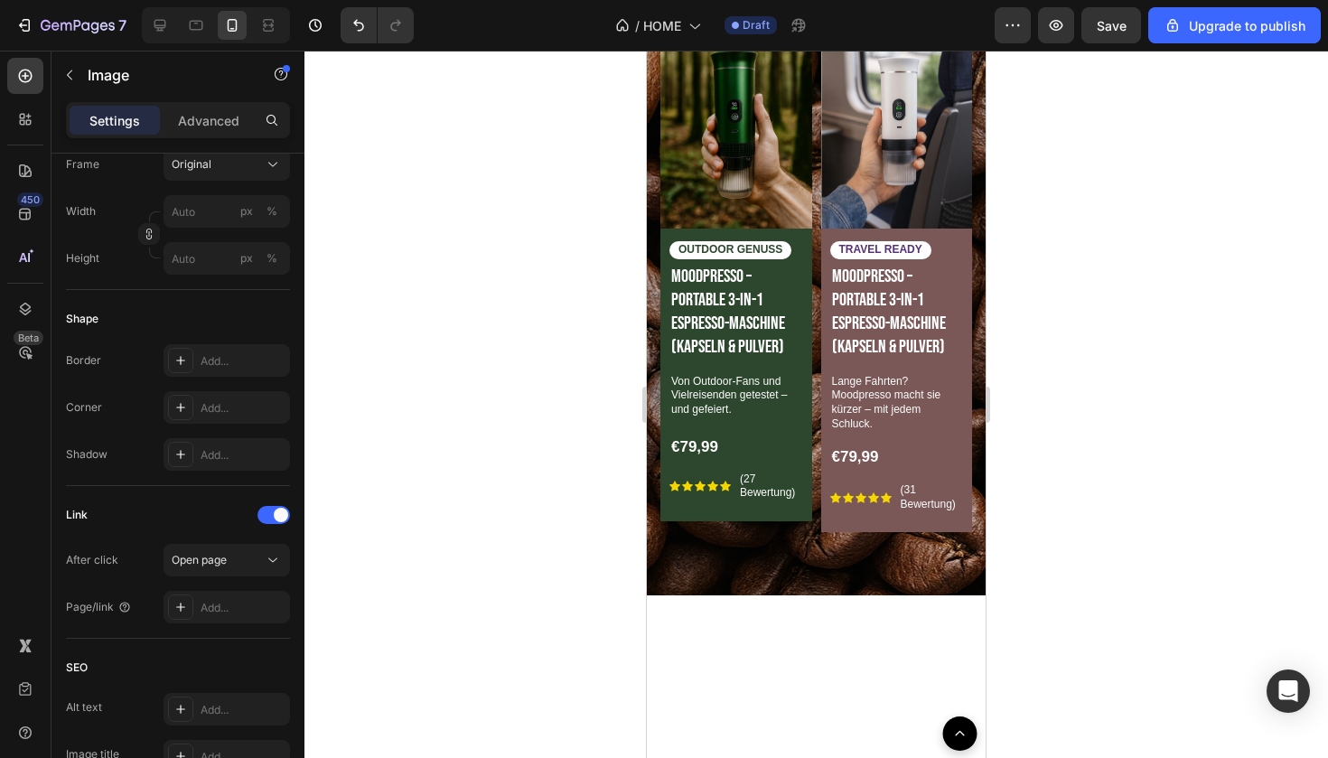
click at [192, 604] on div at bounding box center [180, 606] width 25 height 25
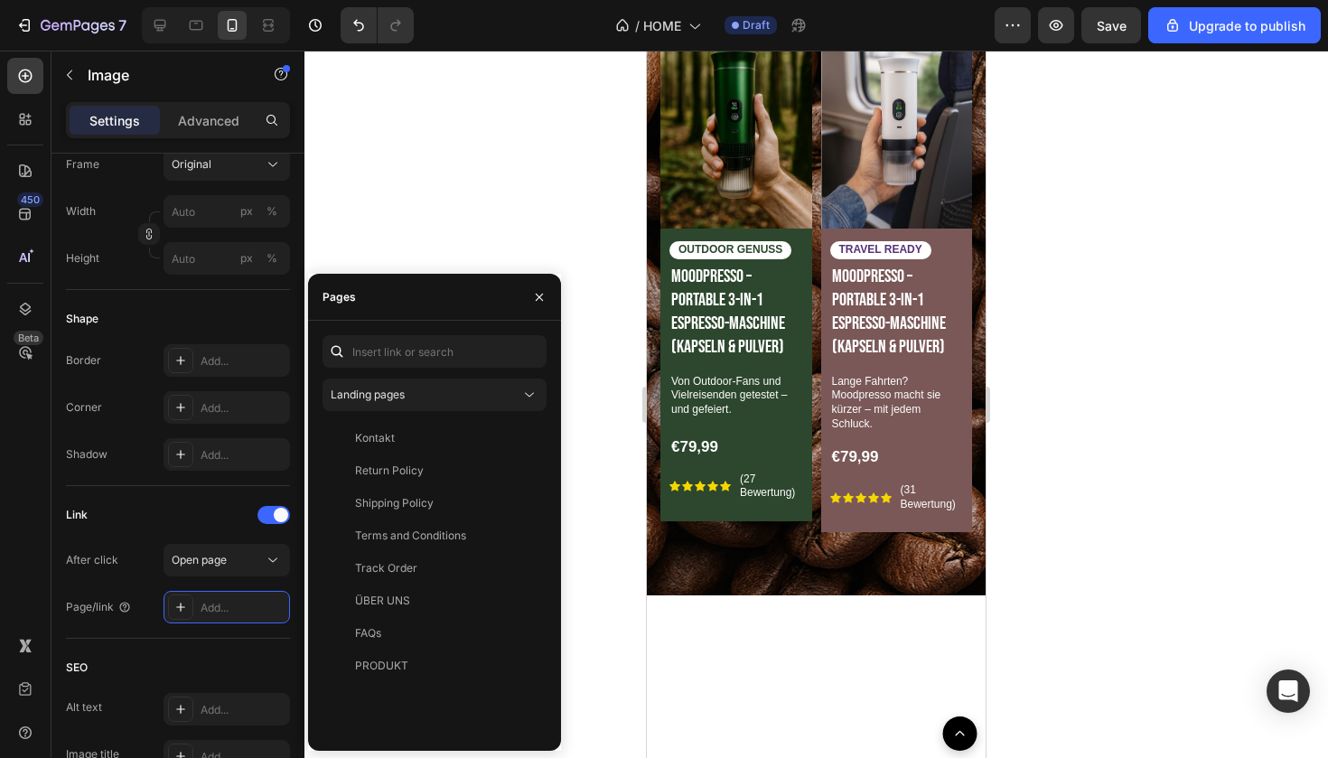
click at [573, 541] on div at bounding box center [815, 404] width 1023 height 707
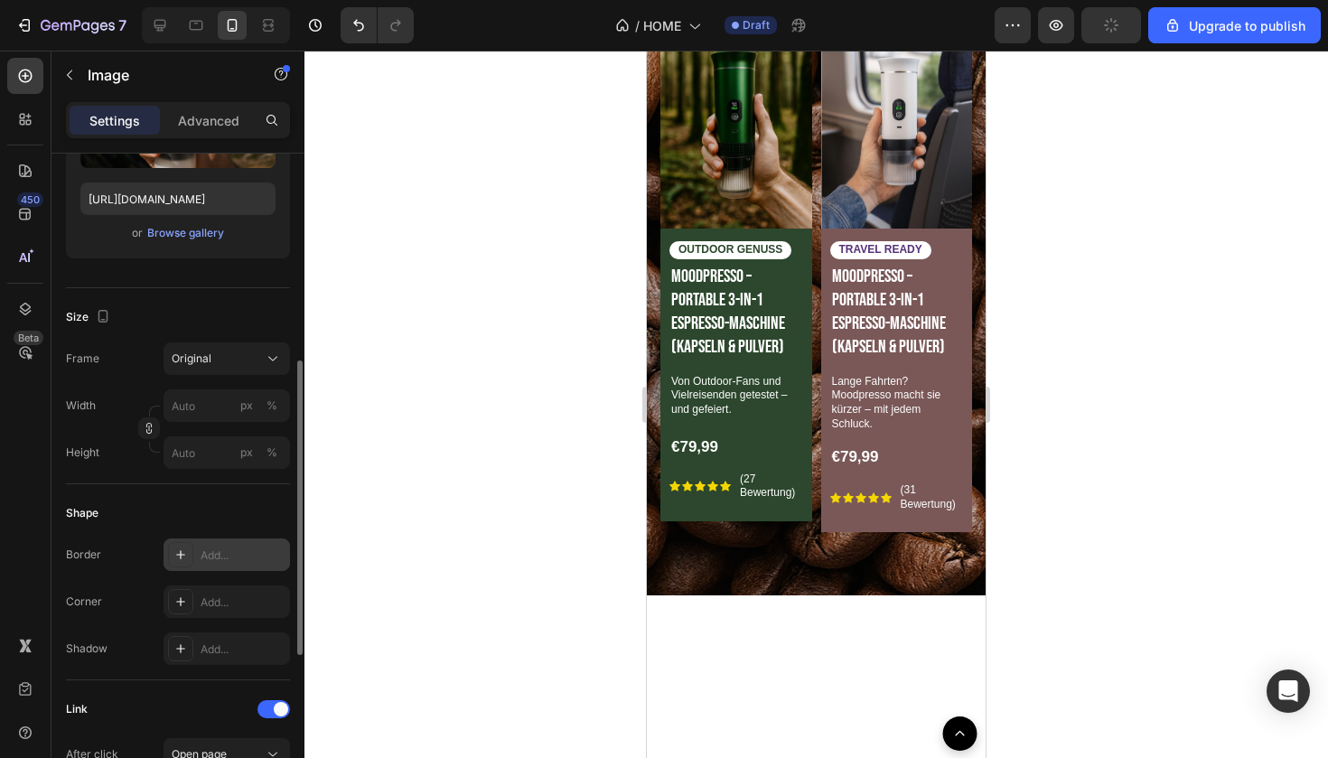
scroll to position [527, 0]
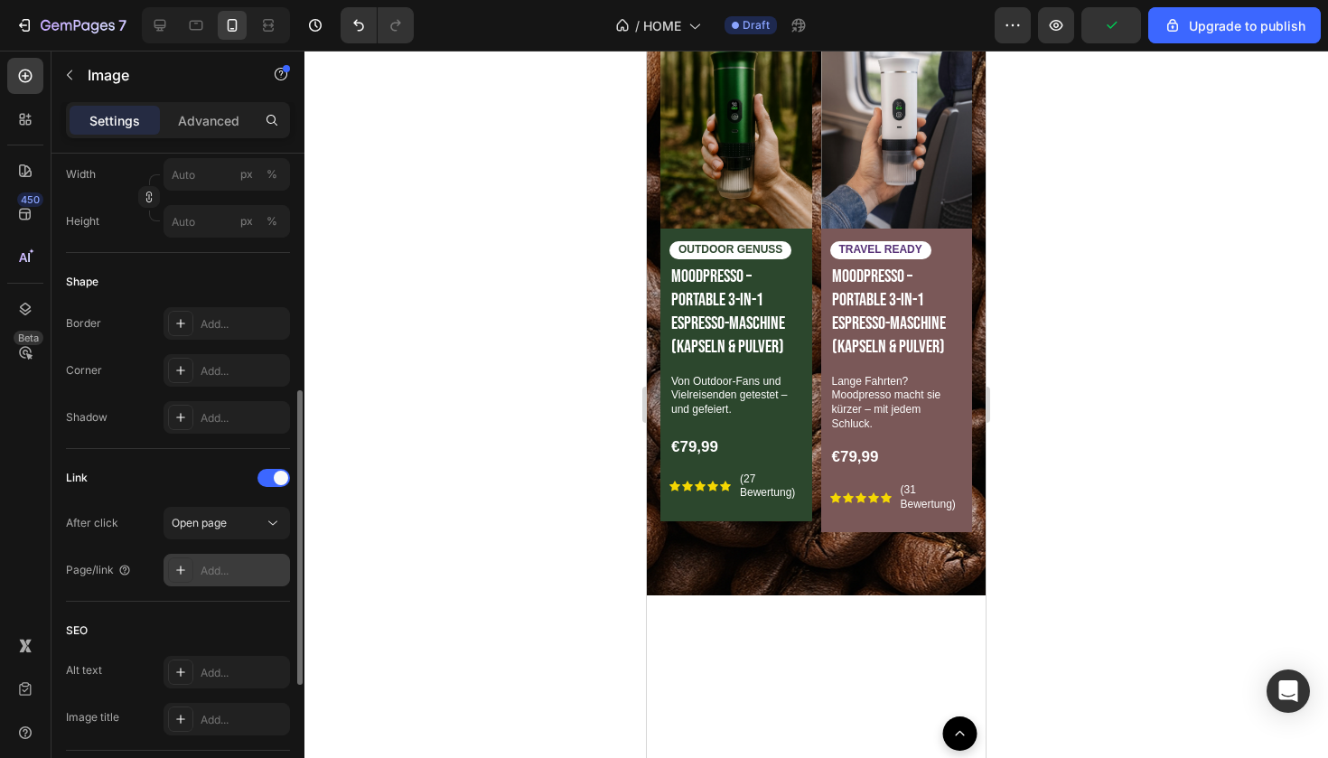
click at [179, 576] on icon at bounding box center [180, 570] width 14 height 14
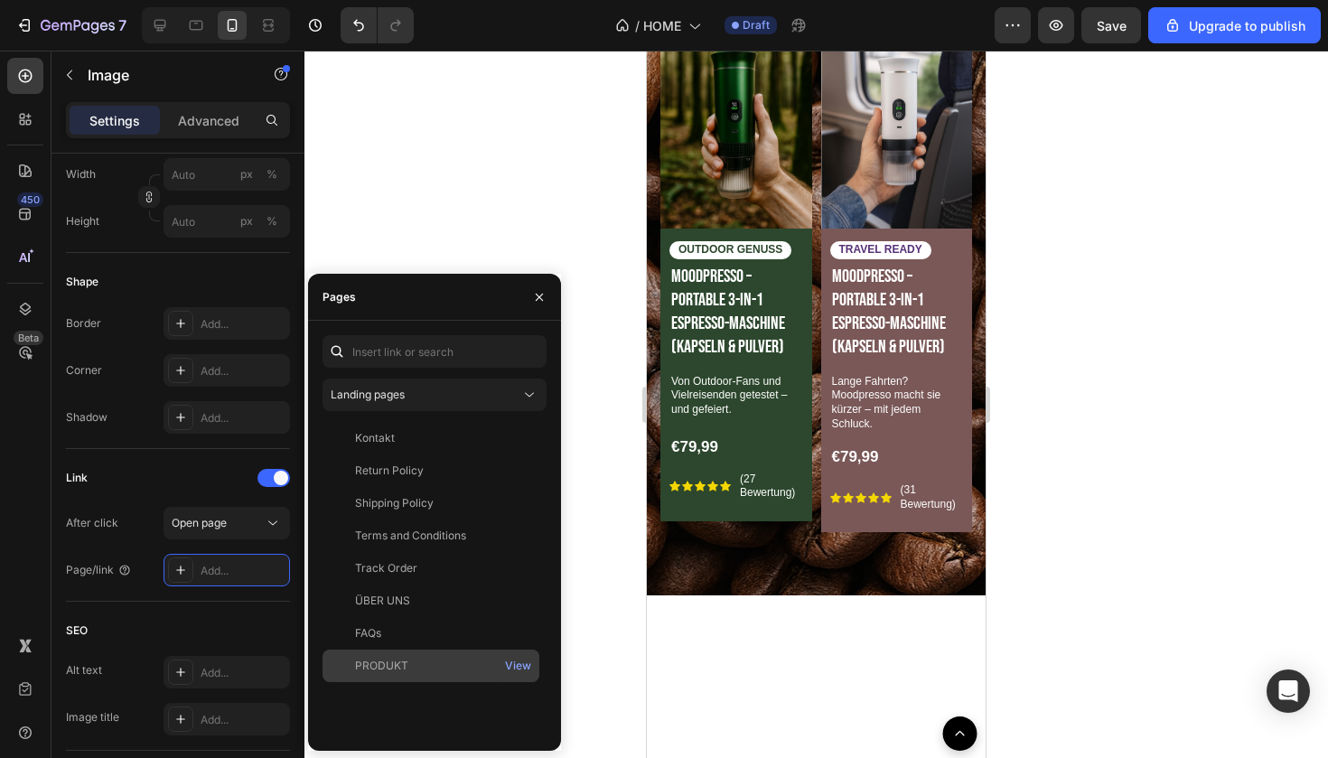
click at [401, 663] on div "PRODUKT" at bounding box center [381, 666] width 53 height 16
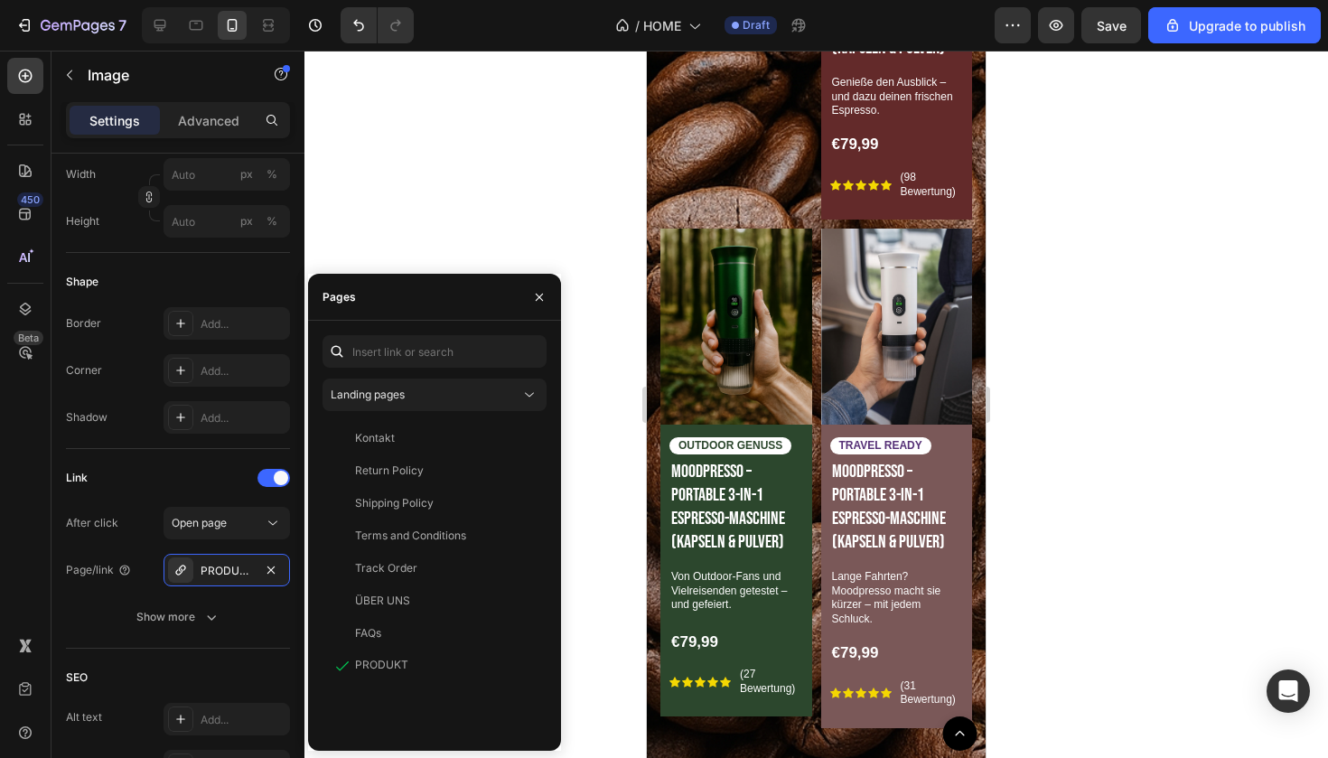
click at [477, 245] on div at bounding box center [815, 404] width 1023 height 707
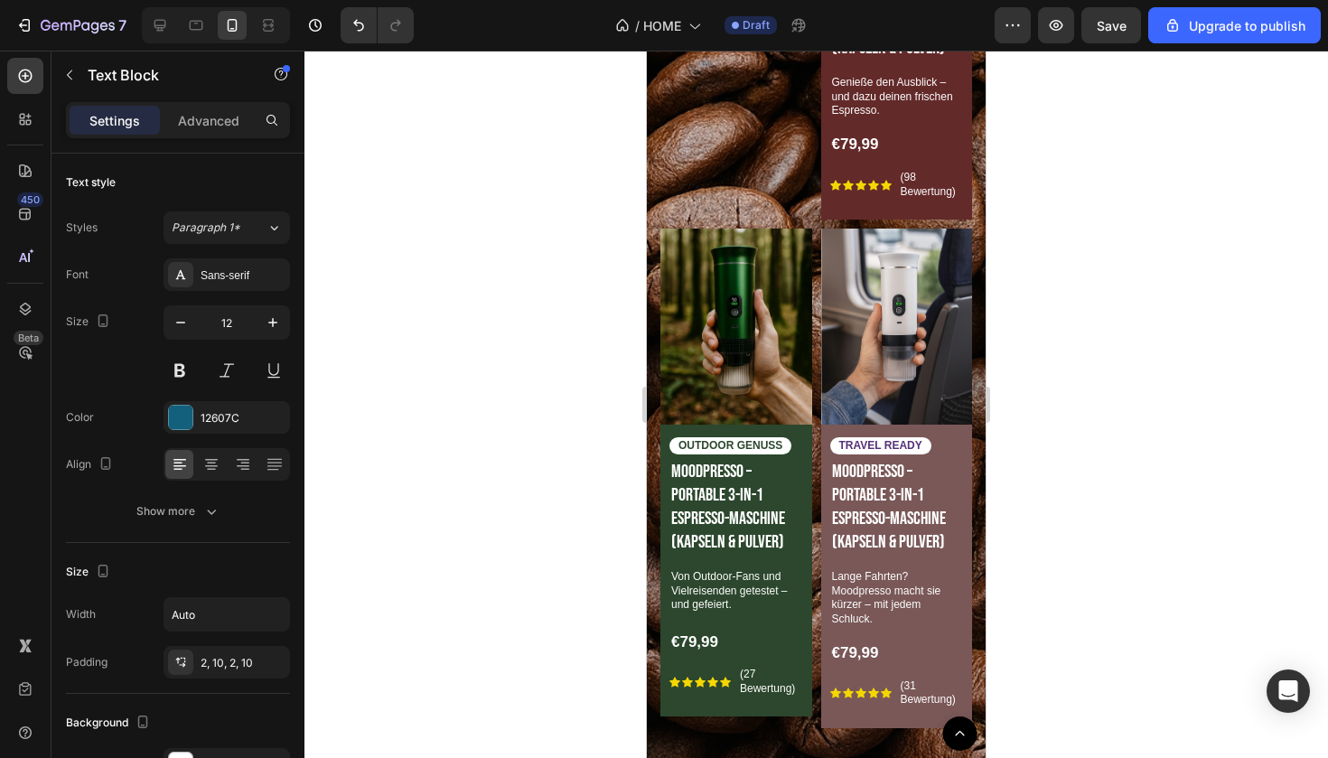
click at [961, 61] on h1 "Moodpresso – Portable 3-in-1 Espresso-Maschine (Kapseln & Pulver)" at bounding box center [897, 13] width 134 height 98
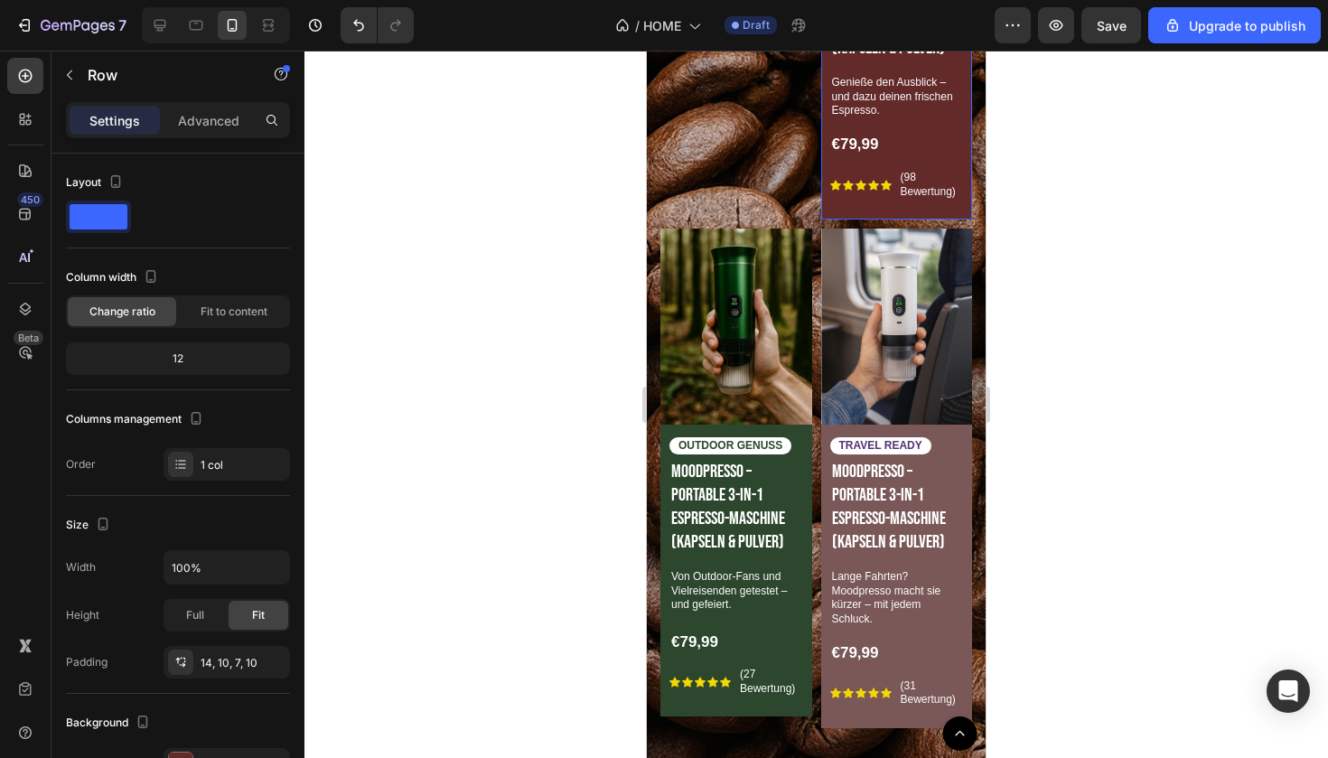
click at [961, 214] on div "FÜR ABENTEUER Text Block Moodpresso – Portable 3-in-1 Espresso-Maschine (Kapsel…" at bounding box center [897, 78] width 134 height 271
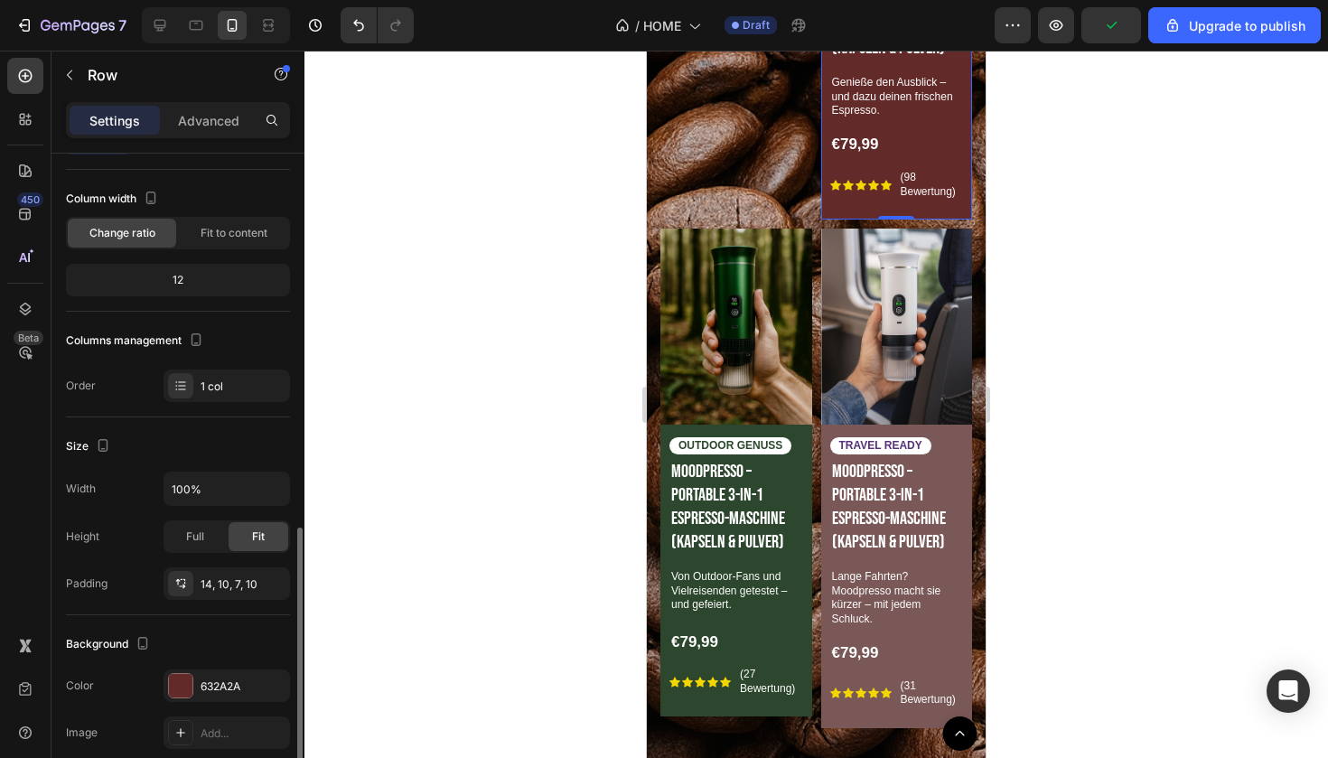
scroll to position [0, 0]
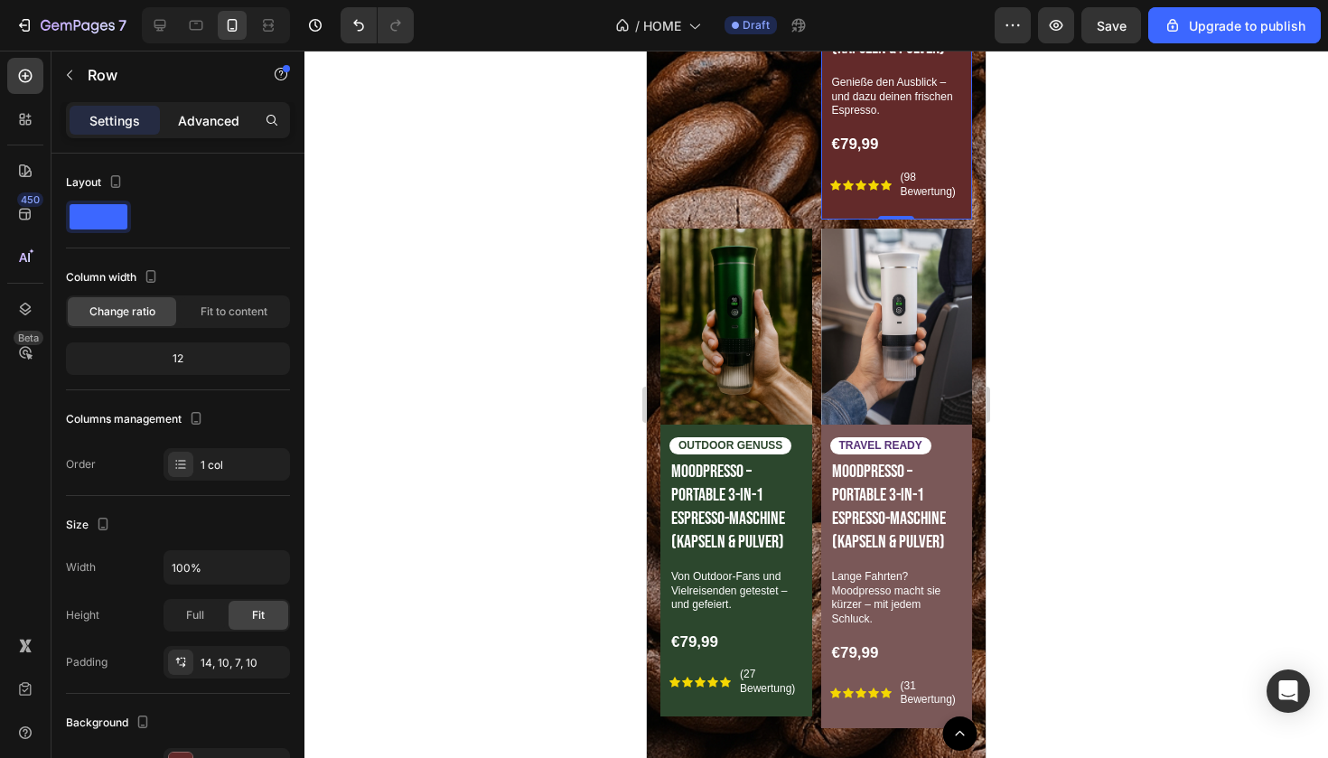
click at [211, 115] on p "Advanced" at bounding box center [208, 120] width 61 height 19
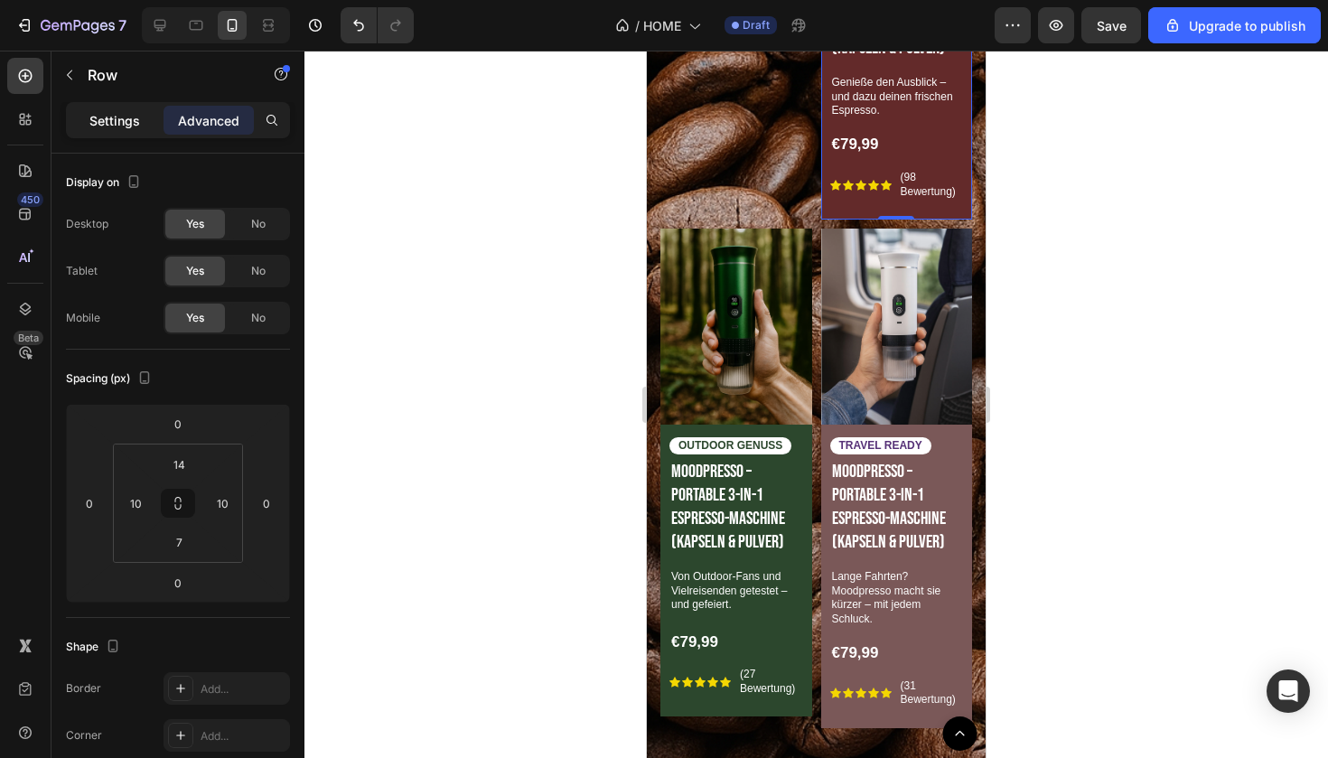
click at [130, 119] on p "Settings" at bounding box center [114, 120] width 51 height 19
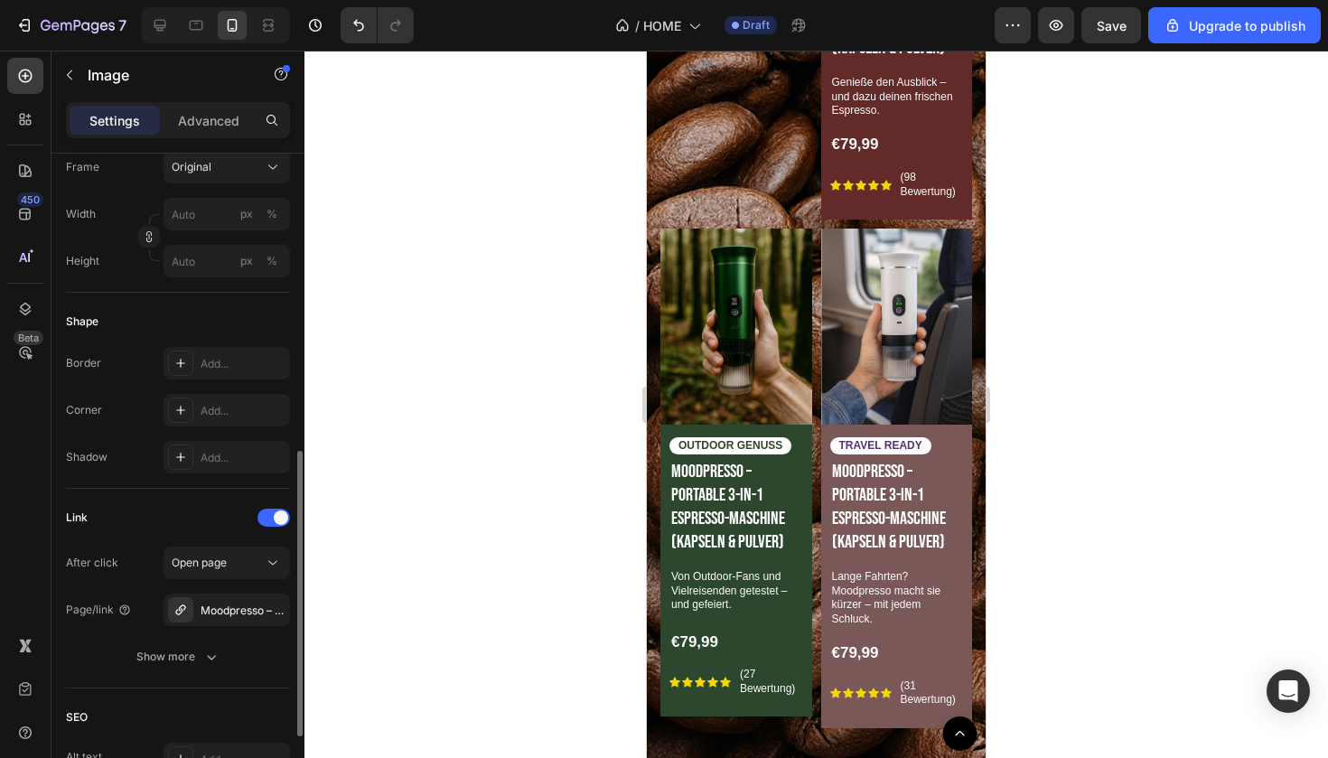
scroll to position [547, 0]
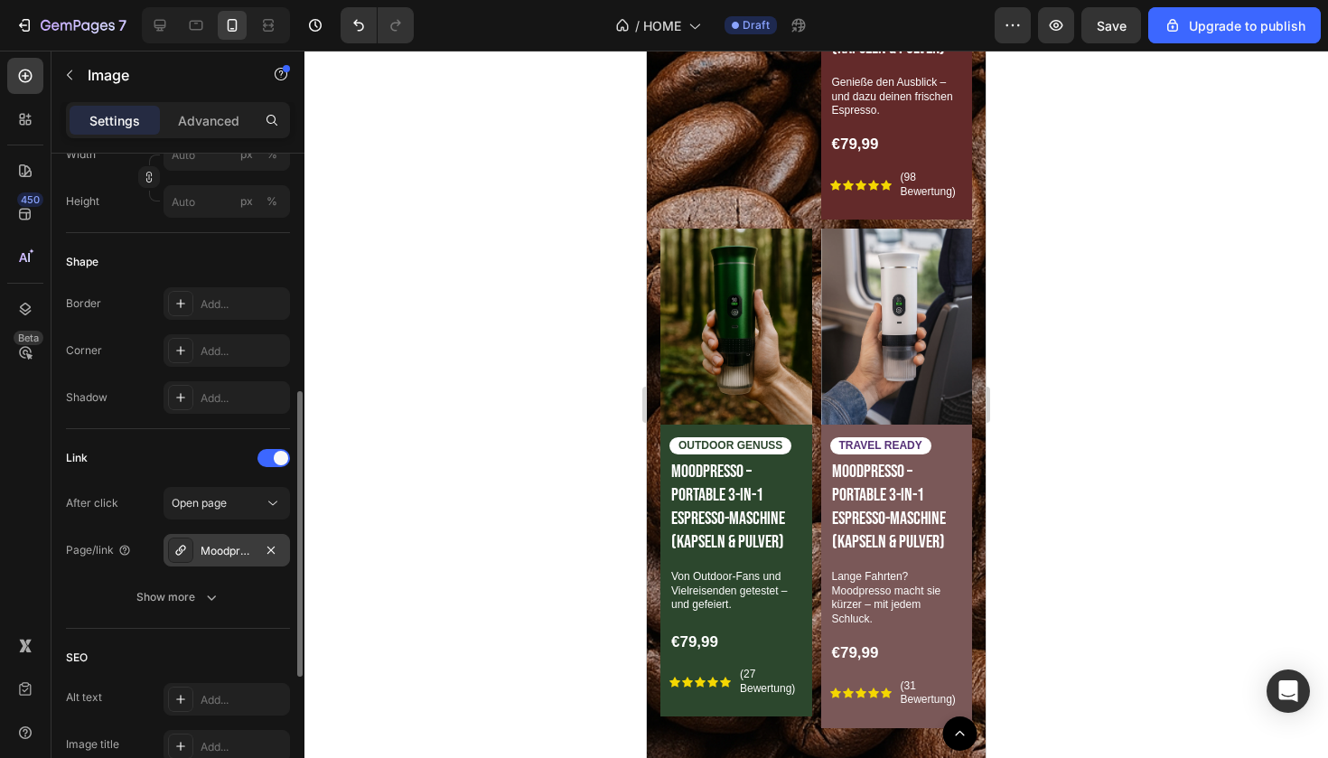
click at [244, 552] on div "Moodpresso – Portable 3-in-1 Espresso-Maschine (Kapseln & Pulver)" at bounding box center [227, 551] width 52 height 16
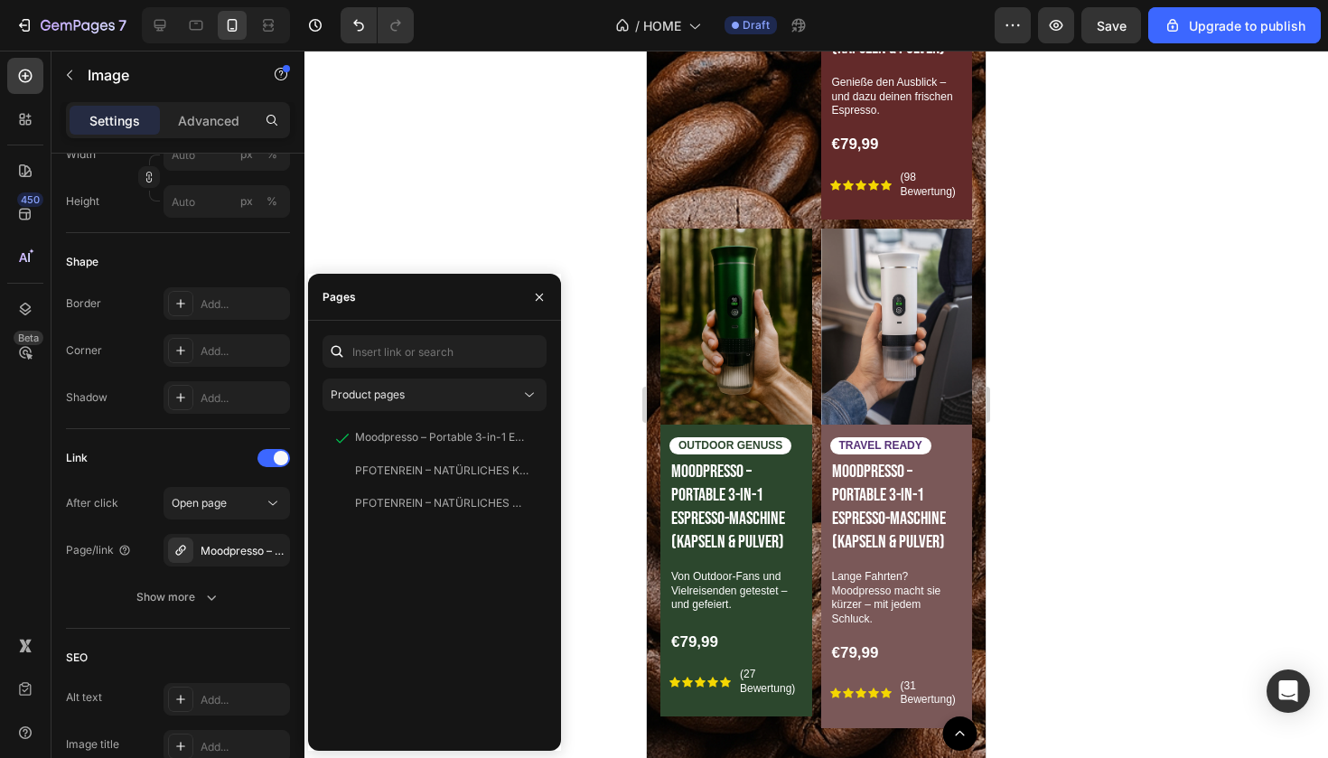
click at [453, 256] on div at bounding box center [815, 404] width 1023 height 707
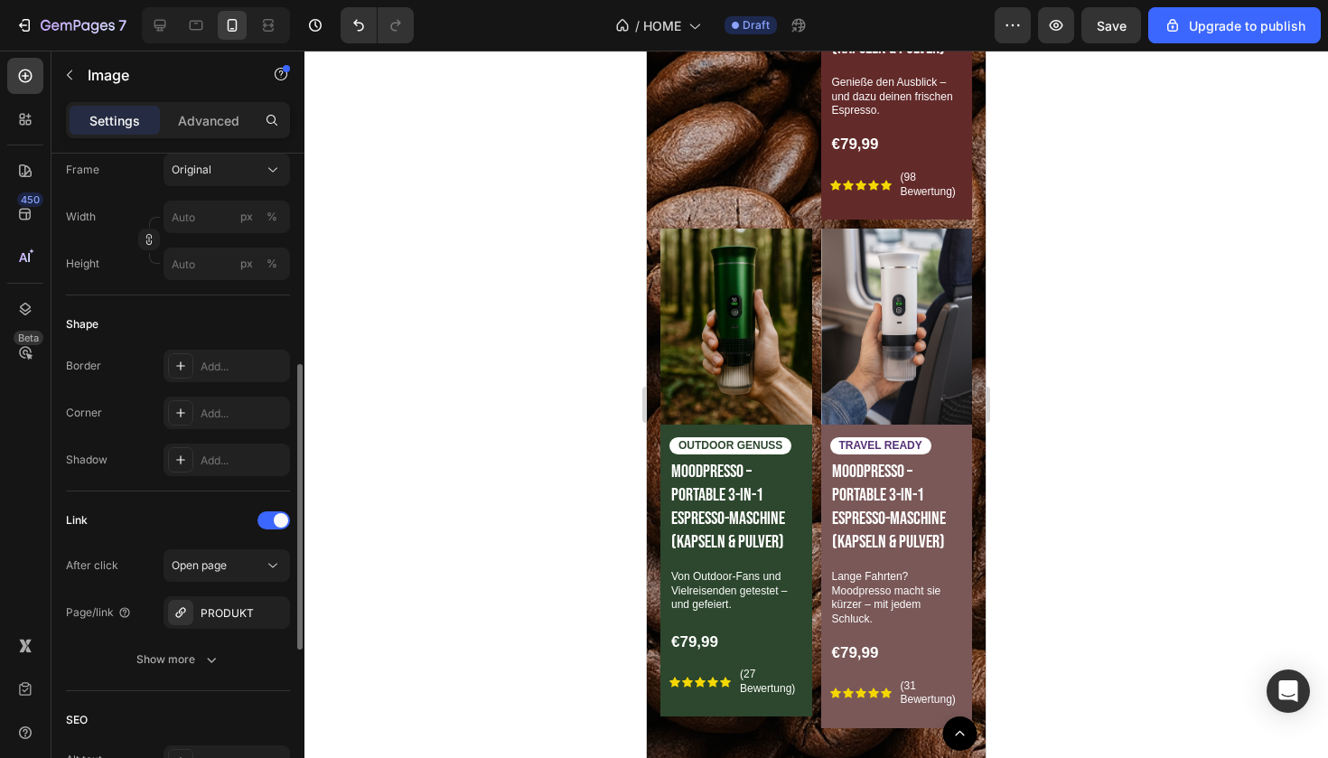
scroll to position [523, 0]
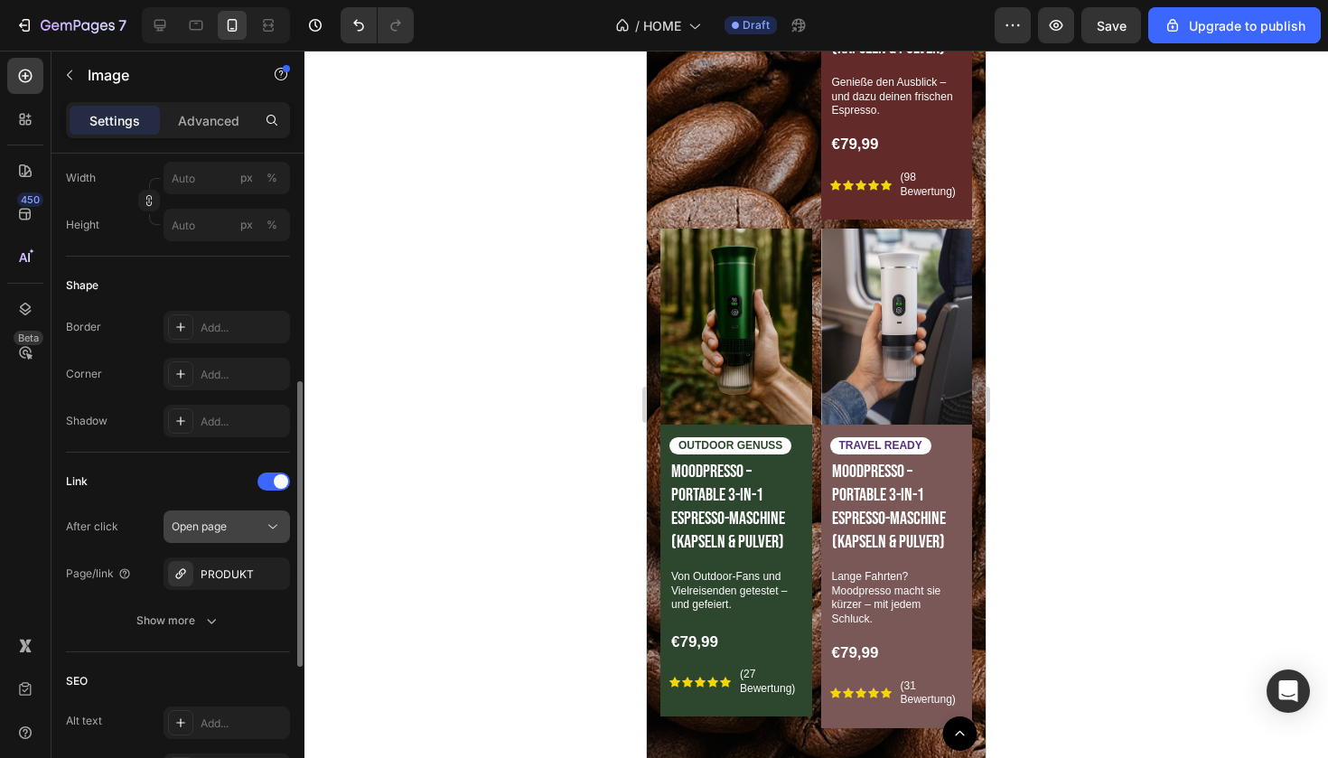
click at [245, 523] on div "Open page" at bounding box center [218, 527] width 92 height 16
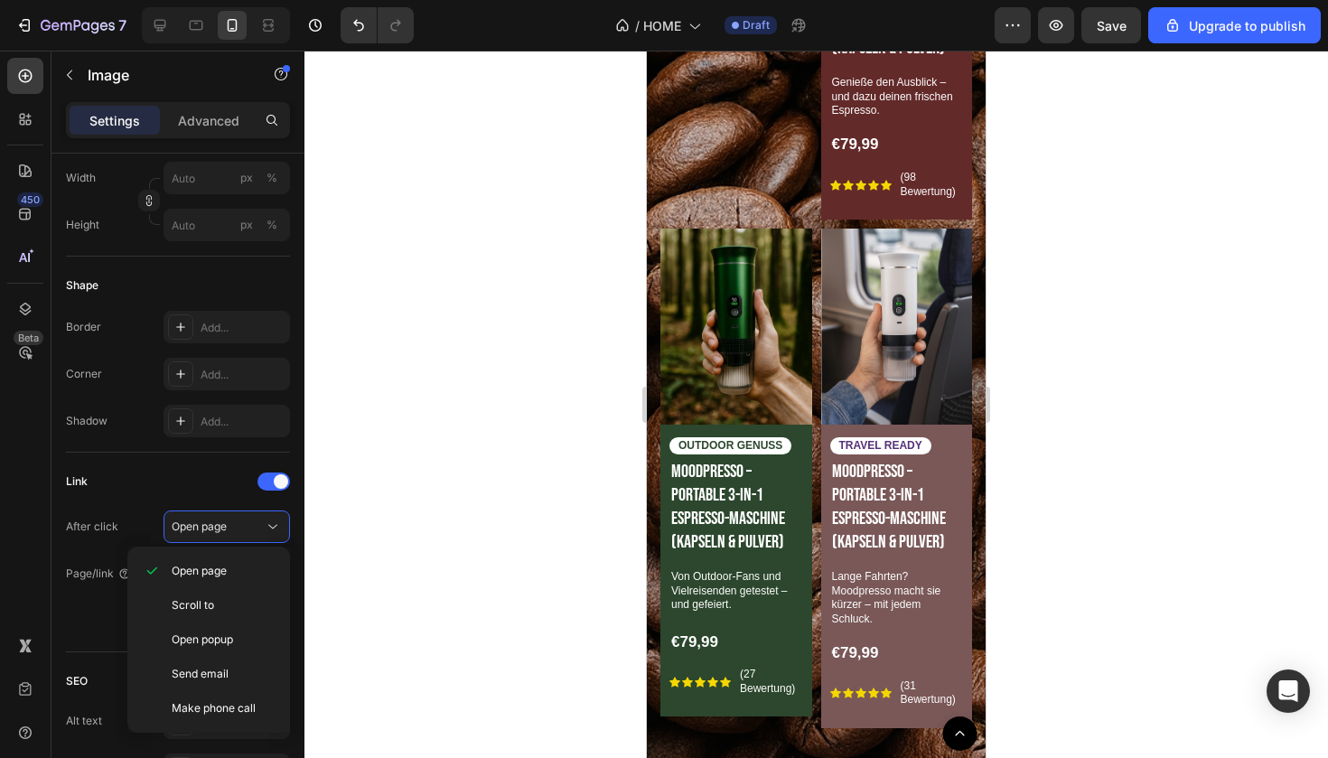
click at [350, 523] on div at bounding box center [815, 404] width 1023 height 707
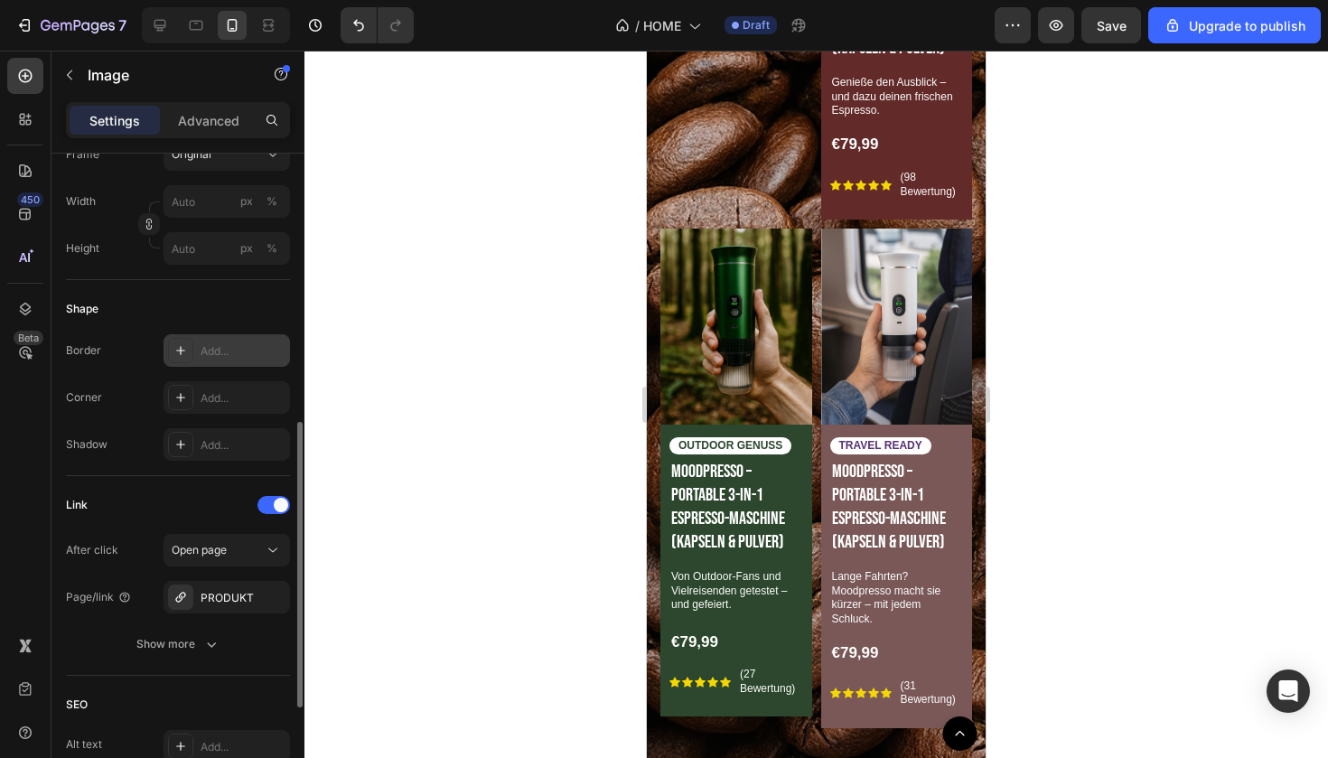
scroll to position [535, 0]
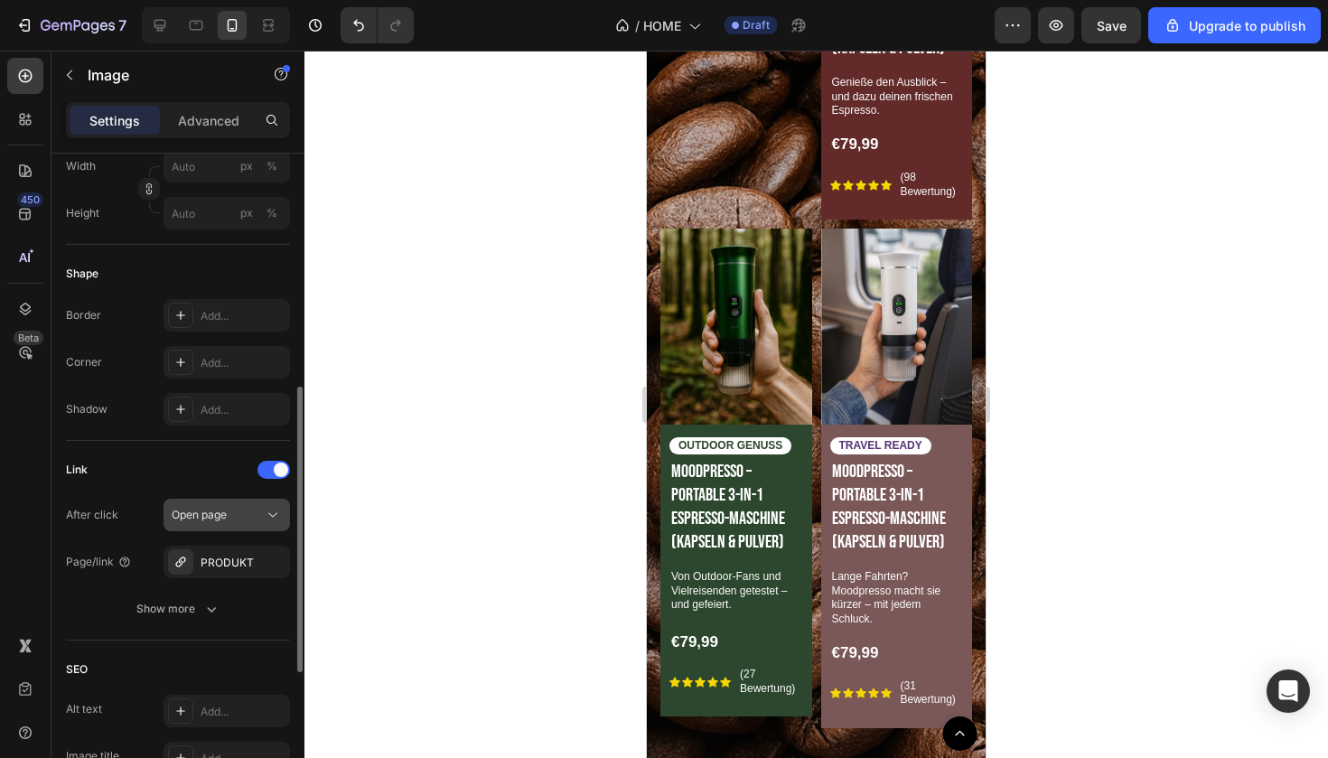
click at [248, 526] on button "Open page" at bounding box center [227, 515] width 126 height 33
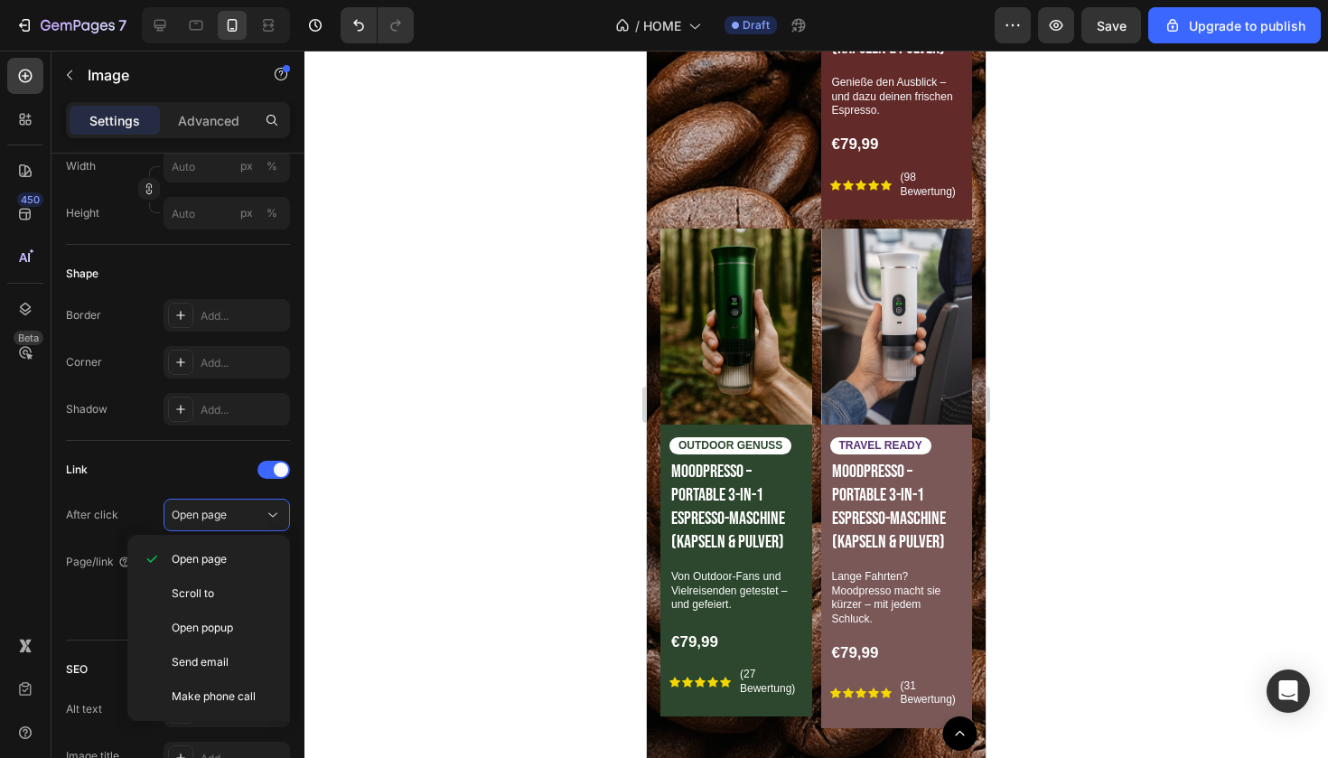
click at [368, 599] on div at bounding box center [815, 404] width 1023 height 707
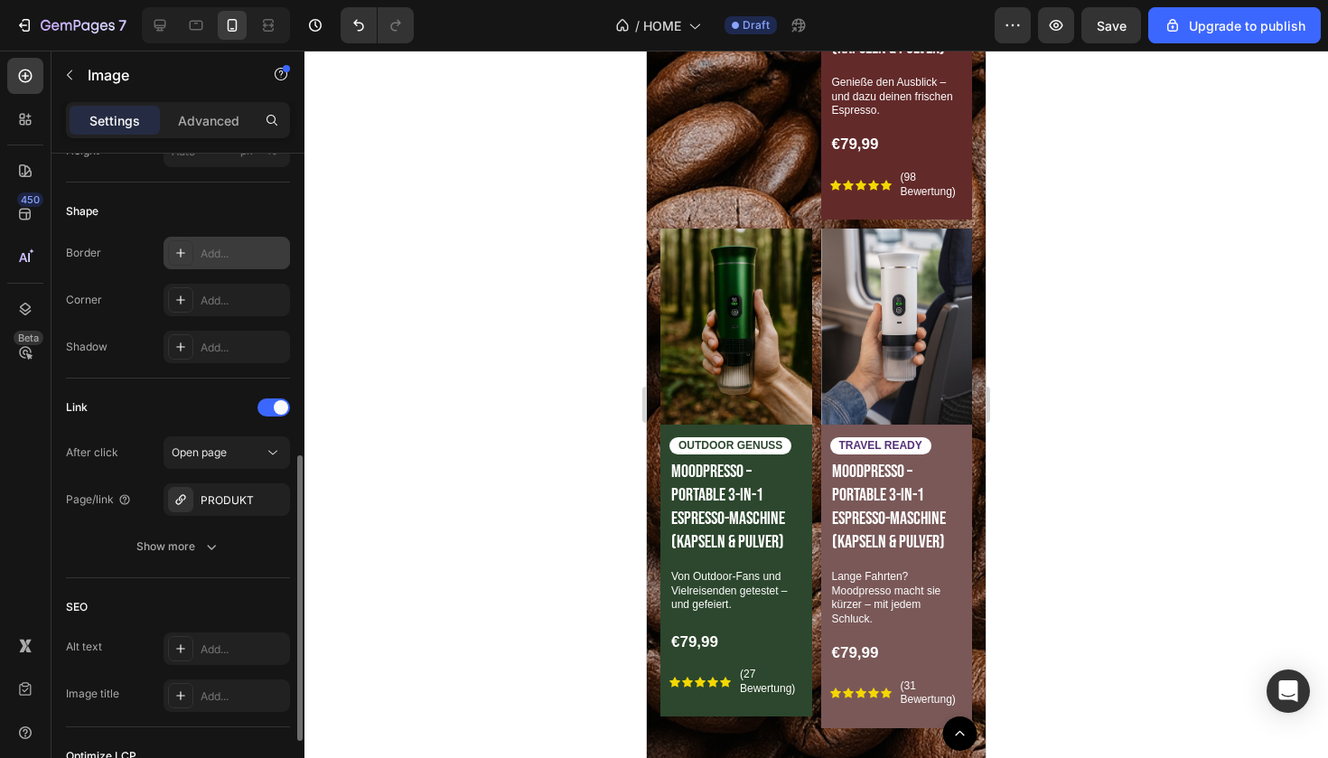
scroll to position [626, 0]
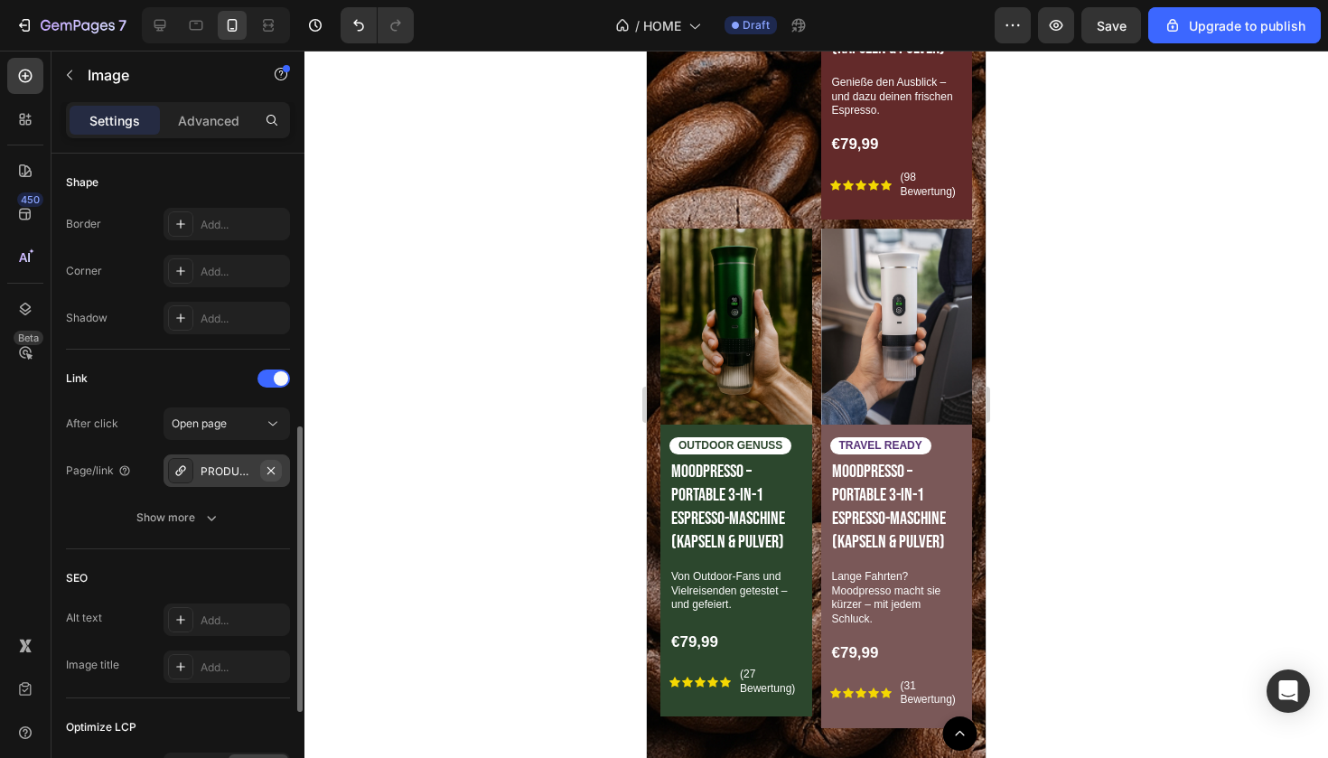
click at [273, 469] on icon "button" at bounding box center [270, 469] width 7 height 7
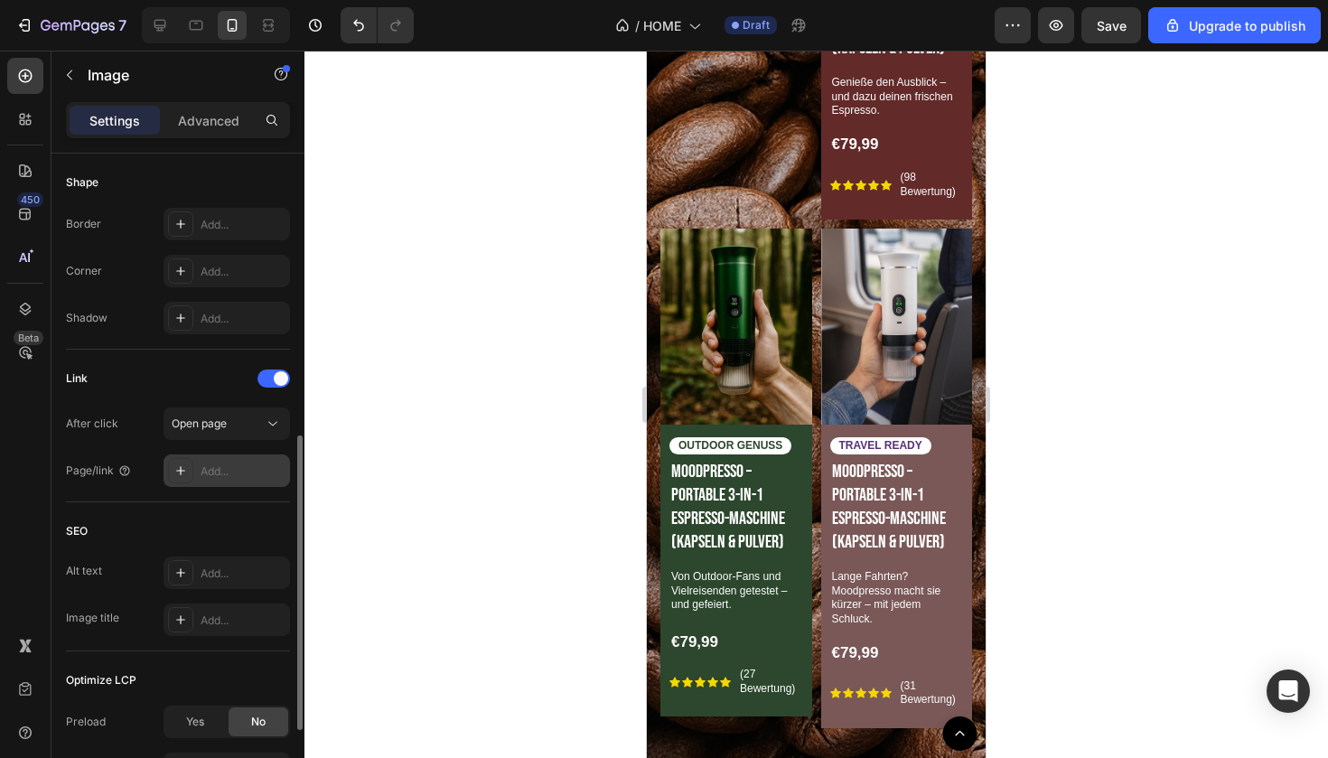
click at [184, 469] on icon at bounding box center [180, 470] width 14 height 14
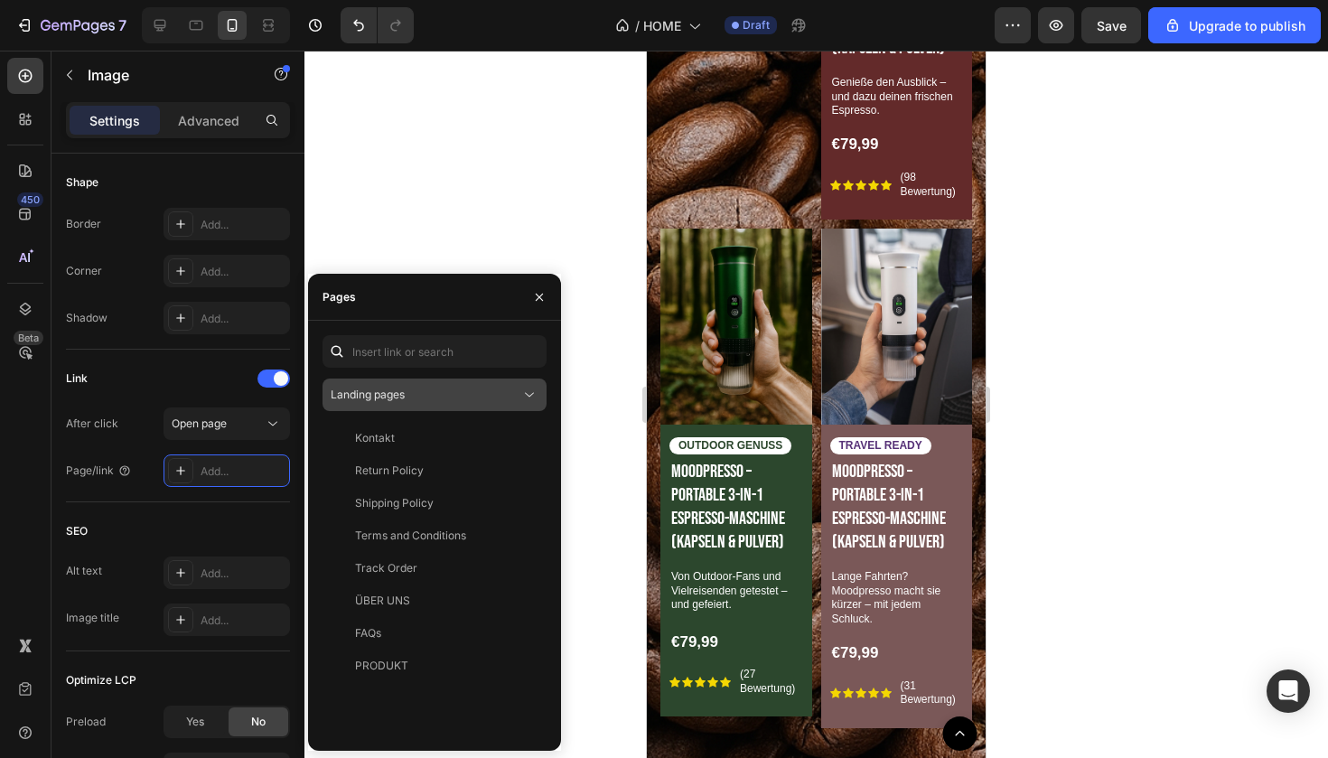
click at [491, 399] on div "Landing pages" at bounding box center [426, 395] width 190 height 16
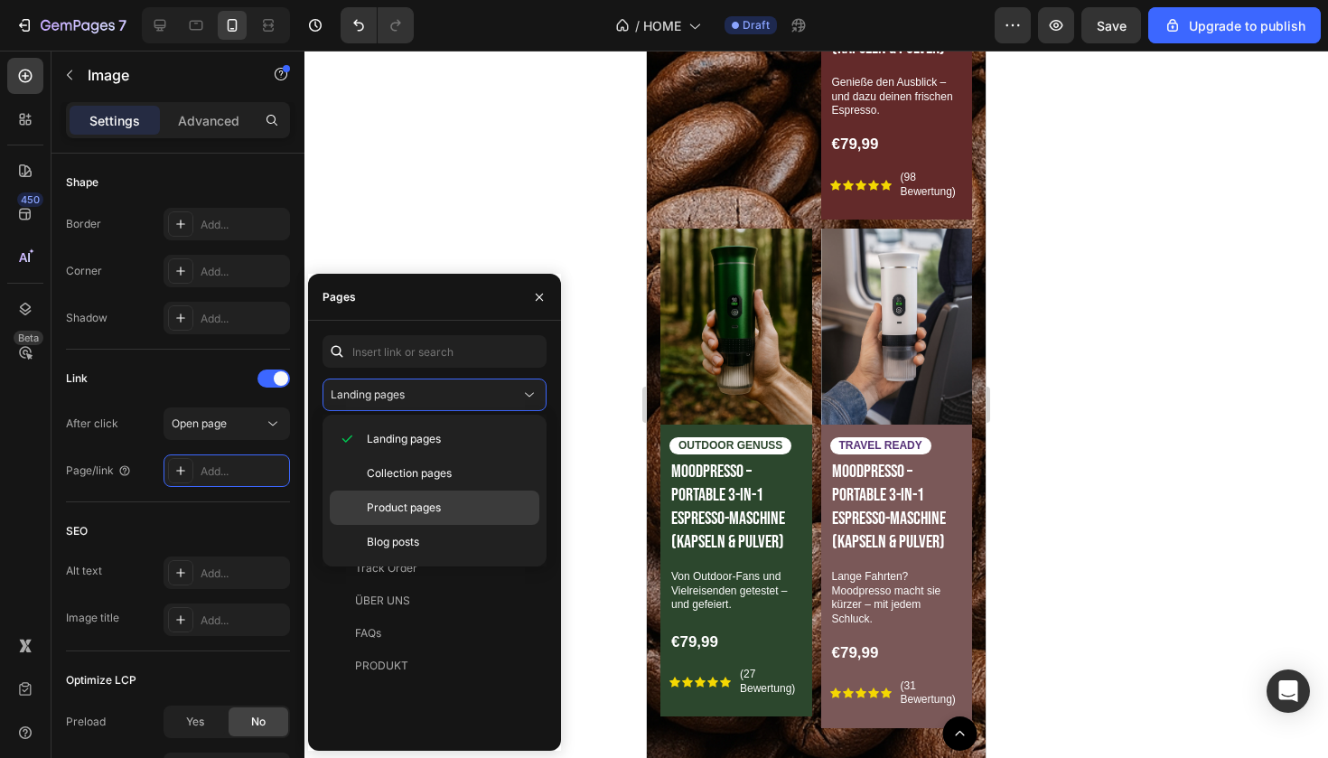
click at [429, 513] on span "Product pages" at bounding box center [404, 508] width 74 height 16
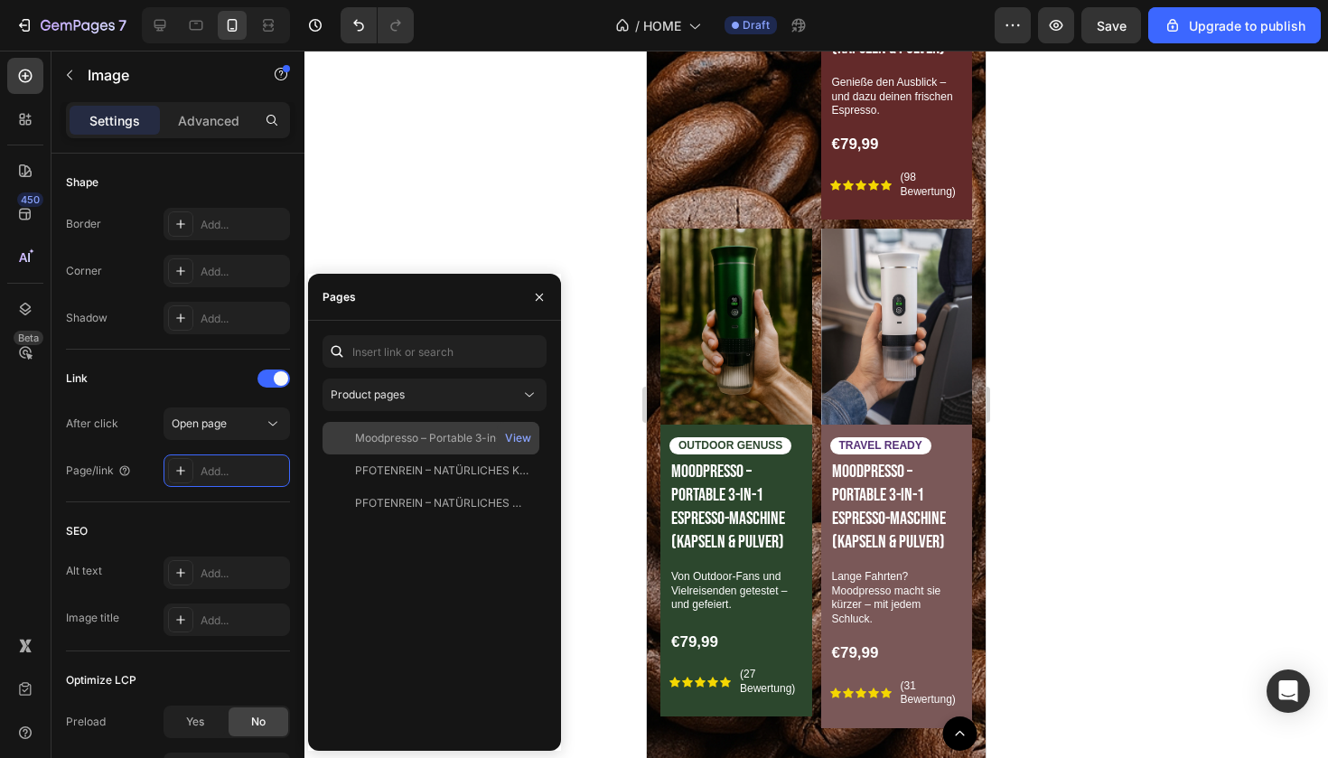
click at [424, 454] on div "Moodpresso – Portable 3-in-1 Espresso-Maschine (Kapseln & [PERSON_NAME]) View" at bounding box center [430, 470] width 217 height 33
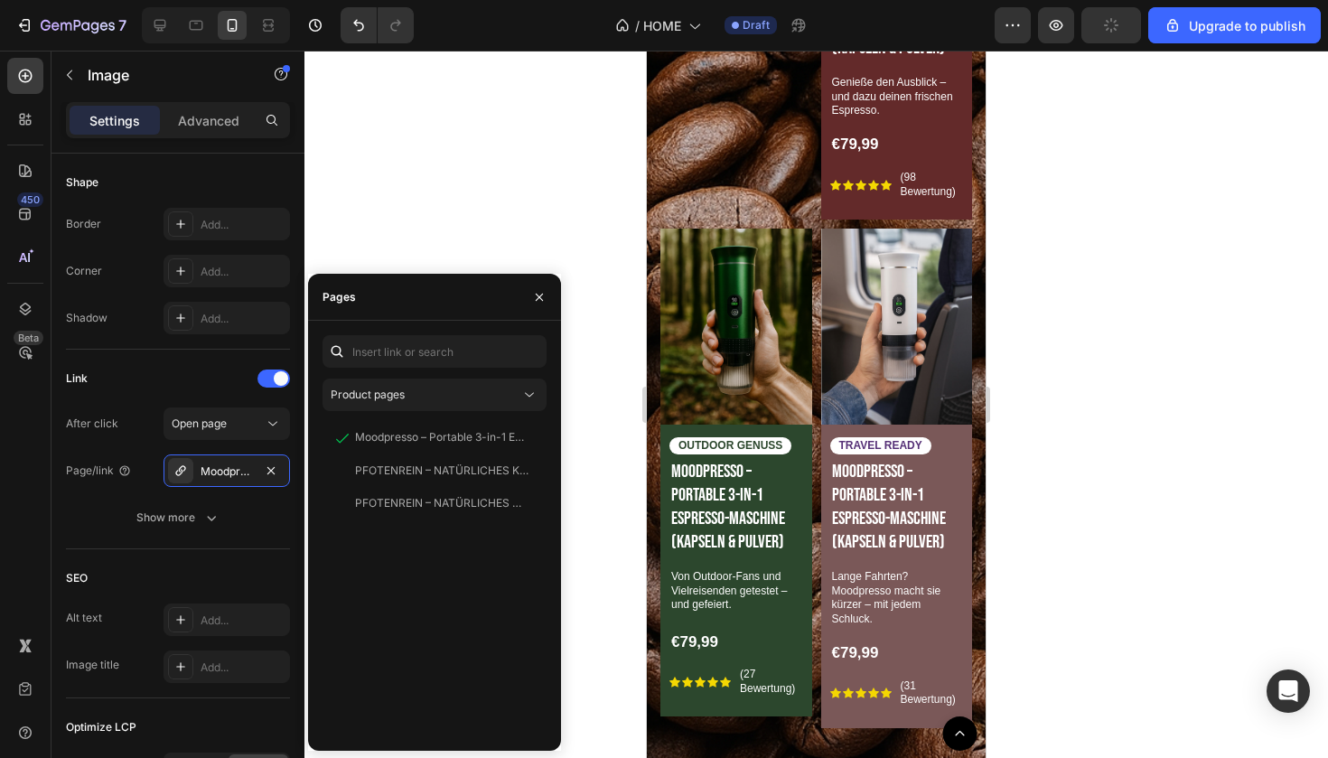
click at [514, 227] on div at bounding box center [815, 404] width 1023 height 707
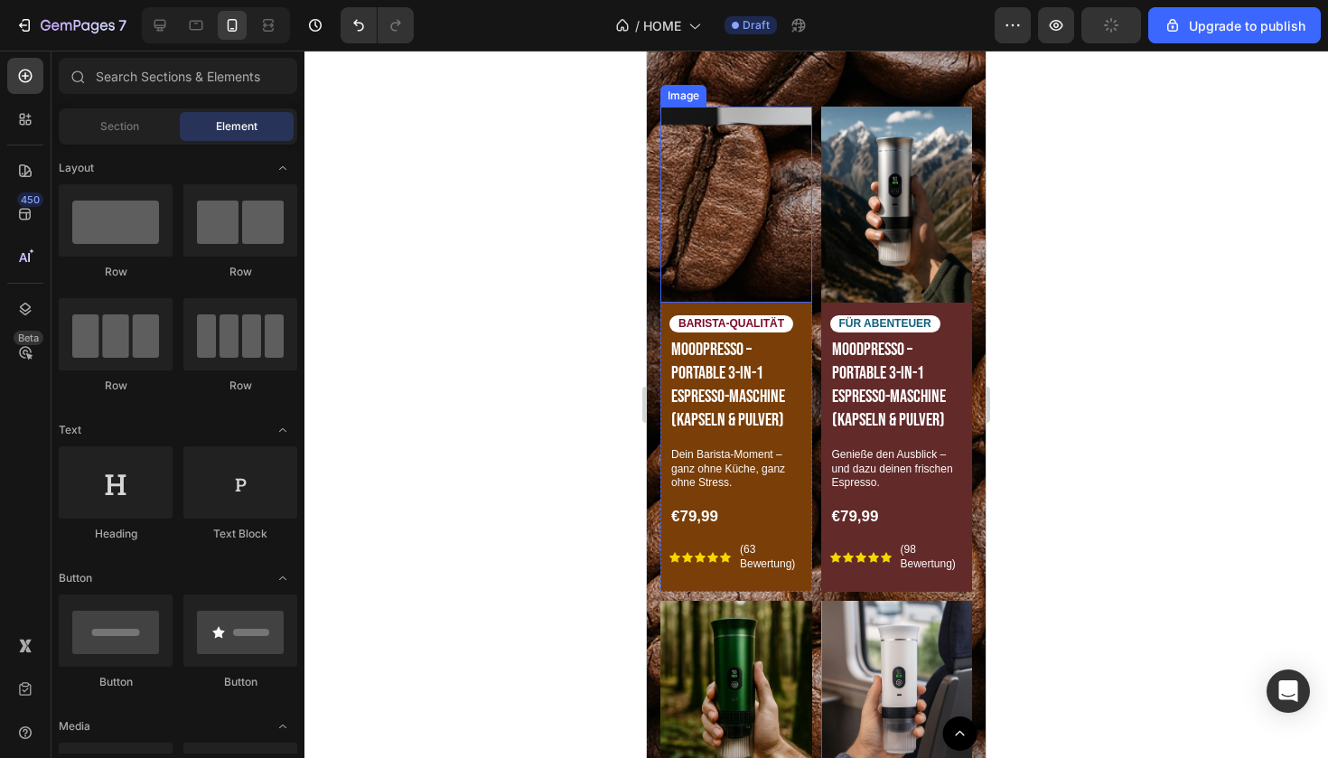
scroll to position [694, 0]
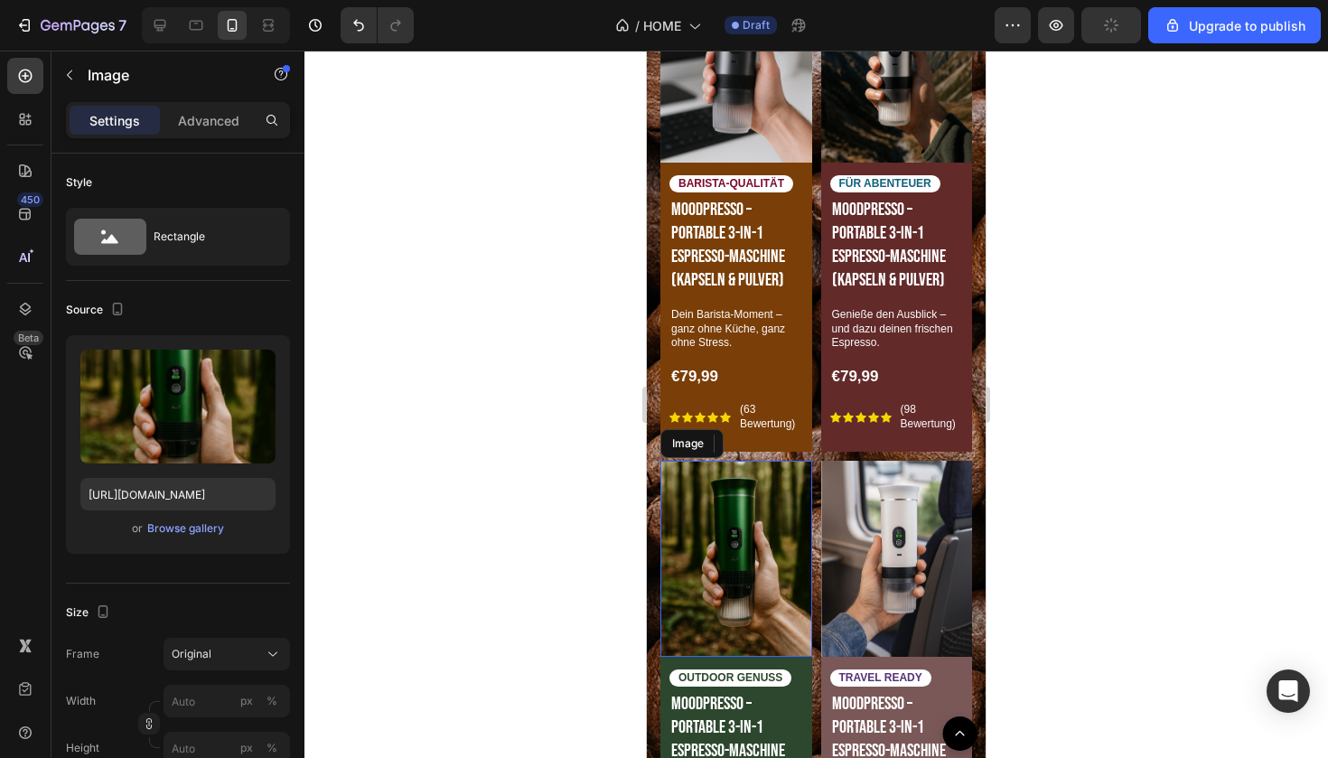
click at [757, 508] on img at bounding box center [736, 559] width 152 height 196
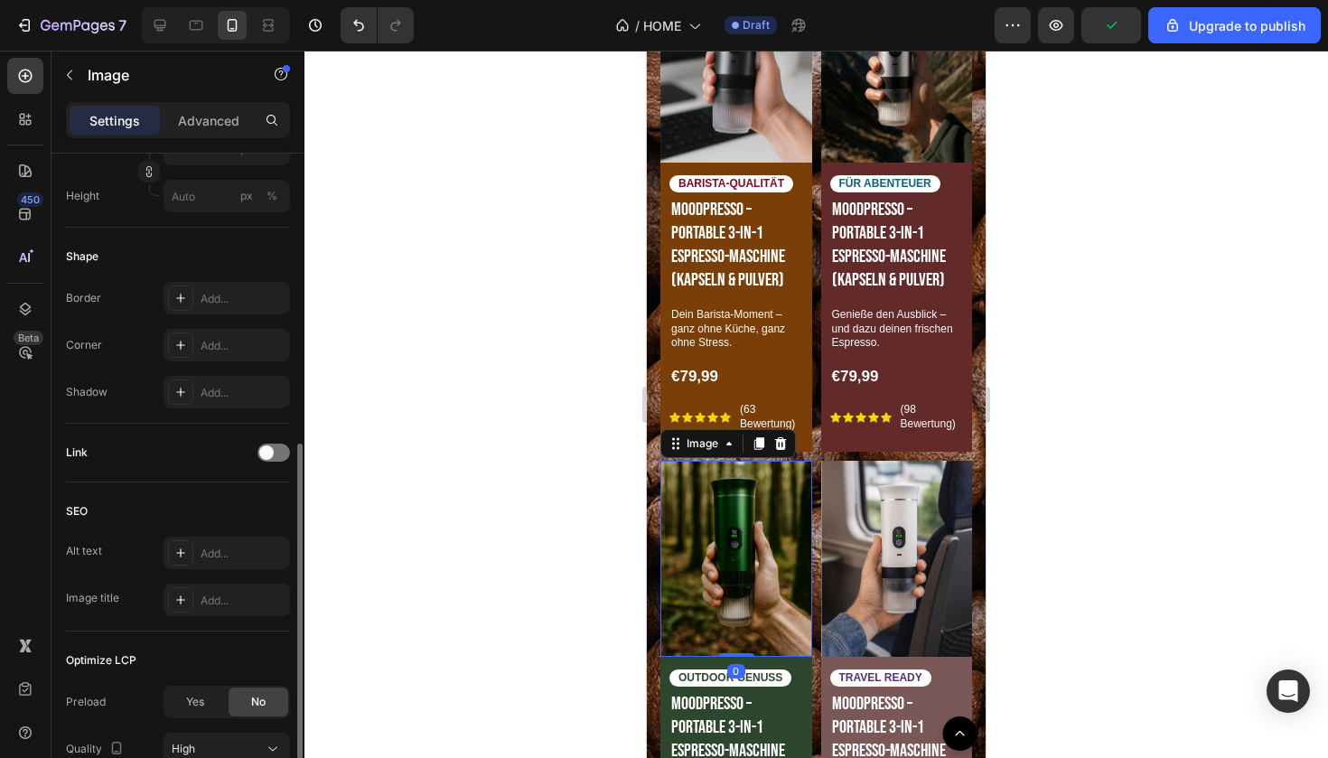
scroll to position [569, 0]
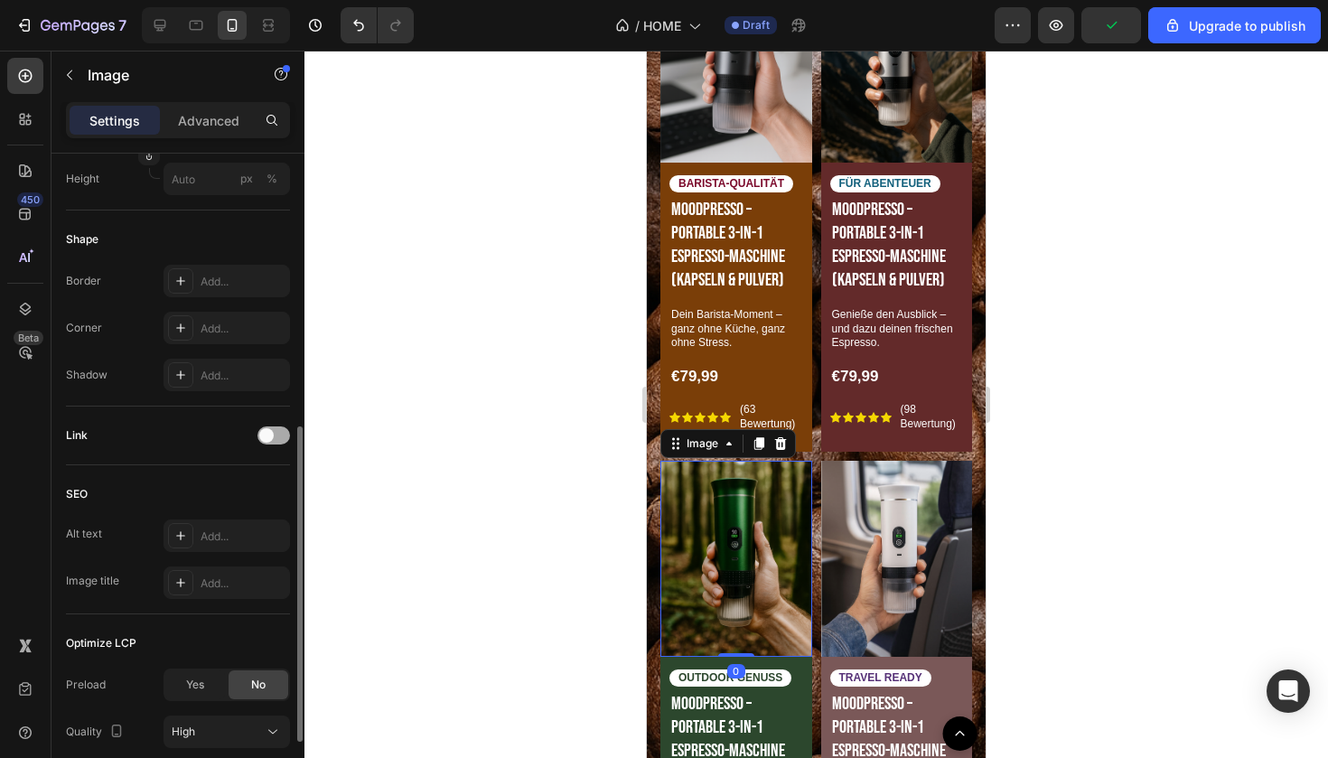
click at [267, 432] on span at bounding box center [266, 435] width 14 height 14
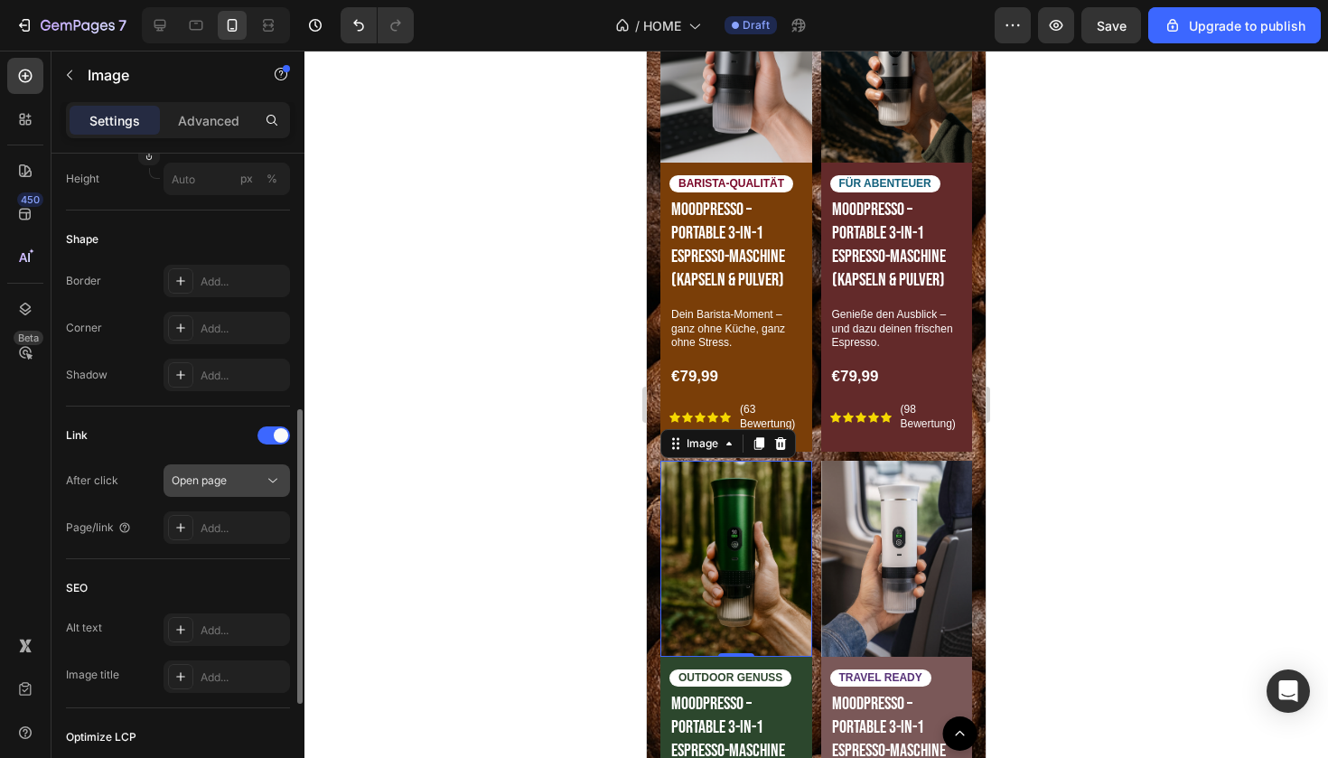
click at [245, 487] on div "Open page" at bounding box center [218, 480] width 92 height 16
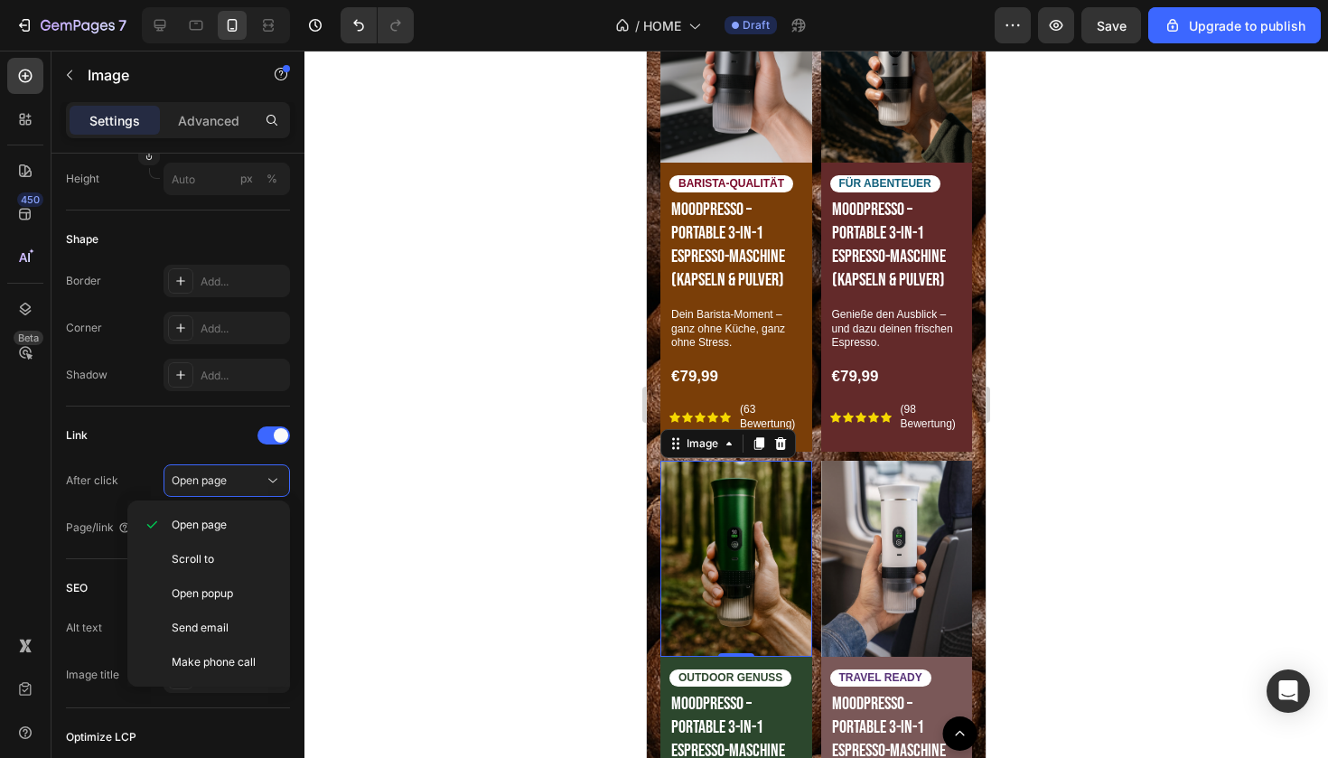
click at [457, 467] on div at bounding box center [815, 404] width 1023 height 707
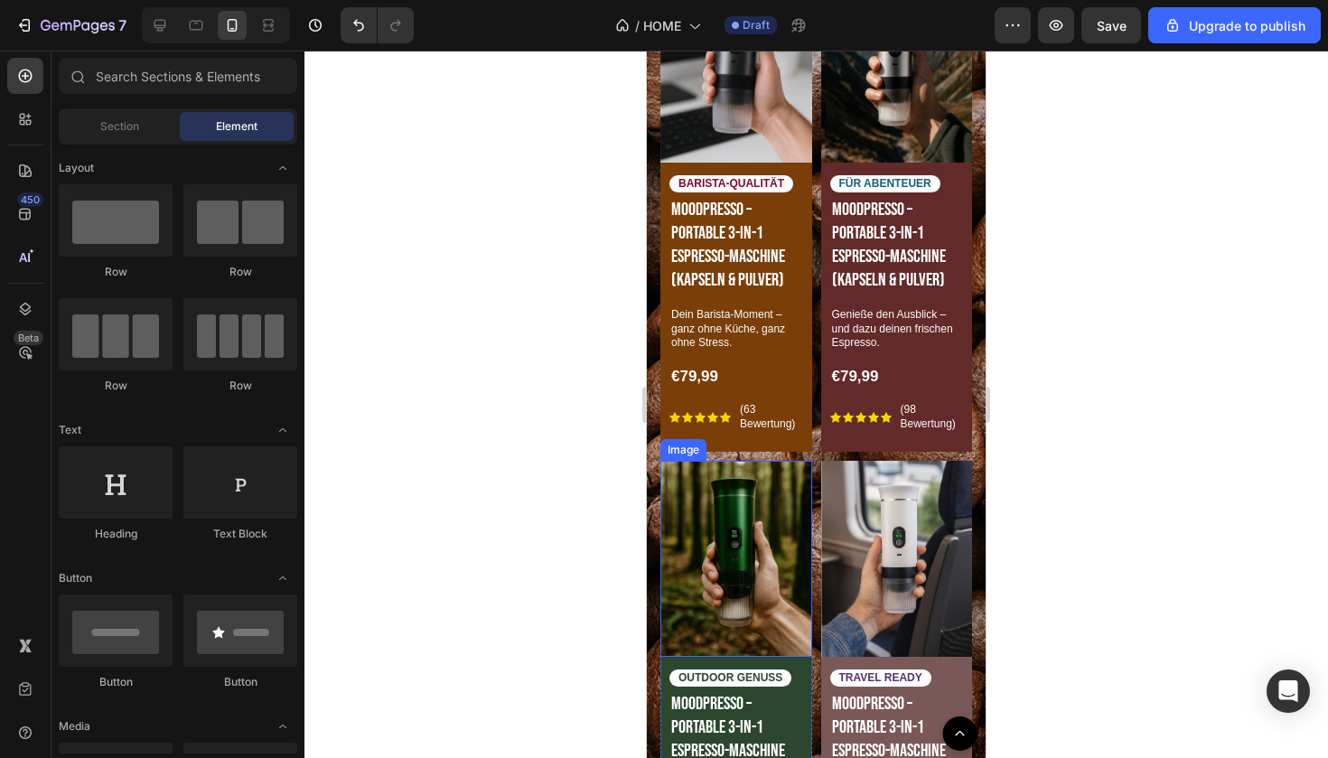
click at [809, 532] on img at bounding box center [736, 559] width 152 height 196
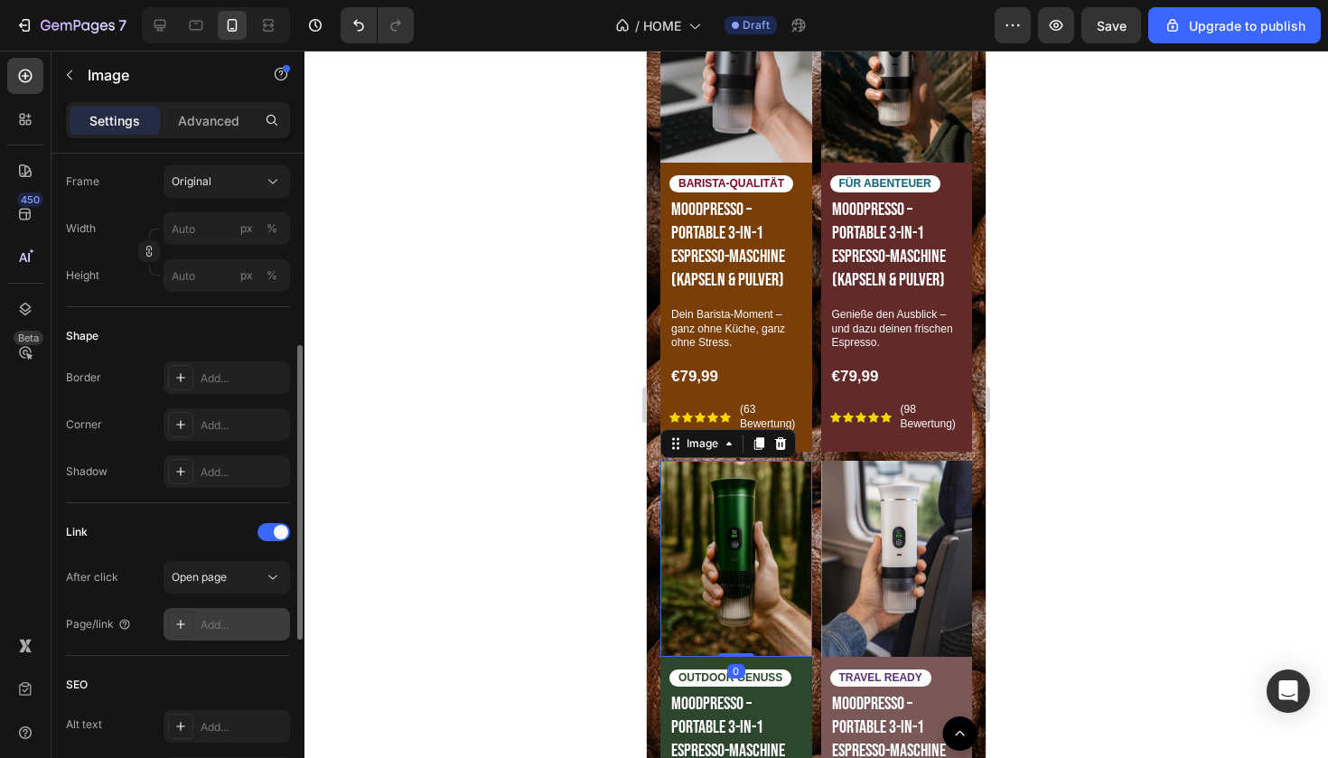
scroll to position [485, 0]
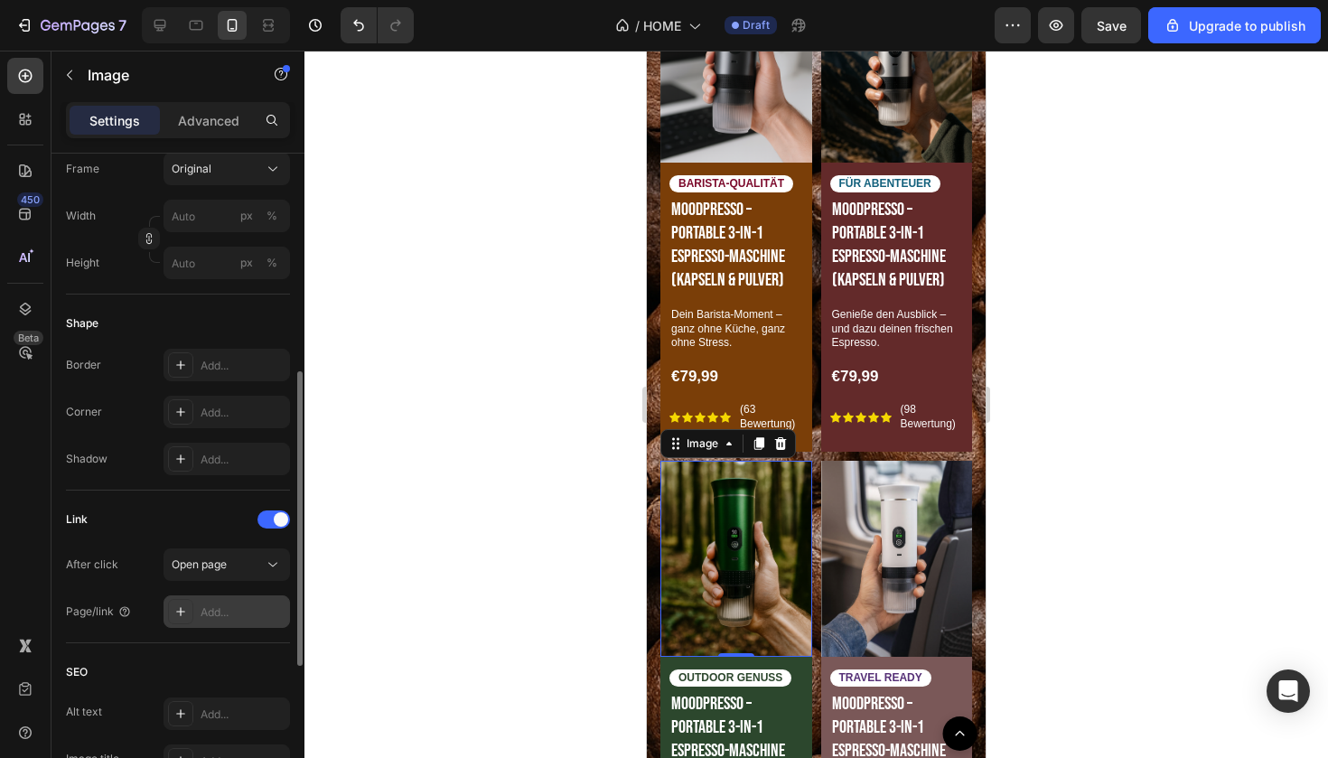
click at [184, 603] on div at bounding box center [180, 611] width 25 height 25
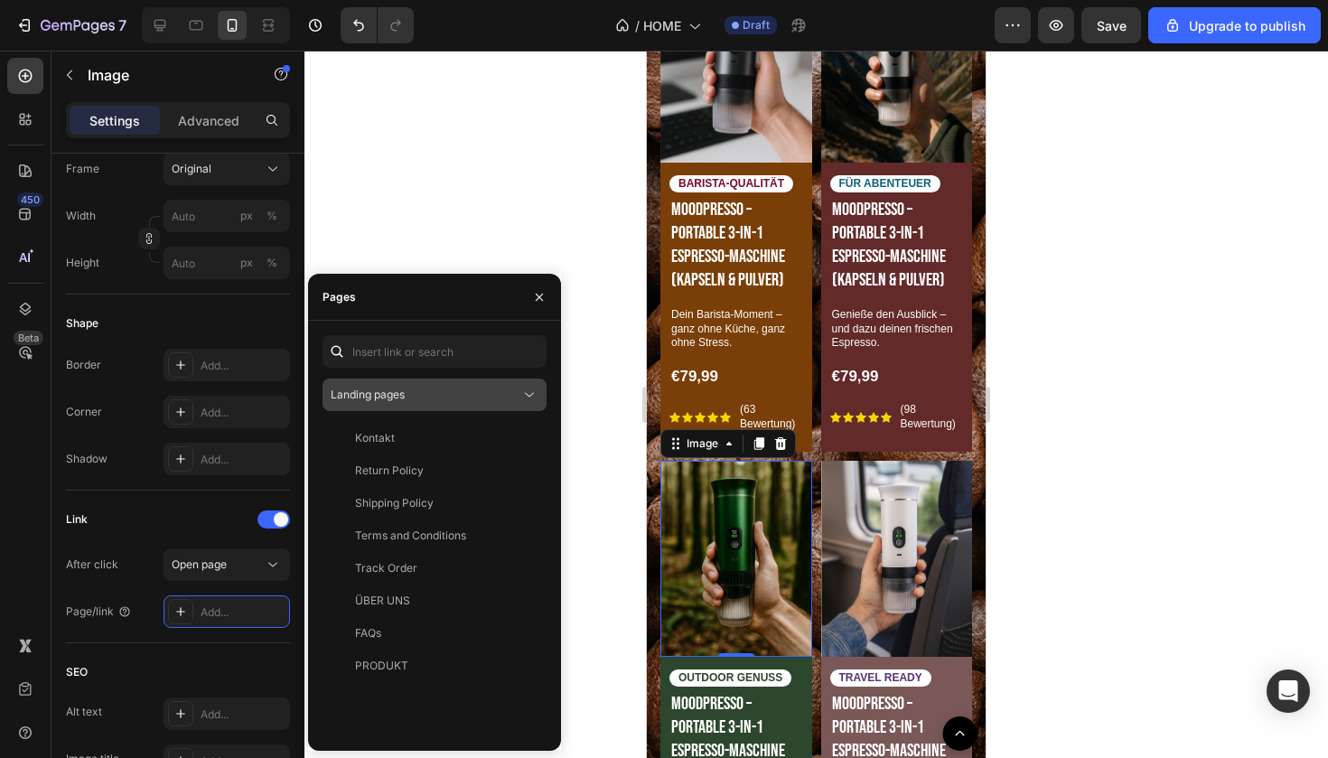
click at [446, 389] on div "Landing pages" at bounding box center [426, 395] width 190 height 16
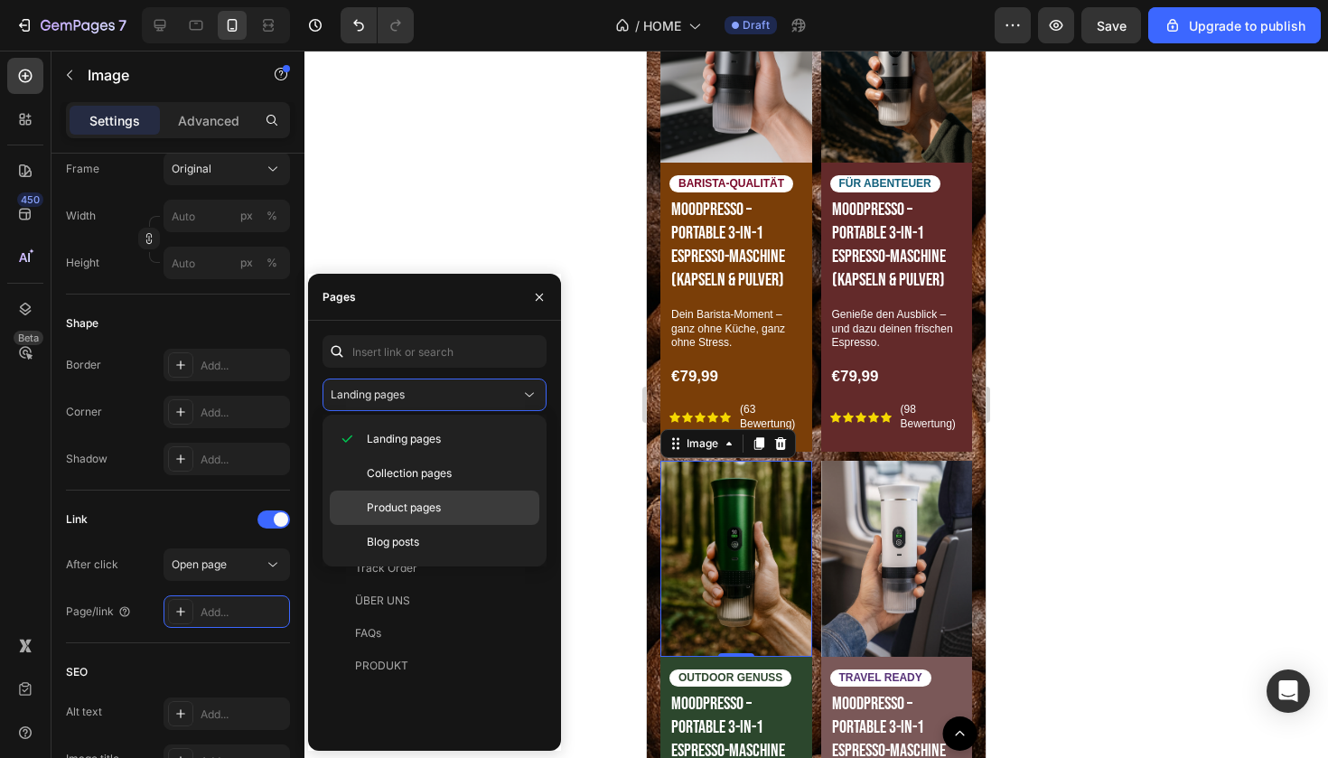
click at [406, 525] on div "Product pages" at bounding box center [435, 542] width 210 height 34
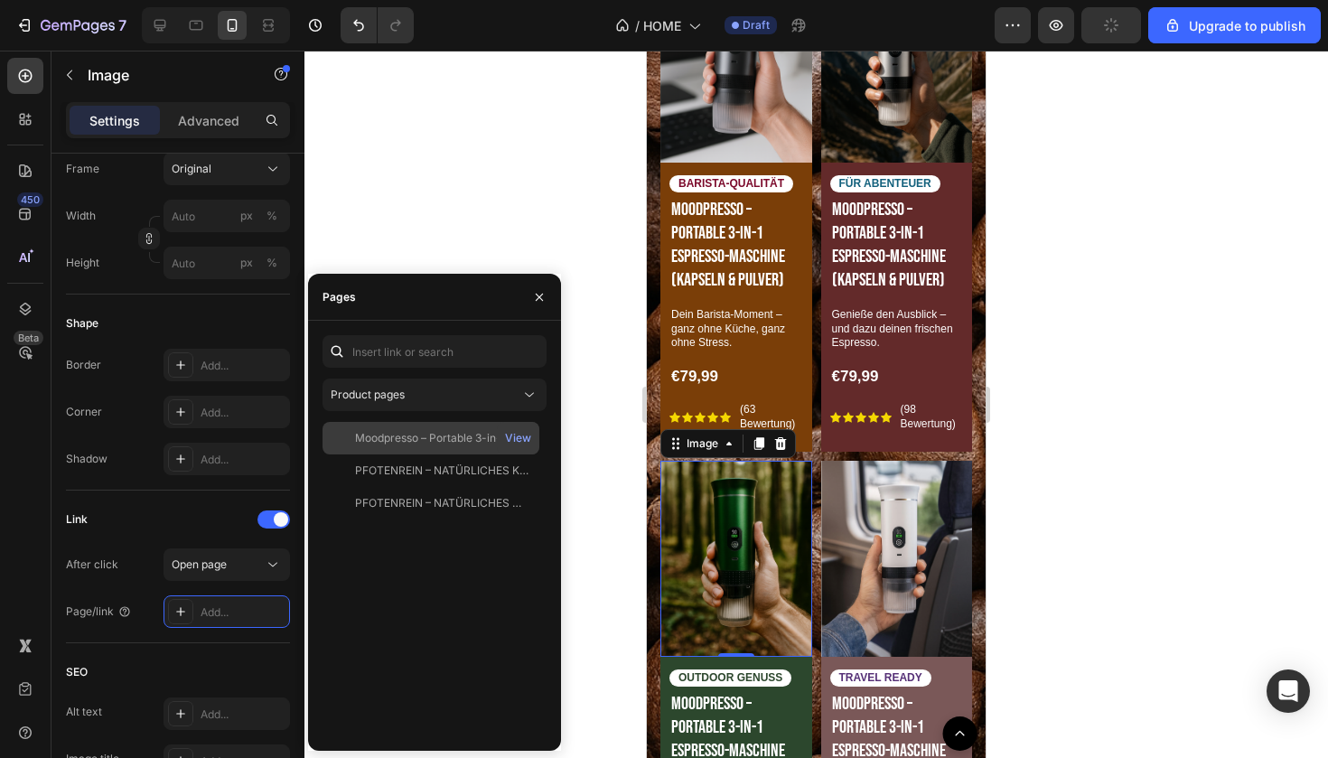
click at [455, 444] on div "Moodpresso – Portable 3-in-1 Espresso-Maschine (Kapseln & Pulver)" at bounding box center [441, 438] width 173 height 16
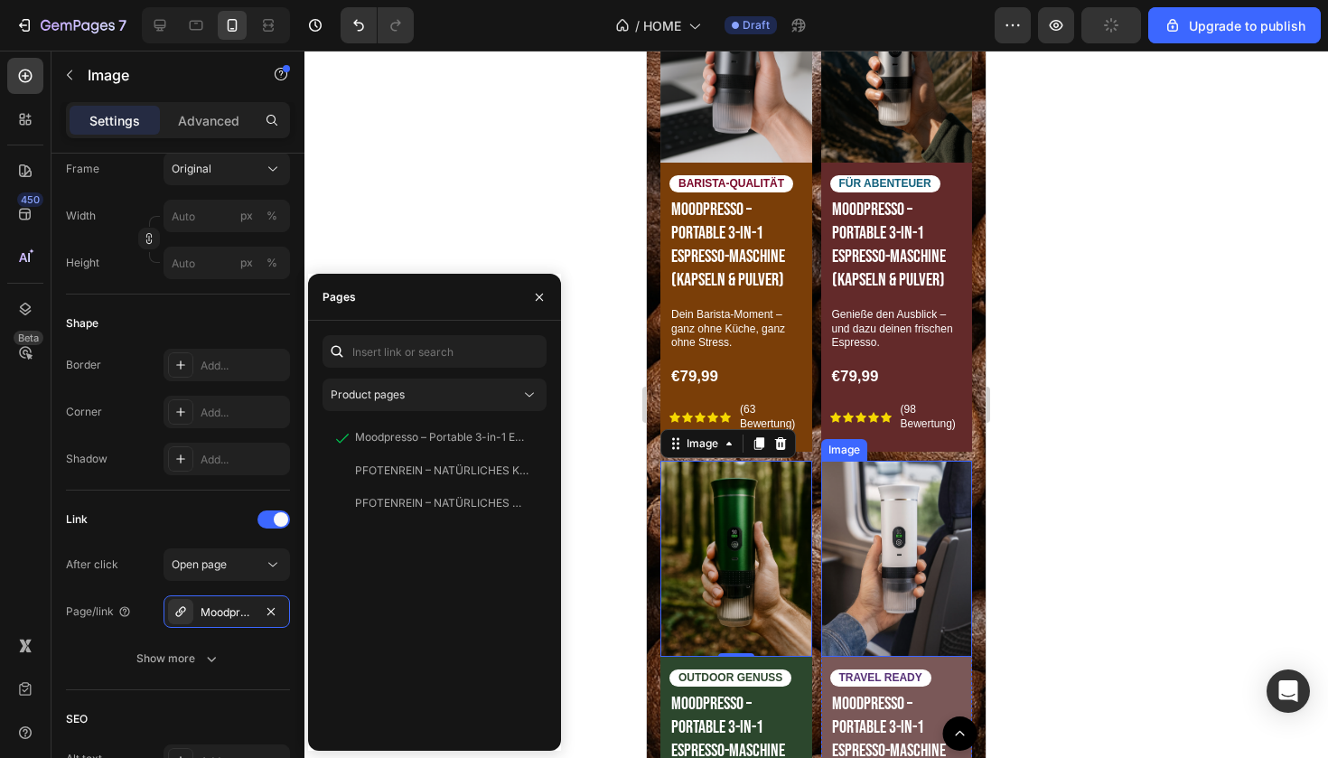
click at [870, 534] on img at bounding box center [897, 559] width 152 height 196
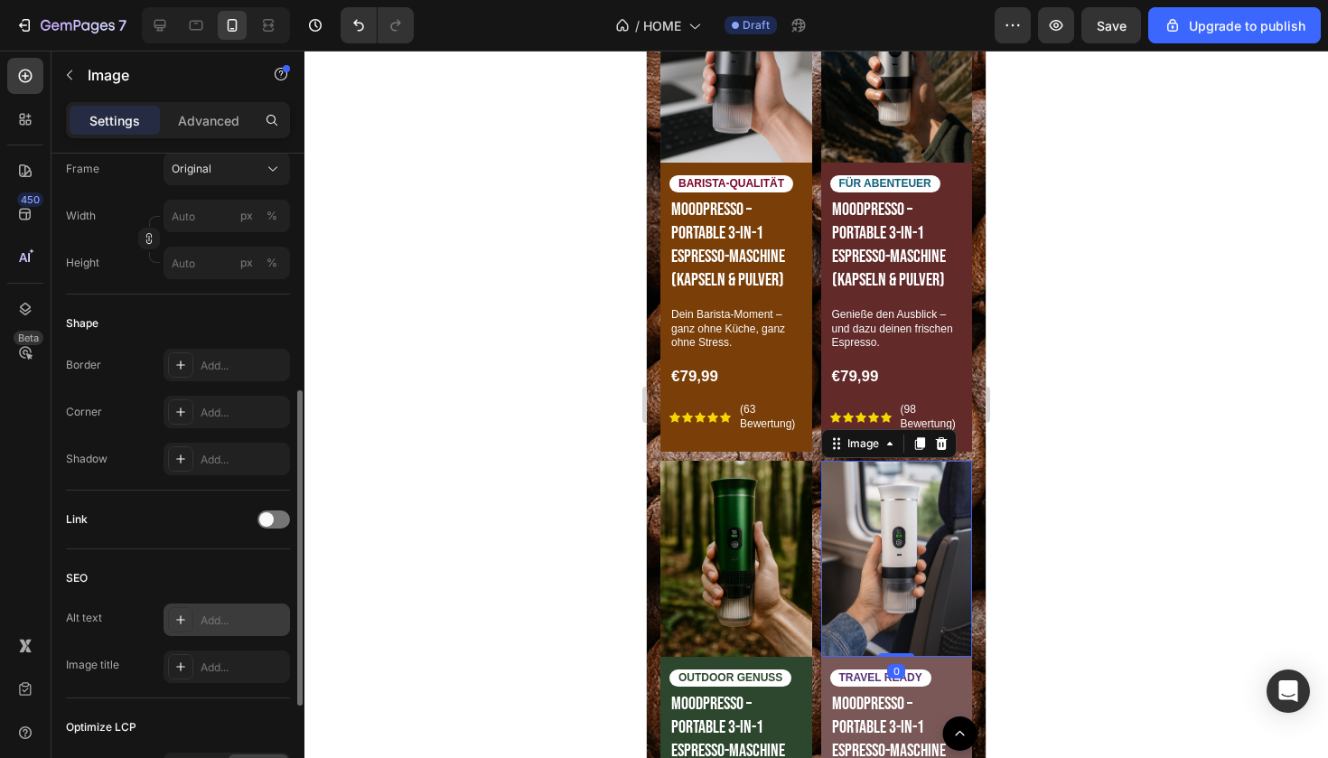
scroll to position [599, 0]
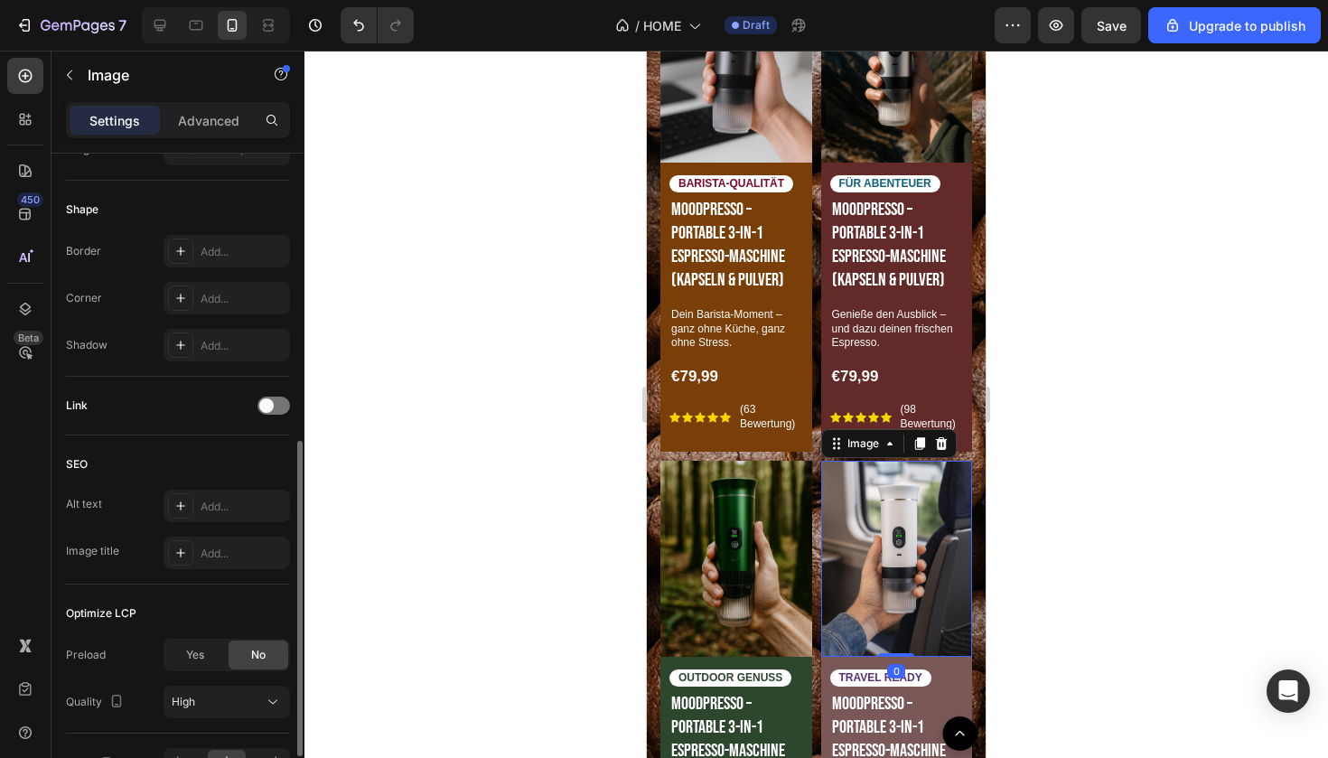
click at [266, 421] on div "Link" at bounding box center [178, 406] width 224 height 59
click at [267, 413] on div at bounding box center [273, 406] width 33 height 18
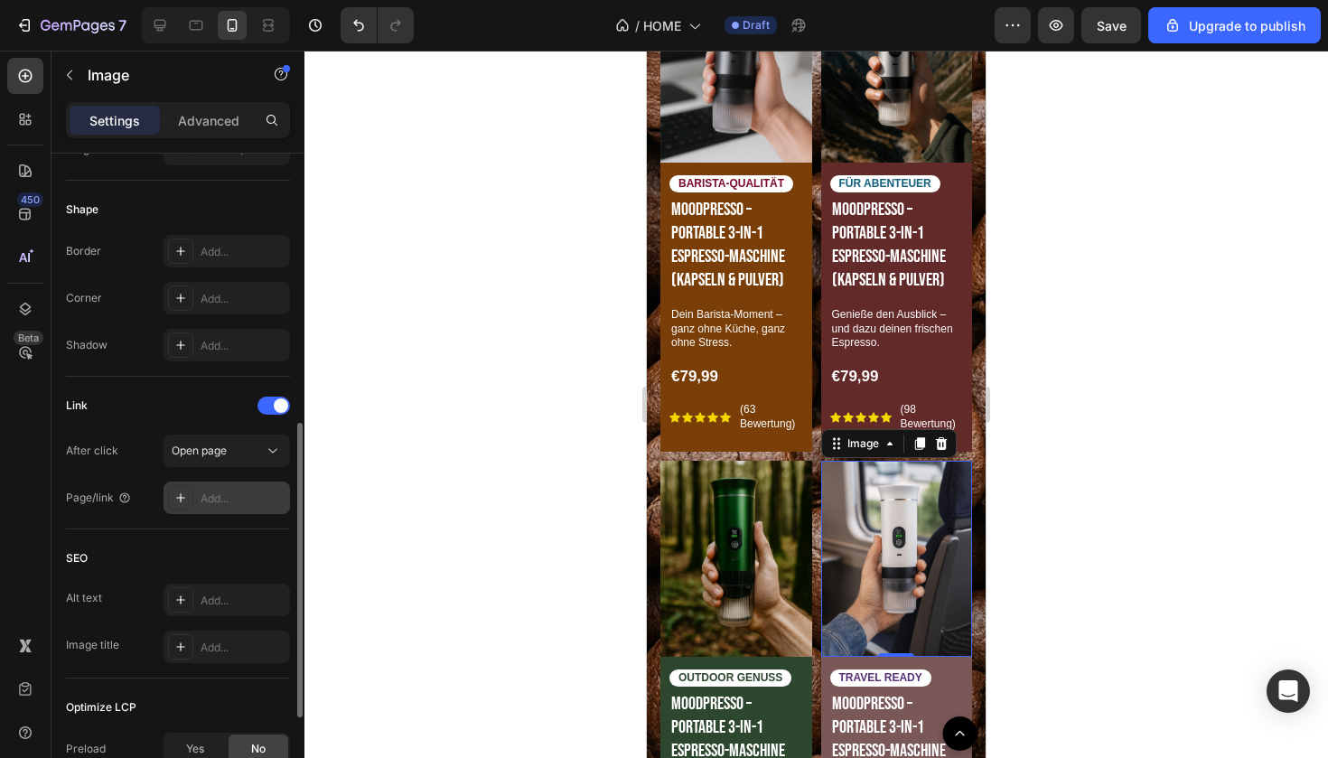
click at [188, 490] on div at bounding box center [180, 497] width 25 height 25
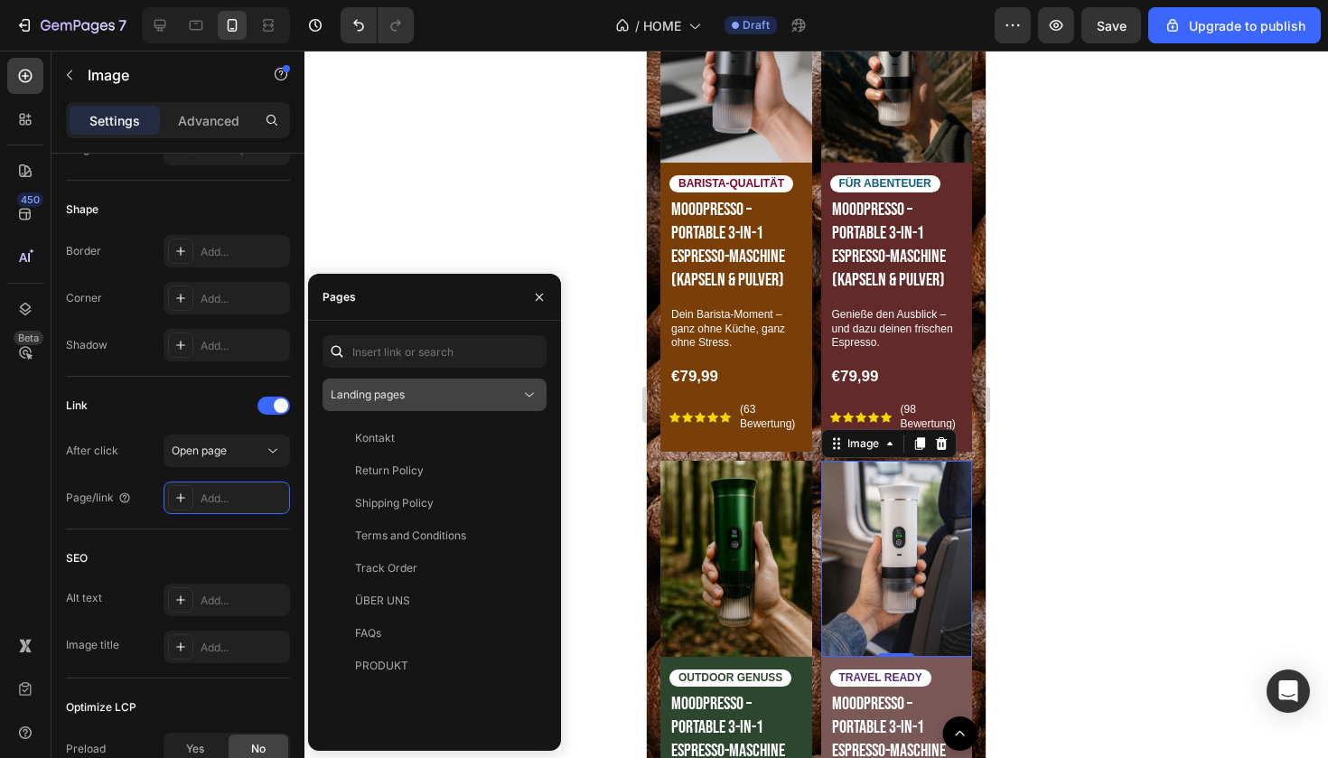
click at [405, 402] on span "Landing pages" at bounding box center [368, 395] width 74 height 16
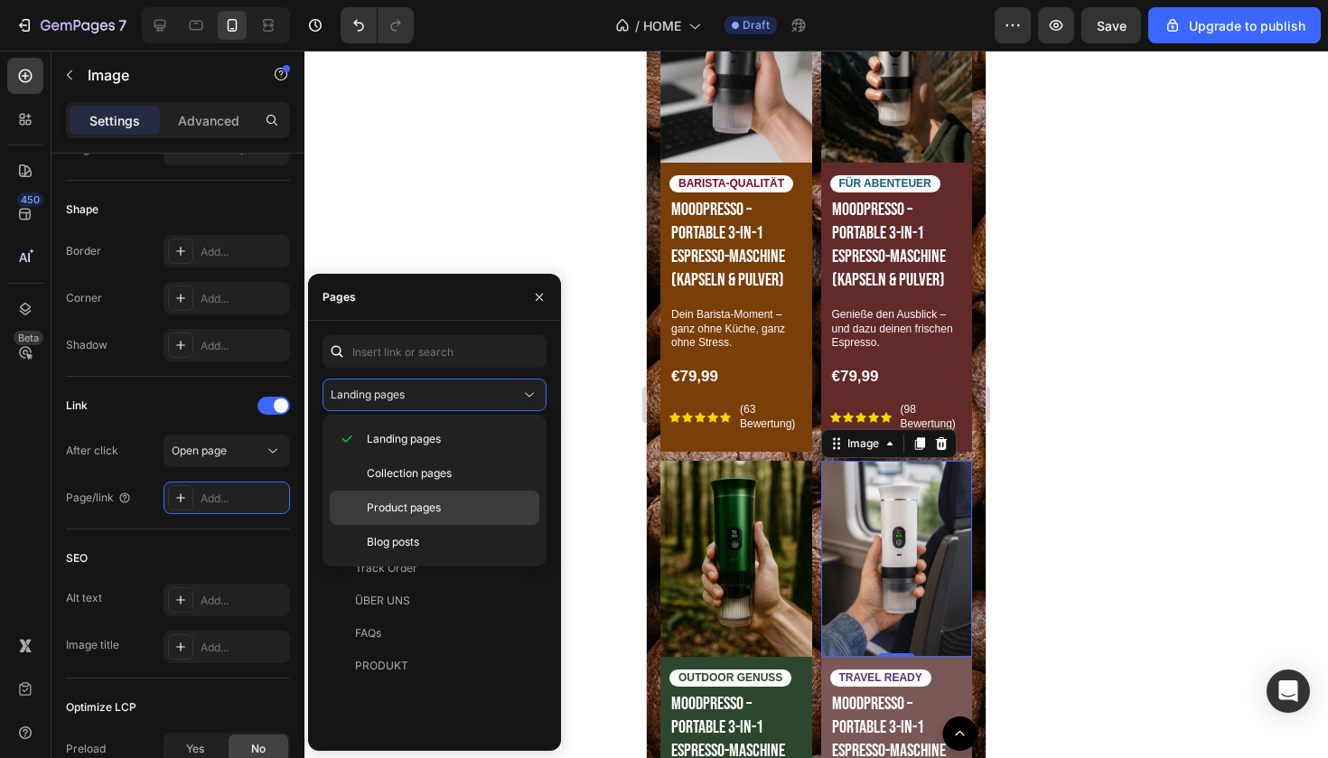
click at [388, 525] on div "Product pages" at bounding box center [435, 542] width 210 height 34
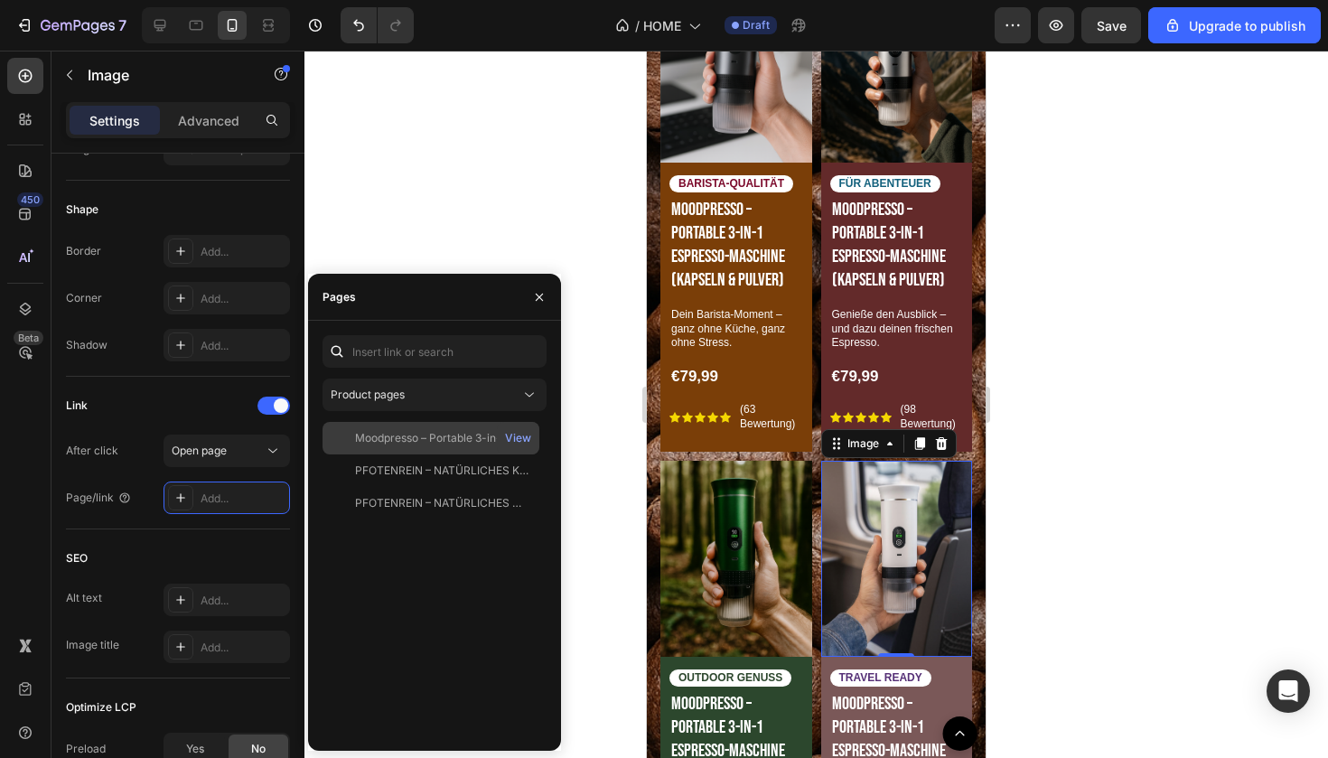
click at [417, 454] on div "Moodpresso – Portable 3-in-1 Espresso-Maschine (Kapseln & [PERSON_NAME]) View" at bounding box center [430, 470] width 217 height 33
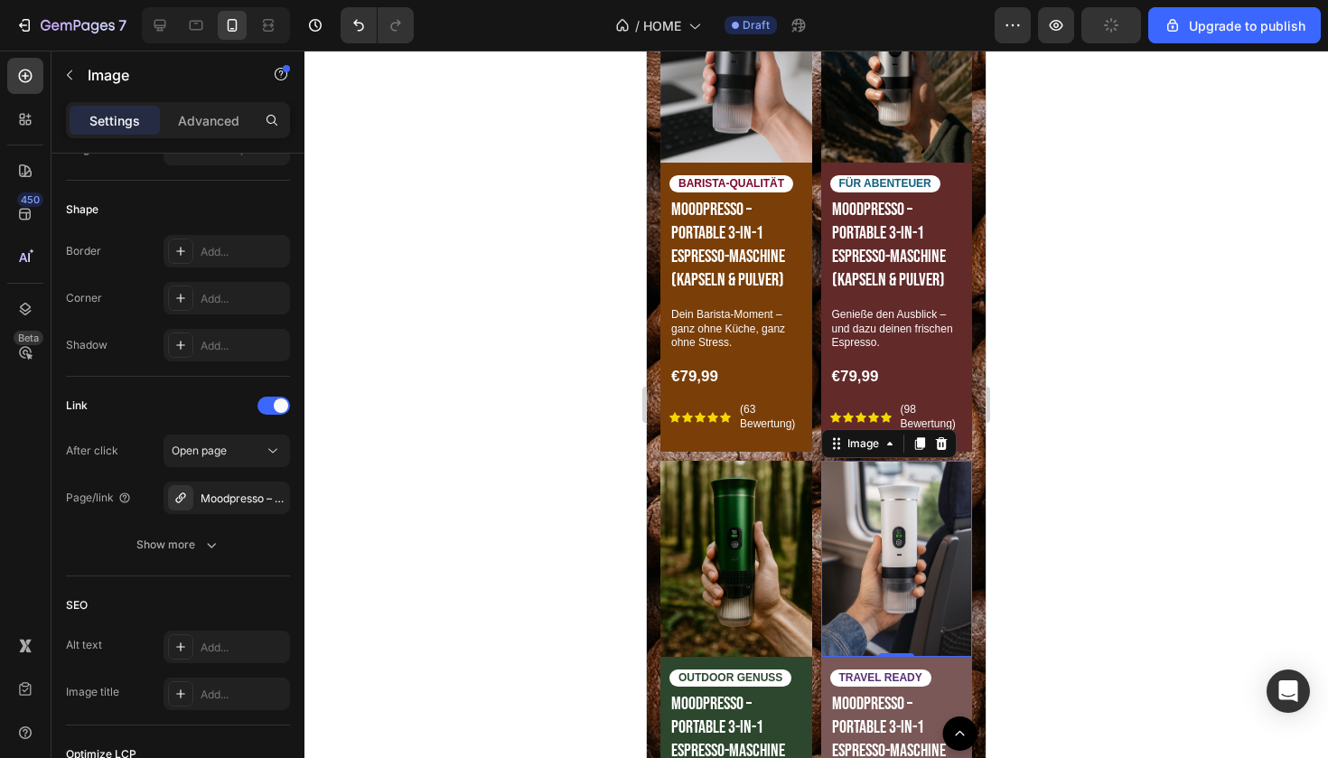
click at [468, 220] on div at bounding box center [815, 404] width 1023 height 707
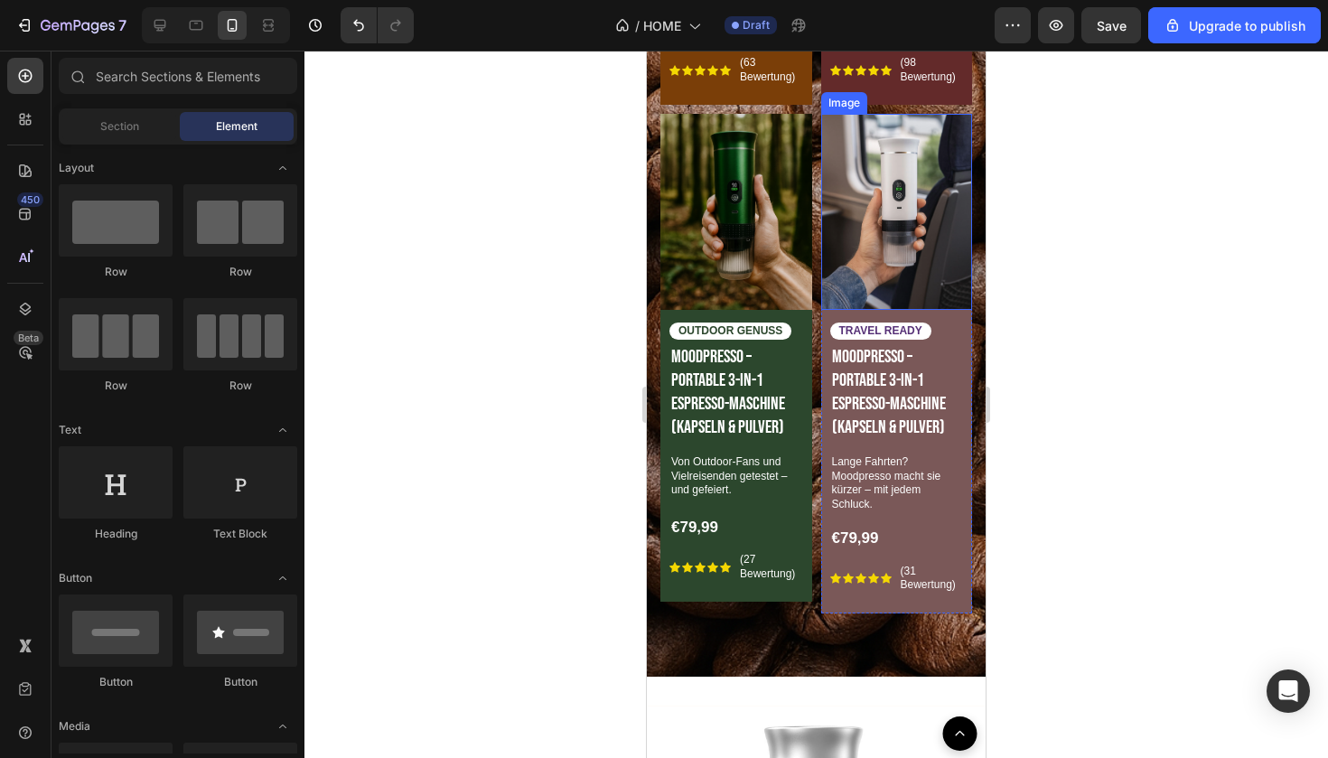
scroll to position [250, 0]
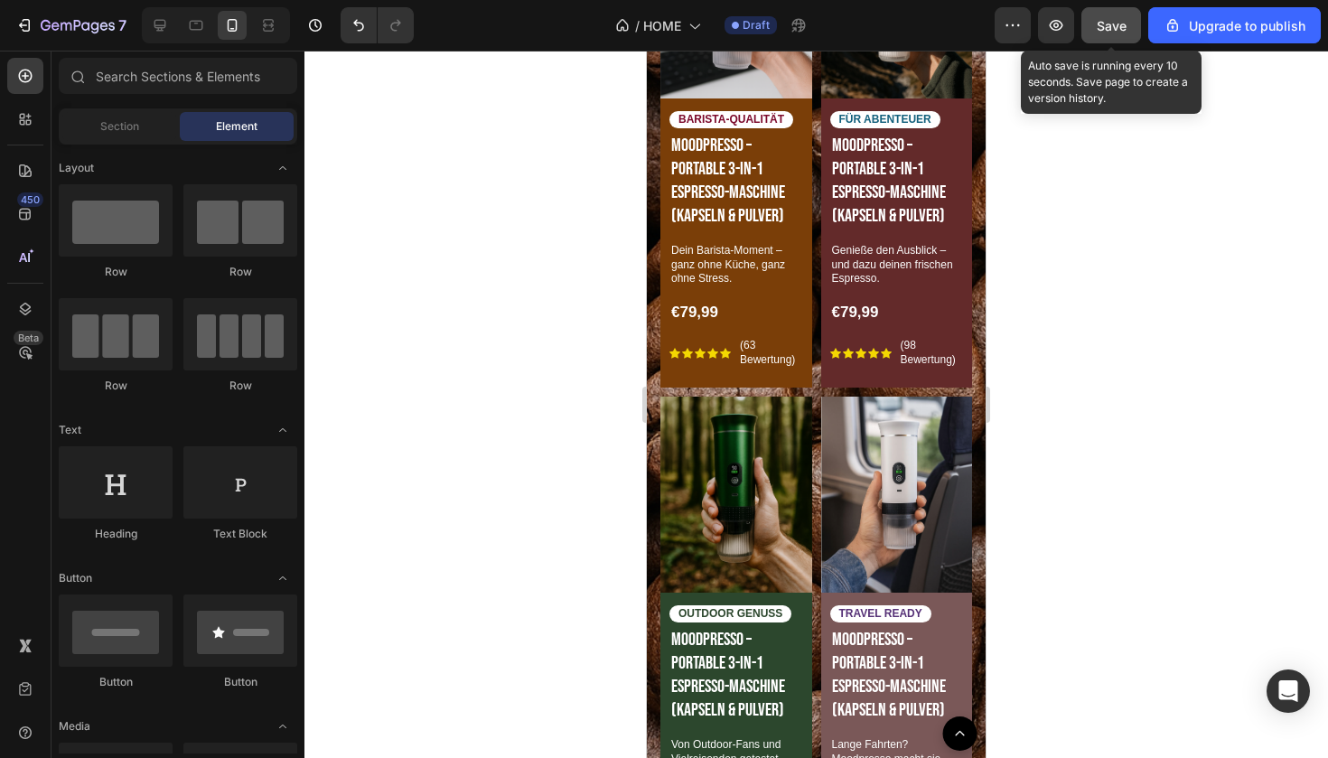
click at [1112, 29] on span "Save" at bounding box center [1112, 25] width 30 height 15
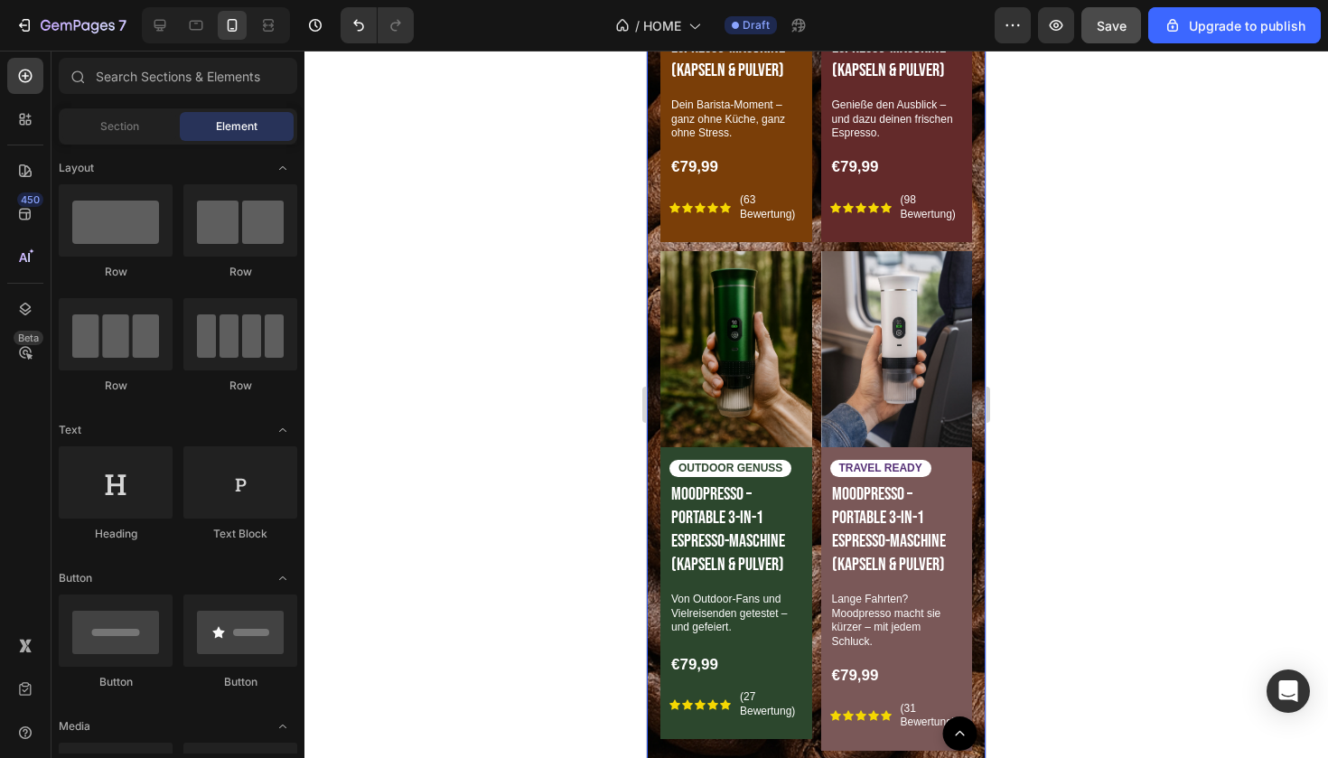
scroll to position [1239, 0]
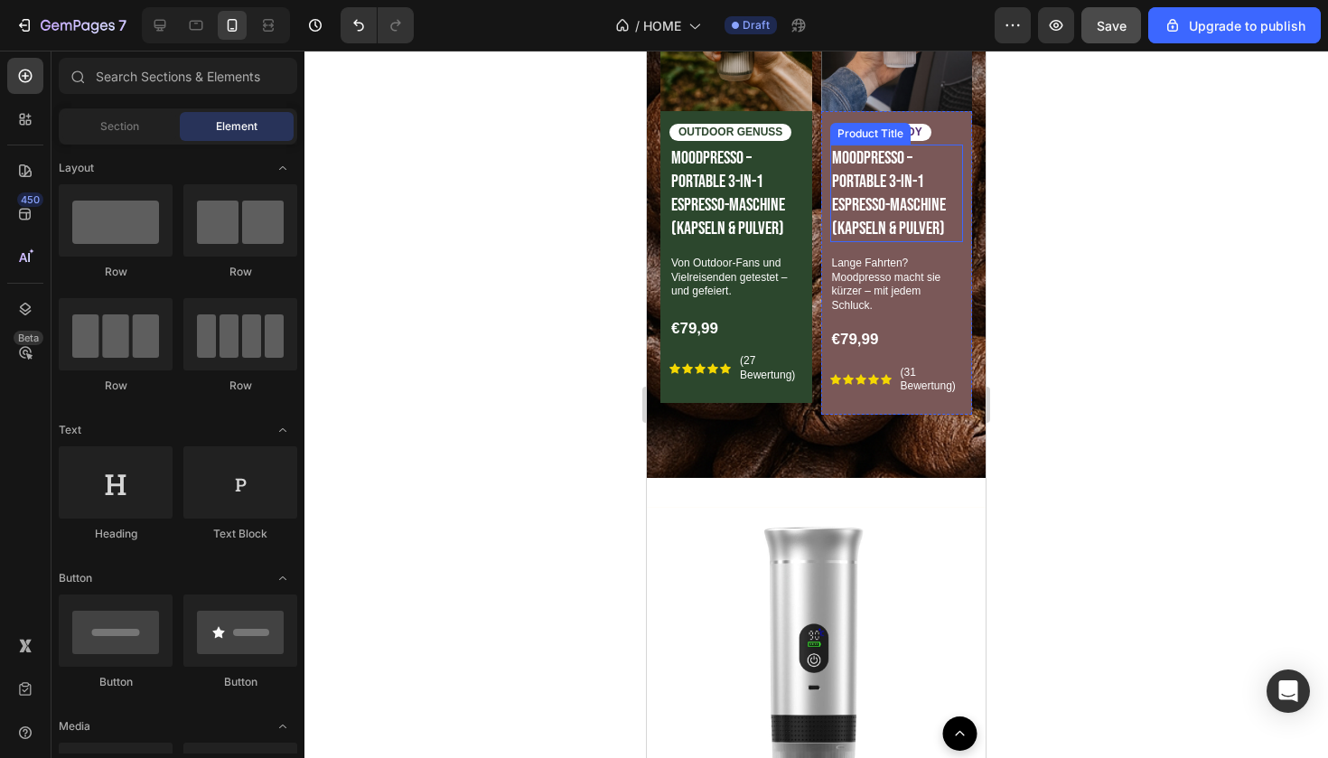
click at [922, 198] on h1 "Moodpresso – Portable 3-in-1 Espresso-Maschine (Kapseln & Pulver)" at bounding box center [897, 194] width 134 height 98
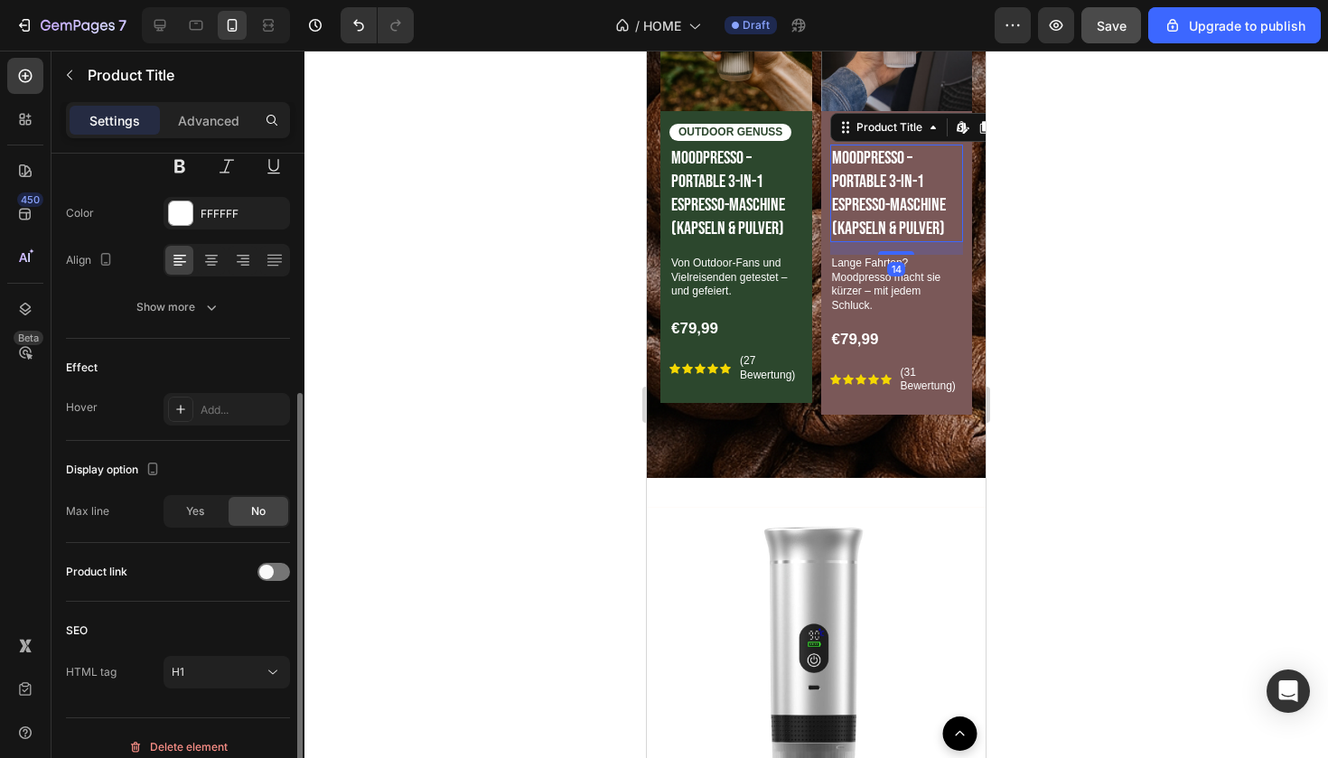
scroll to position [334, 0]
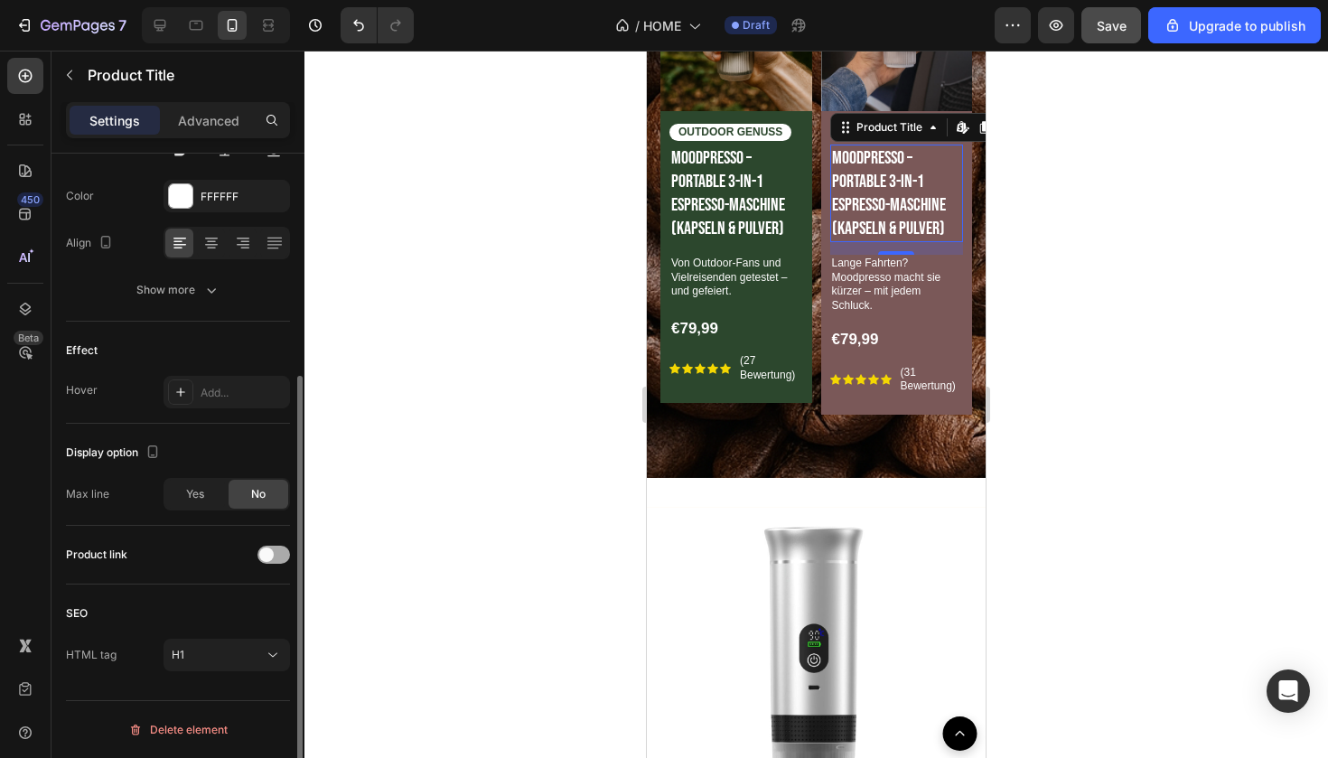
click at [275, 551] on div at bounding box center [273, 555] width 33 height 18
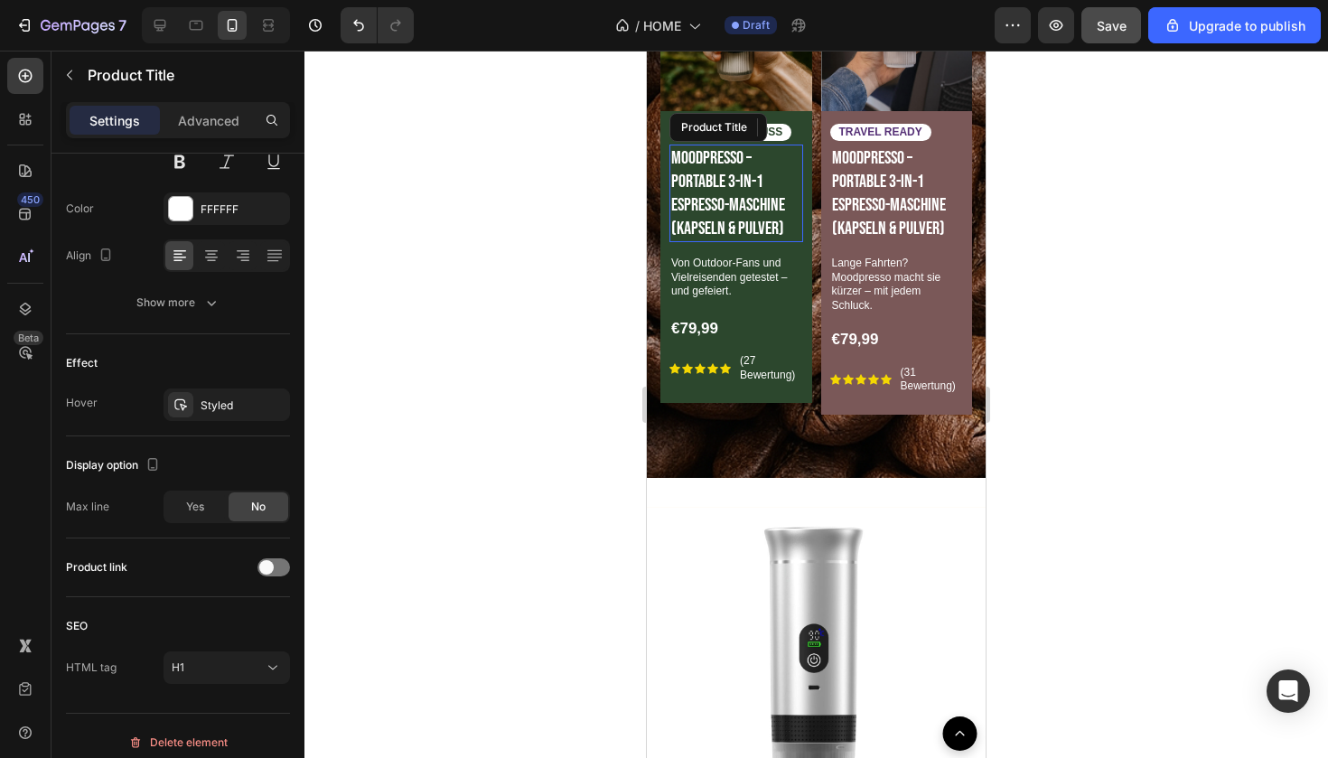
drag, startPoint x: 771, startPoint y: 173, endPoint x: 1261, endPoint y: 325, distance: 513.7
click at [771, 173] on h1 "Moodpresso – Portable 3-in-1 Espresso-Maschine (Kapseln & Pulver)" at bounding box center [736, 194] width 134 height 98
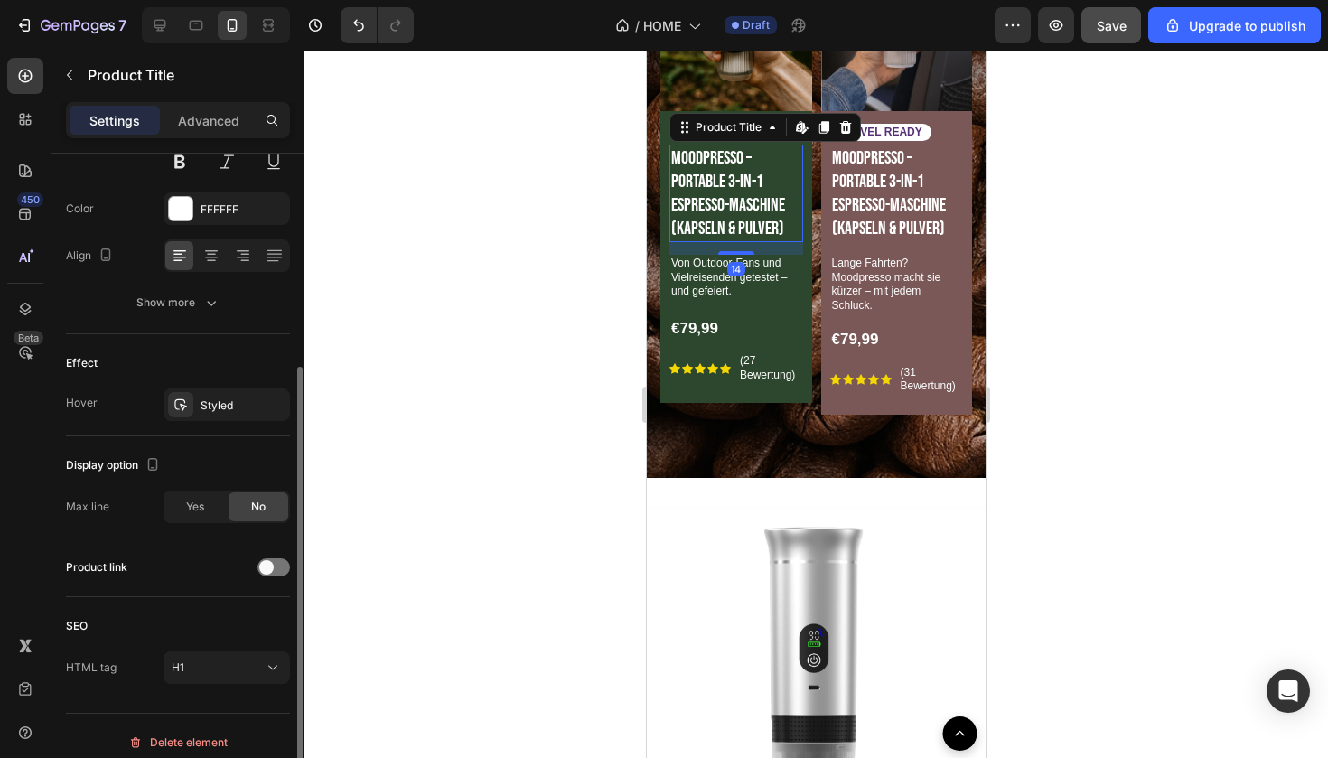
click at [278, 576] on div "Product link" at bounding box center [178, 567] width 224 height 29
click at [277, 575] on div at bounding box center [273, 567] width 33 height 18
click at [731, 323] on div "€79,99" at bounding box center [736, 328] width 134 height 23
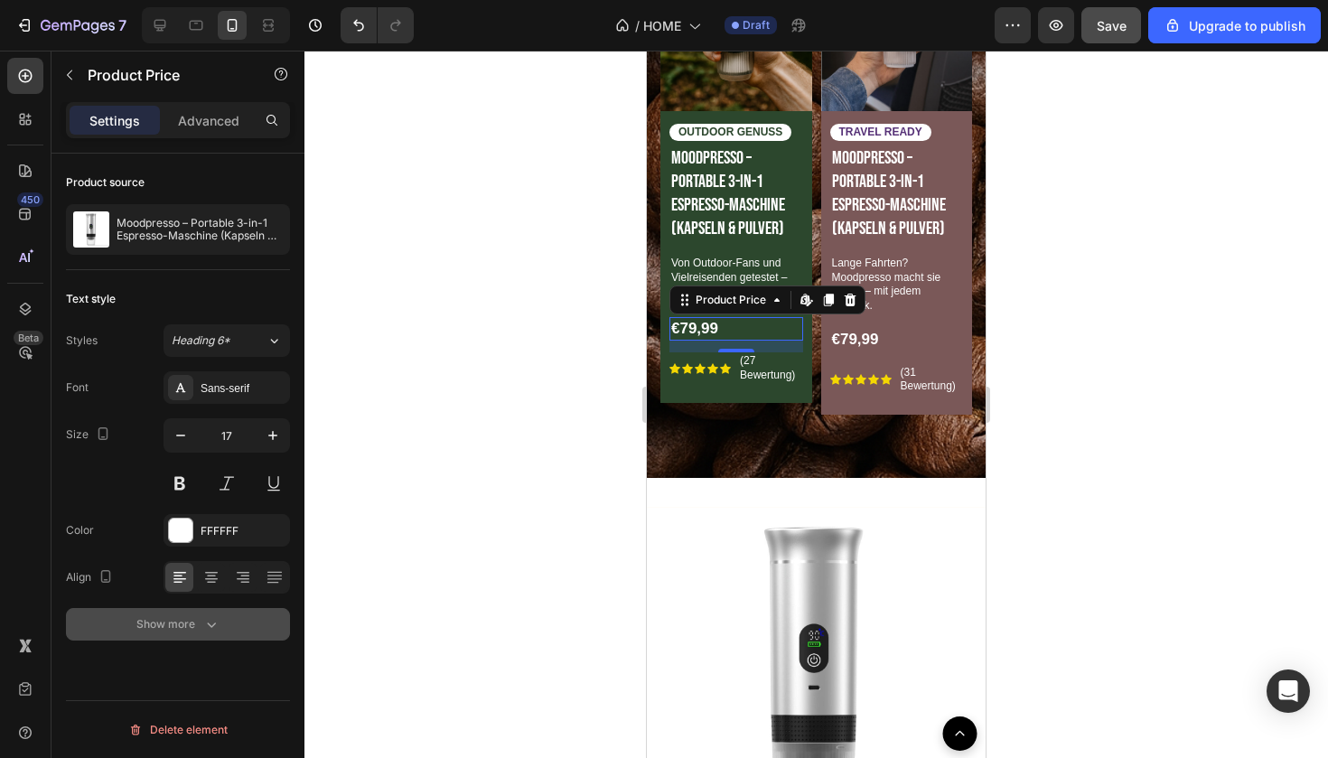
click at [217, 623] on icon "button" at bounding box center [211, 624] width 18 height 18
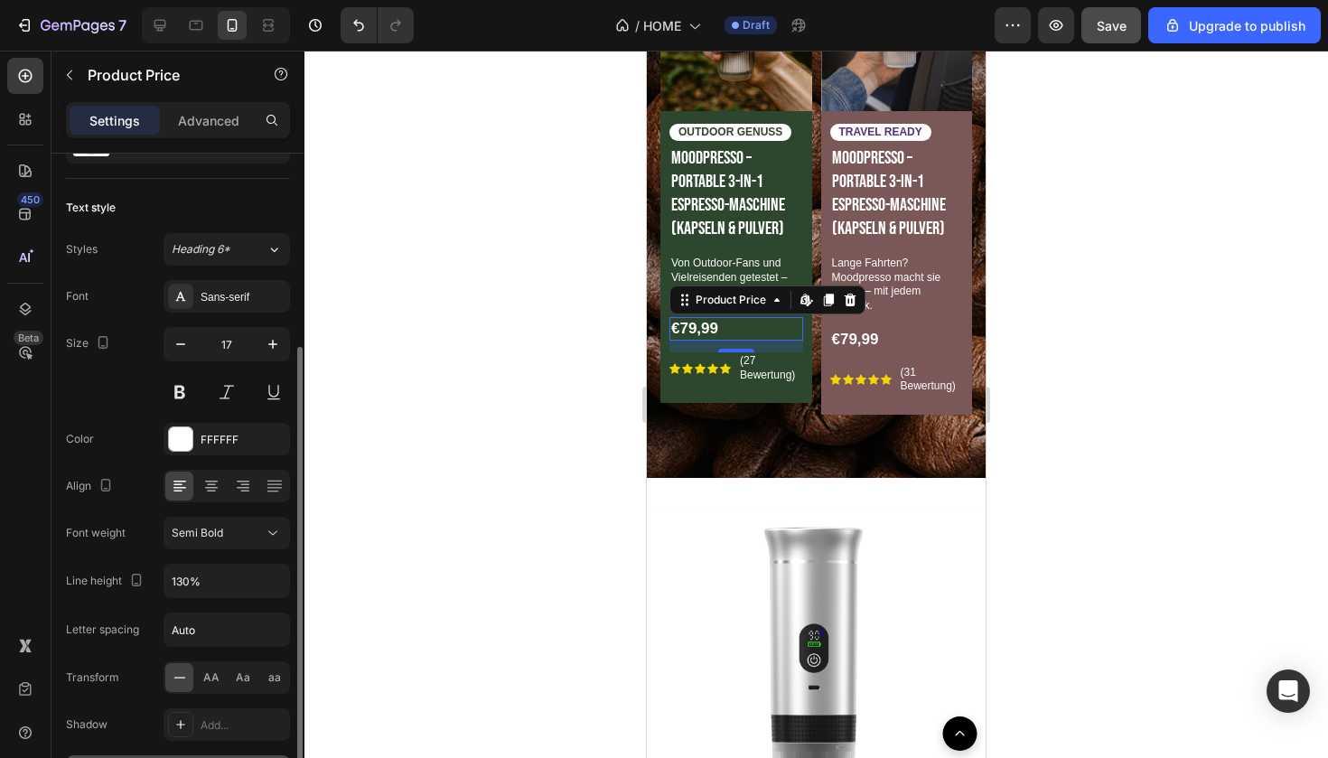
scroll to position [208, 0]
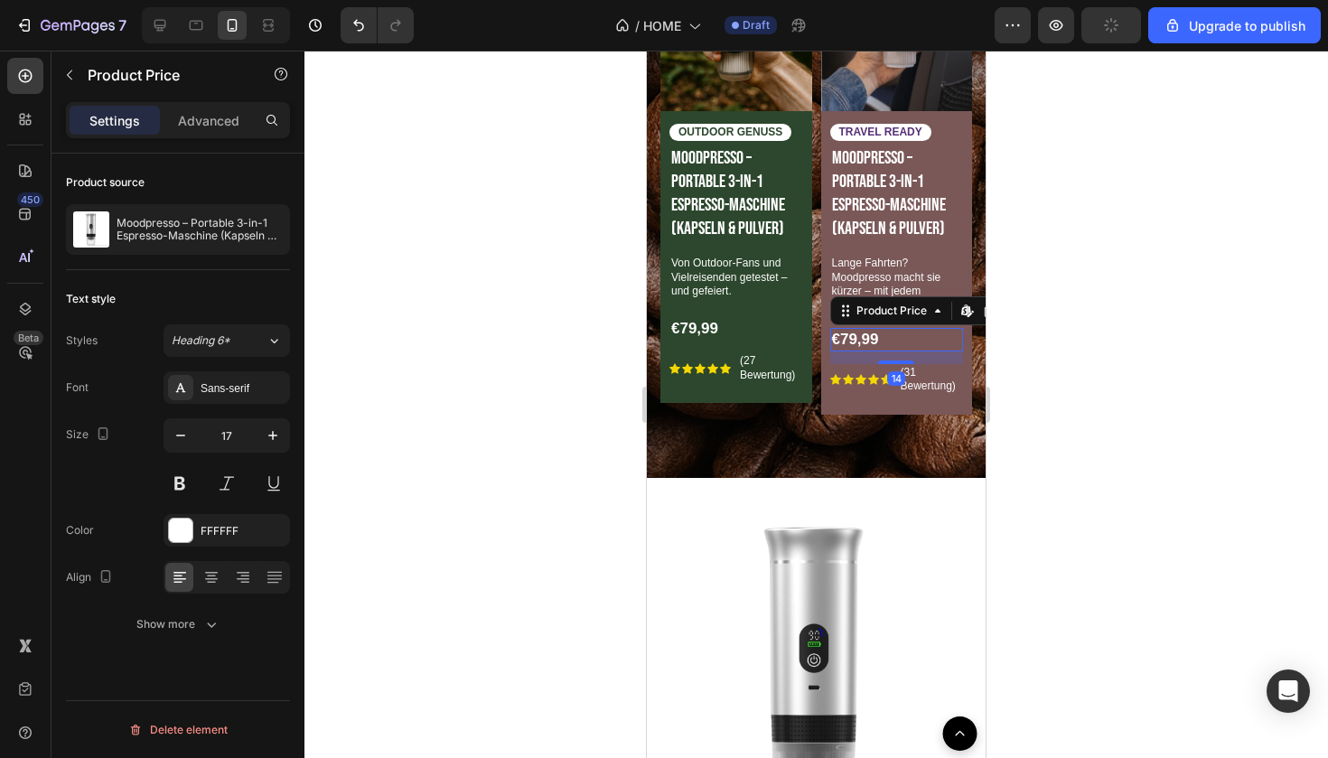
click at [892, 332] on div "€79,99" at bounding box center [897, 339] width 134 height 23
click at [199, 630] on div "Show more" at bounding box center [178, 624] width 84 height 18
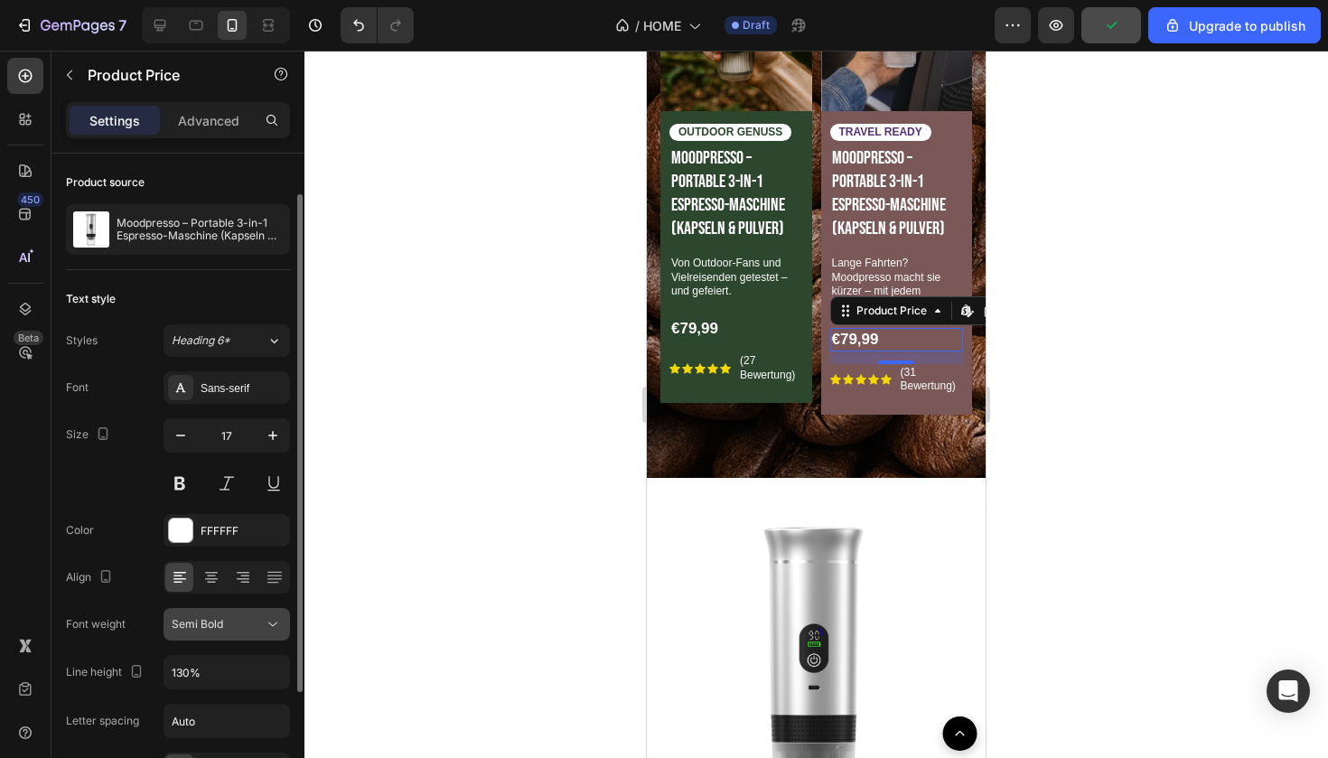
scroll to position [208, 0]
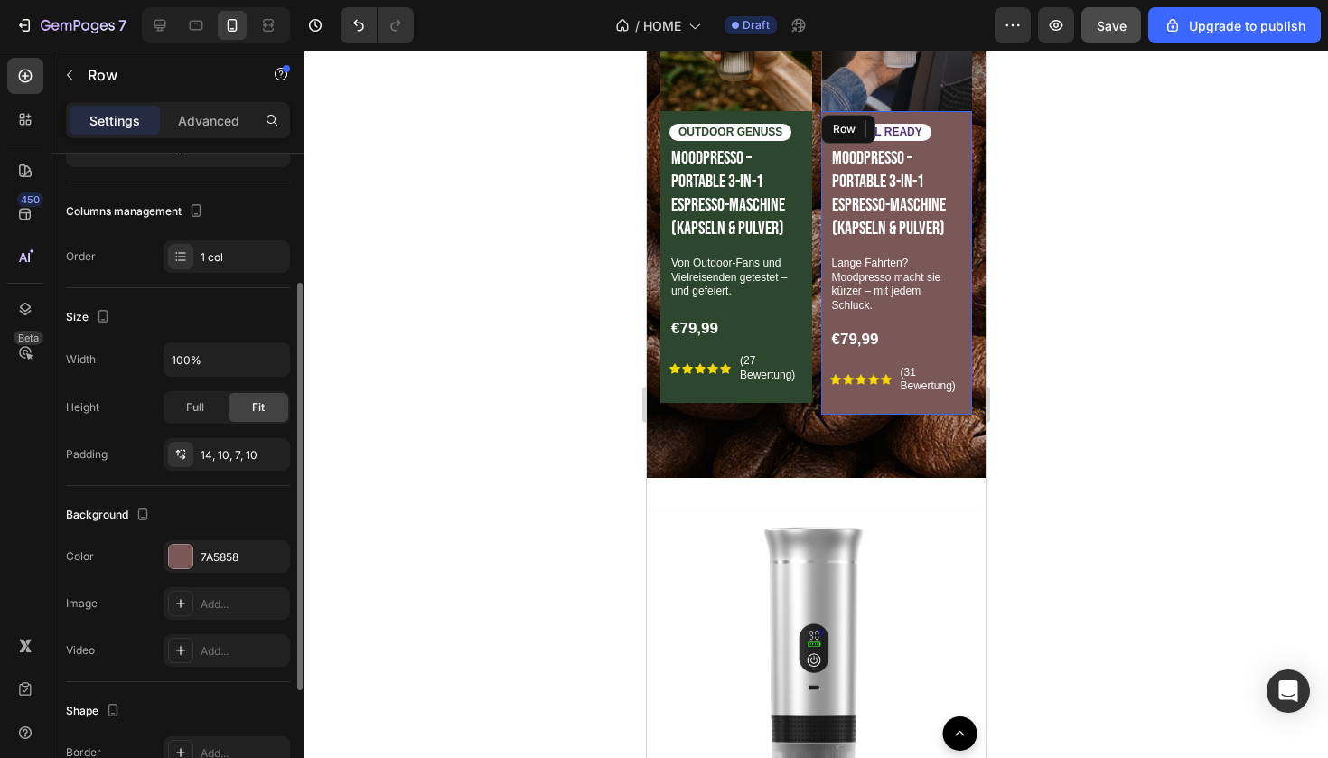
click at [940, 402] on div "TRAVEL READY Text Block Moodpresso – Portable 3-in-1 Espresso-Maschine (Kapseln…" at bounding box center [897, 263] width 152 height 304
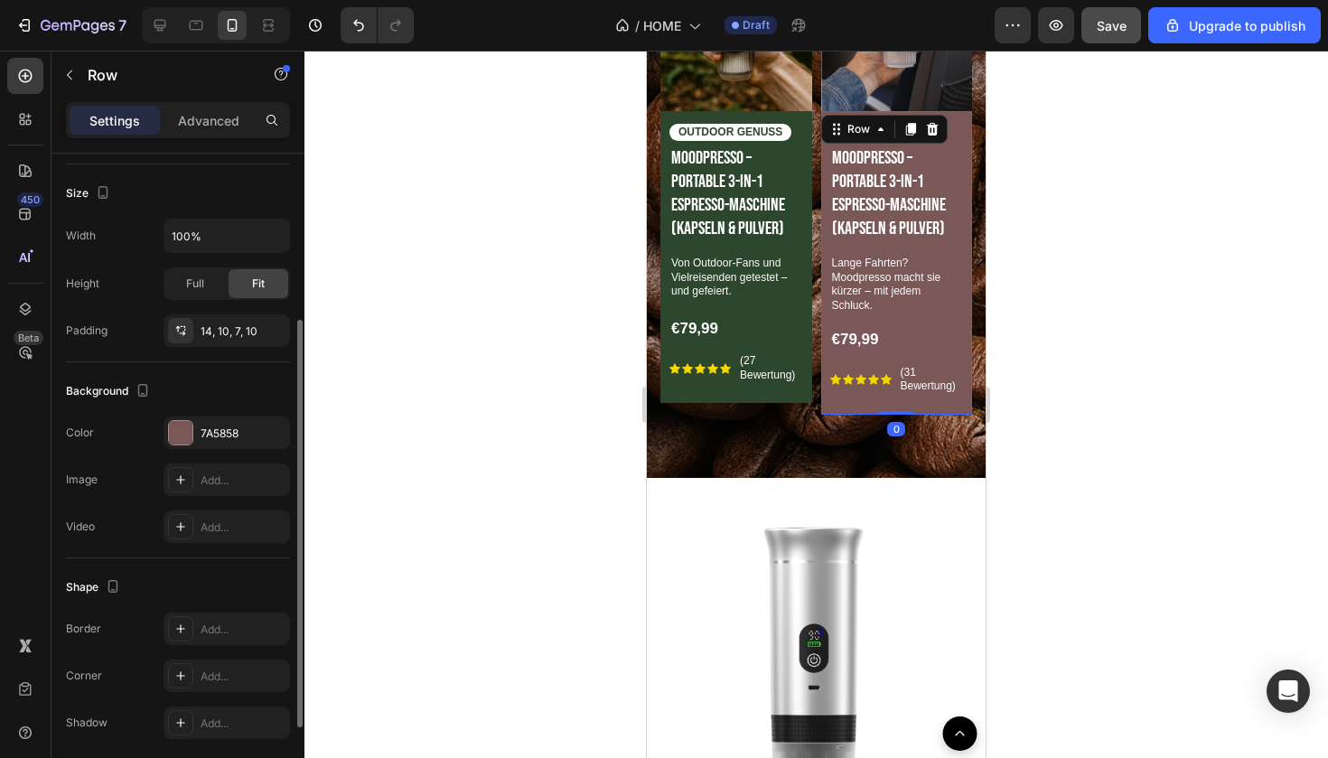
scroll to position [399, 0]
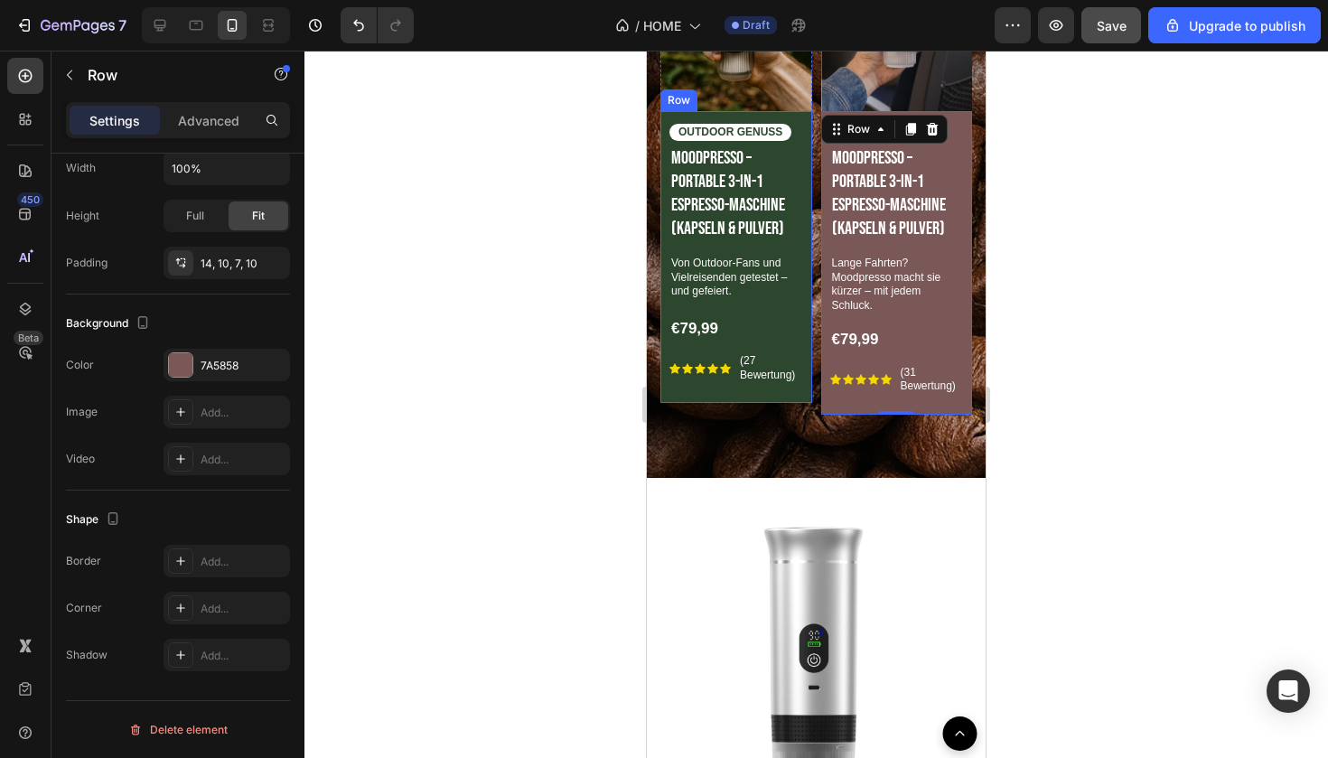
click at [744, 392] on div "OUTDOOR GENUSS Text Block Moodpresso – Portable 3-in-1 Espresso-Maschine (Kapse…" at bounding box center [736, 257] width 152 height 293
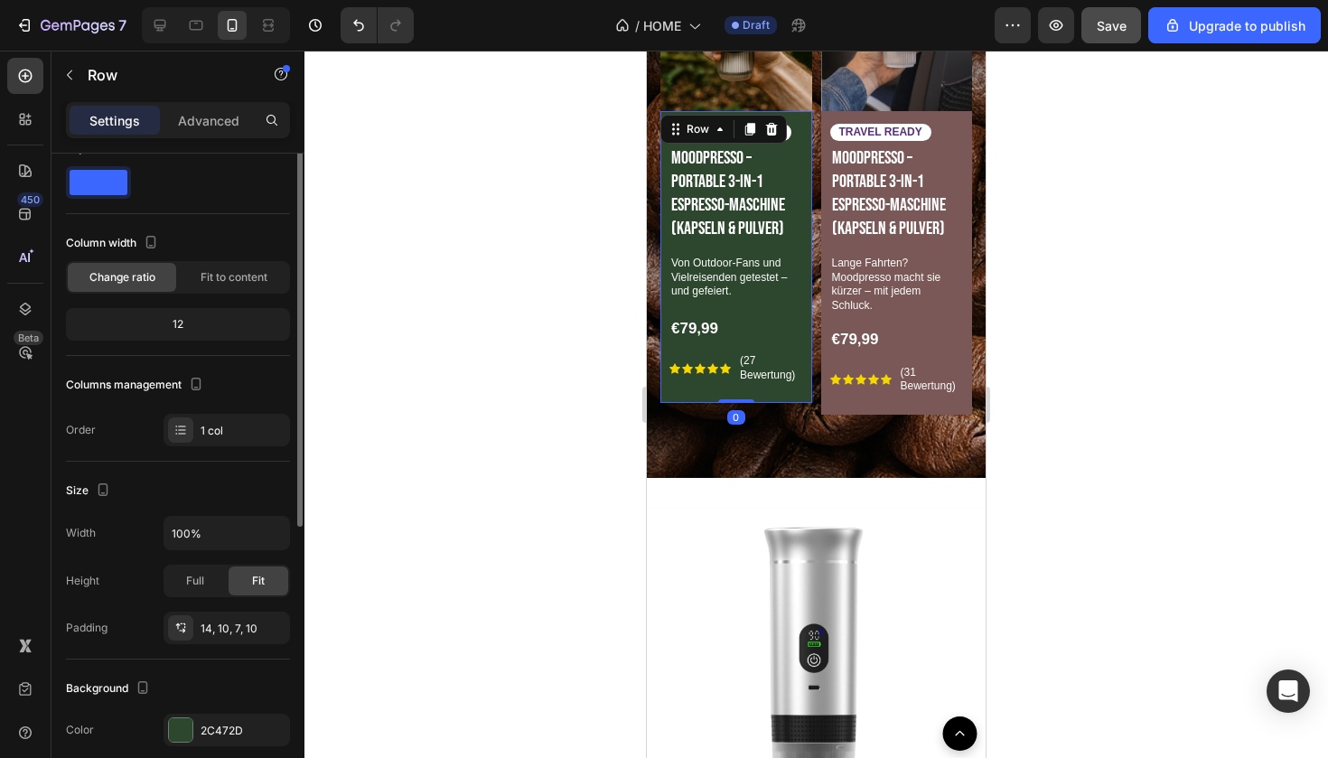
scroll to position [0, 0]
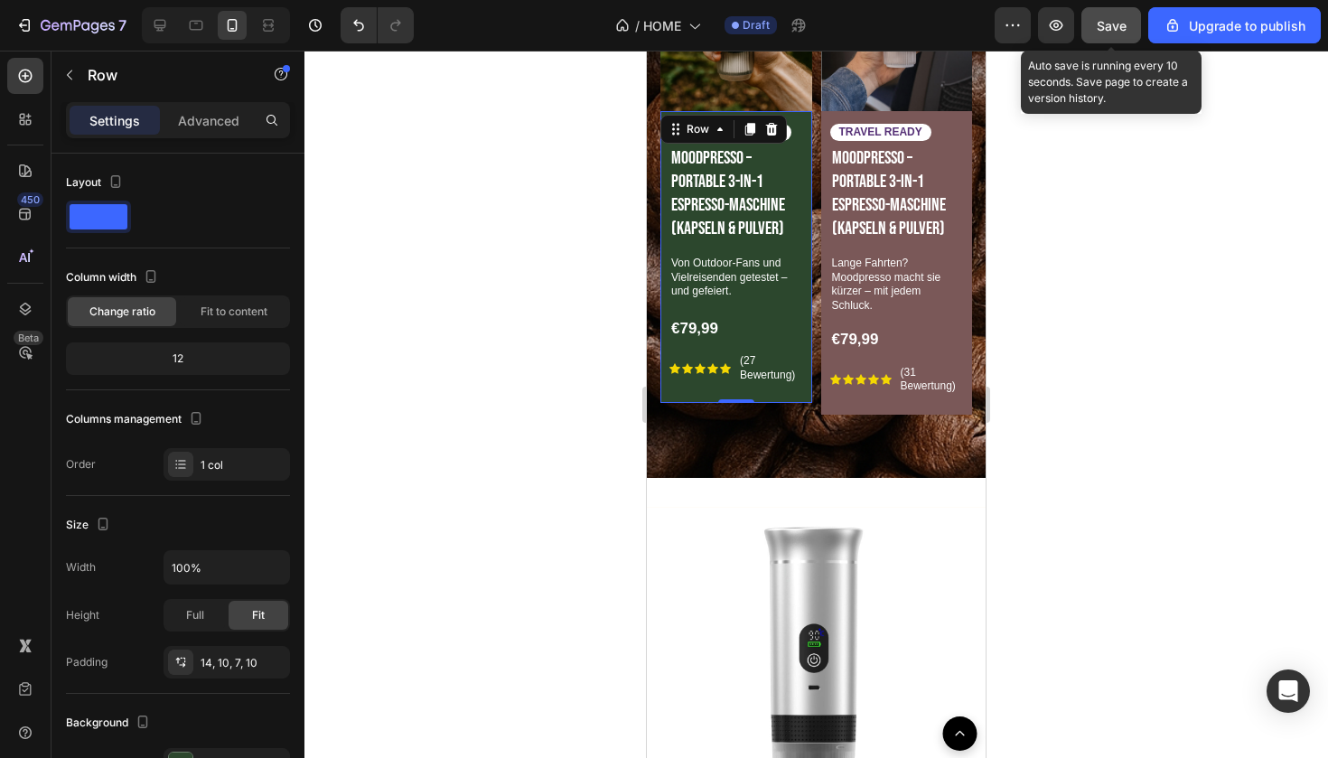
click at [1124, 28] on span "Save" at bounding box center [1112, 25] width 30 height 15
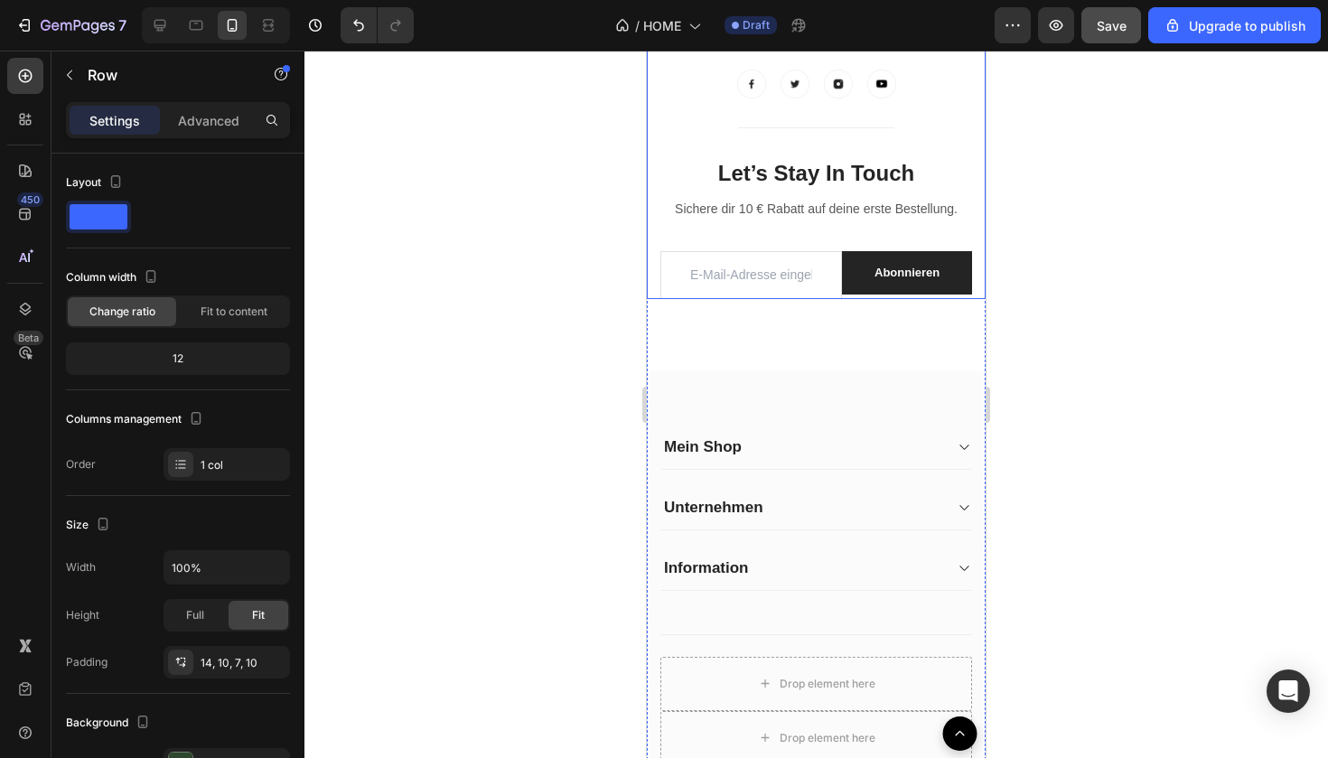
scroll to position [3839, 0]
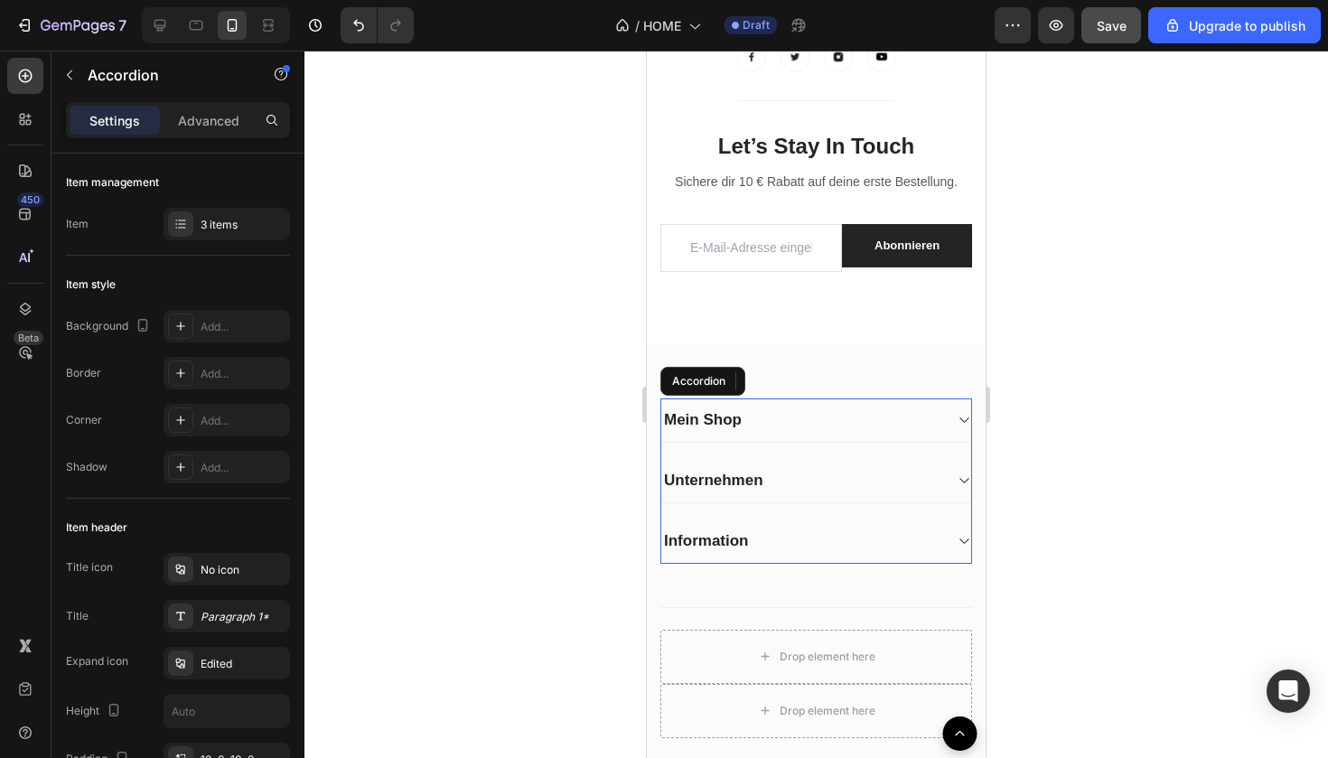
click at [798, 461] on div "Unternehmen" at bounding box center [816, 481] width 310 height 44
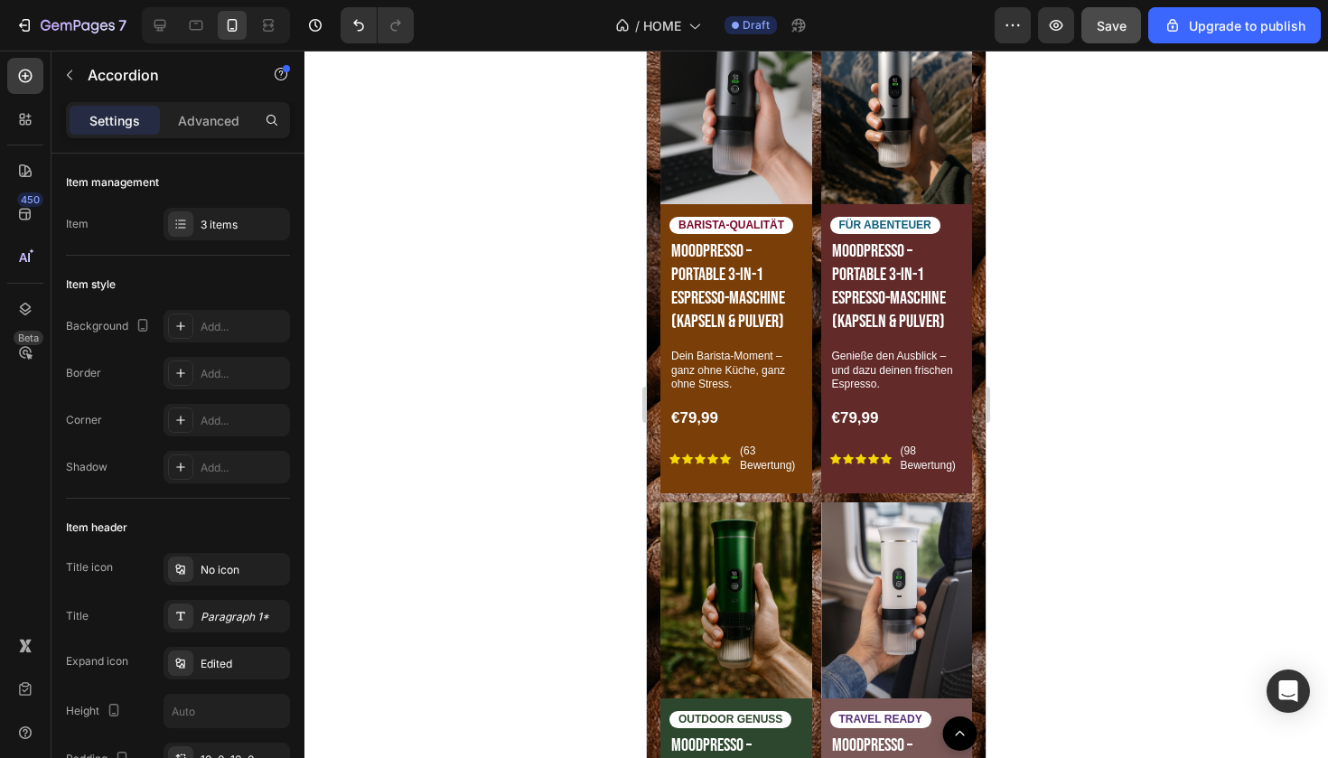
scroll to position [140, 0]
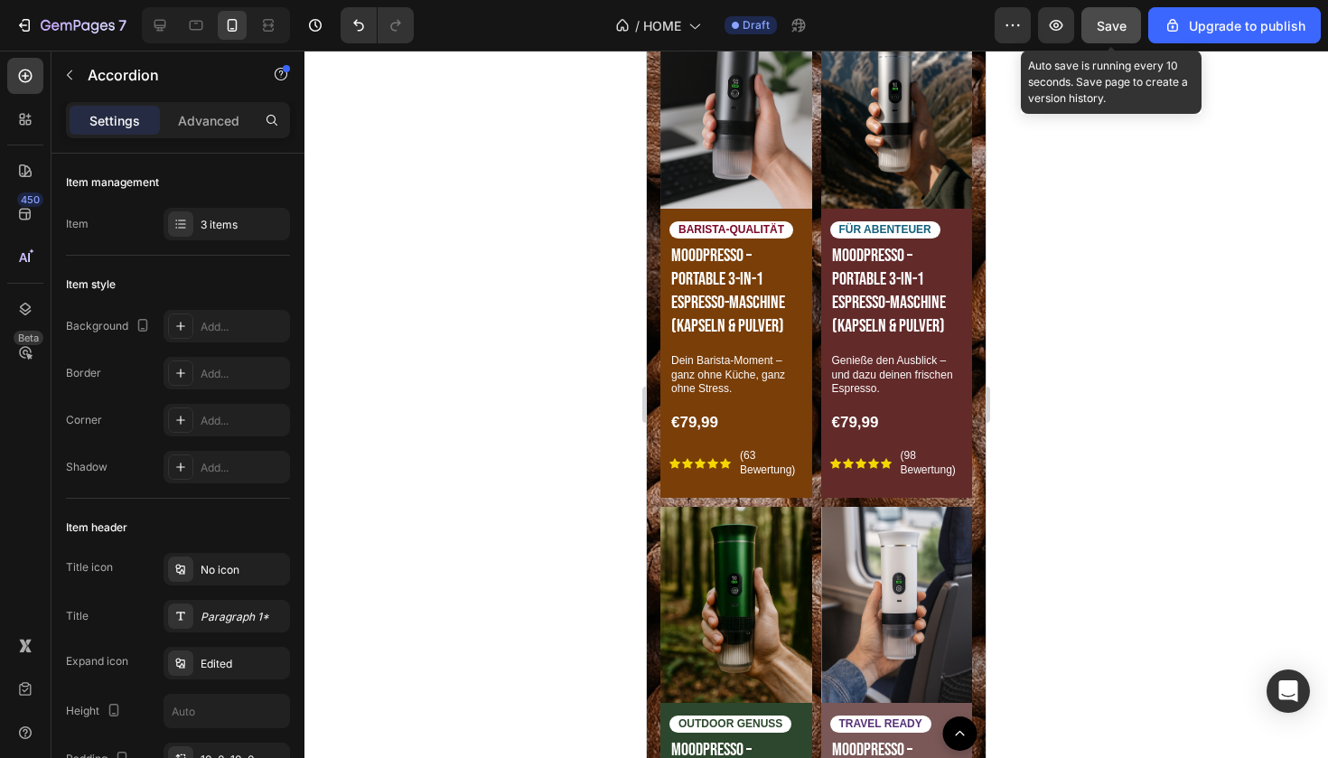
click at [1096, 25] on button "Save" at bounding box center [1111, 25] width 60 height 36
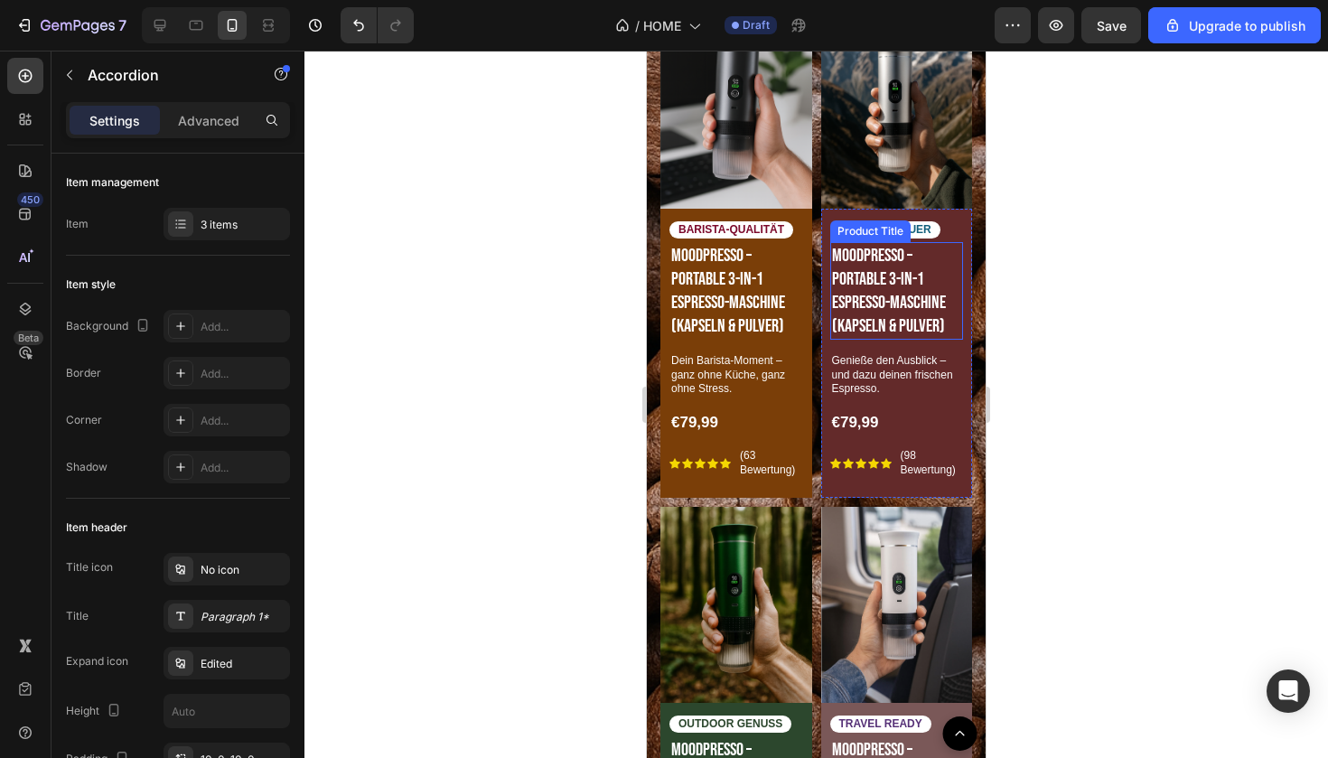
click at [881, 304] on h1 "Moodpresso – Portable 3-in-1 Espresso-Maschine (Kapseln & Pulver)" at bounding box center [897, 291] width 134 height 98
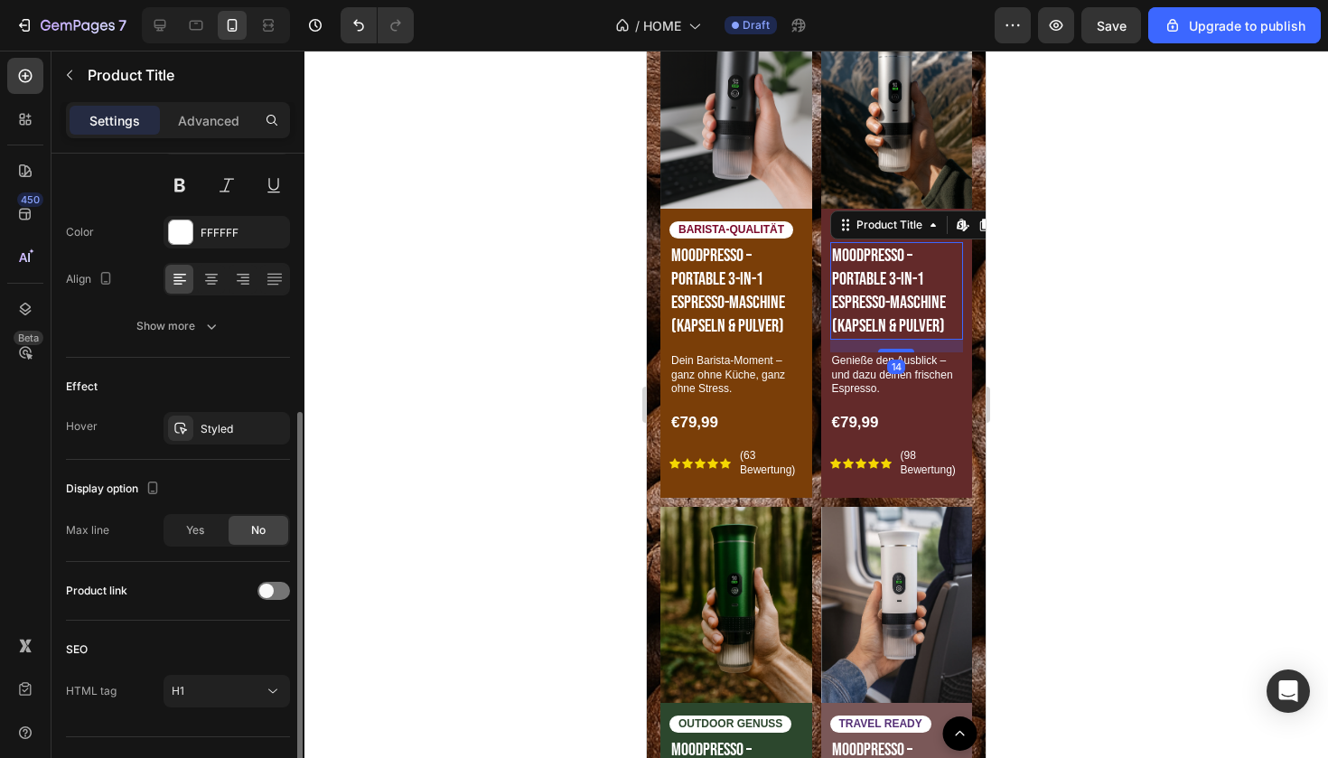
scroll to position [334, 0]
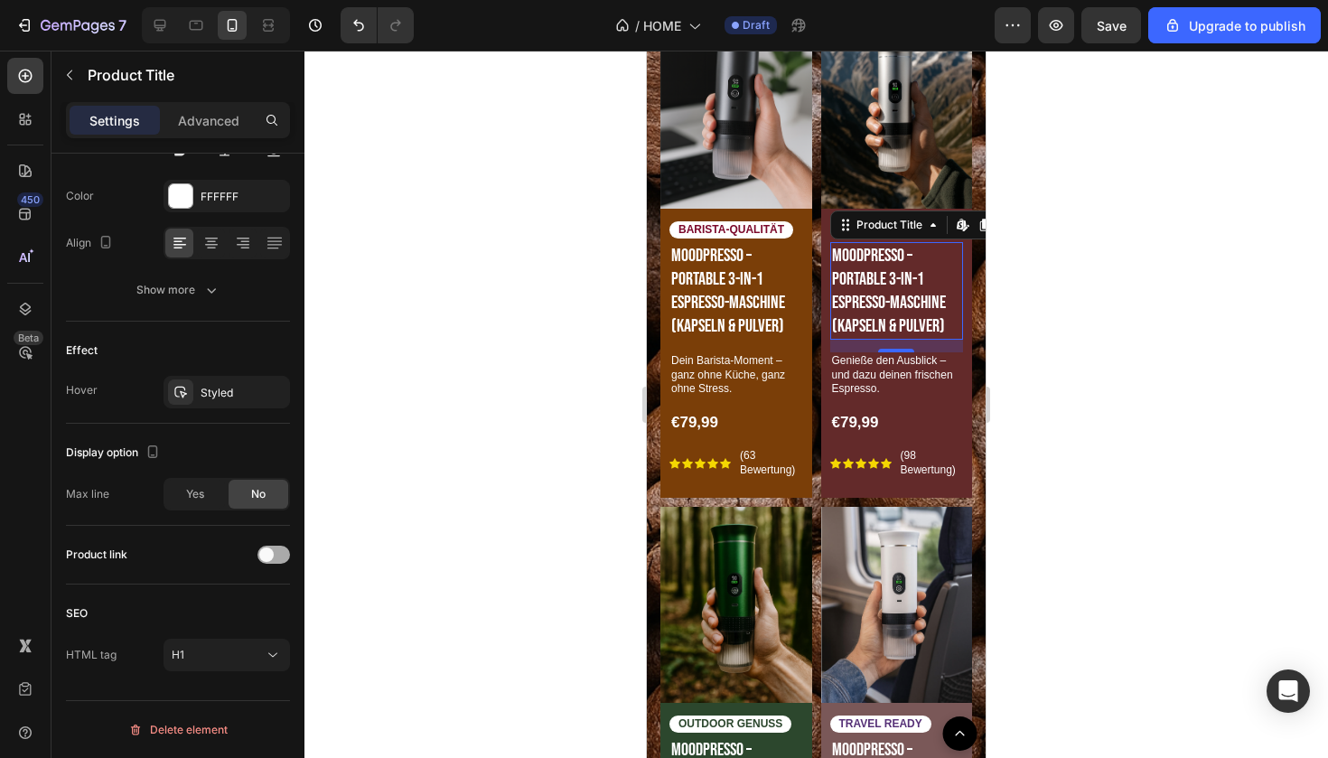
click at [277, 556] on div at bounding box center [273, 555] width 33 height 18
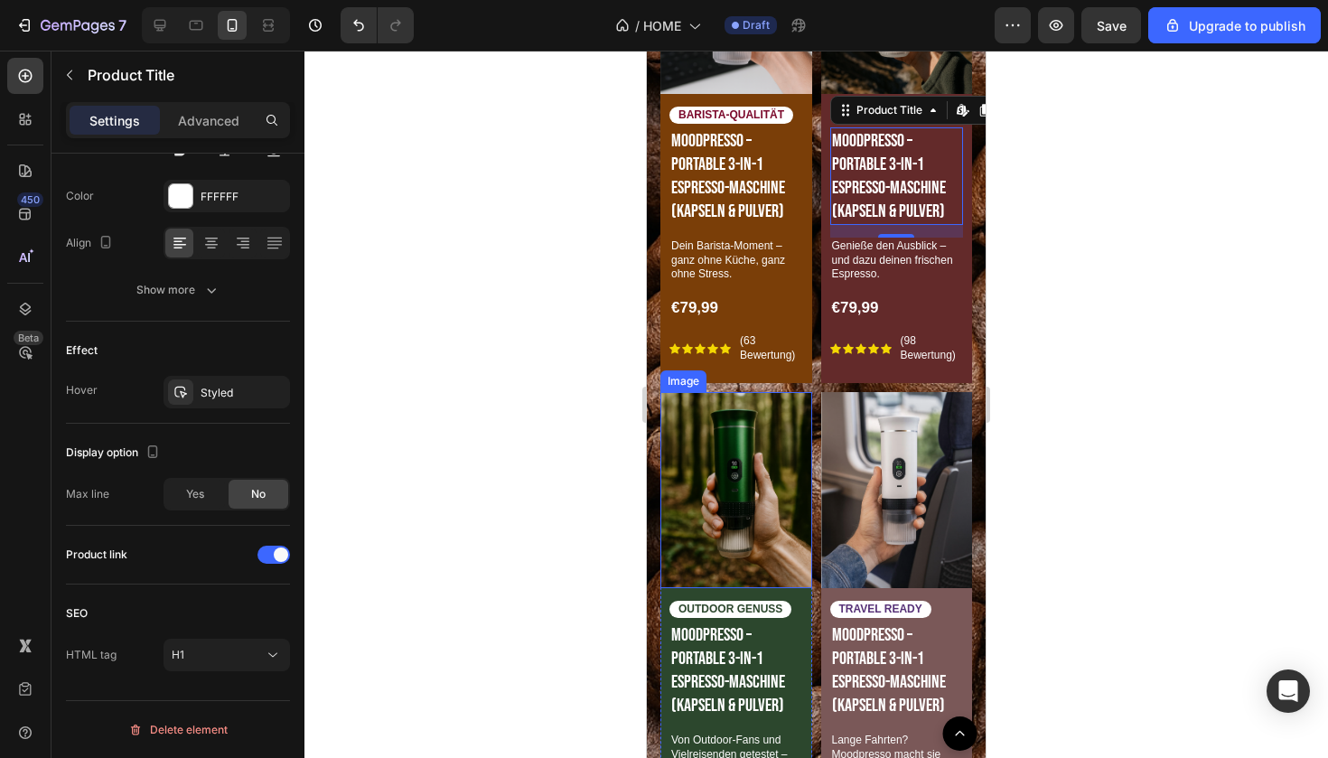
scroll to position [367, 0]
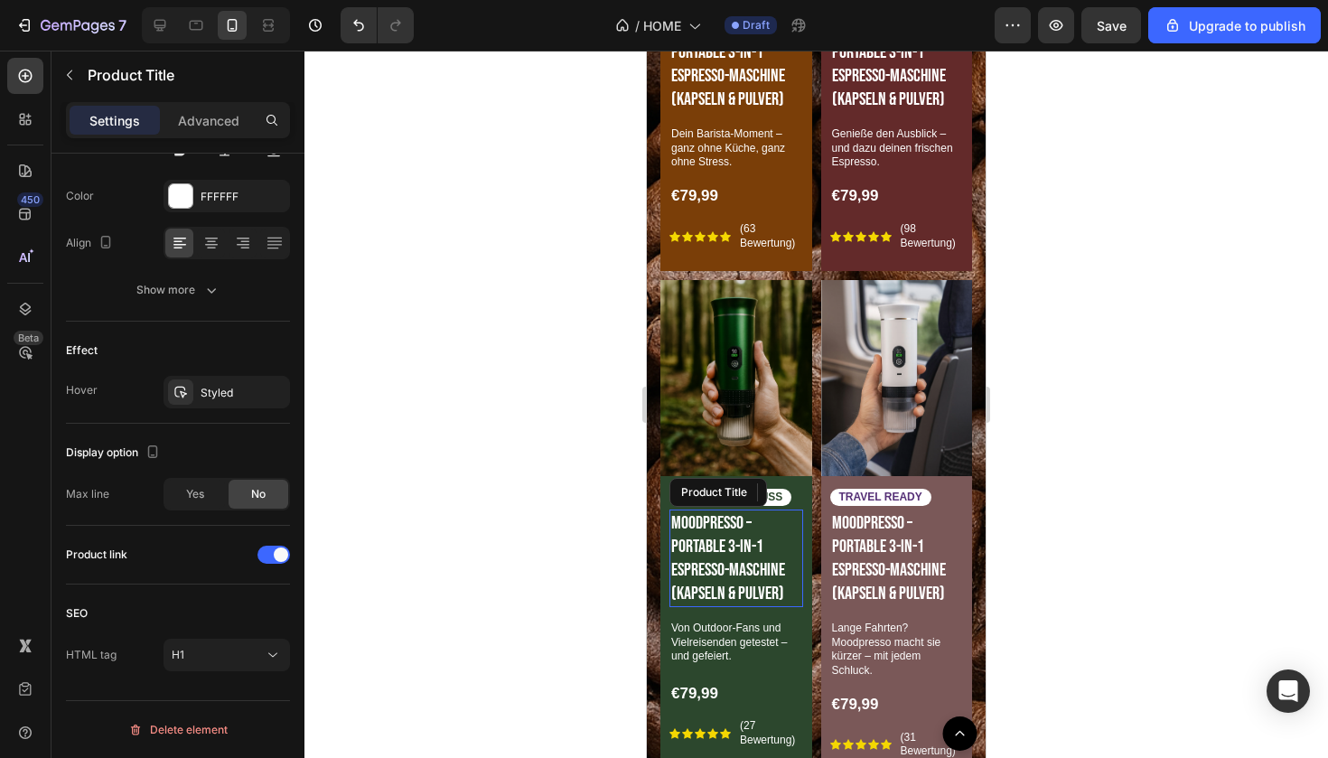
click at [724, 573] on h1 "Moodpresso – Portable 3-in-1 Espresso-Maschine (Kapseln & Pulver)" at bounding box center [736, 558] width 134 height 98
click at [871, 568] on h1 "Moodpresso – Portable 3-in-1 Espresso-Maschine (Kapseln & Pulver)" at bounding box center [897, 558] width 134 height 98
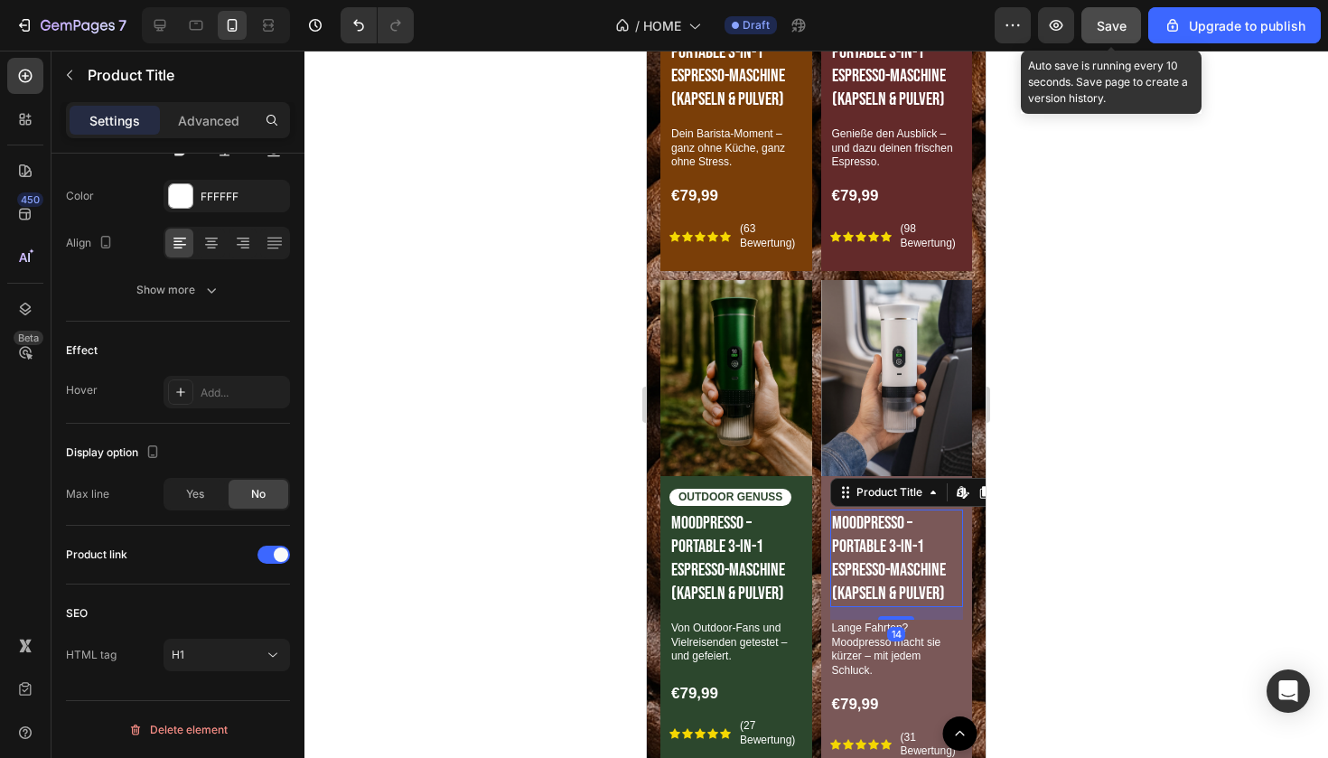
click at [1093, 39] on button "Save" at bounding box center [1111, 25] width 60 height 36
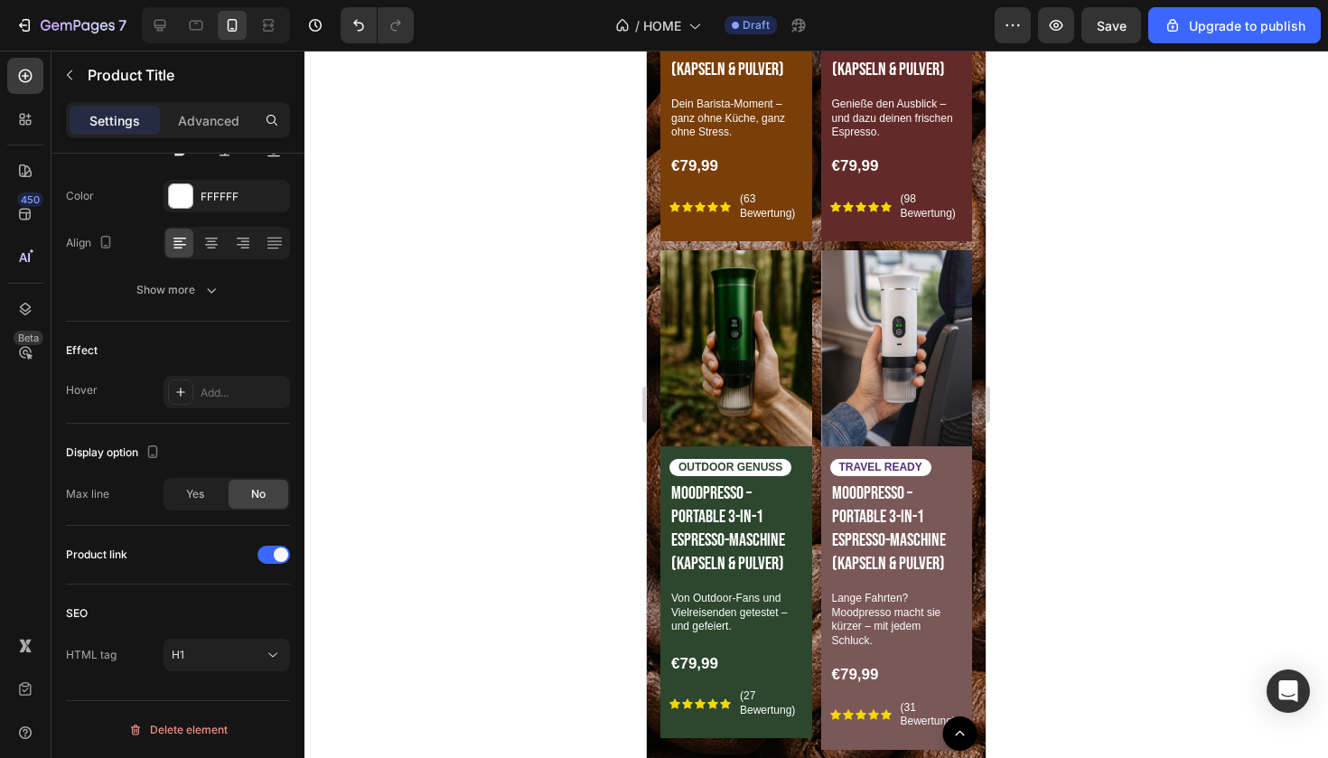
scroll to position [1250, 0]
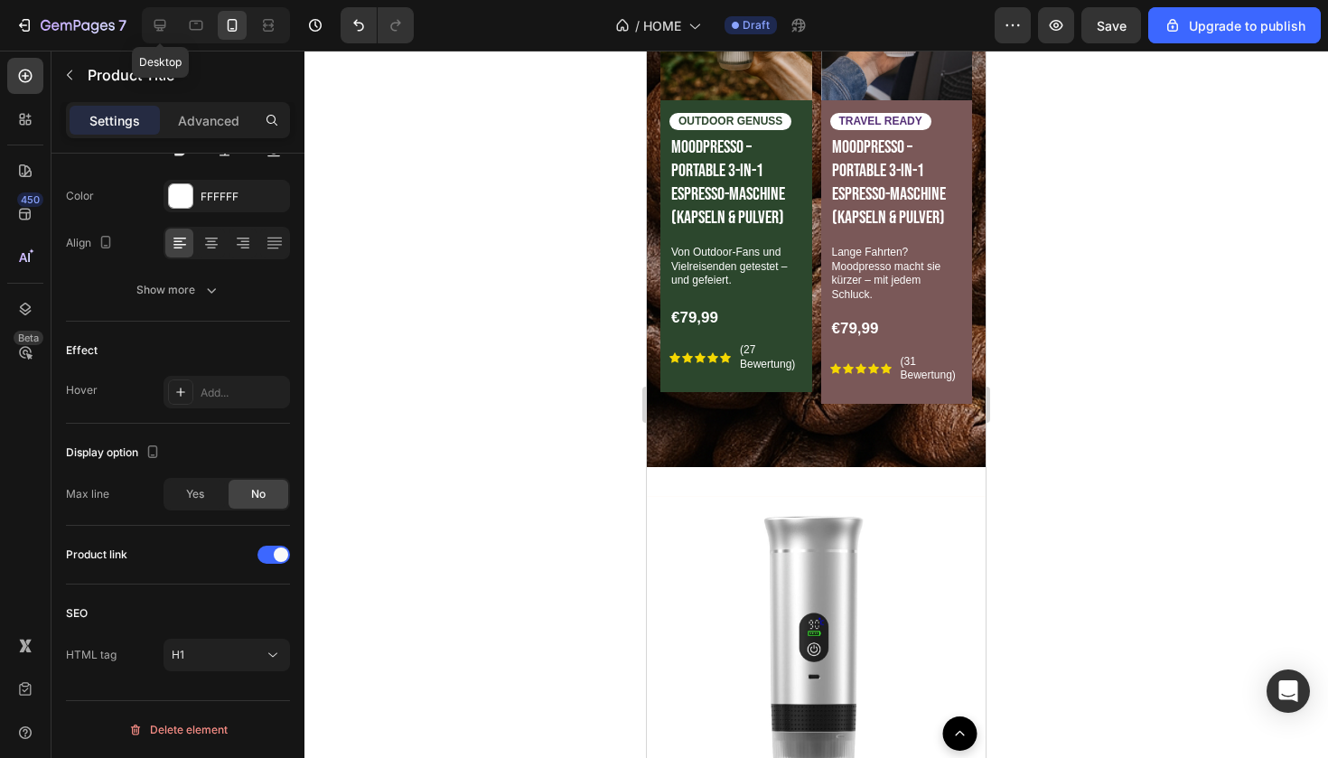
click at [143, 22] on div "Desktop" at bounding box center [216, 25] width 148 height 36
click at [164, 22] on icon at bounding box center [160, 25] width 18 height 18
type input "23"
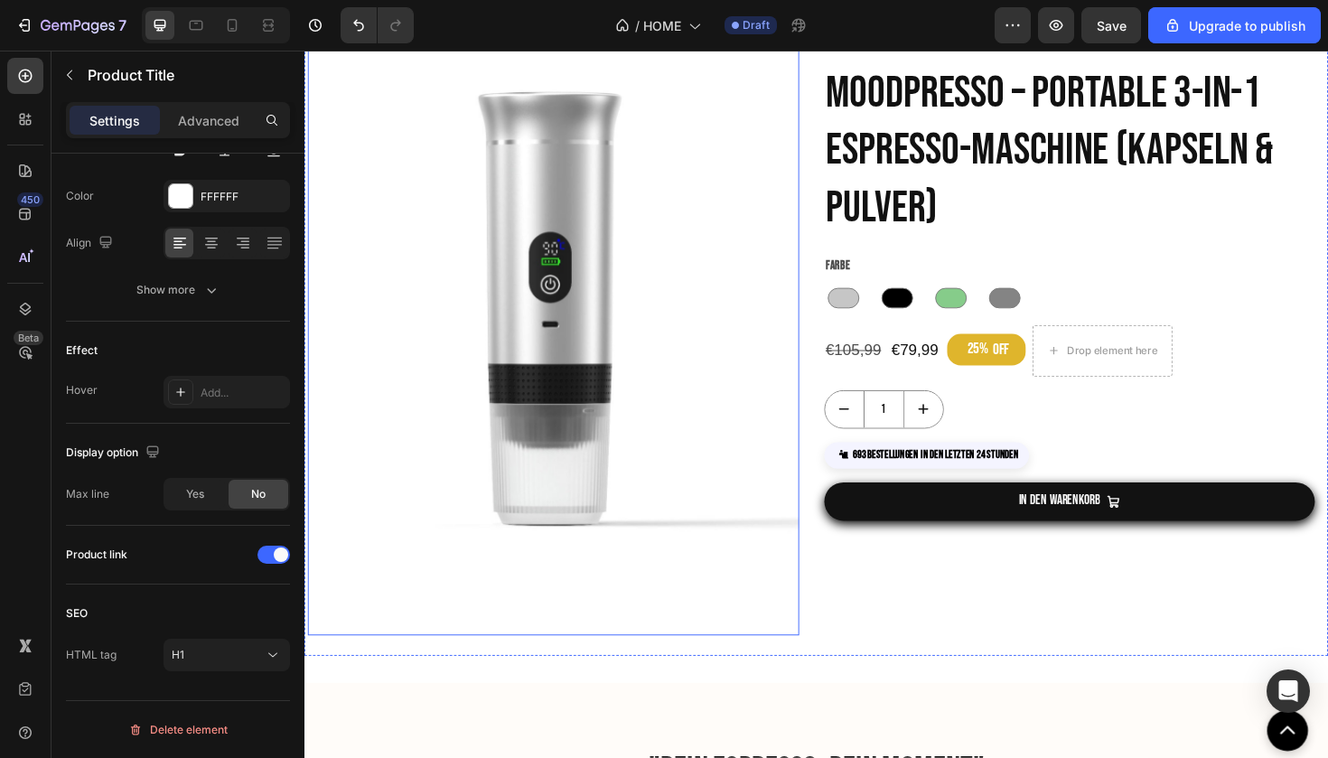
scroll to position [1387, 0]
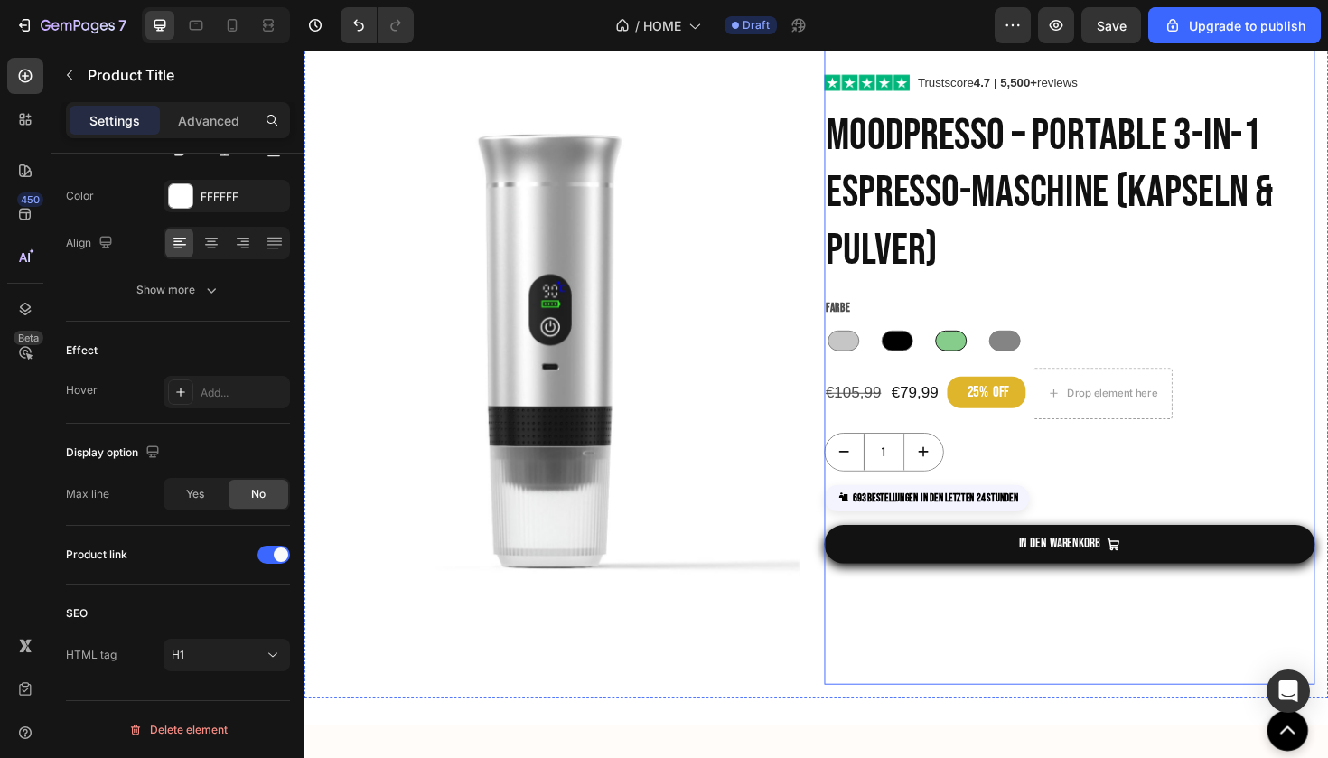
click at [998, 364] on div at bounding box center [988, 358] width 33 height 22
click at [968, 343] on input "Grün Grün" at bounding box center [967, 342] width 1 height 1
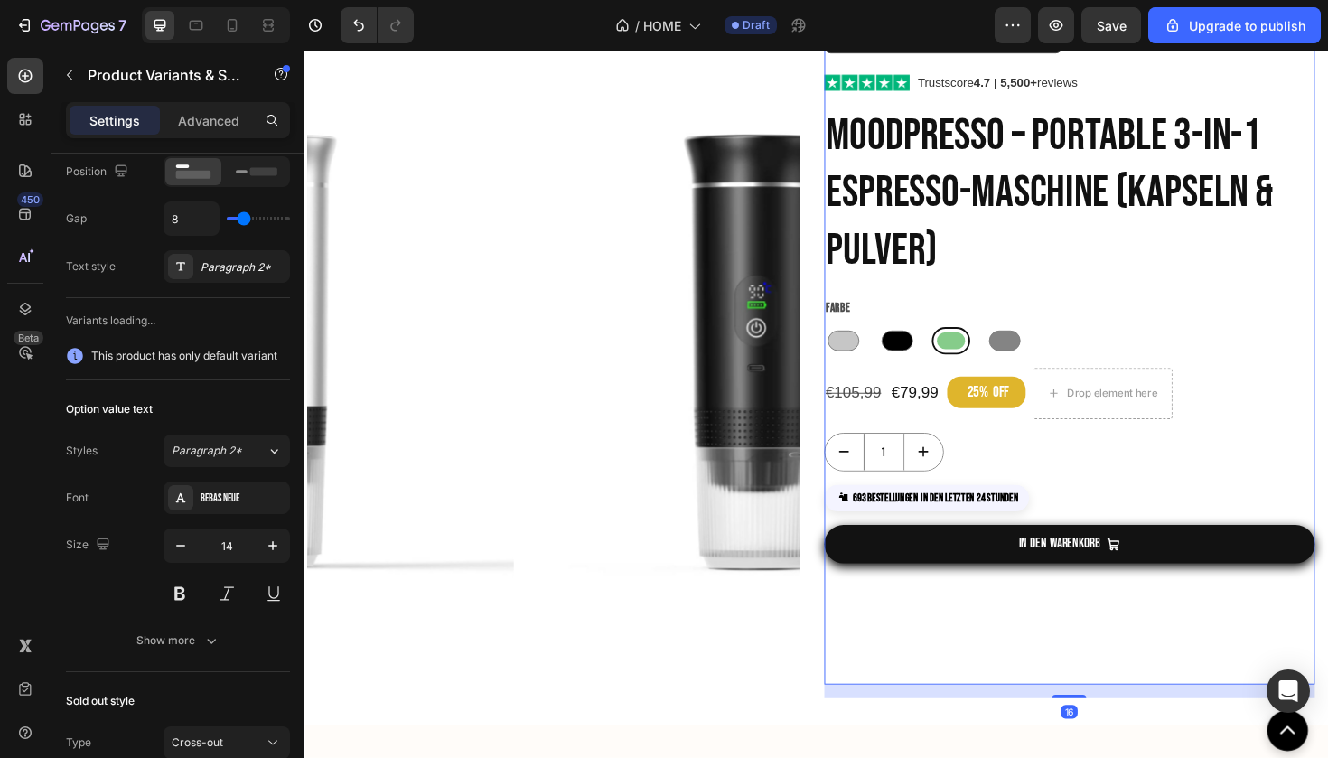
scroll to position [0, 0]
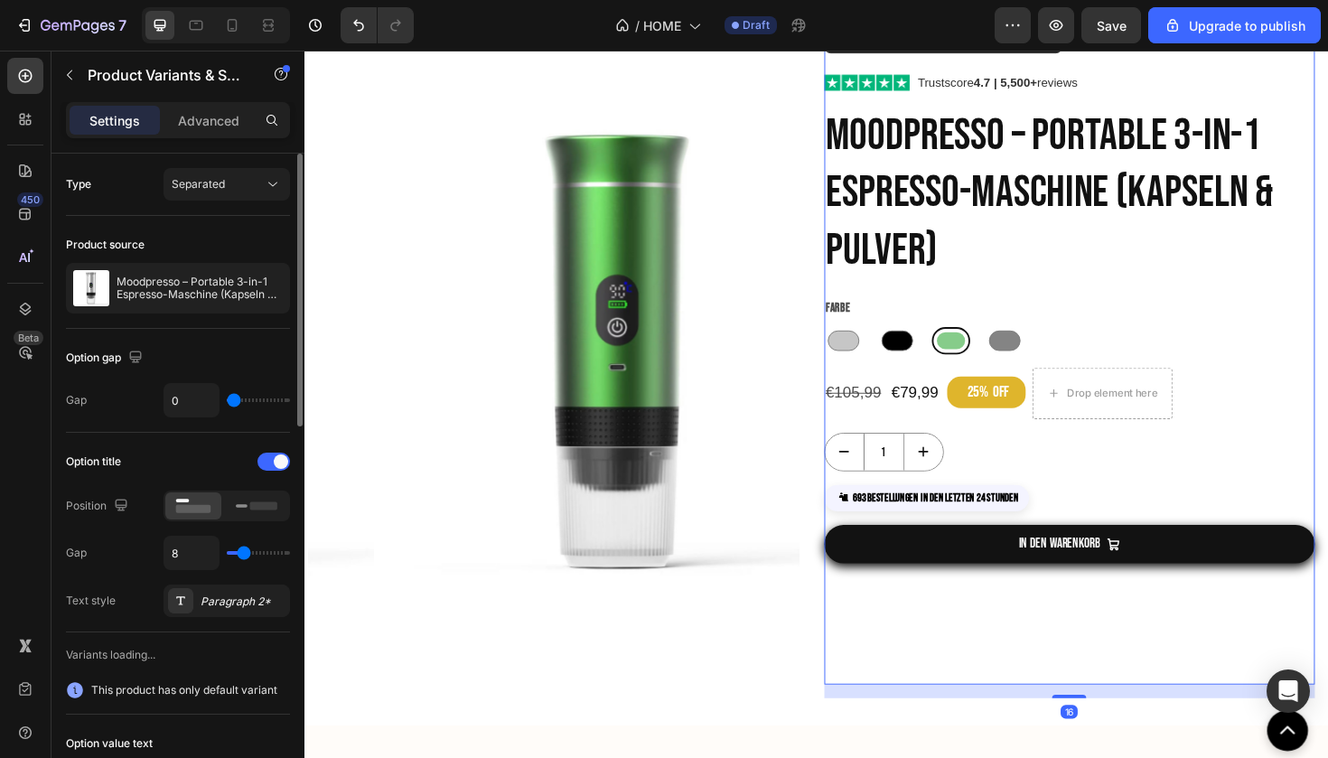
radio input "false"
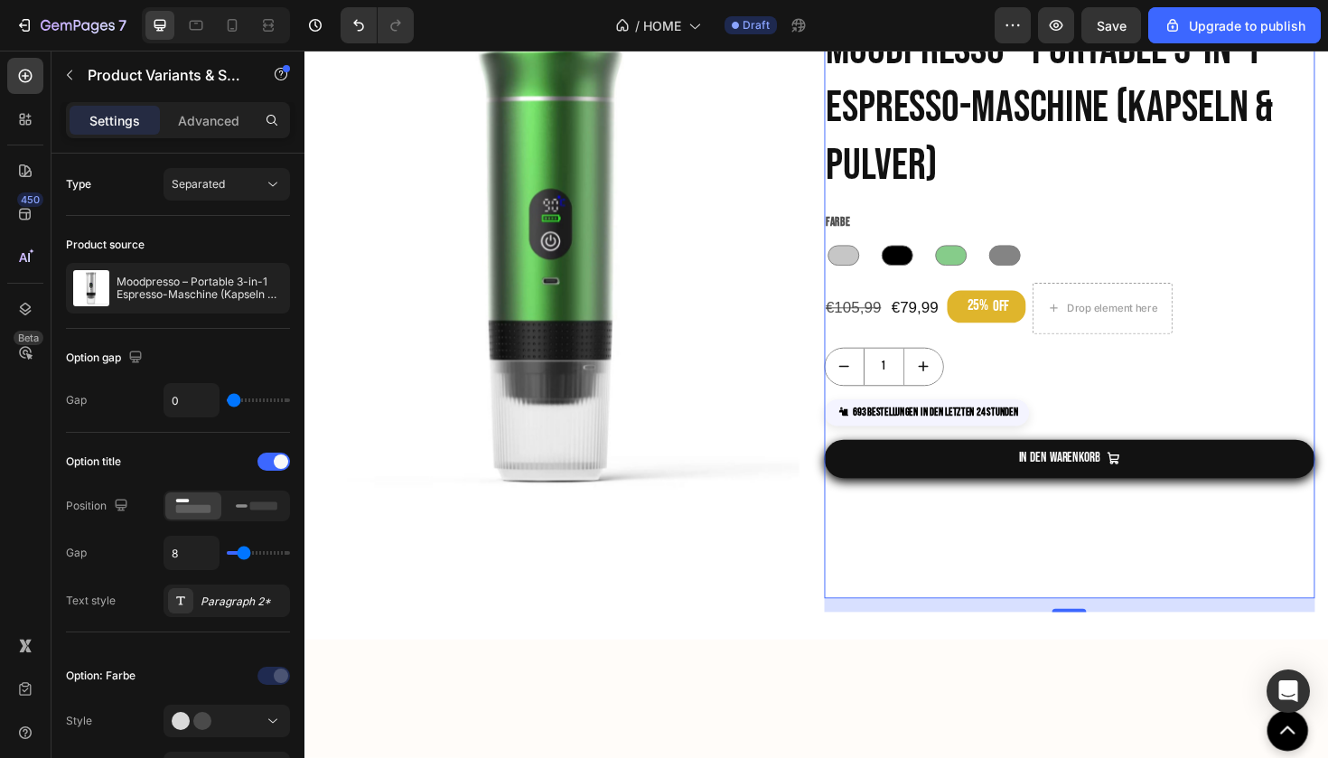
scroll to position [657, 0]
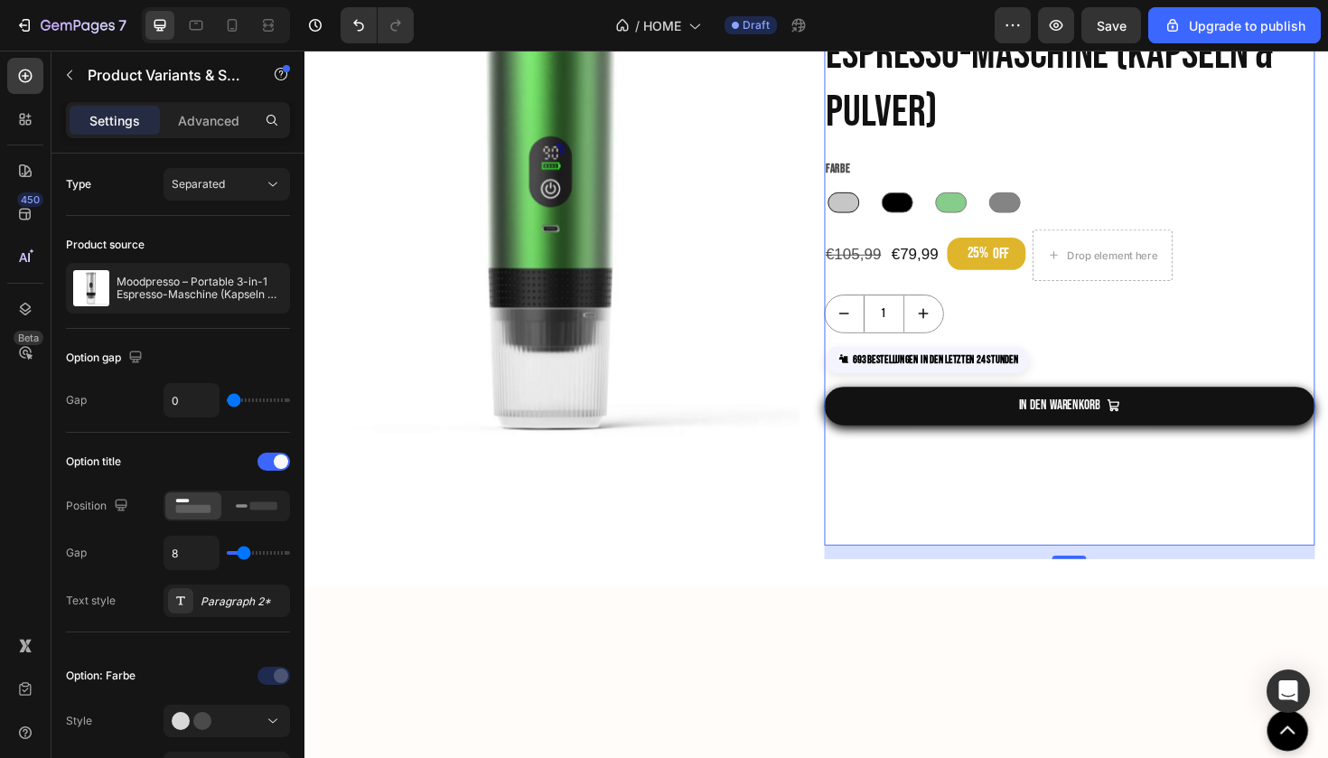
click at [875, 222] on div at bounding box center [874, 212] width 33 height 22
click at [855, 197] on input "Silber Silber" at bounding box center [854, 196] width 1 height 1
radio input "true"
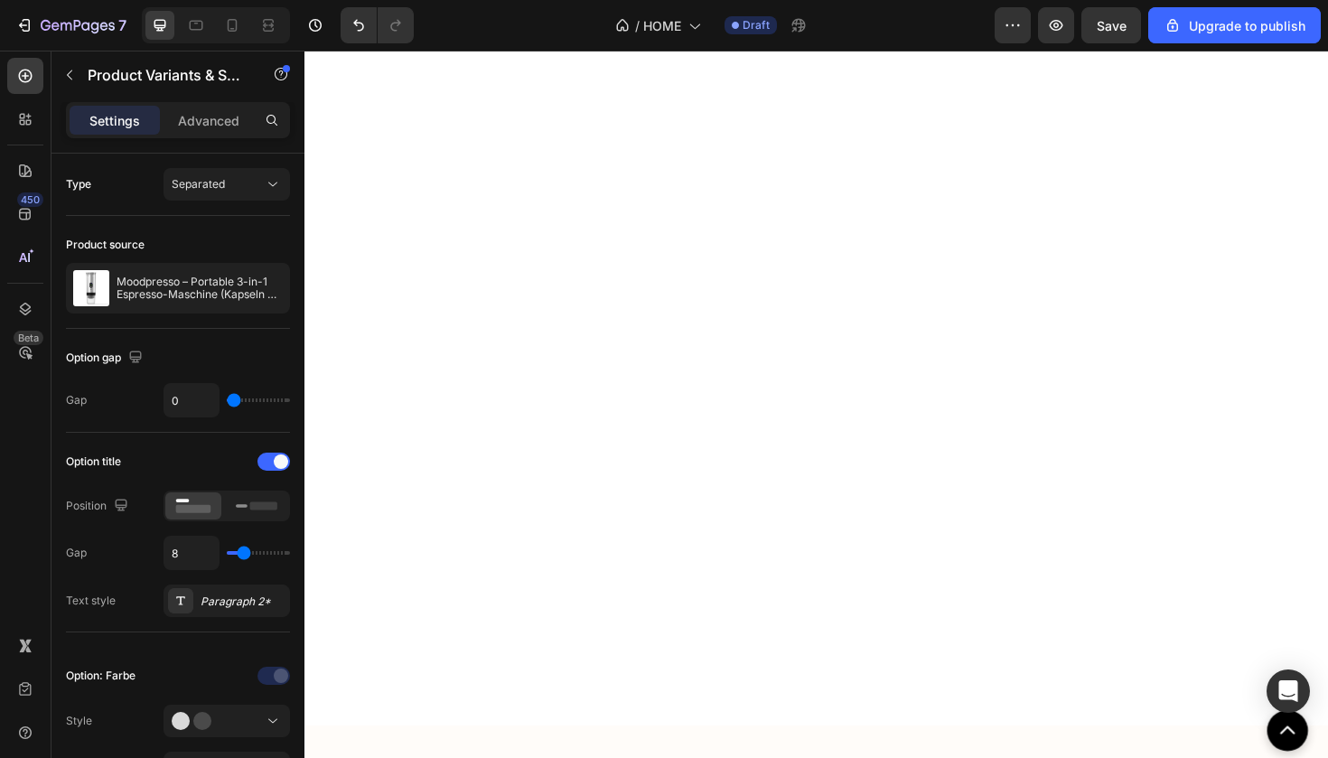
scroll to position [511, 0]
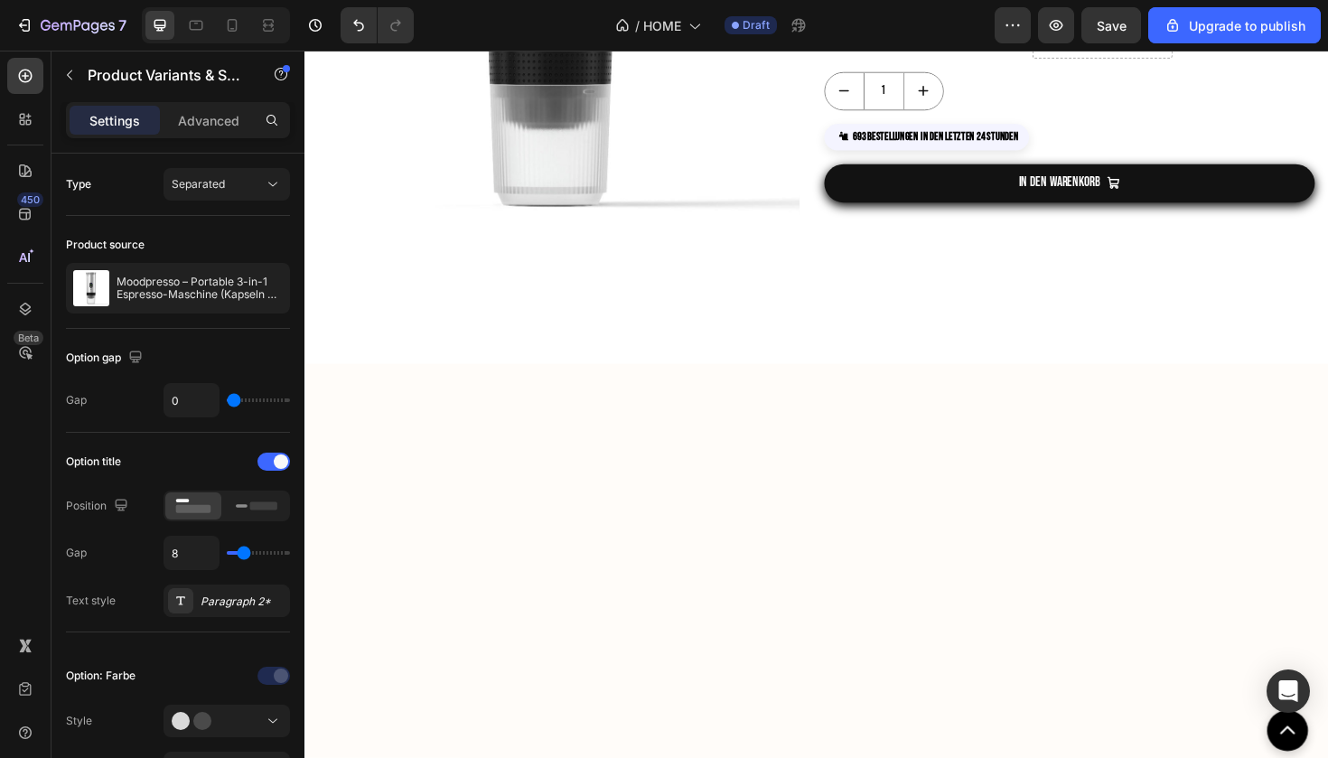
radio input "true"
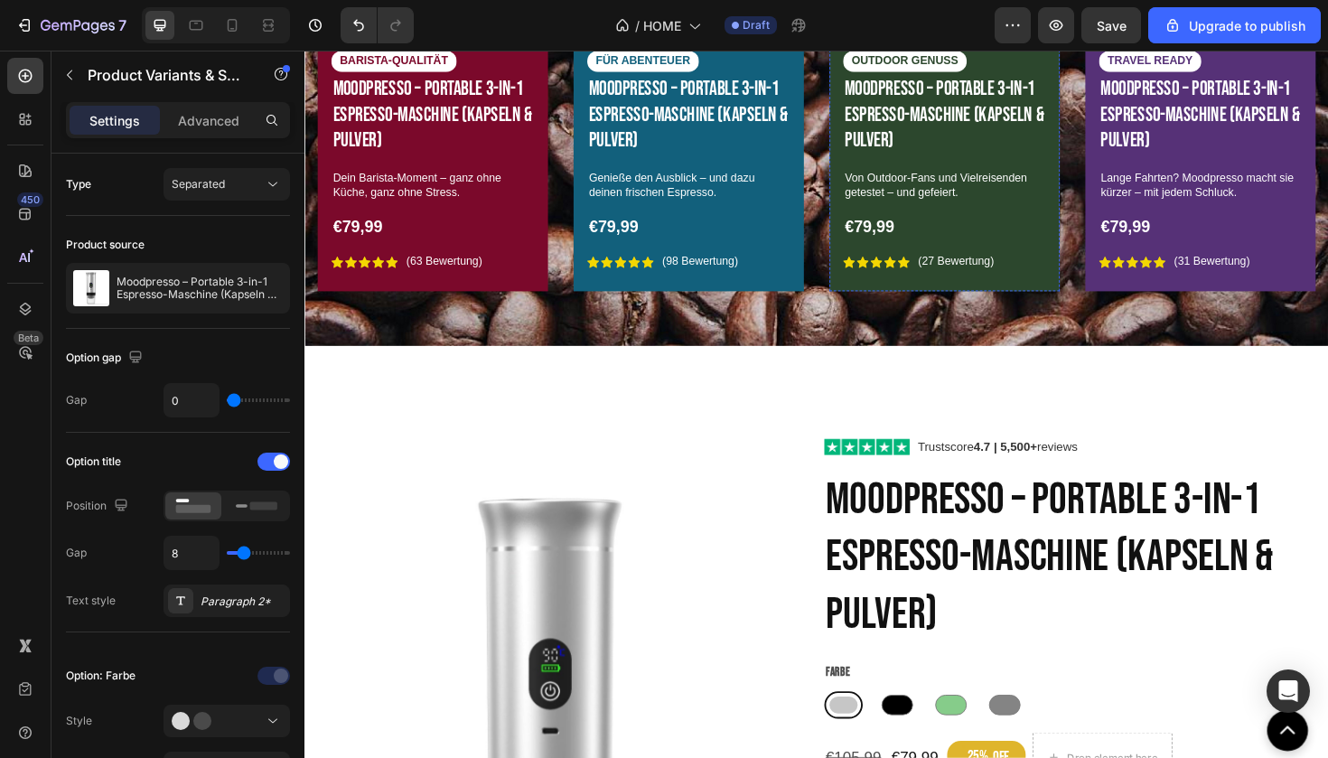
scroll to position [1149, 0]
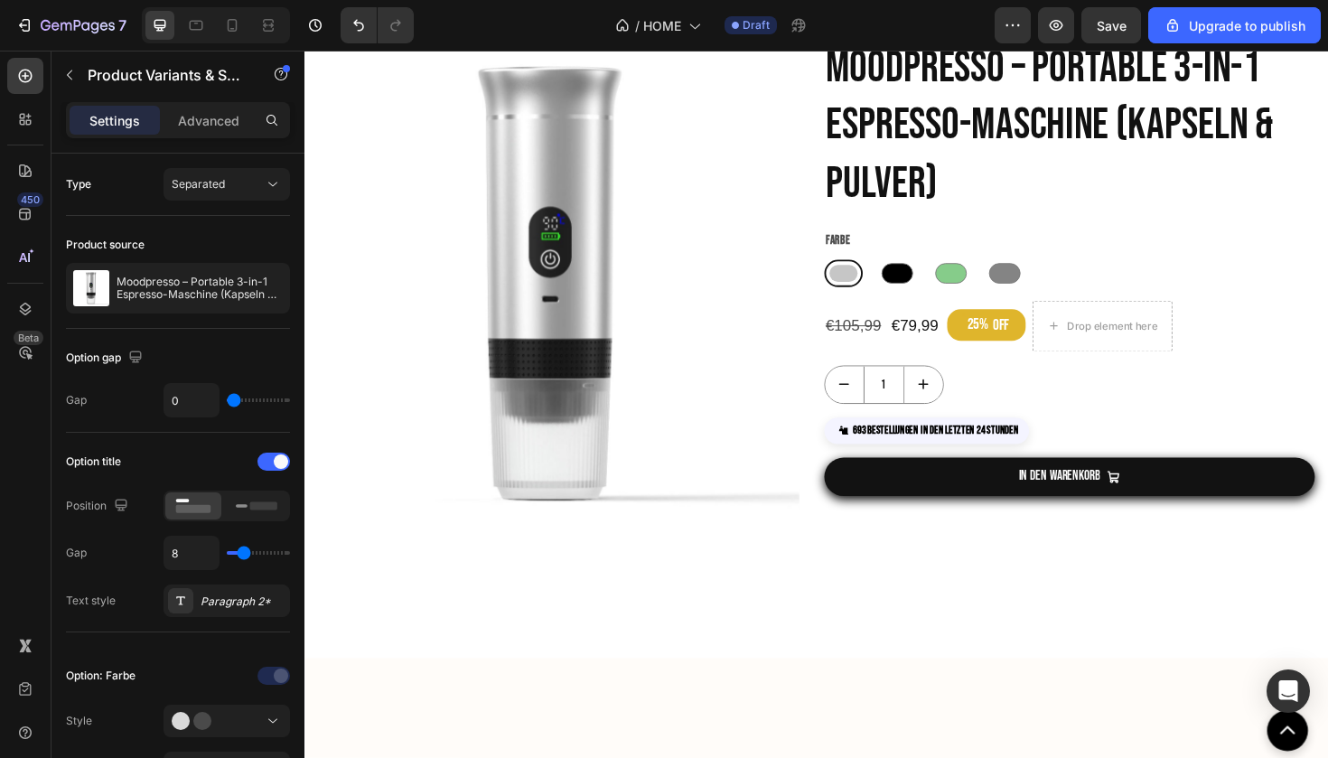
click at [981, 301] on div at bounding box center [988, 286] width 41 height 29
click at [968, 272] on input "Grün Grün" at bounding box center [967, 271] width 1 height 1
radio input "true"
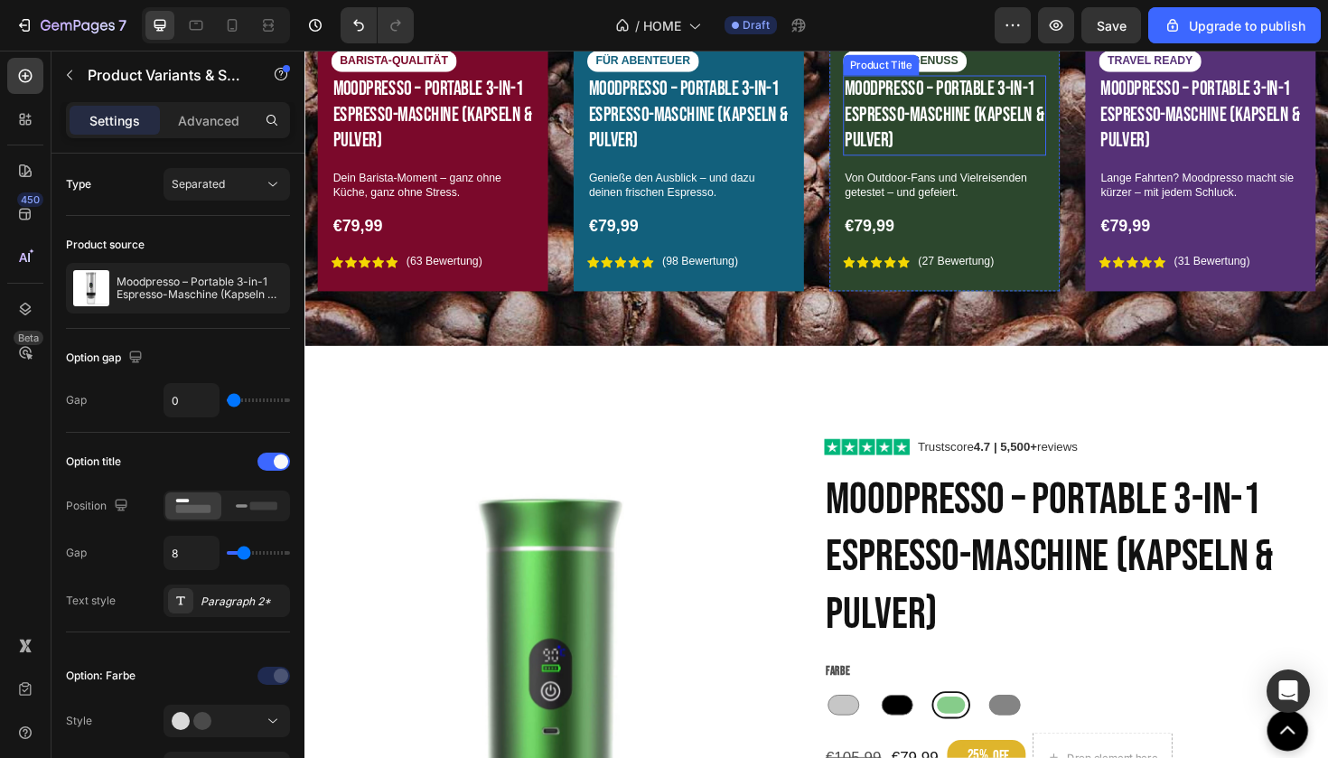
scroll to position [109, 0]
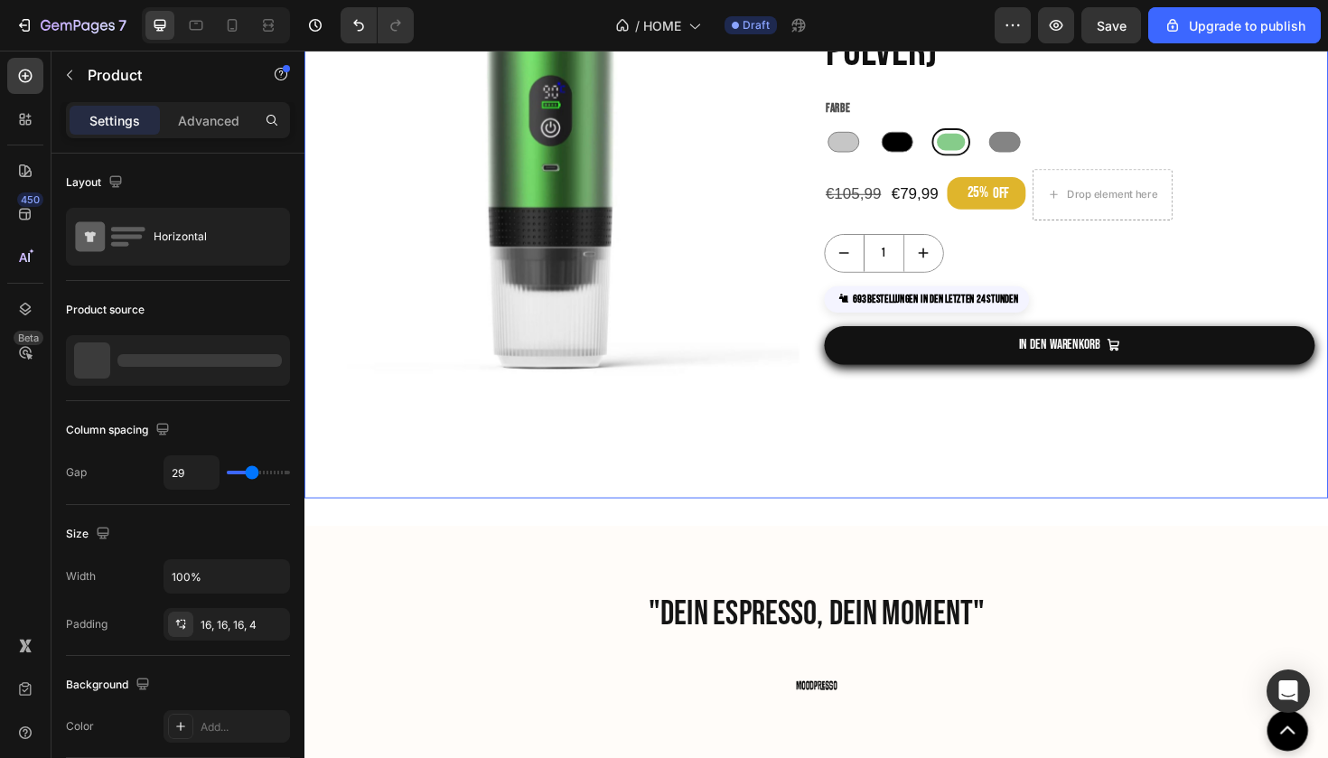
click at [936, 453] on div "IN DEN WARENKORB Add to Cart" at bounding box center [1115, 399] width 520 height 115
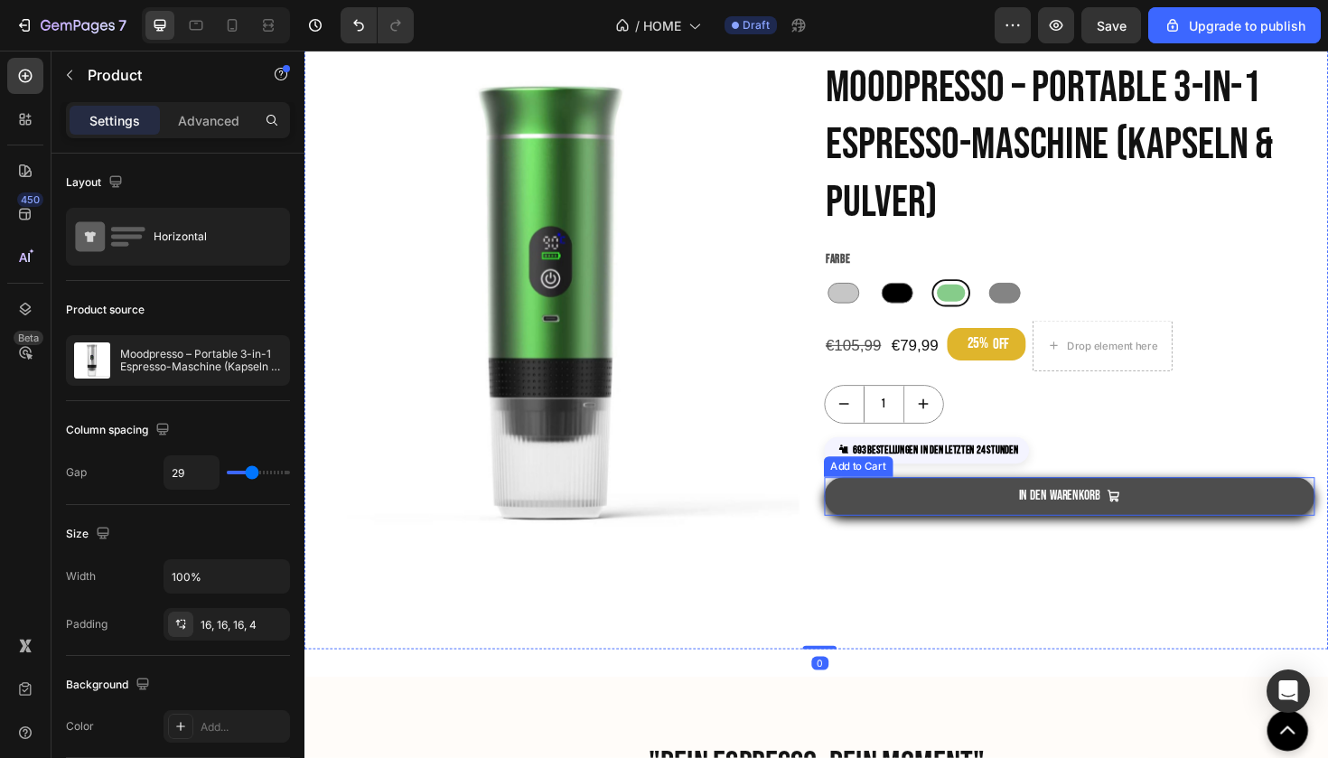
scroll to position [394, 0]
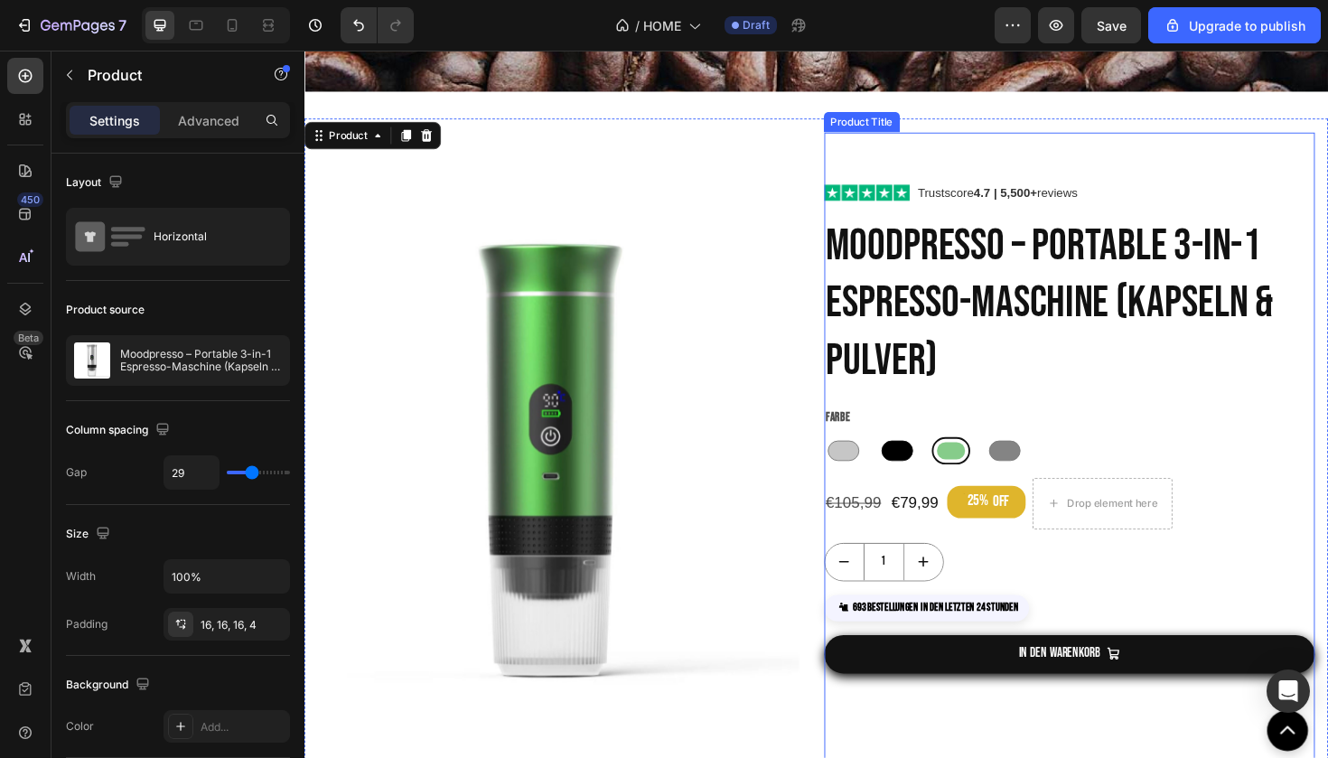
click at [925, 463] on div "Trustscore 4.7 | 5,500+ reviews Custom Code Moodpresso – Portable 3-in-1 Espres…" at bounding box center [1115, 487] width 520 height 700
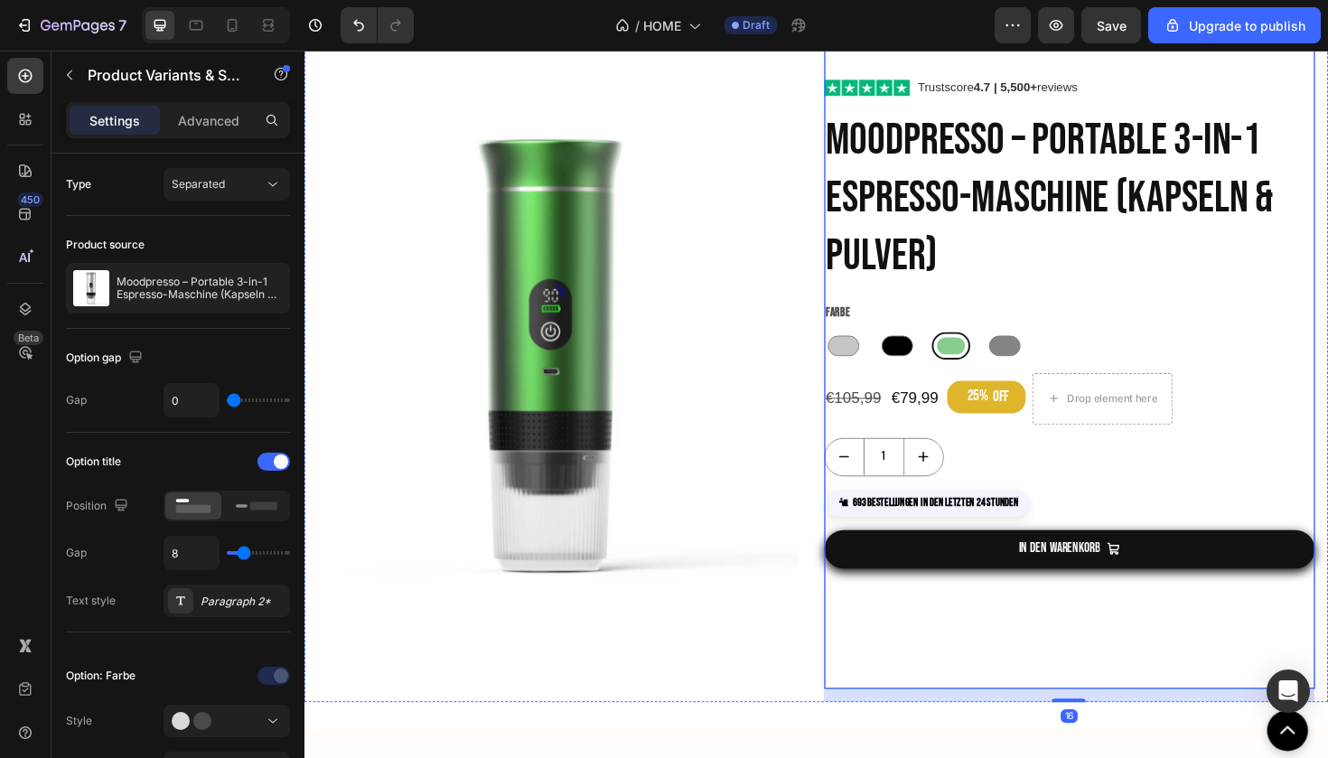
scroll to position [549, 0]
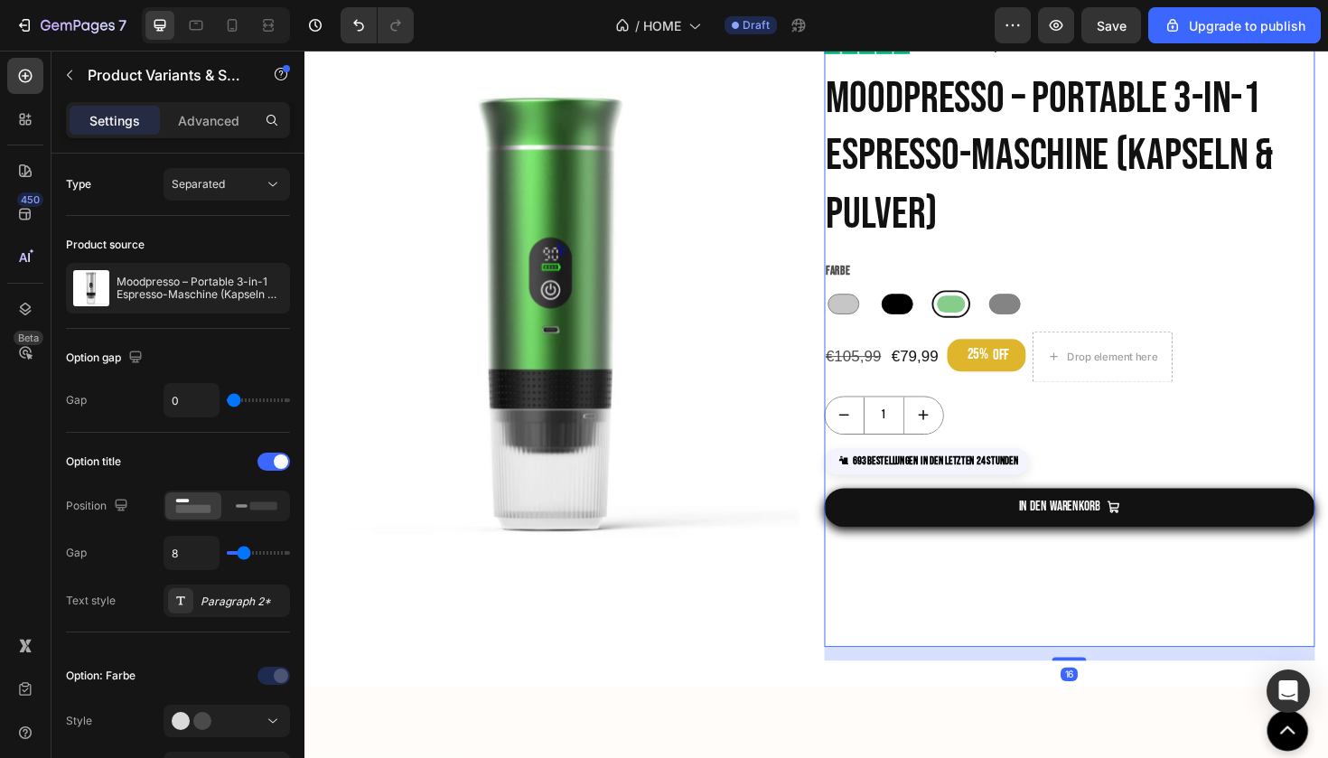
click at [916, 330] on div at bounding box center [931, 319] width 33 height 22
click at [911, 304] on input "Schwarz Schwarz" at bounding box center [911, 304] width 1 height 1
radio input "true"
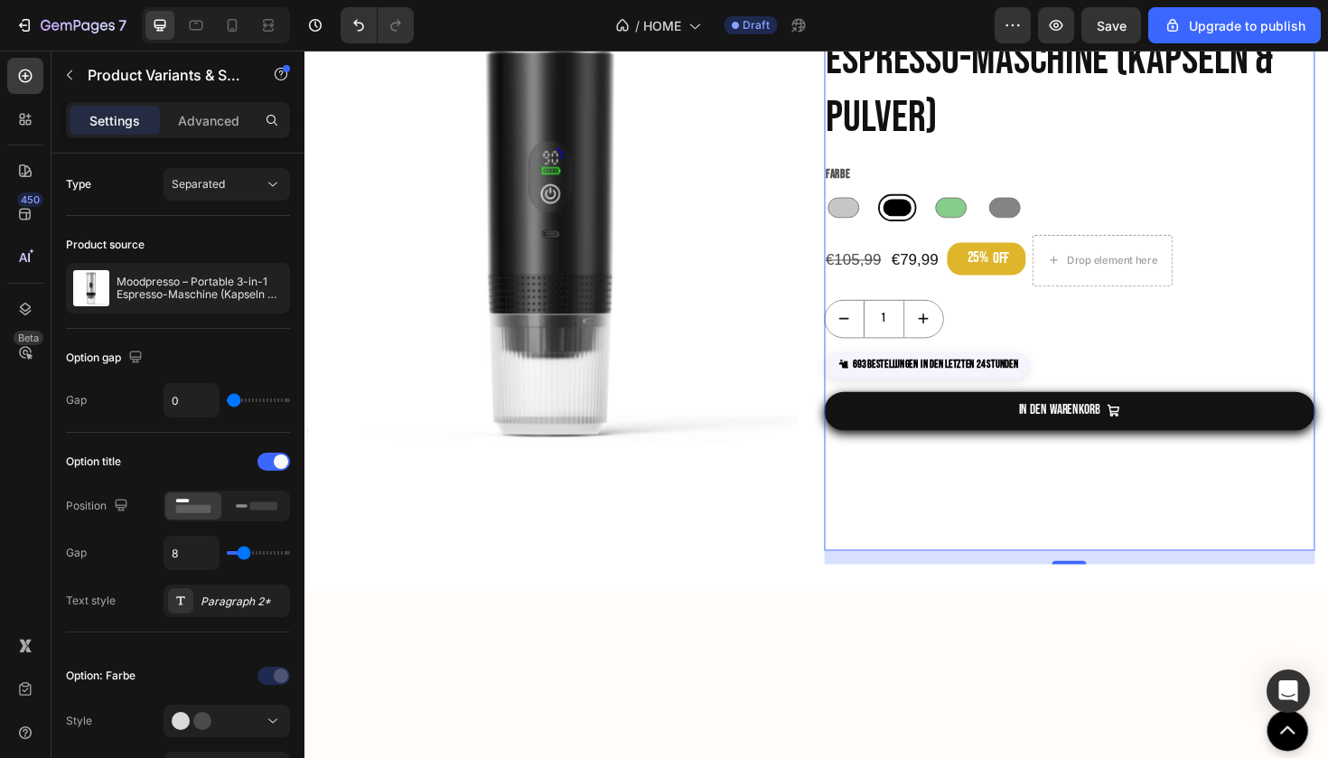
scroll to position [673, 0]
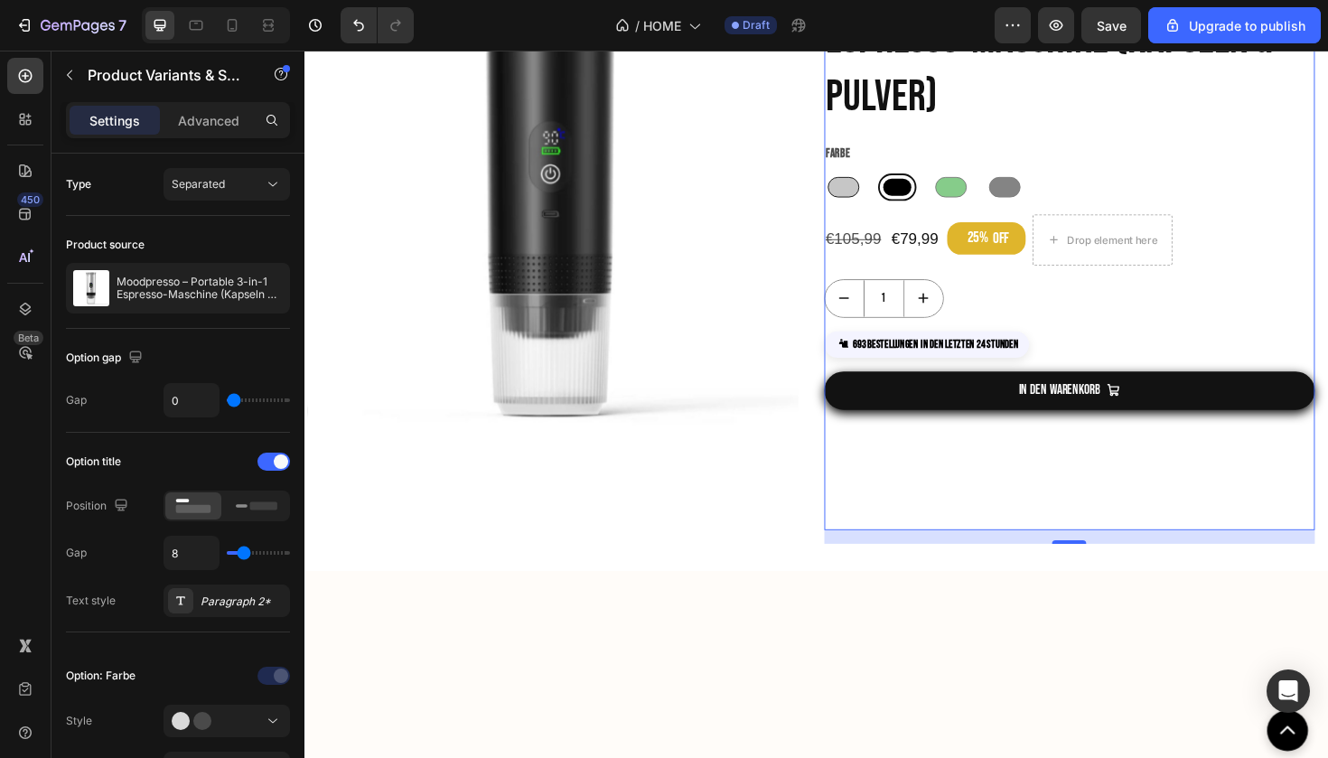
click at [887, 206] on div at bounding box center [874, 195] width 33 height 22
click at [855, 181] on input "Silber Silber" at bounding box center [854, 180] width 1 height 1
radio input "true"
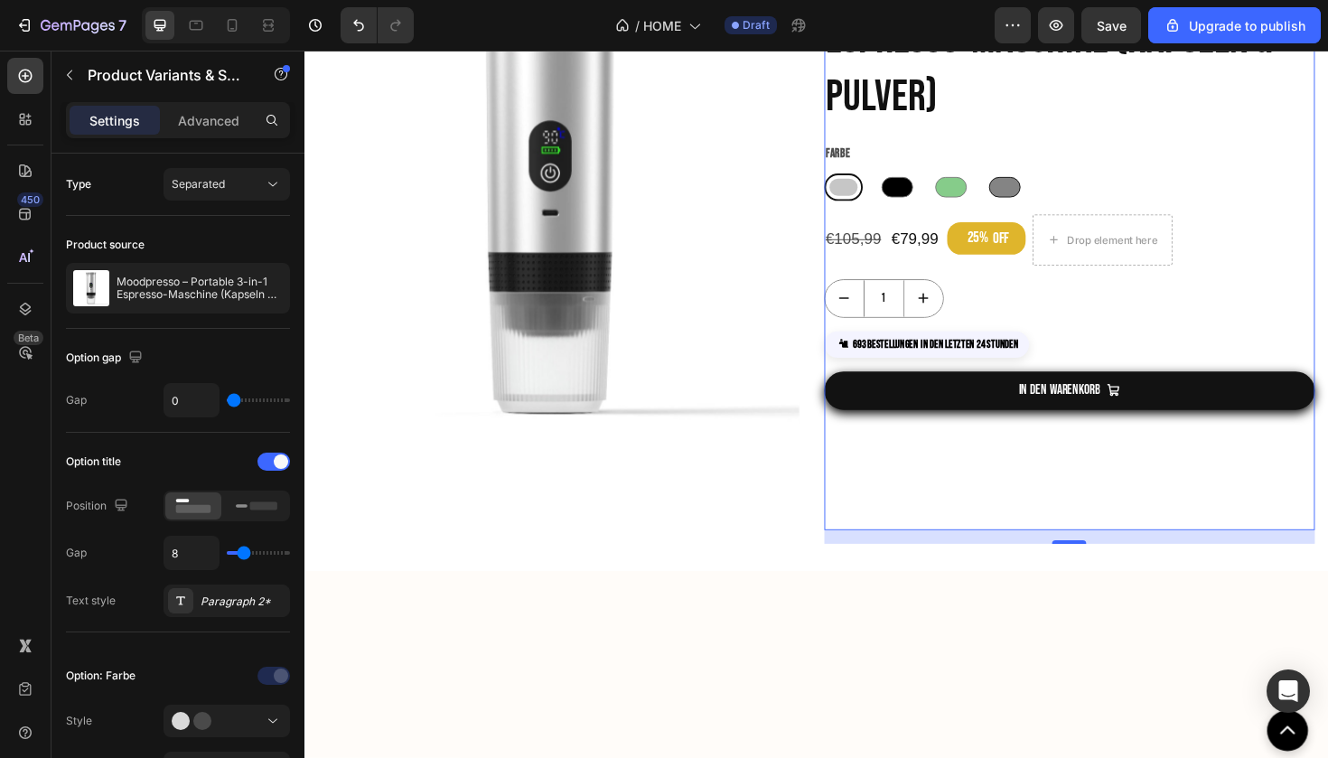
click at [1046, 206] on div at bounding box center [1045, 195] width 33 height 22
click at [1025, 181] on input "[PERSON_NAME] [PERSON_NAME]" at bounding box center [1024, 180] width 1 height 1
radio input "true"
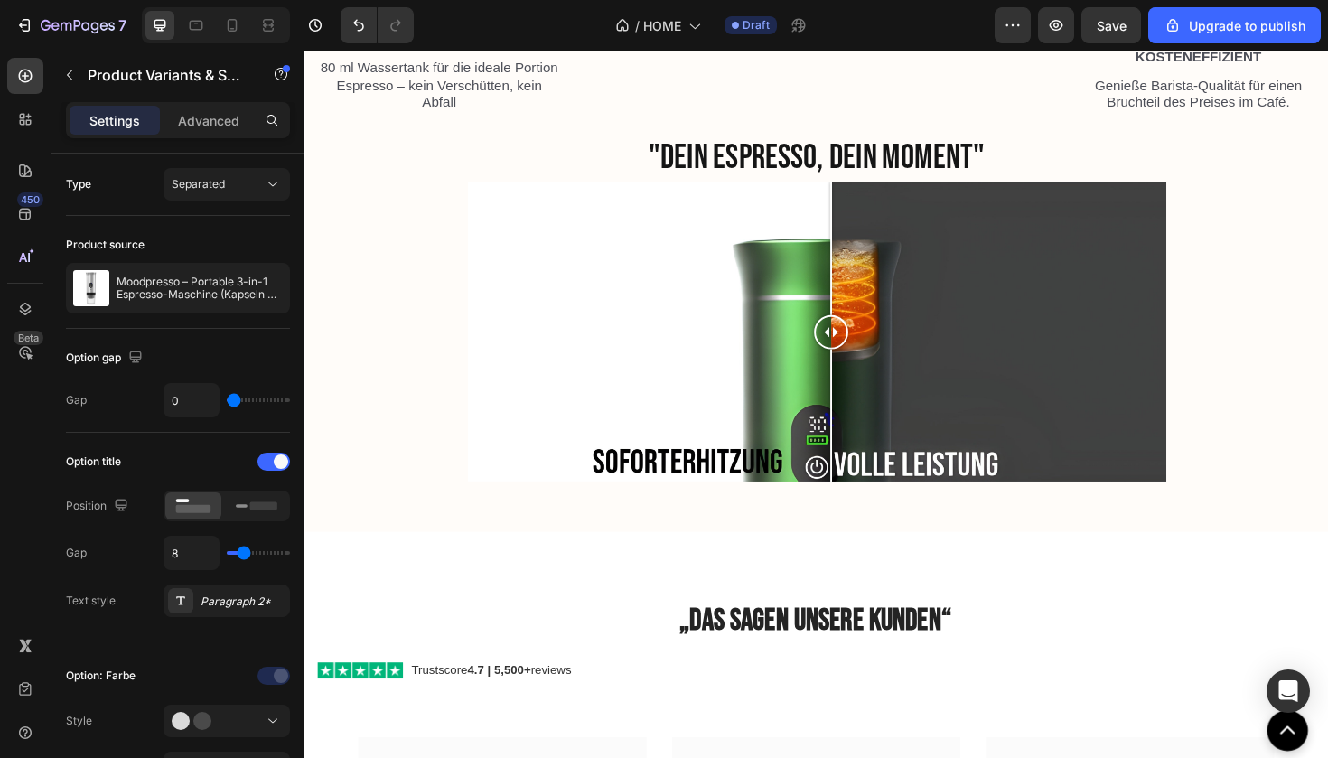
scroll to position [2172, 0]
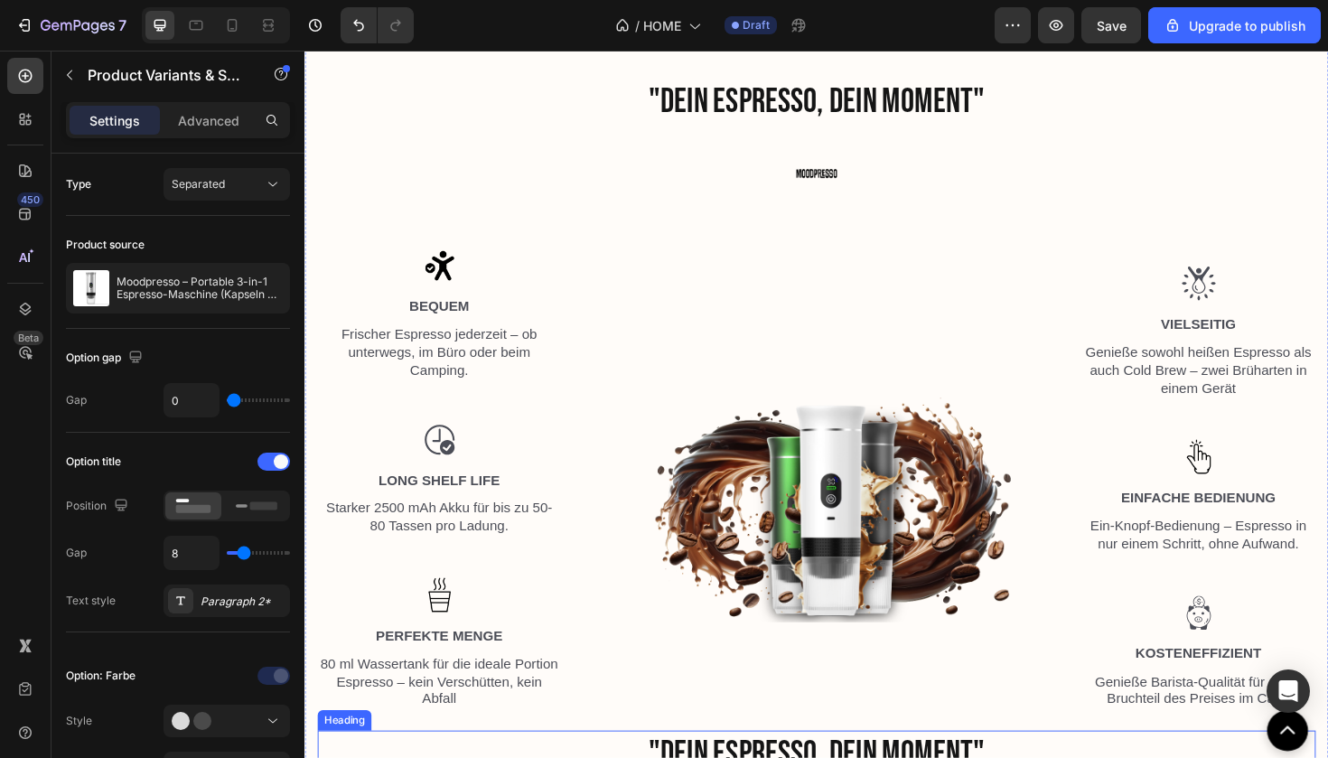
radio input "true"
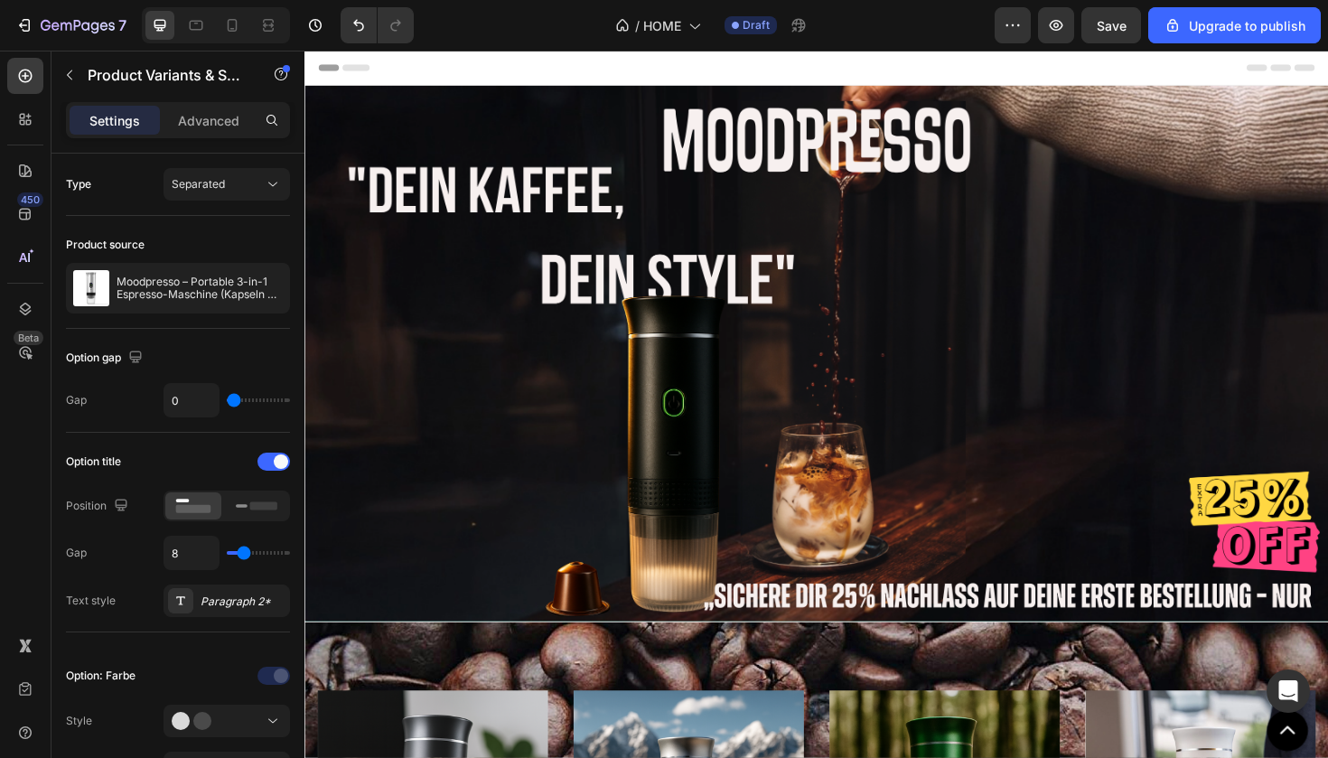
scroll to position [0, 0]
